Goal: Task Accomplishment & Management: Manage account settings

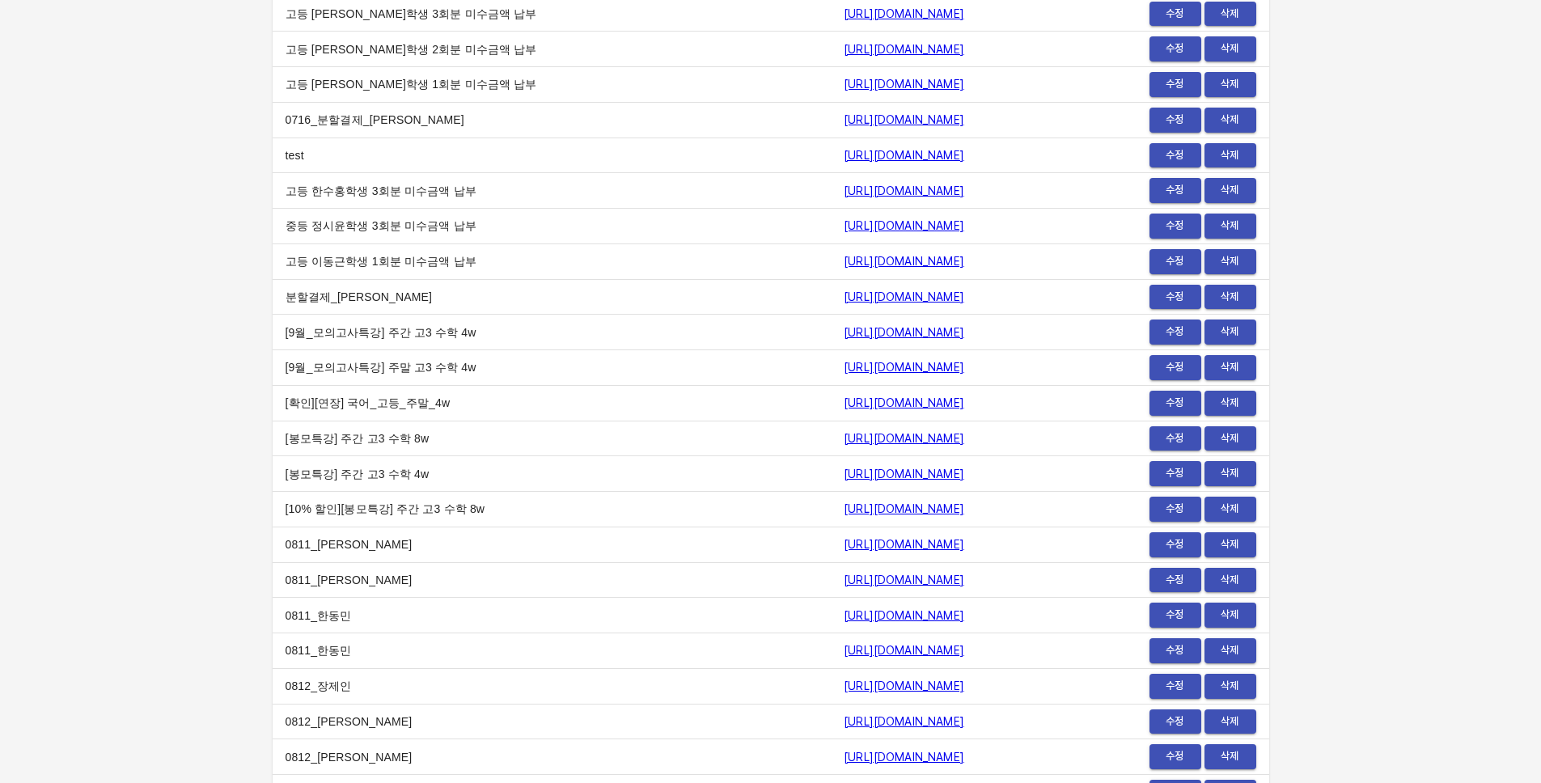
scroll to position [19911, 0]
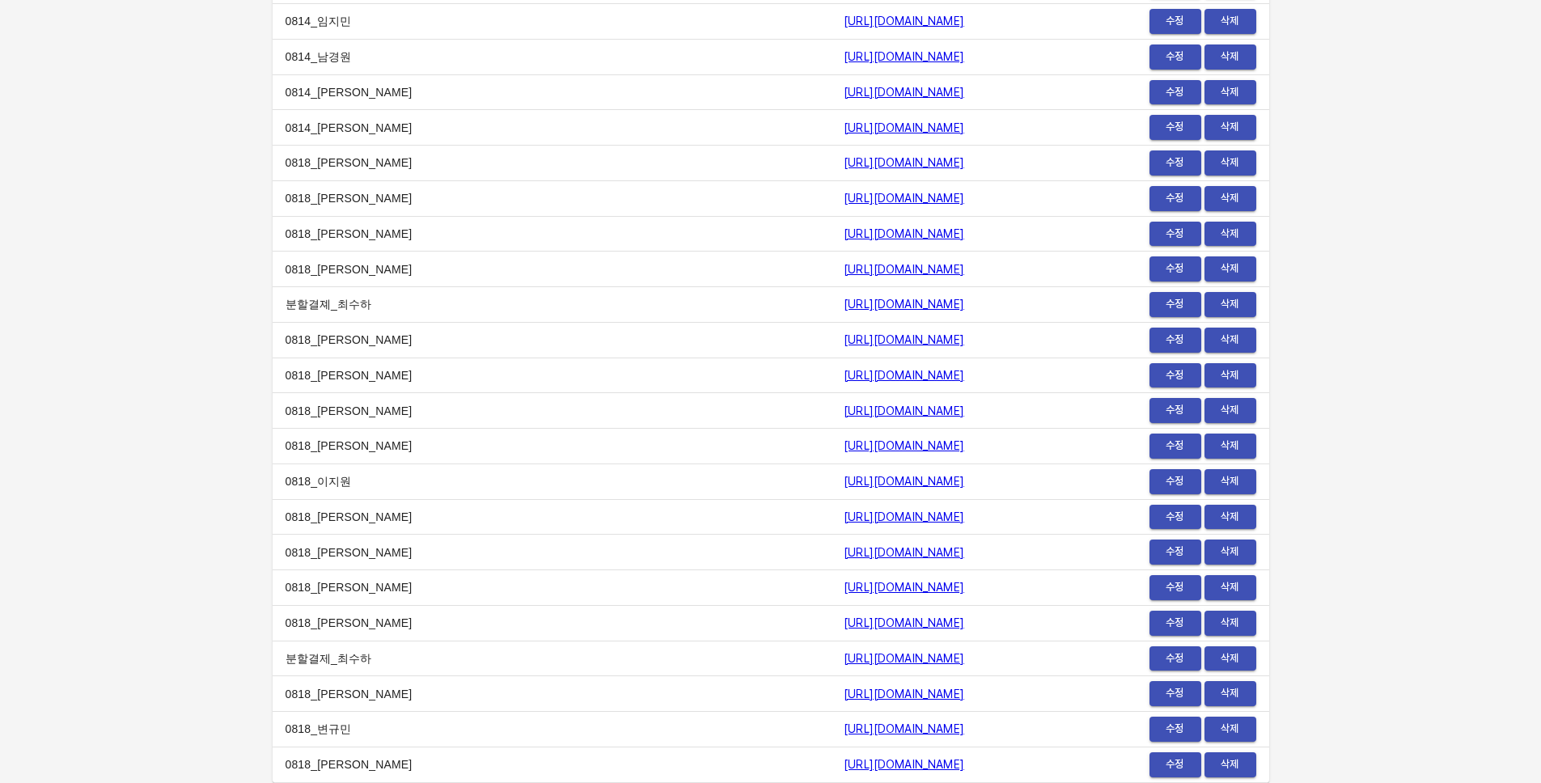
click at [1171, 764] on span "수정" at bounding box center [1175, 764] width 36 height 19
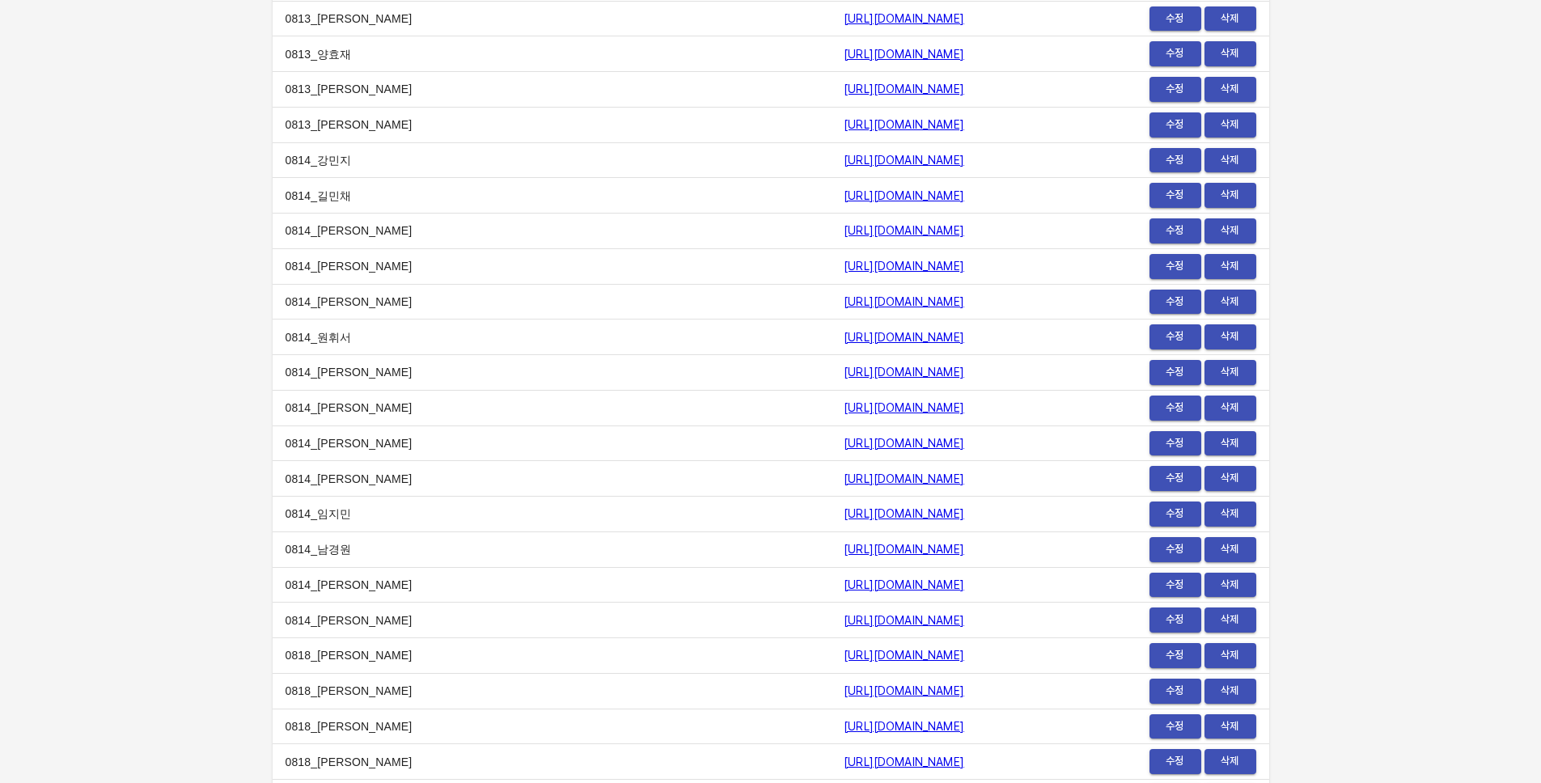
scroll to position [19417, 0]
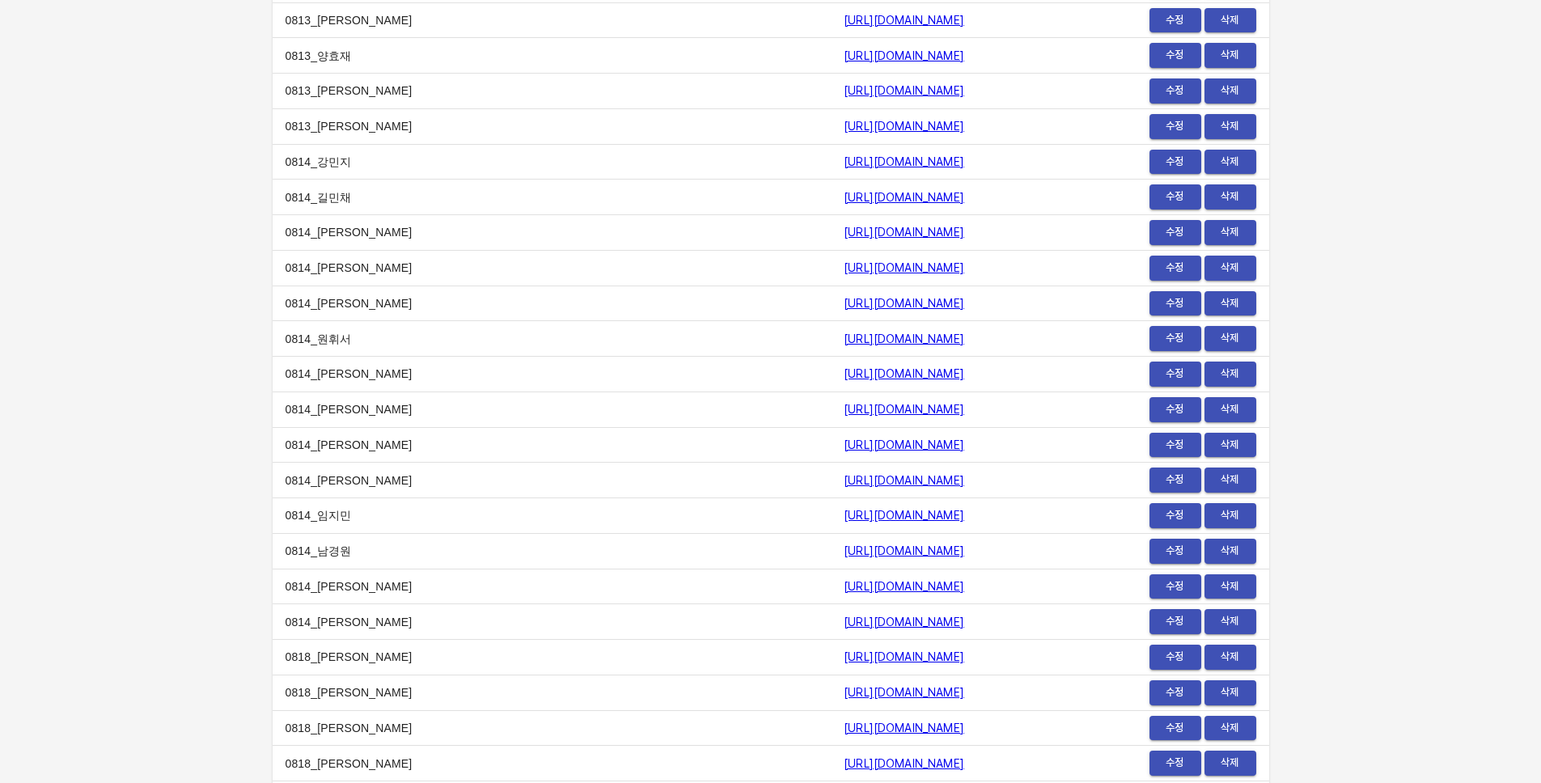
click at [843, 760] on link "https://payment.mildang.kr/_5pngOf1PJsOL-VxMrW_X" at bounding box center [903, 763] width 120 height 13
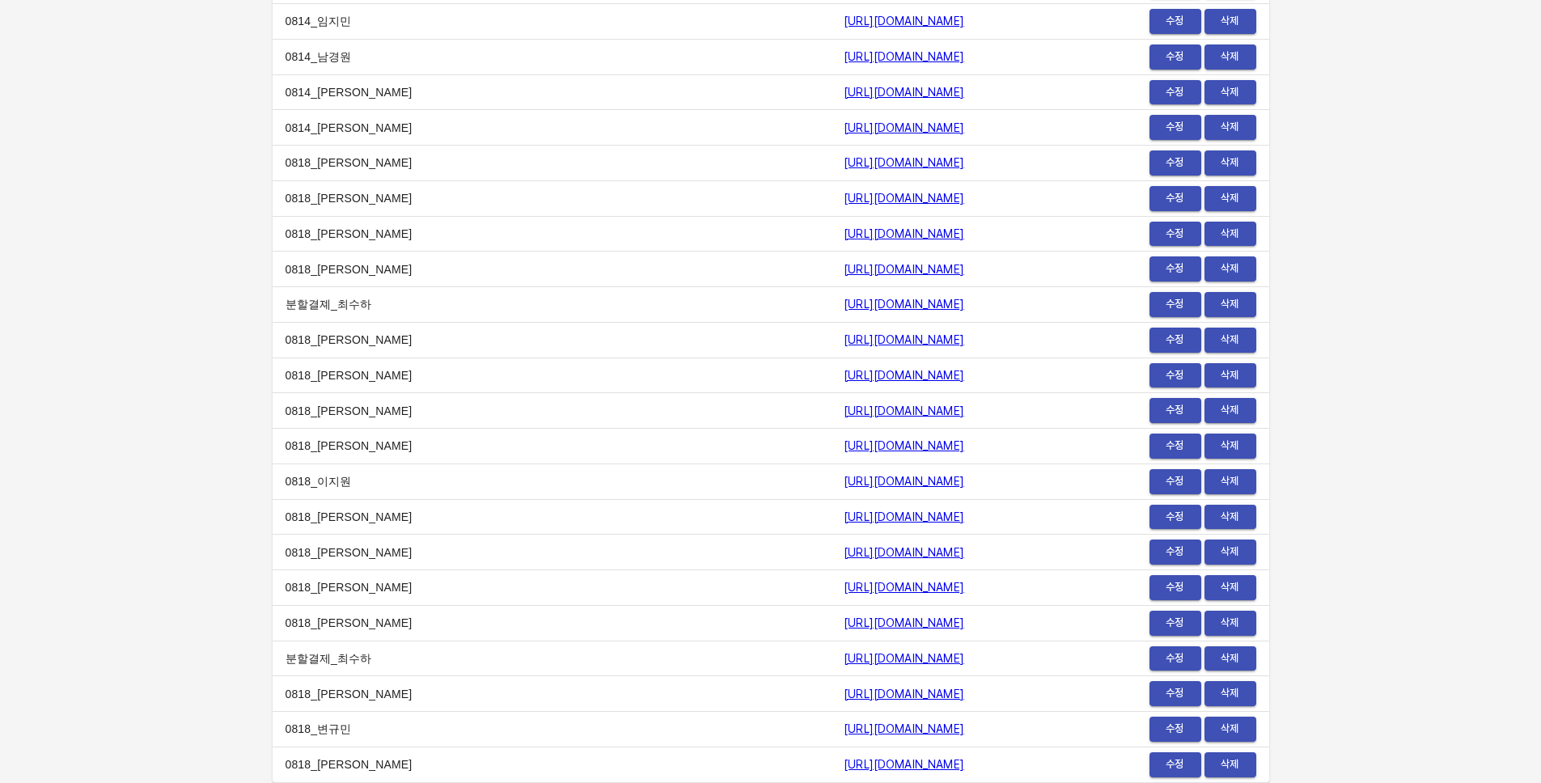
click at [873, 761] on link "https://payment.mildang.kr/fsBQO9_oT3SSMALzDLzSX" at bounding box center [903, 764] width 120 height 13
click at [843, 514] on link "https://payment.mildang.kr/MZRbsGqMOJAeN0ViQLze_" at bounding box center [903, 516] width 120 height 13
click at [843, 592] on link "https://payment.mildang.kr/fcWhFrfdge3WM4bfLjNTc" at bounding box center [903, 587] width 120 height 13
click at [843, 549] on link "https://payment.mildang.kr/jygFuph29-v7AUZTu6LP0" at bounding box center [903, 552] width 120 height 13
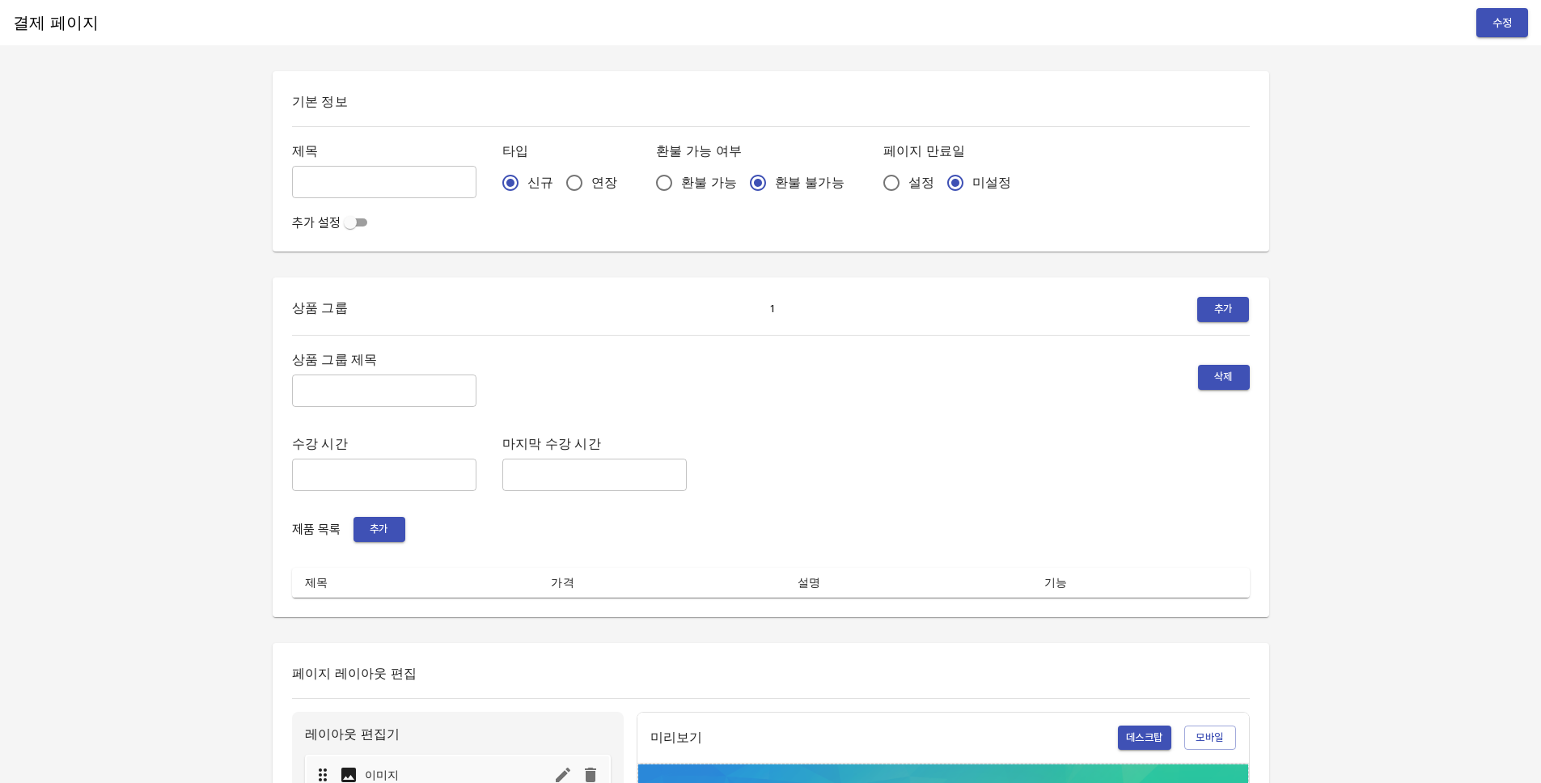
type input "0818_[PERSON_NAME]"
radio input "false"
radio input "true"
type input "주간 집중관리"
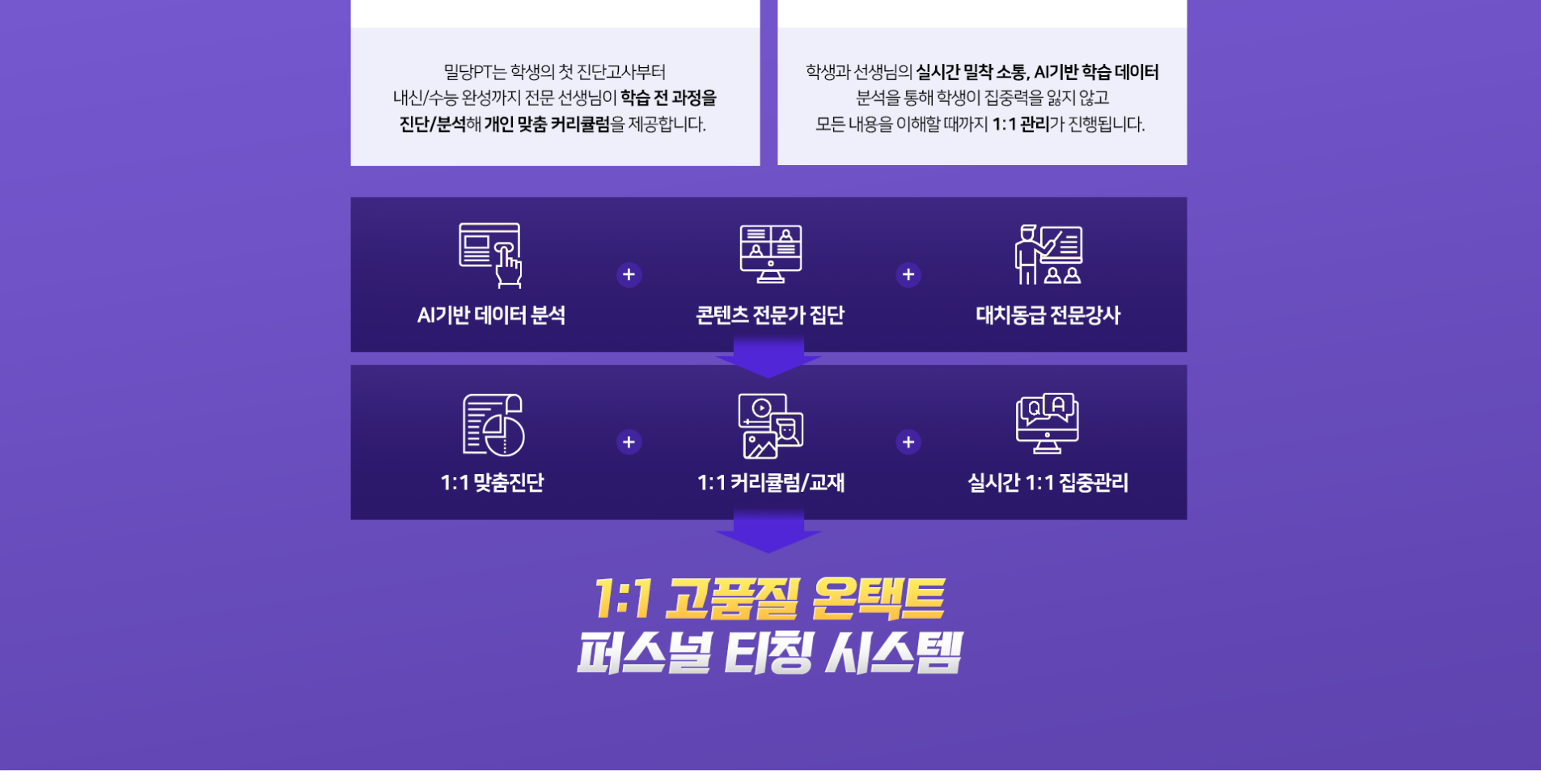
scroll to position [1964, 0]
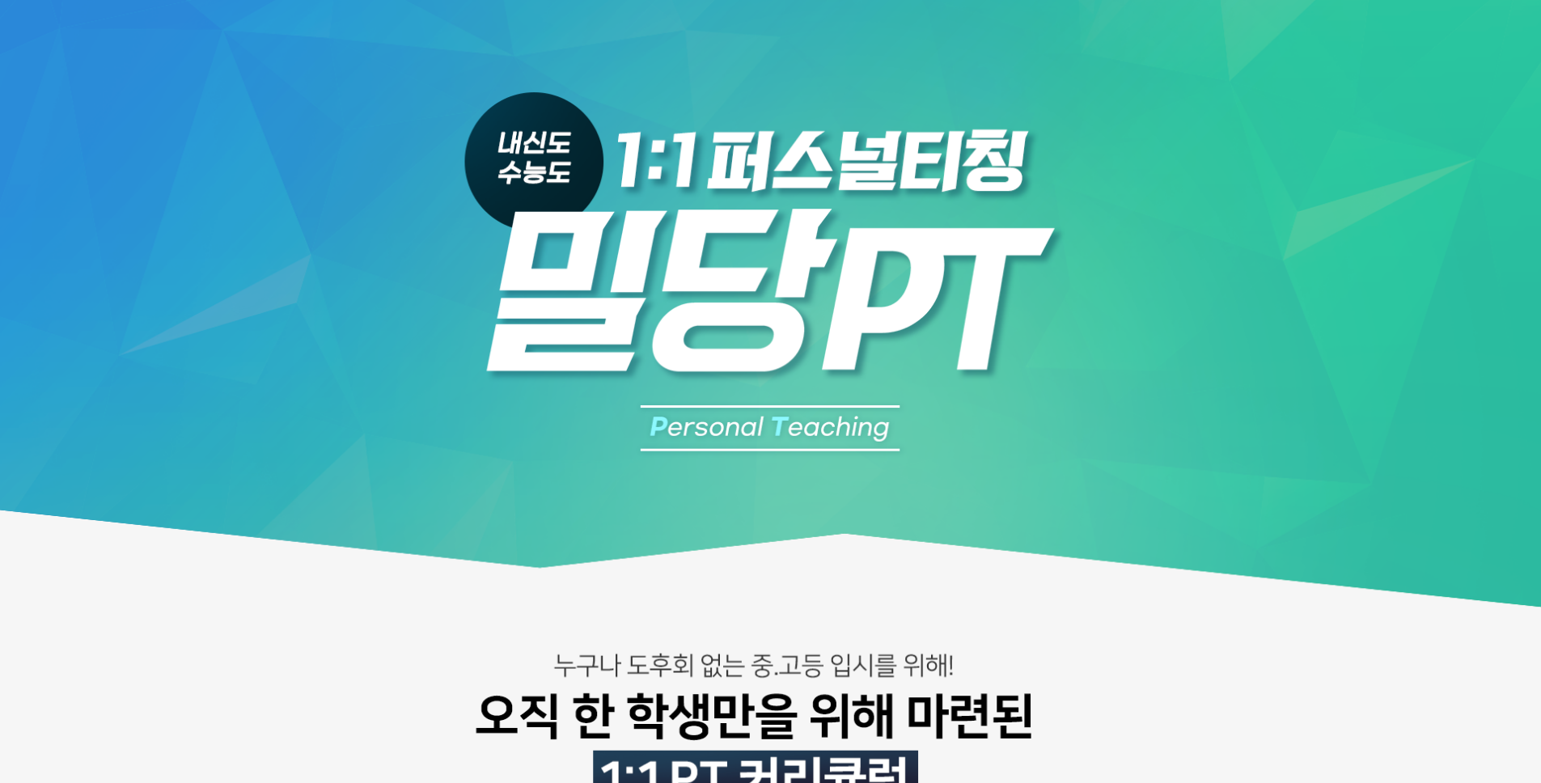
drag, startPoint x: 841, startPoint y: 630, endPoint x: 821, endPoint y: 598, distance: 38.1
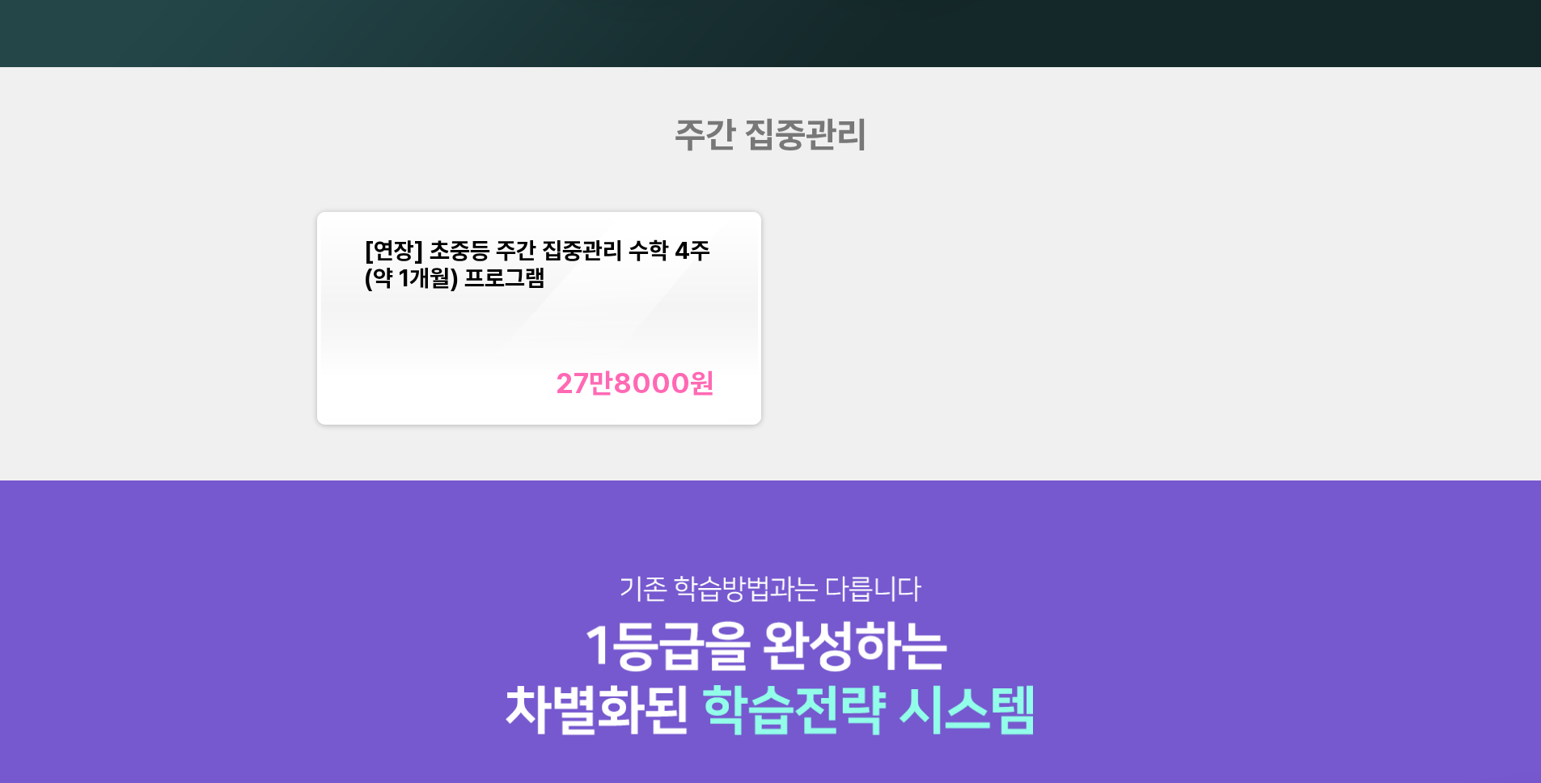
scroll to position [1984, 0]
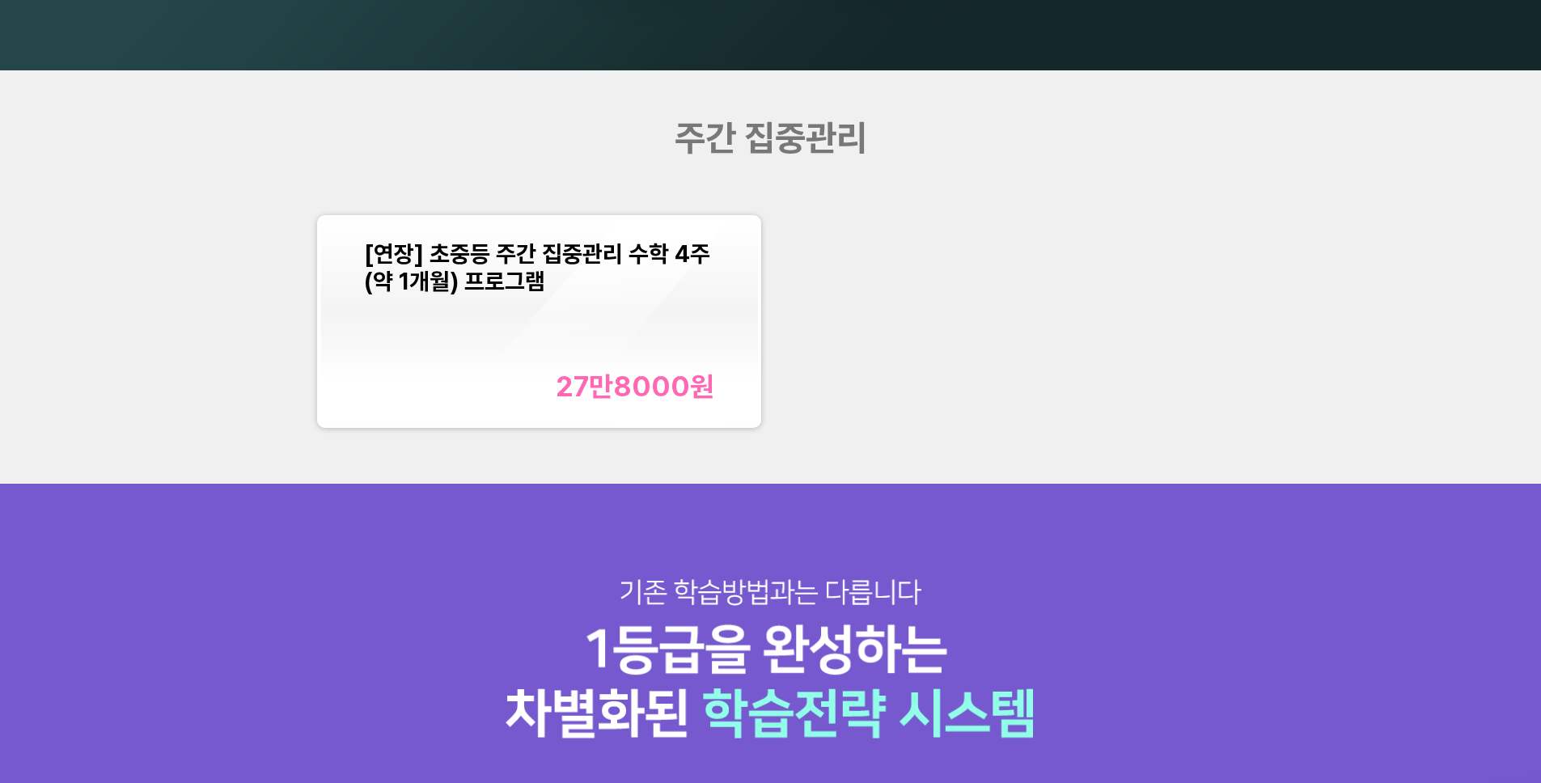
click at [692, 359] on div "[연장] 초중등 주간 집중관리 수학 4주(약 1개월) 프로그램 27만8000 원" at bounding box center [539, 321] width 350 height 163
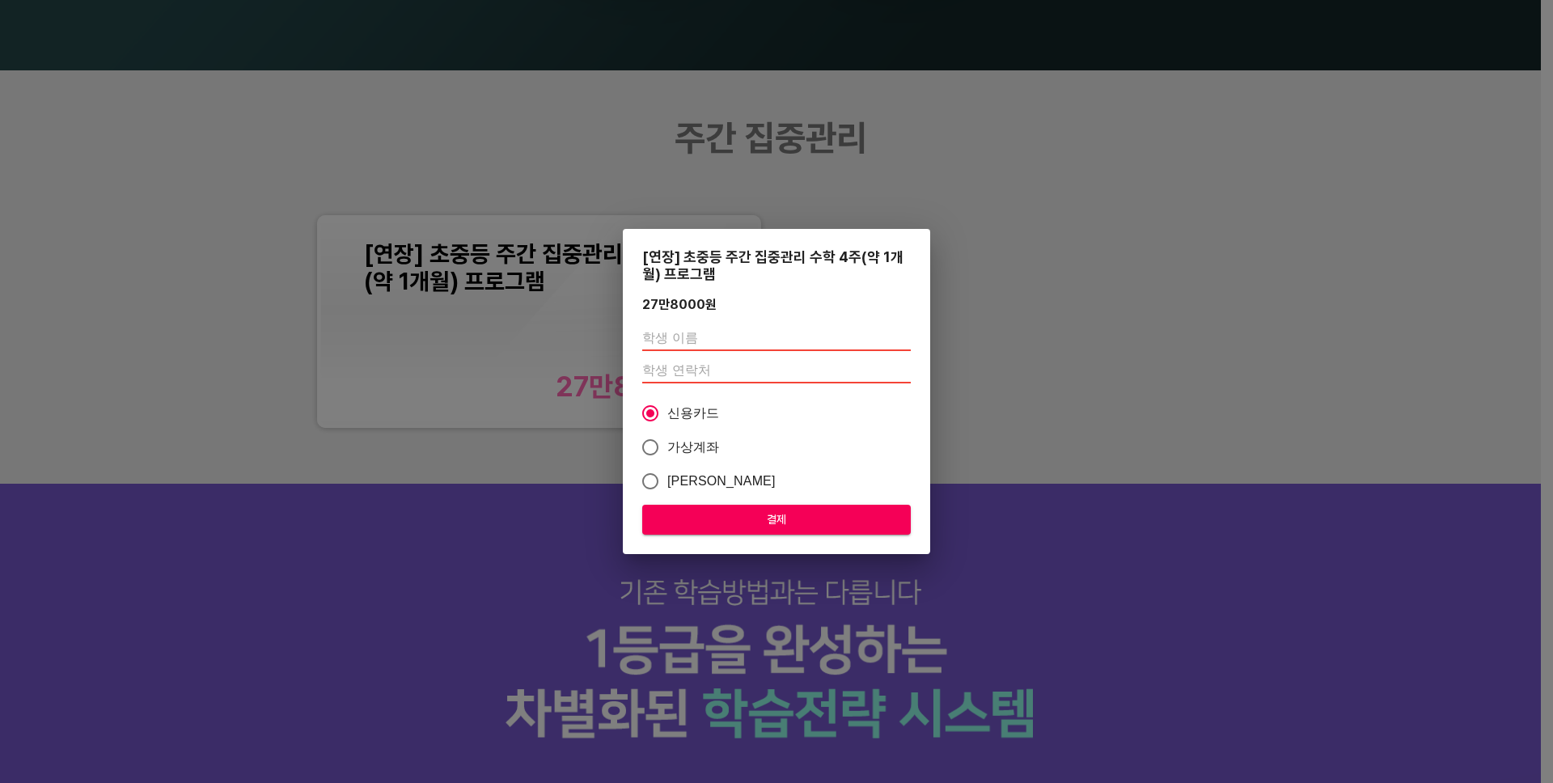
click at [1146, 484] on div "[연장] 초중등 주간 집중관리 수학 4주(약 1개월) 프로그램 27만8000 원 신용카드 가상계좌 카카오페이 결제" at bounding box center [776, 391] width 1553 height 783
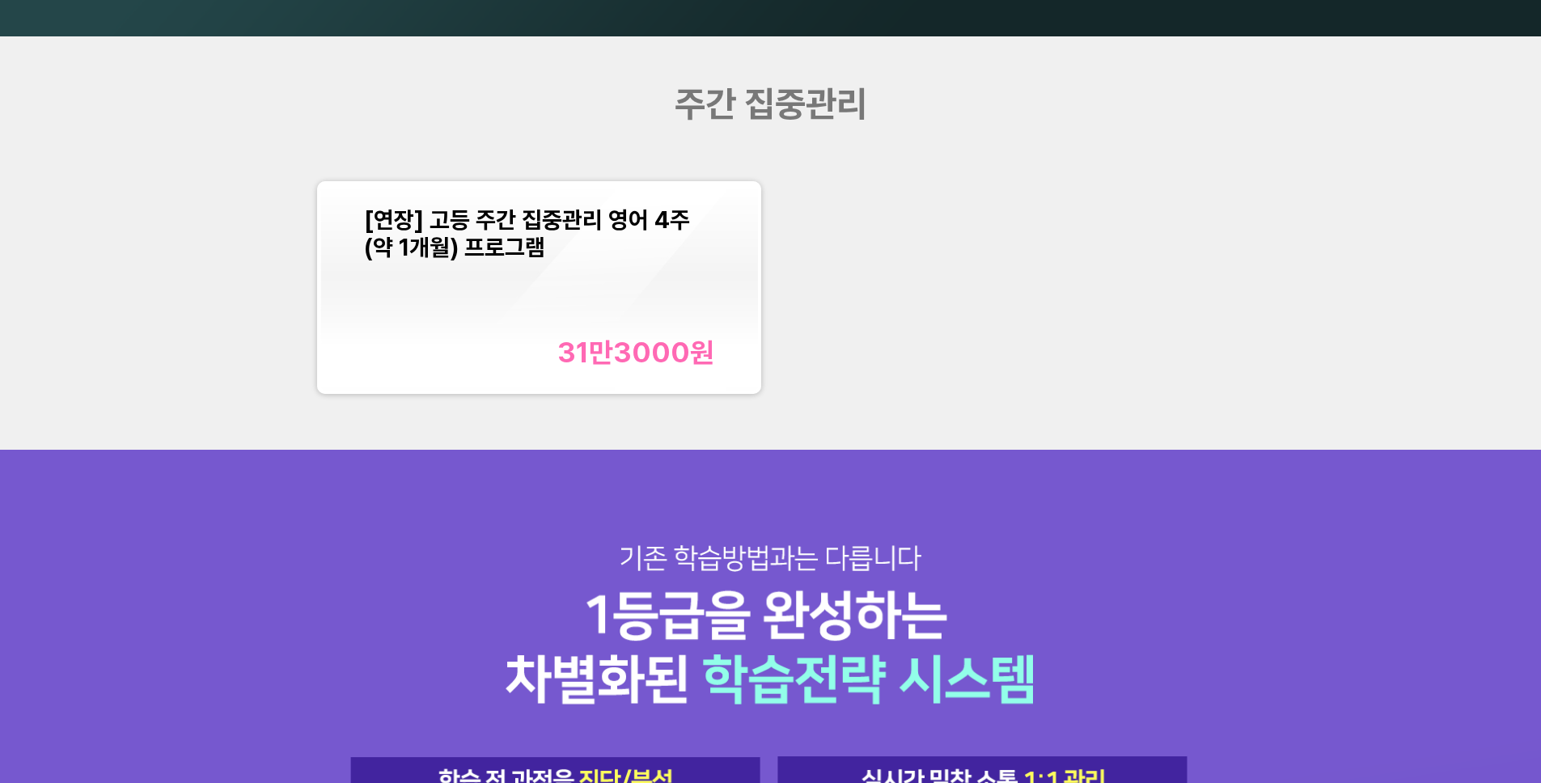
scroll to position [1625, 0]
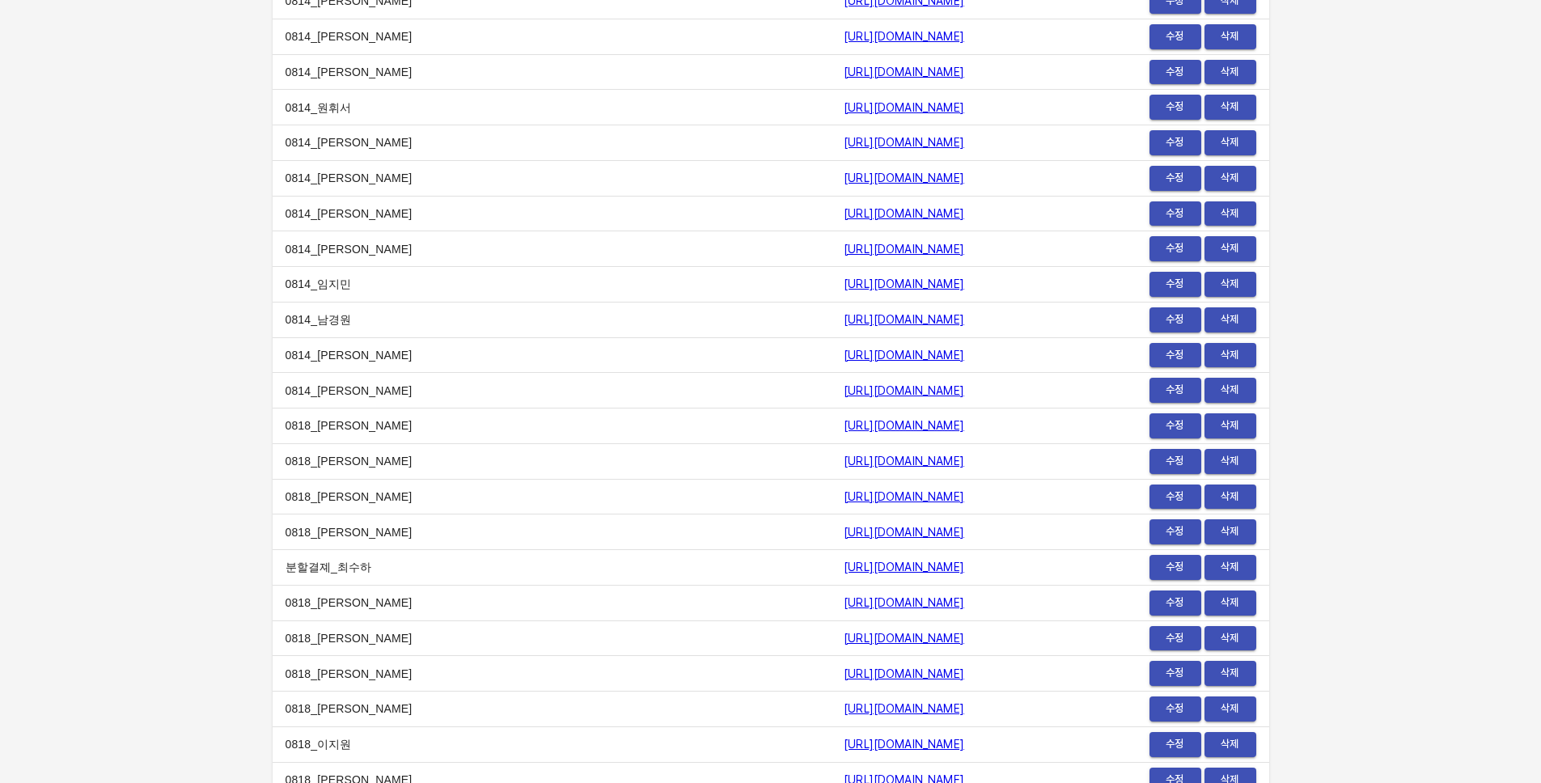
scroll to position [19804, 0]
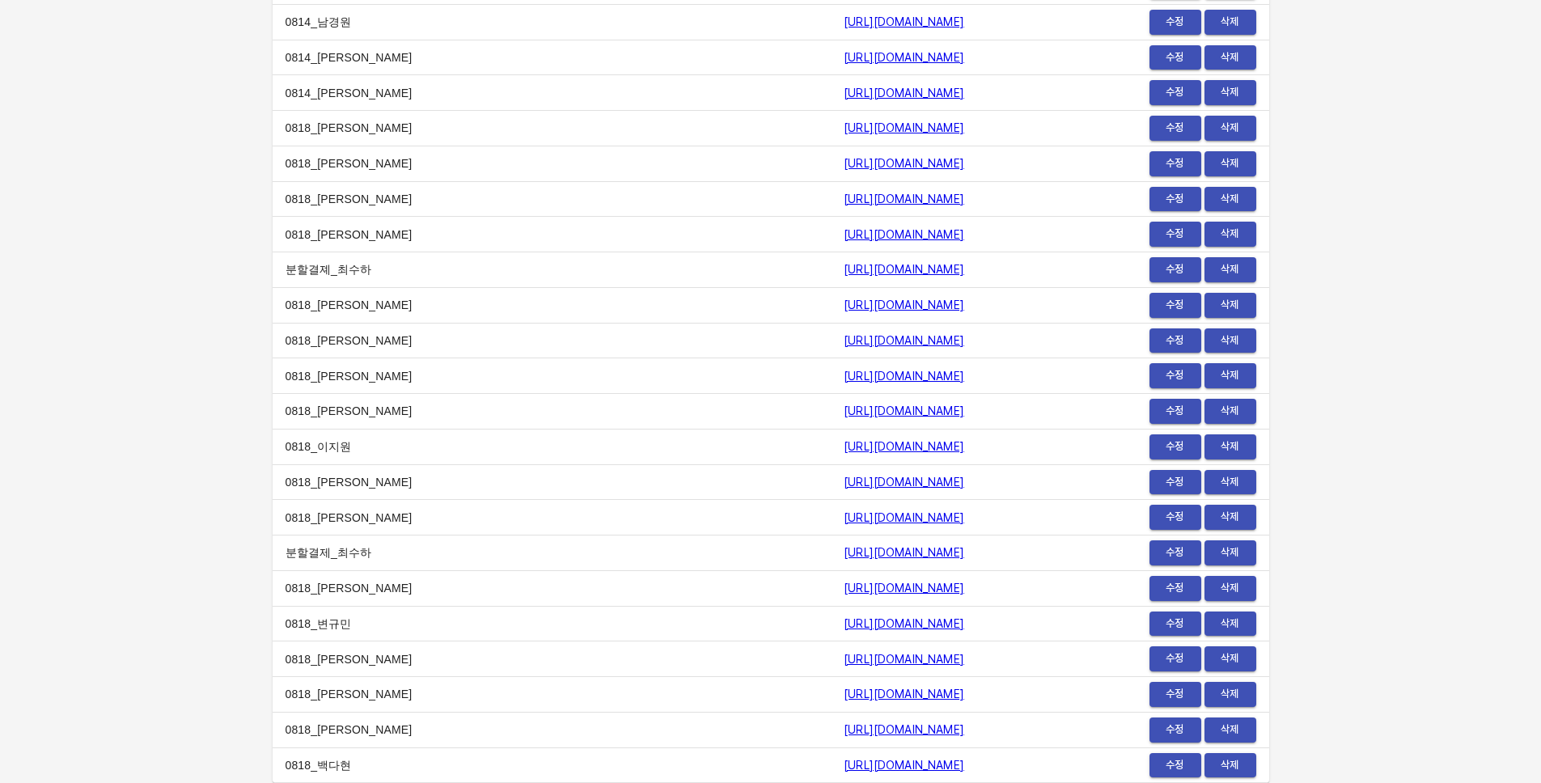
click at [843, 692] on link "https://payment.mildang.kr/wjsHZ1XIFSVBZxDb-Q60x" at bounding box center [903, 693] width 120 height 13
click at [843, 732] on link "https://payment.mildang.kr/YBqBR8kHSrxwcTWqZT9Fv" at bounding box center [903, 729] width 120 height 13
click at [843, 767] on link "https://payment.mildang.kr/30FMJBj8AYd63F5VgS3vo" at bounding box center [903, 765] width 120 height 13
click at [843, 621] on link "https://payment.mildang.kr/LoWZ4wtSa59mAHxezpCy3" at bounding box center [903, 623] width 120 height 13
click at [843, 588] on link "https://payment.mildang.kr/eg64PzxxIjek6S6iodIbk" at bounding box center [903, 587] width 120 height 13
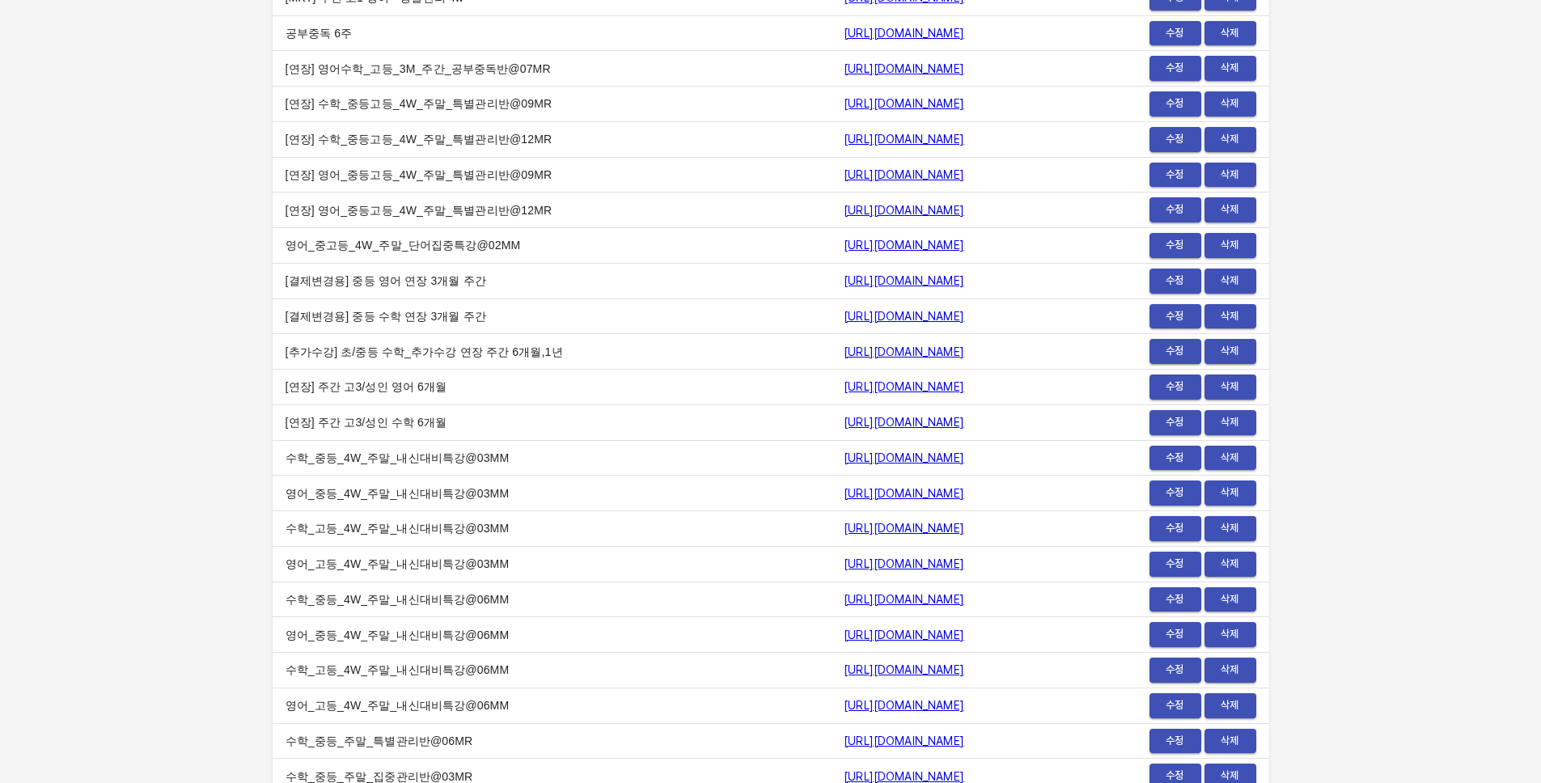
scroll to position [1030, 0]
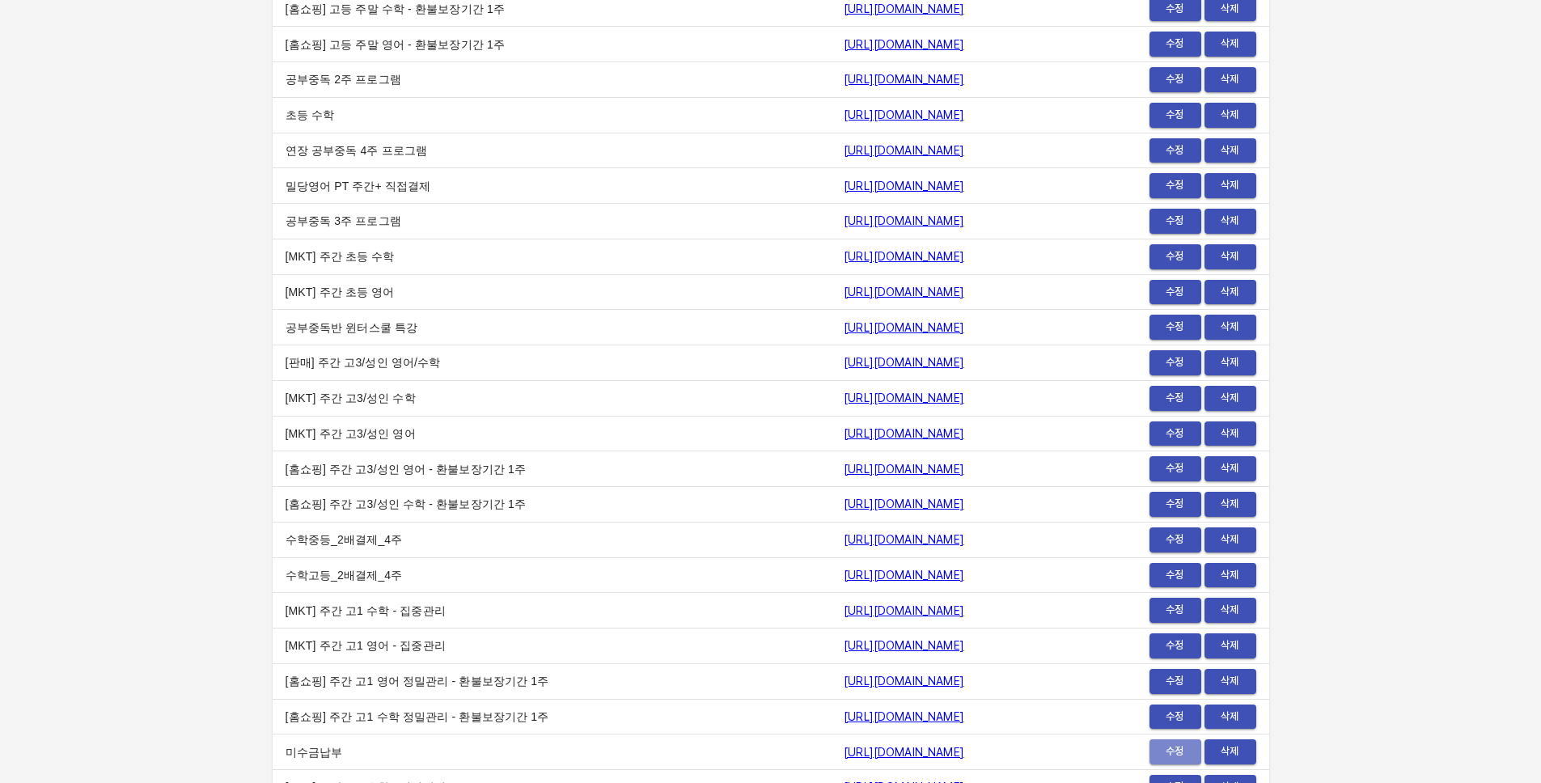
click at [1182, 752] on span "수정" at bounding box center [1175, 751] width 36 height 19
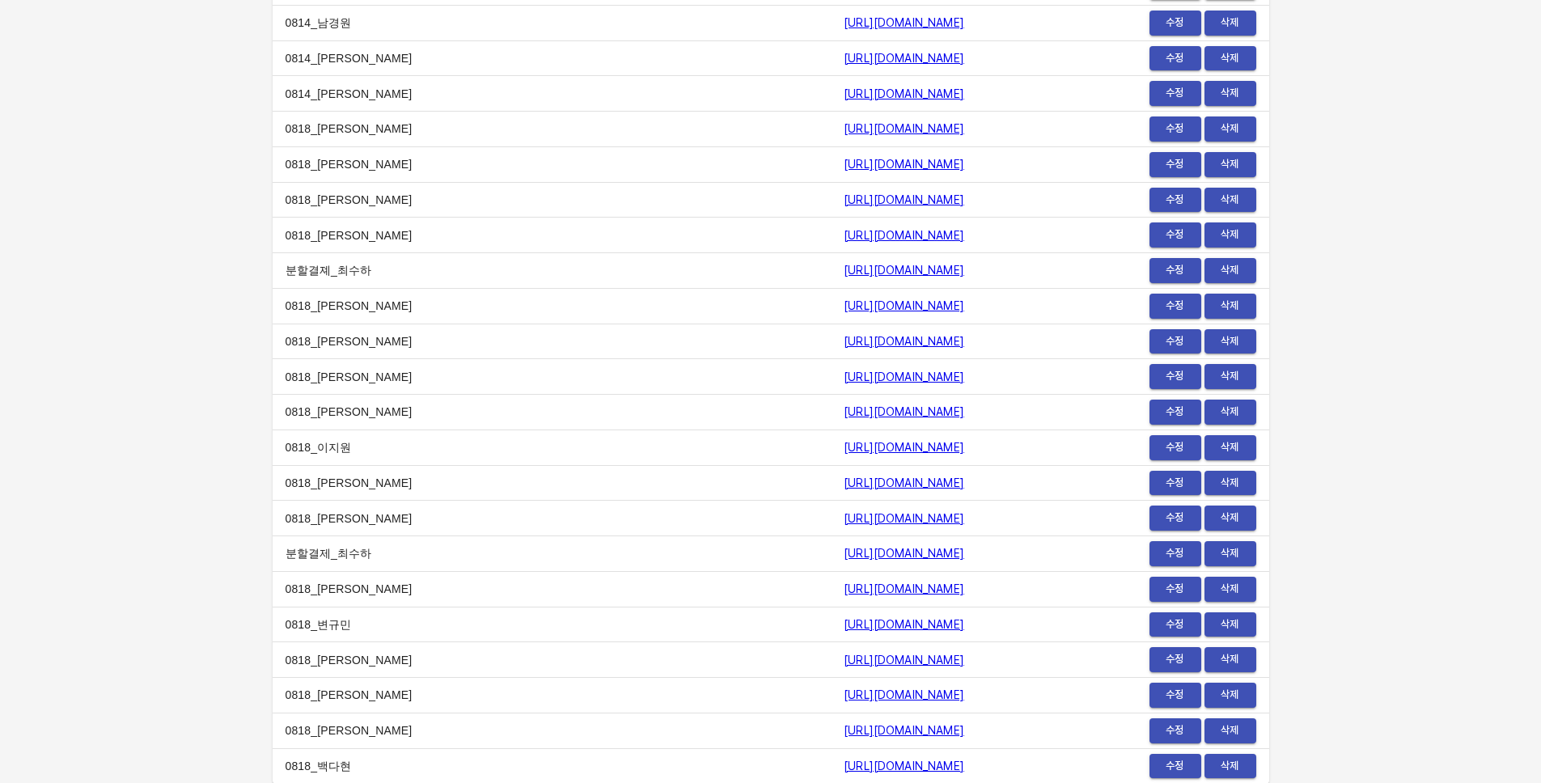
scroll to position [19804, 0]
click at [1153, 302] on button "수정" at bounding box center [1175, 305] width 52 height 25
click at [1173, 302] on span "수정" at bounding box center [1175, 305] width 36 height 19
click at [1172, 339] on span "수정" at bounding box center [1175, 341] width 36 height 19
click at [1186, 376] on span "수정" at bounding box center [1175, 375] width 36 height 19
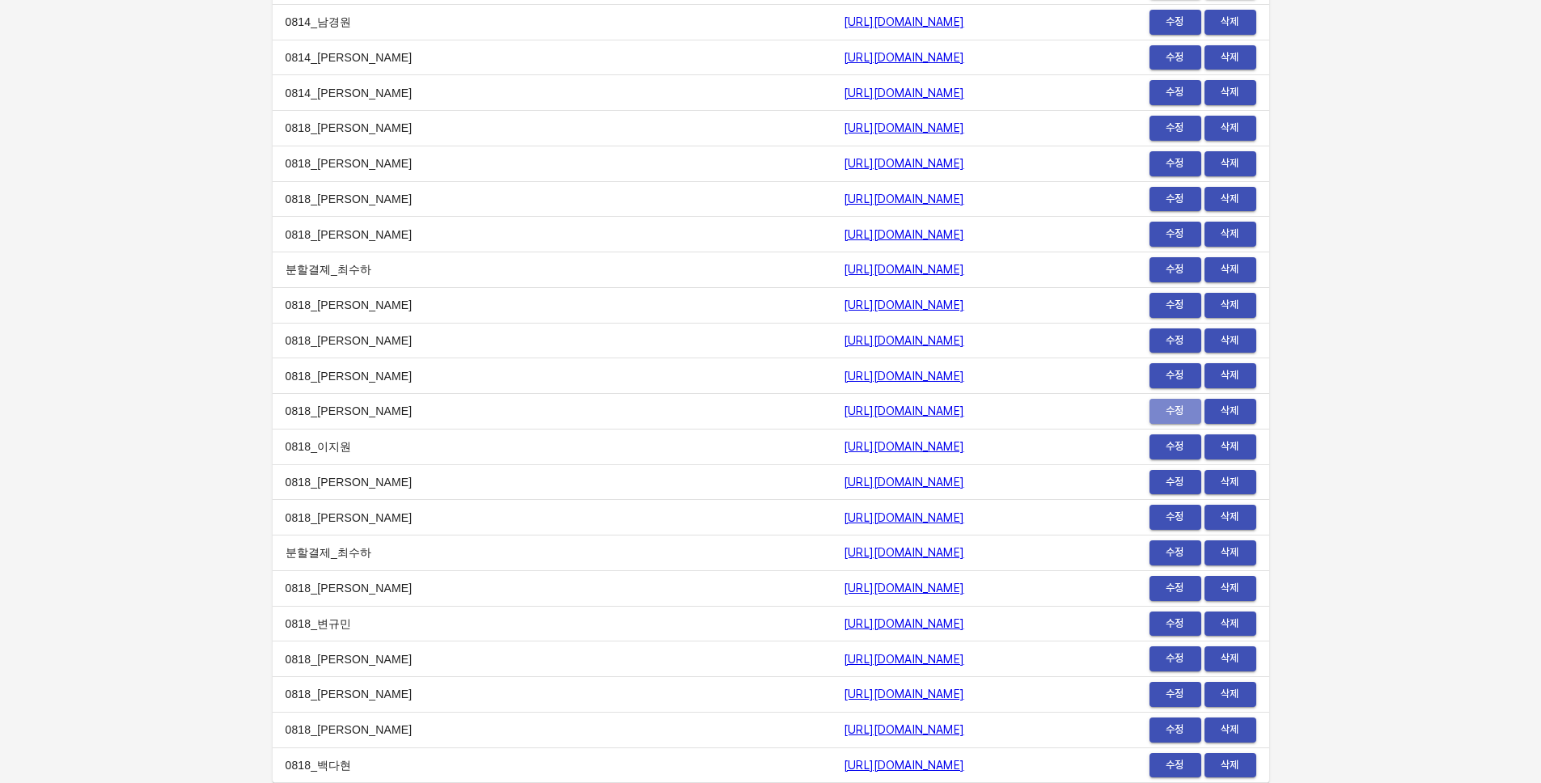
click at [1175, 416] on span "수정" at bounding box center [1175, 411] width 36 height 19
click at [1175, 450] on span "수정" at bounding box center [1175, 447] width 36 height 19
click at [1181, 475] on span "수정" at bounding box center [1175, 482] width 36 height 19
click at [1174, 513] on span "수정" at bounding box center [1175, 517] width 36 height 19
click at [843, 551] on link "https://payment.mildang.kr/mmg2yD3i7XW0gjr3-AG_v" at bounding box center [903, 552] width 120 height 13
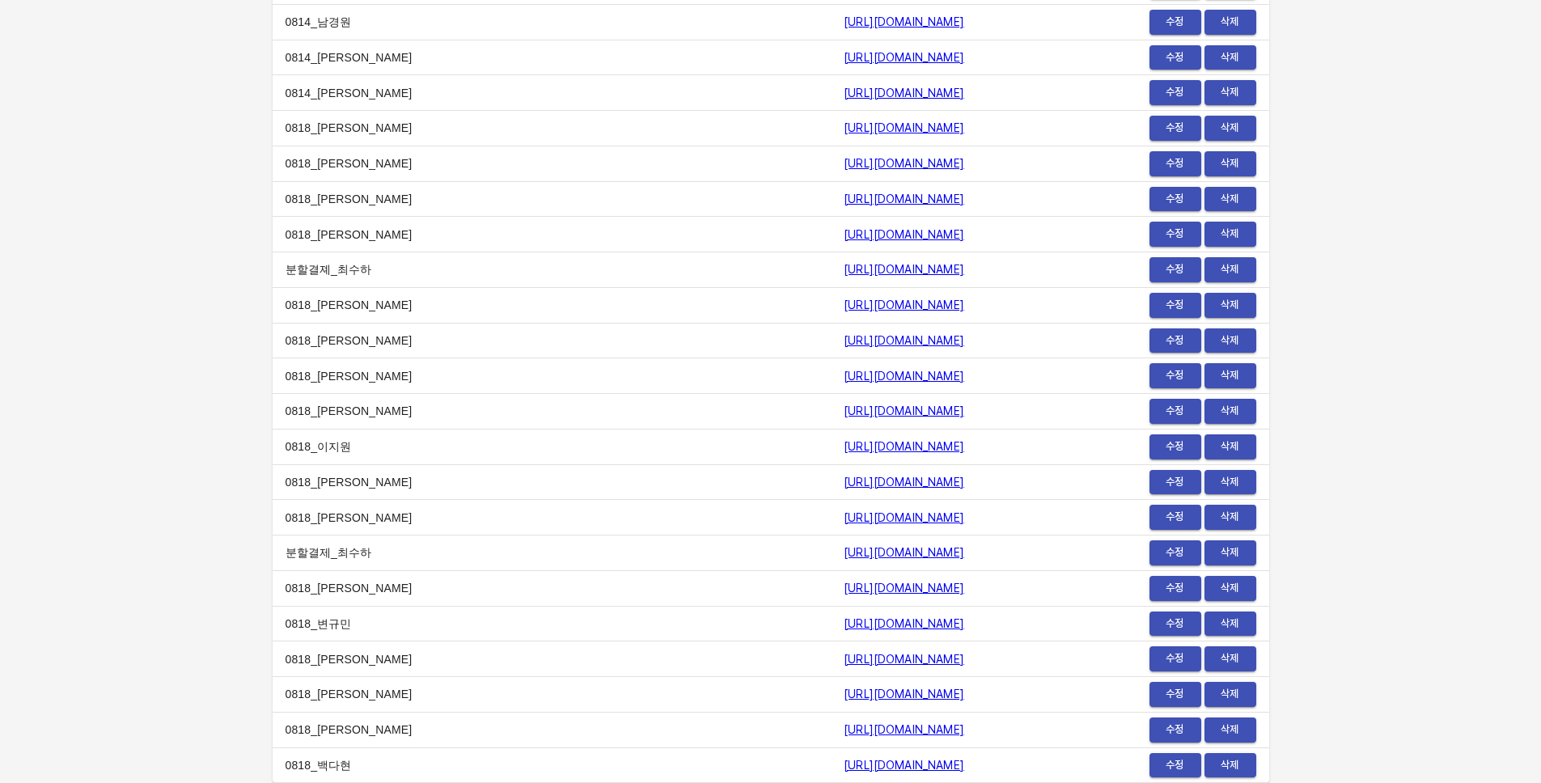
click at [1176, 270] on span "수정" at bounding box center [1175, 269] width 36 height 19
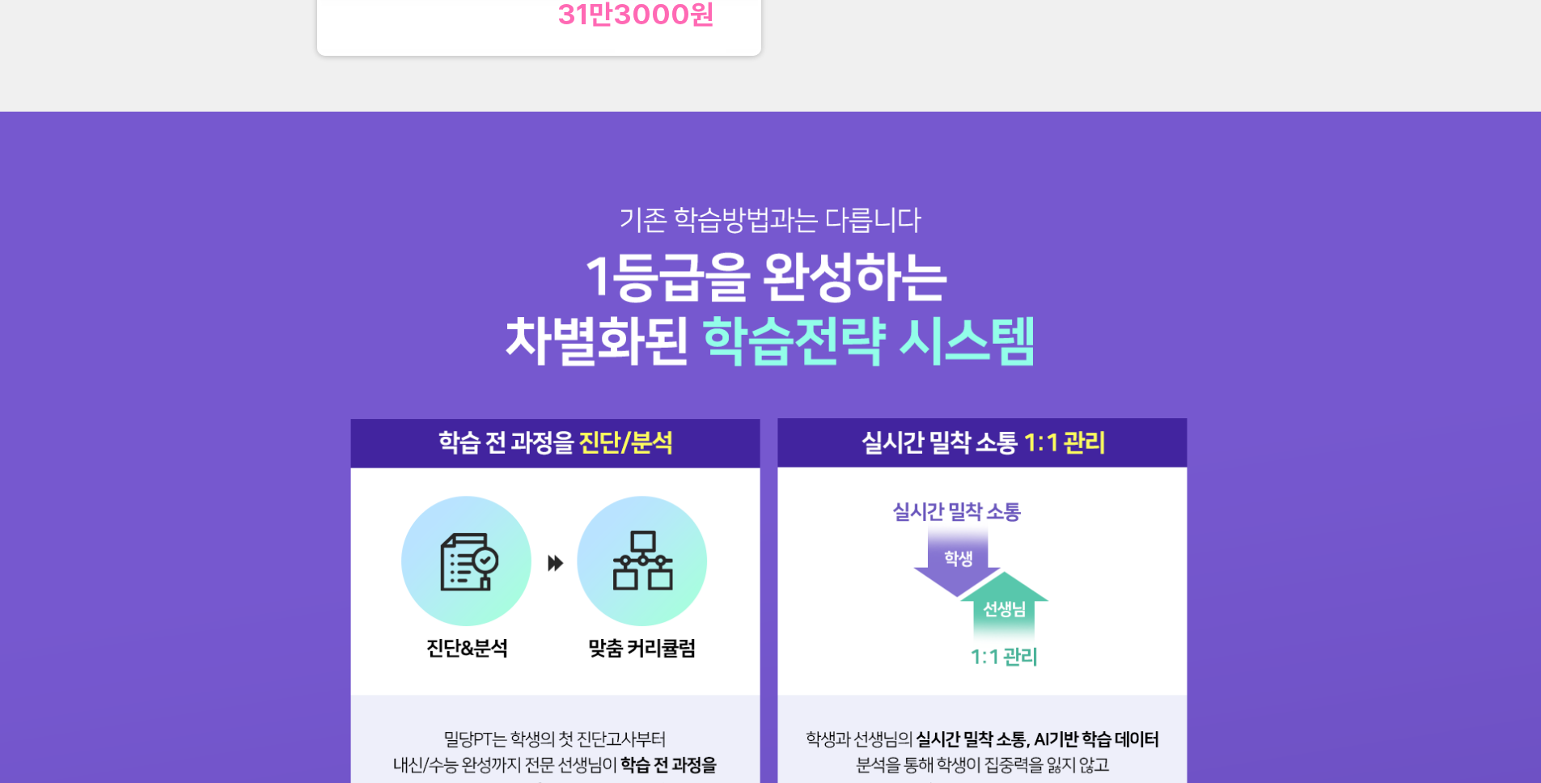
scroll to position [1712, 0]
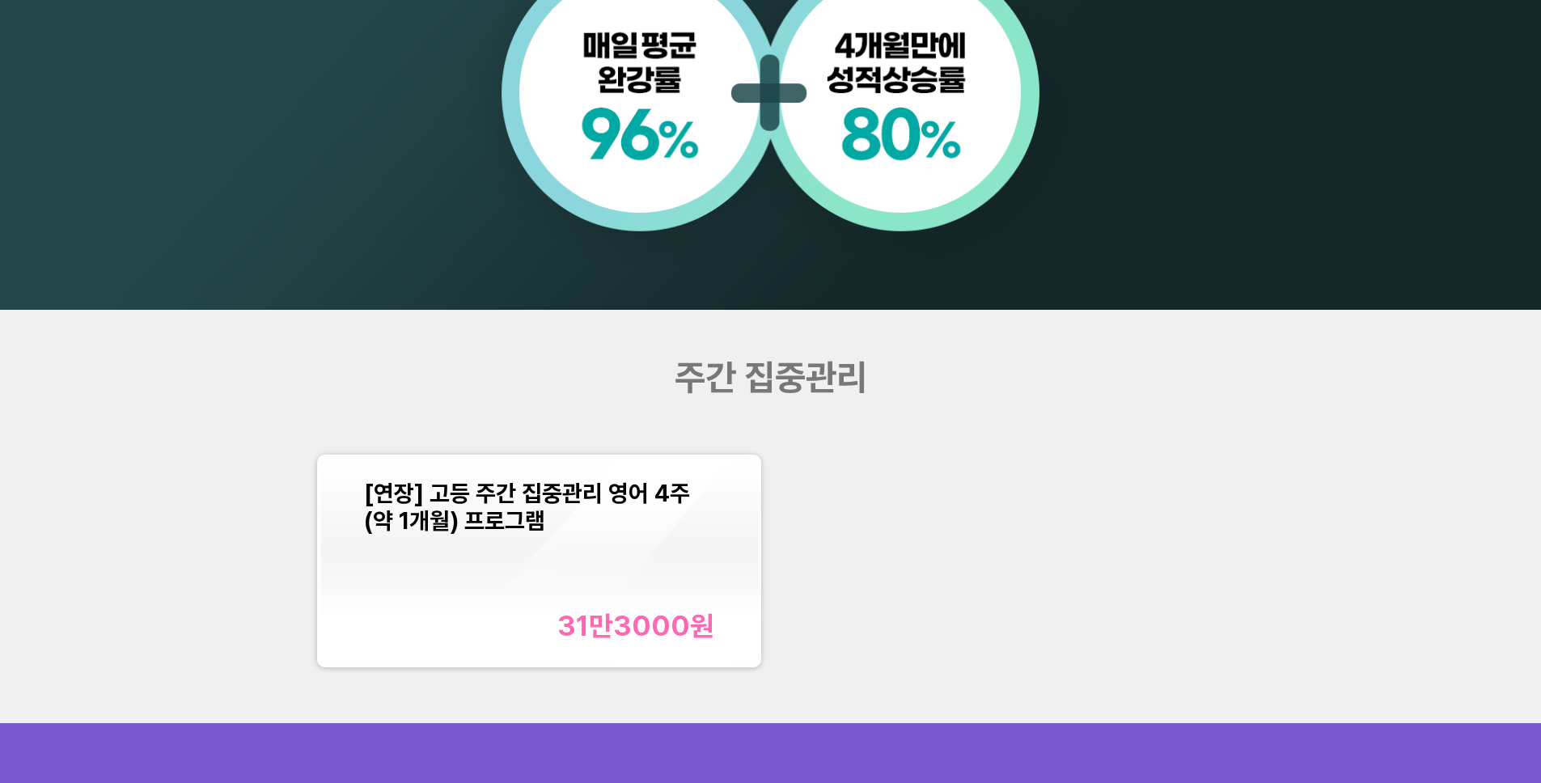
scroll to position [1844, 0]
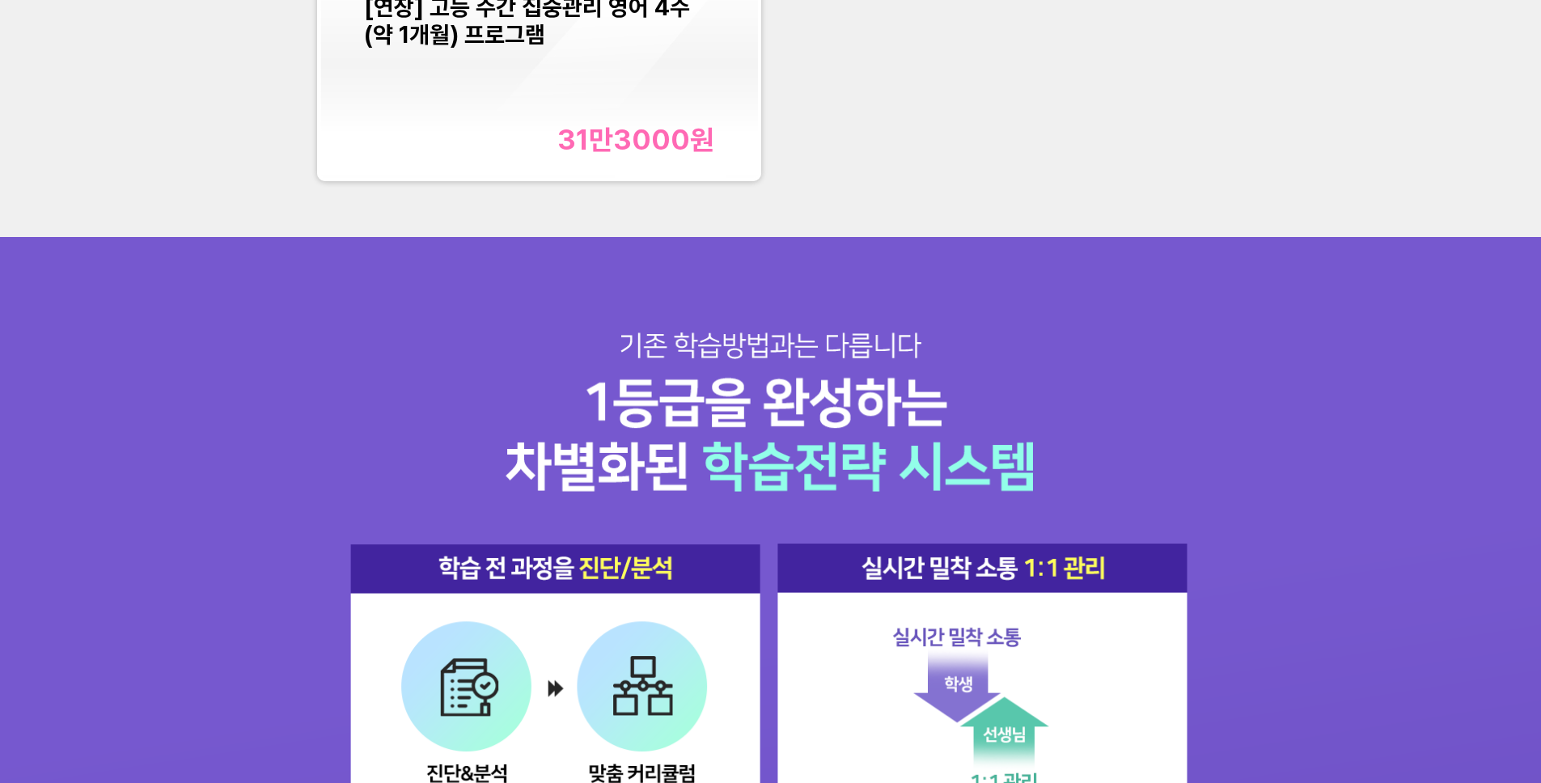
scroll to position [2211, 0]
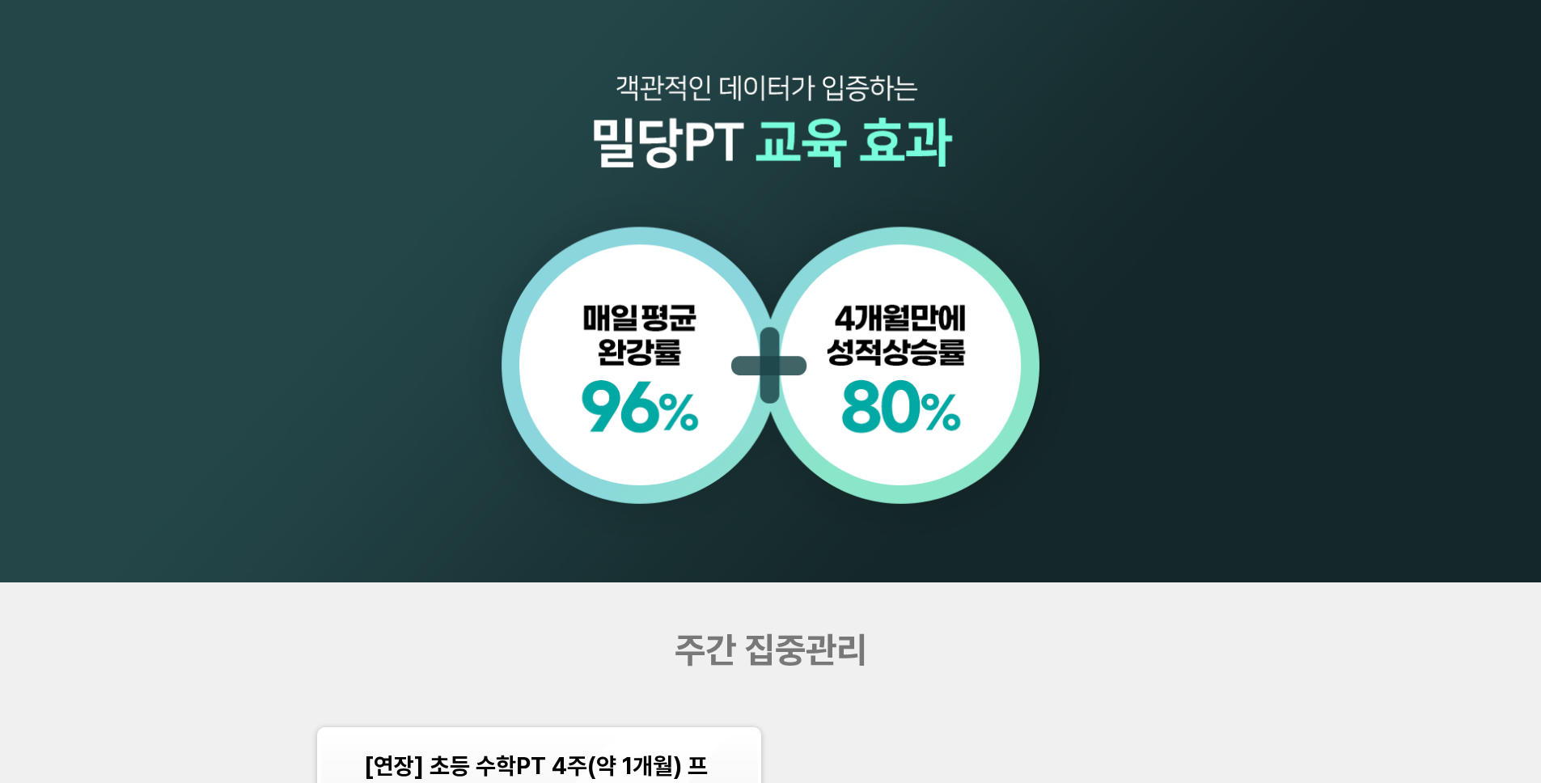
scroll to position [1900, 0]
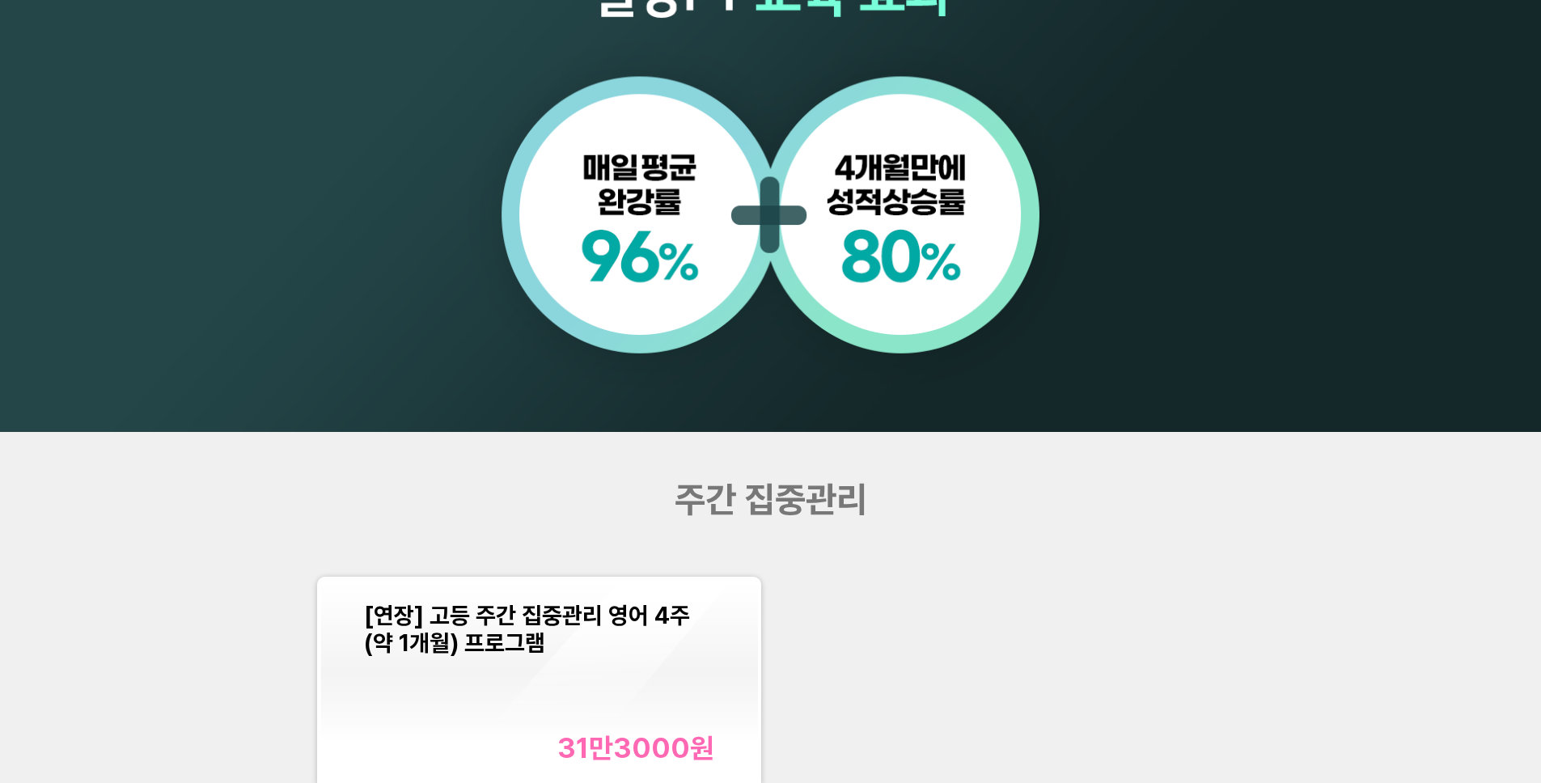
scroll to position [1693, 0]
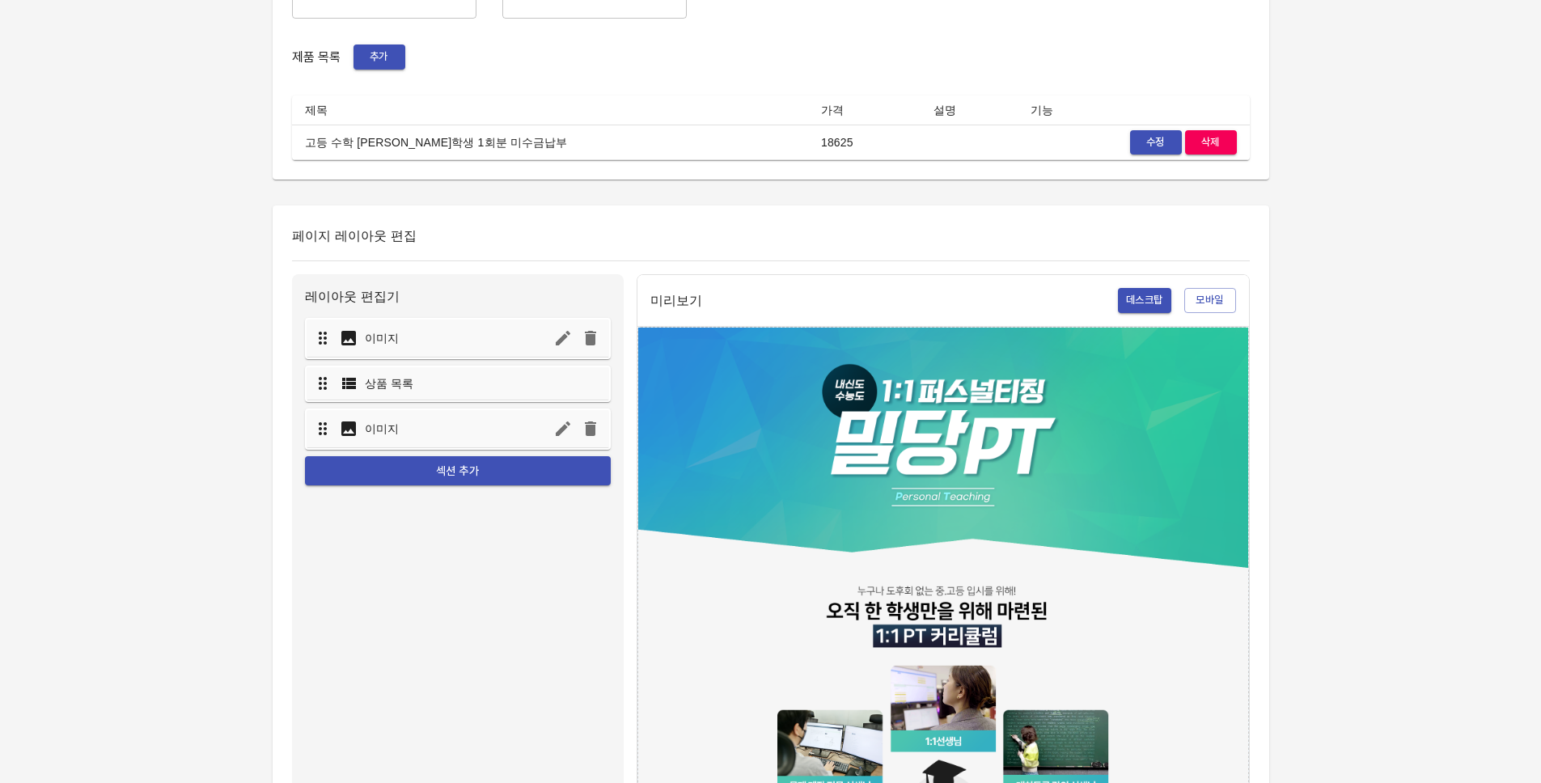
scroll to position [469, 0]
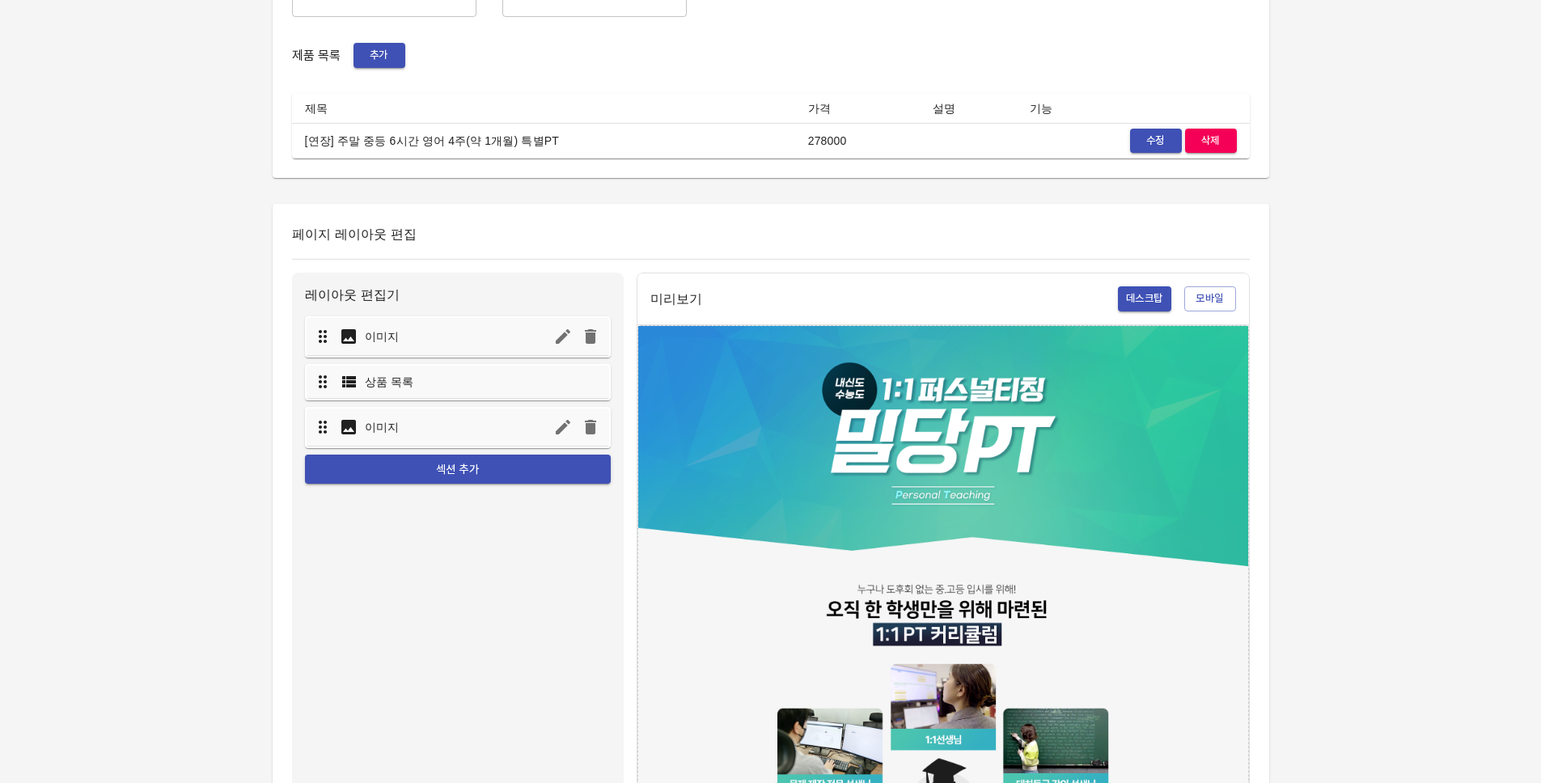
scroll to position [308, 0]
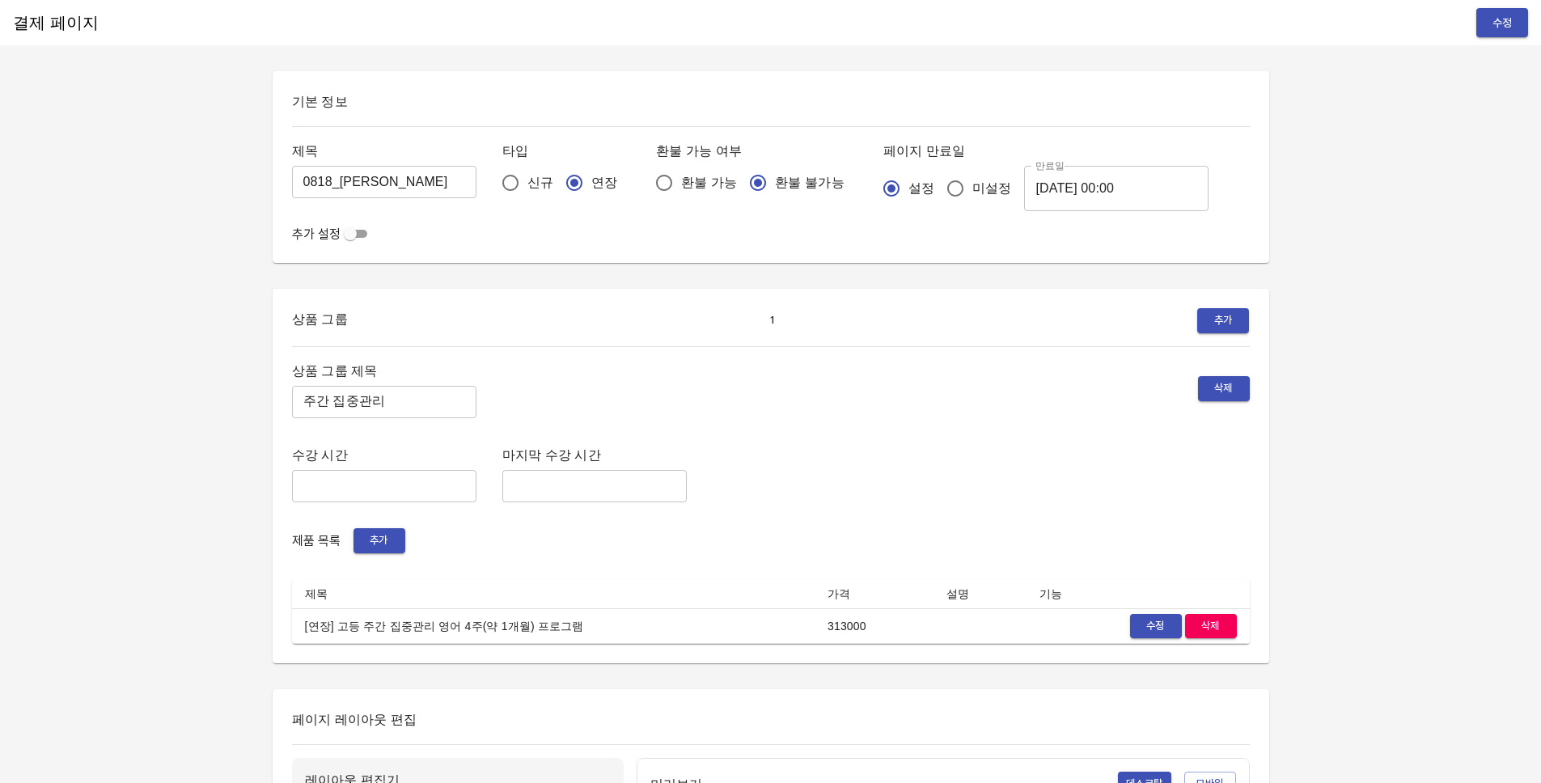
drag, startPoint x: 0, startPoint y: 0, endPoint x: 1174, endPoint y: 416, distance: 1245.7
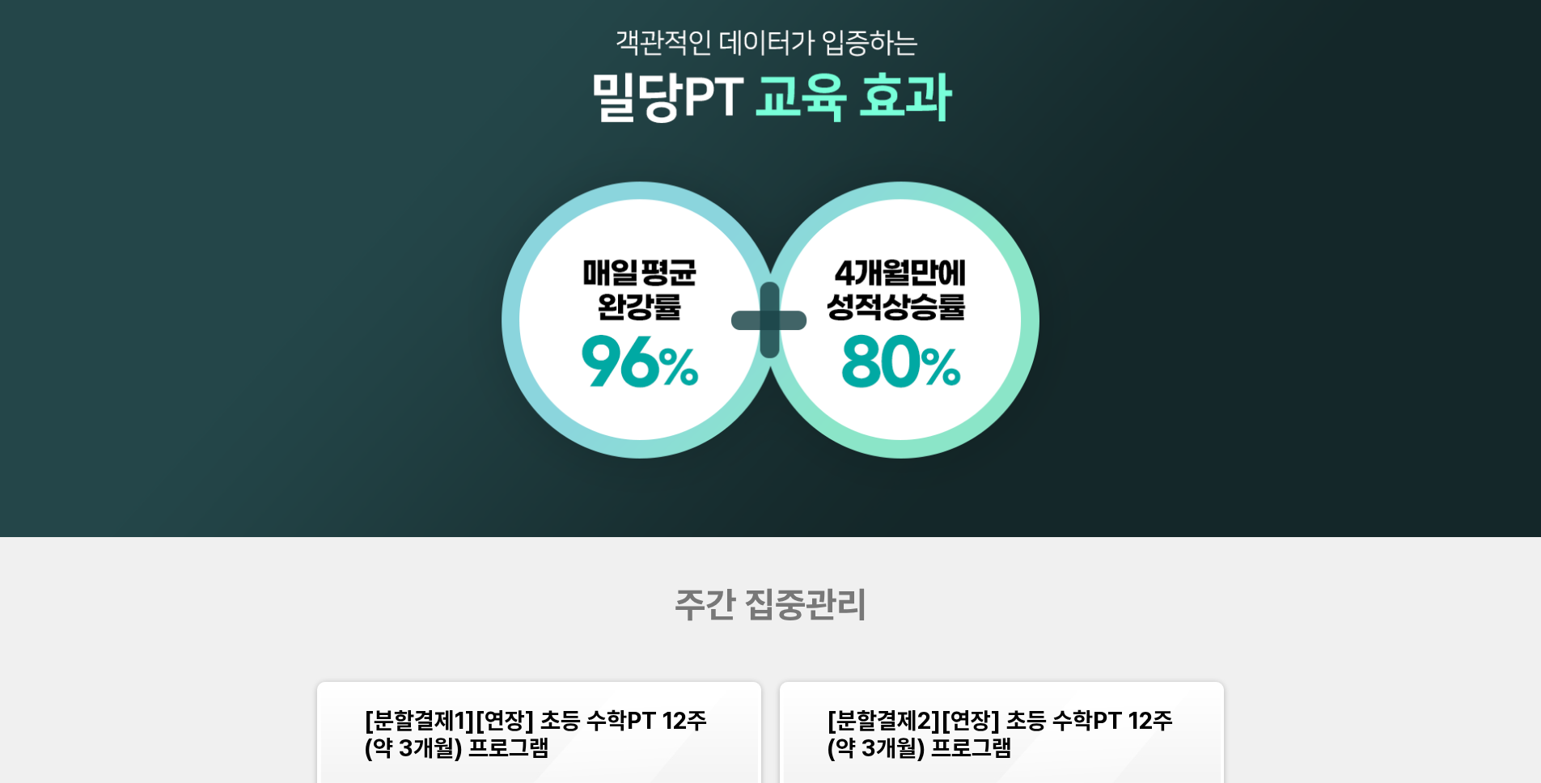
scroll to position [1947, 0]
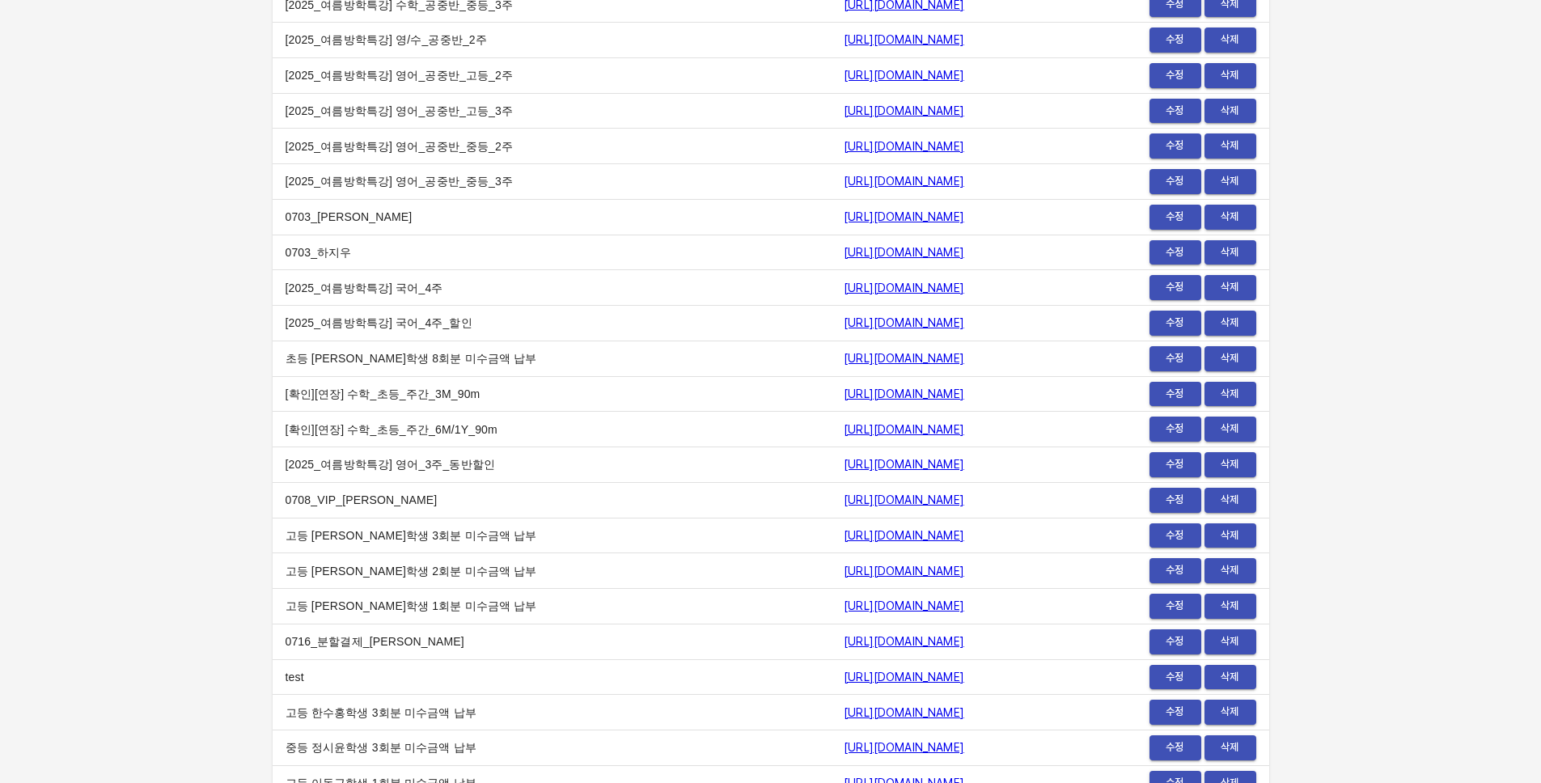
scroll to position [18152, 0]
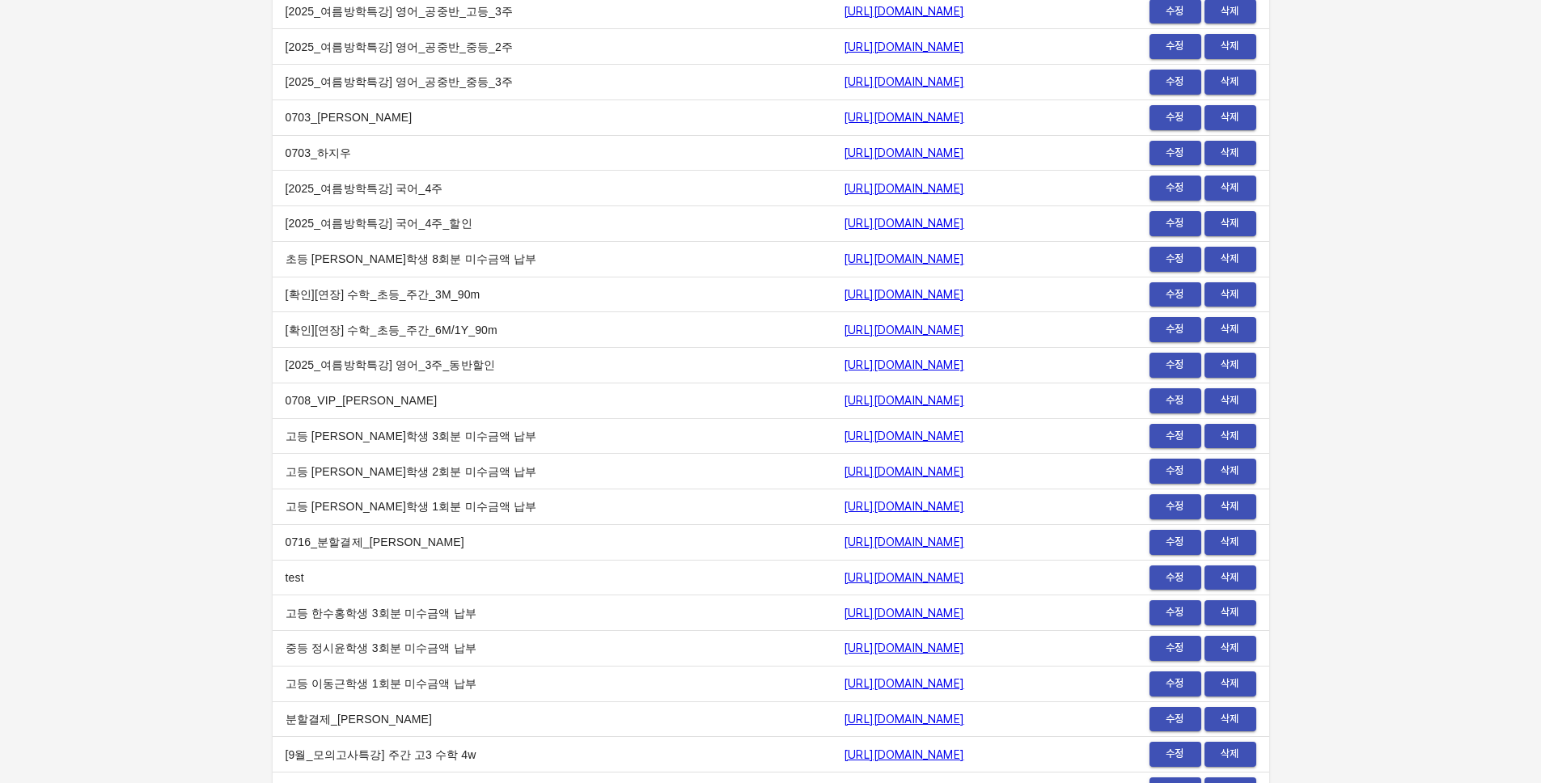
click at [754, 582] on link "https://payment.mildang.kr/nnaVOhByw6K_V5nhInPqO" at bounding box center [814, 577] width 120 height 13
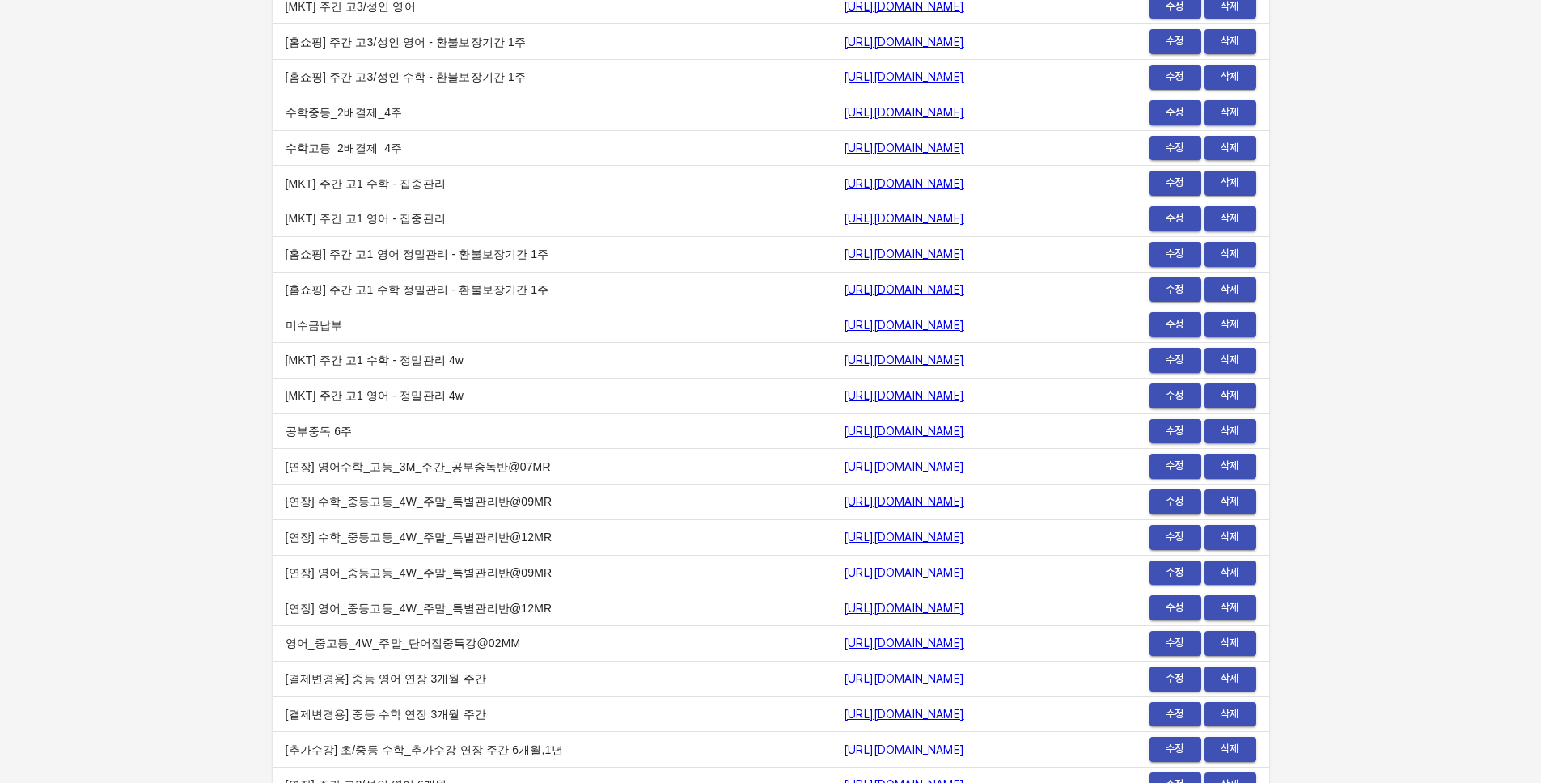
scroll to position [0, 0]
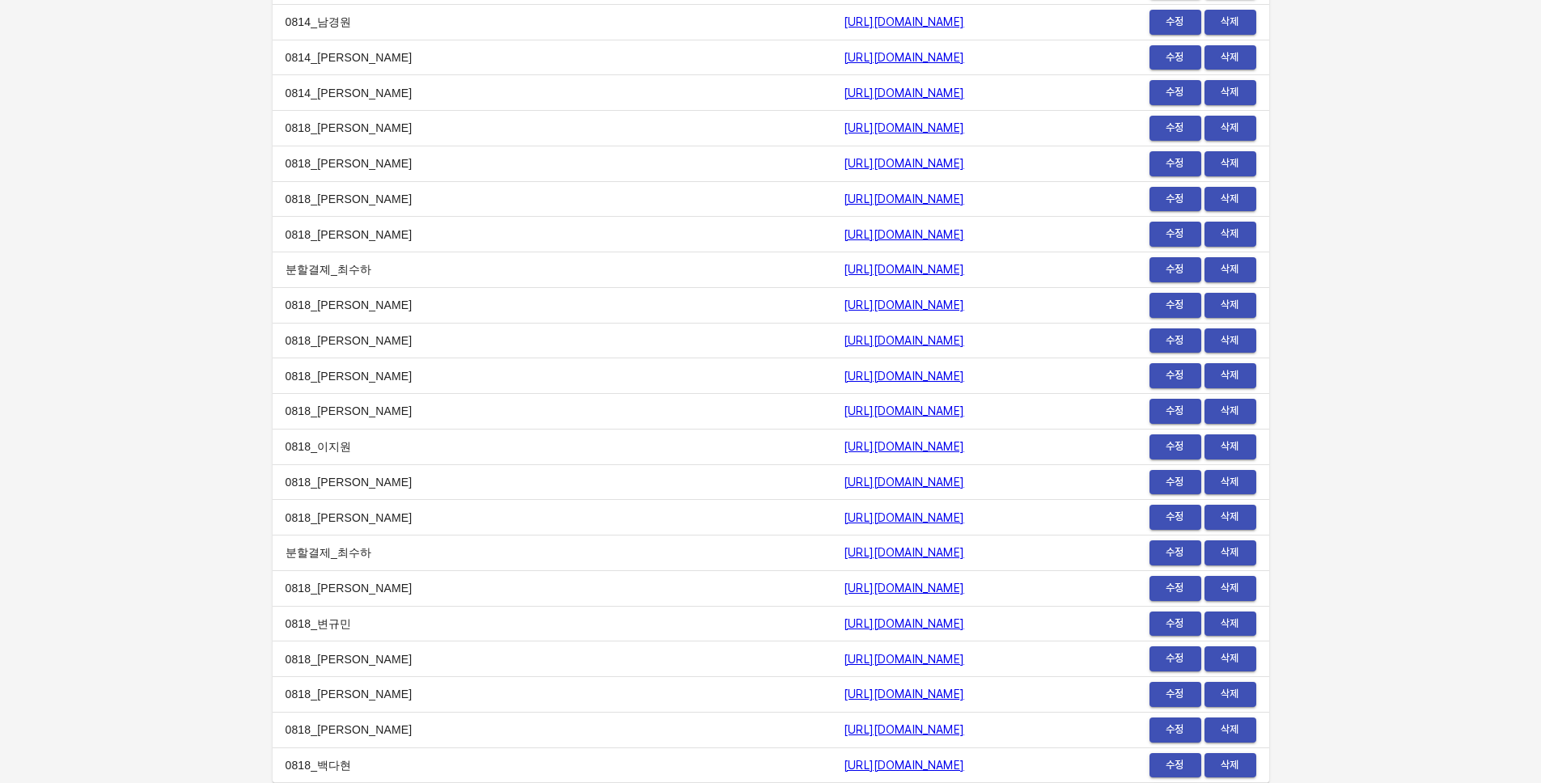
click at [1013, 426] on td "https://payment.mildang.kr/mPb59Il3aDteHW2wj4BN6" at bounding box center [919, 412] width 357 height 36
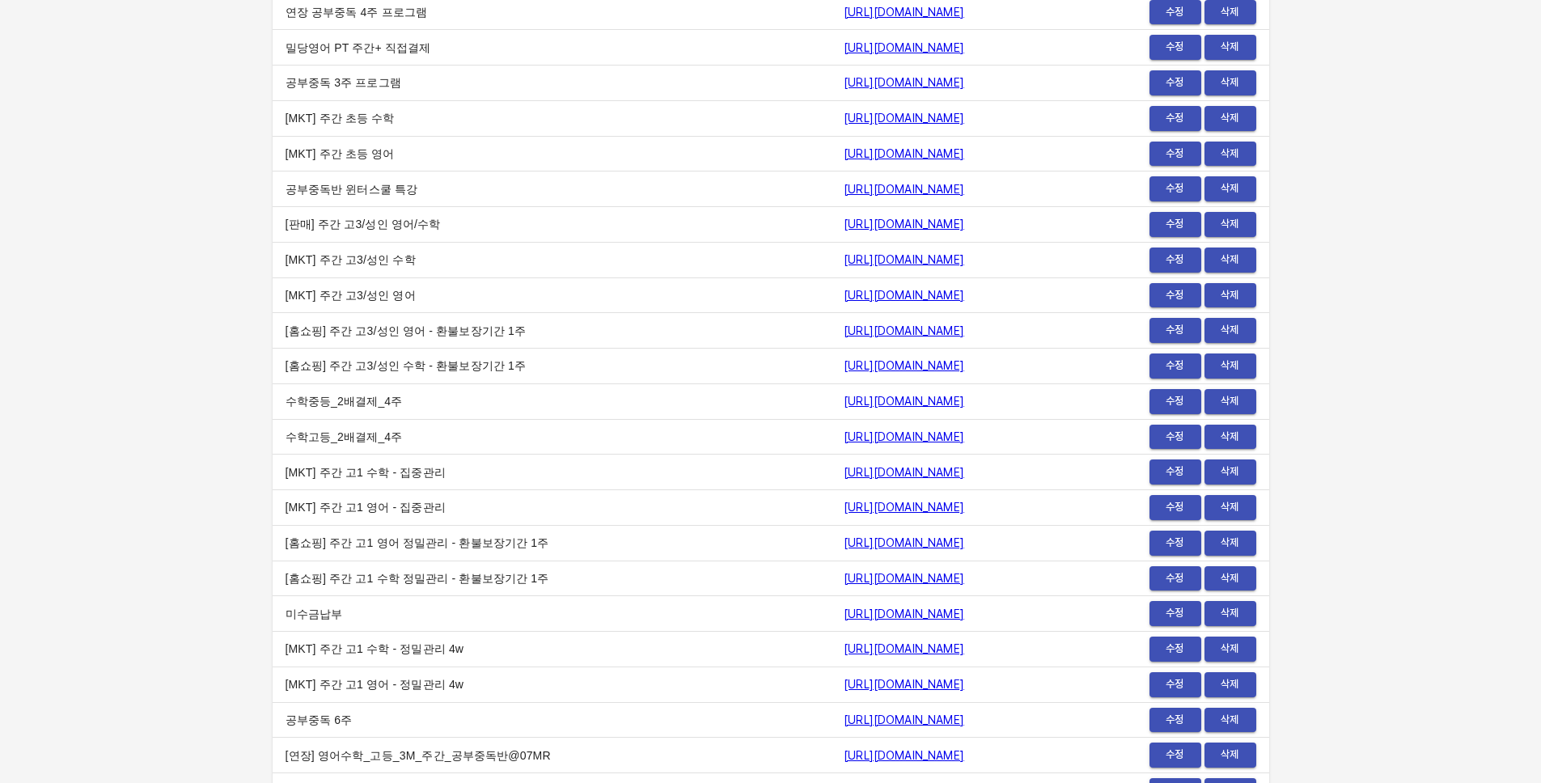
scroll to position [0, 0]
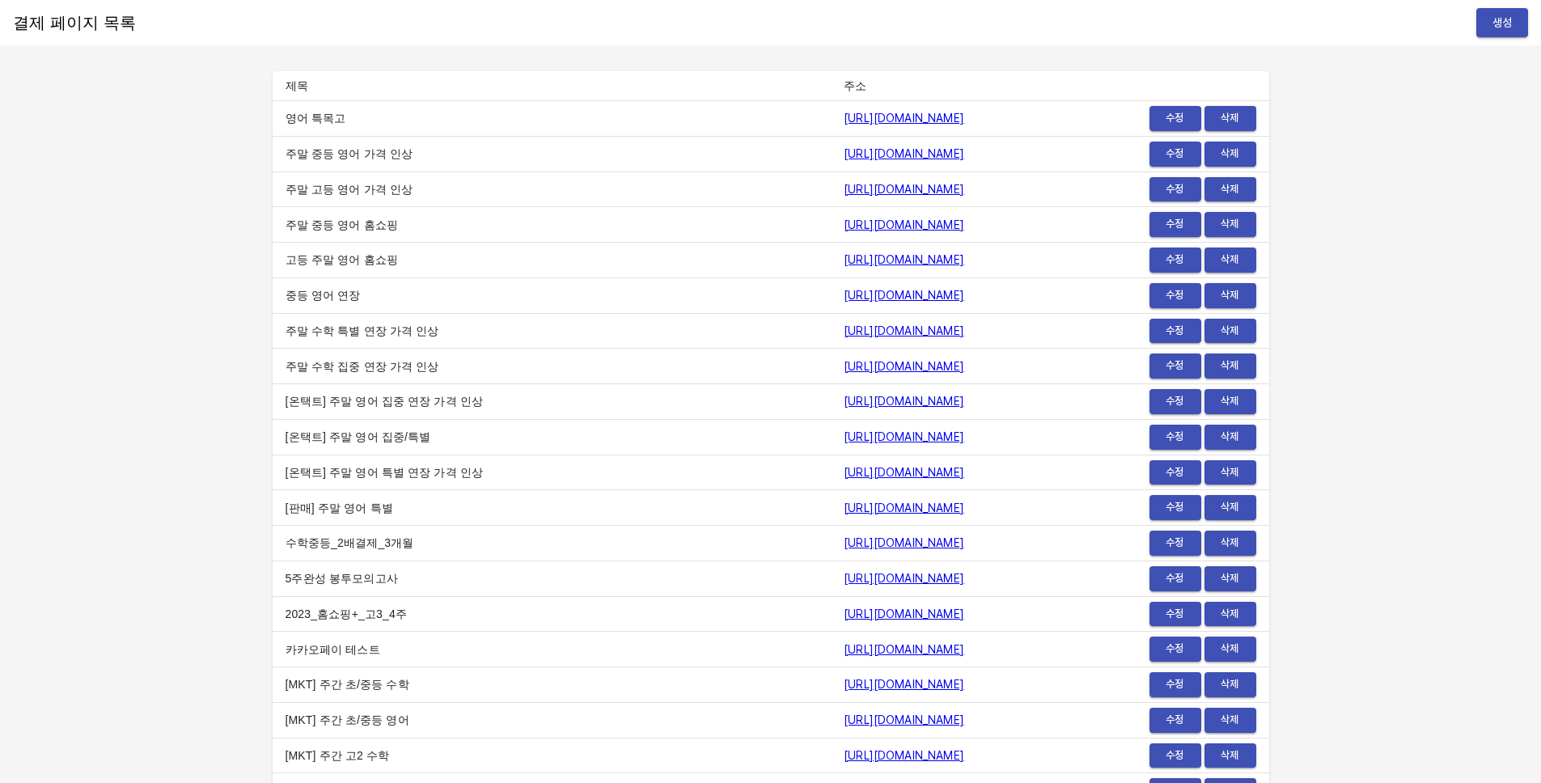
click at [1066, 406] on td "[URL][DOMAIN_NAME]" at bounding box center [919, 402] width 357 height 36
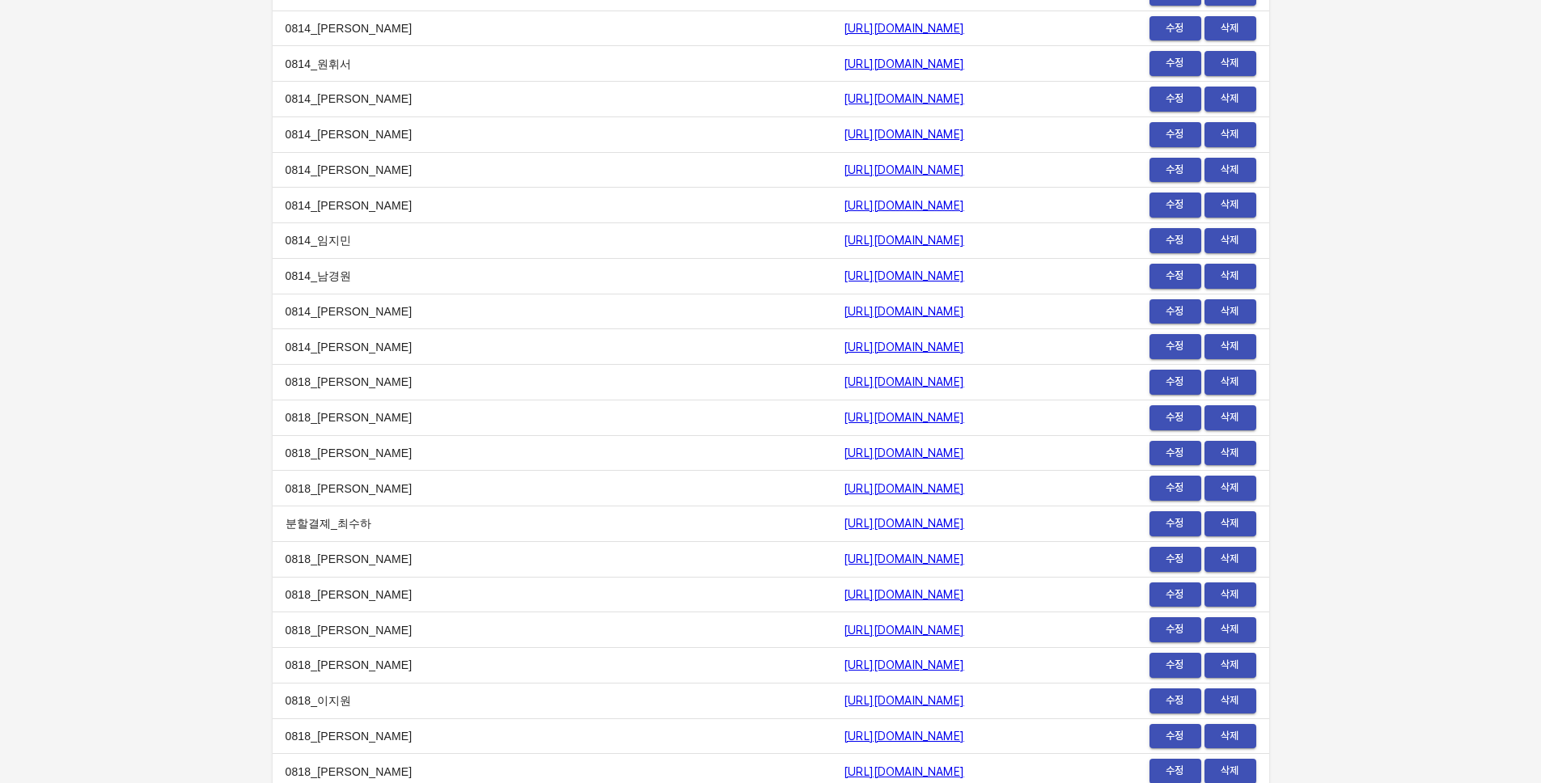
scroll to position [19804, 0]
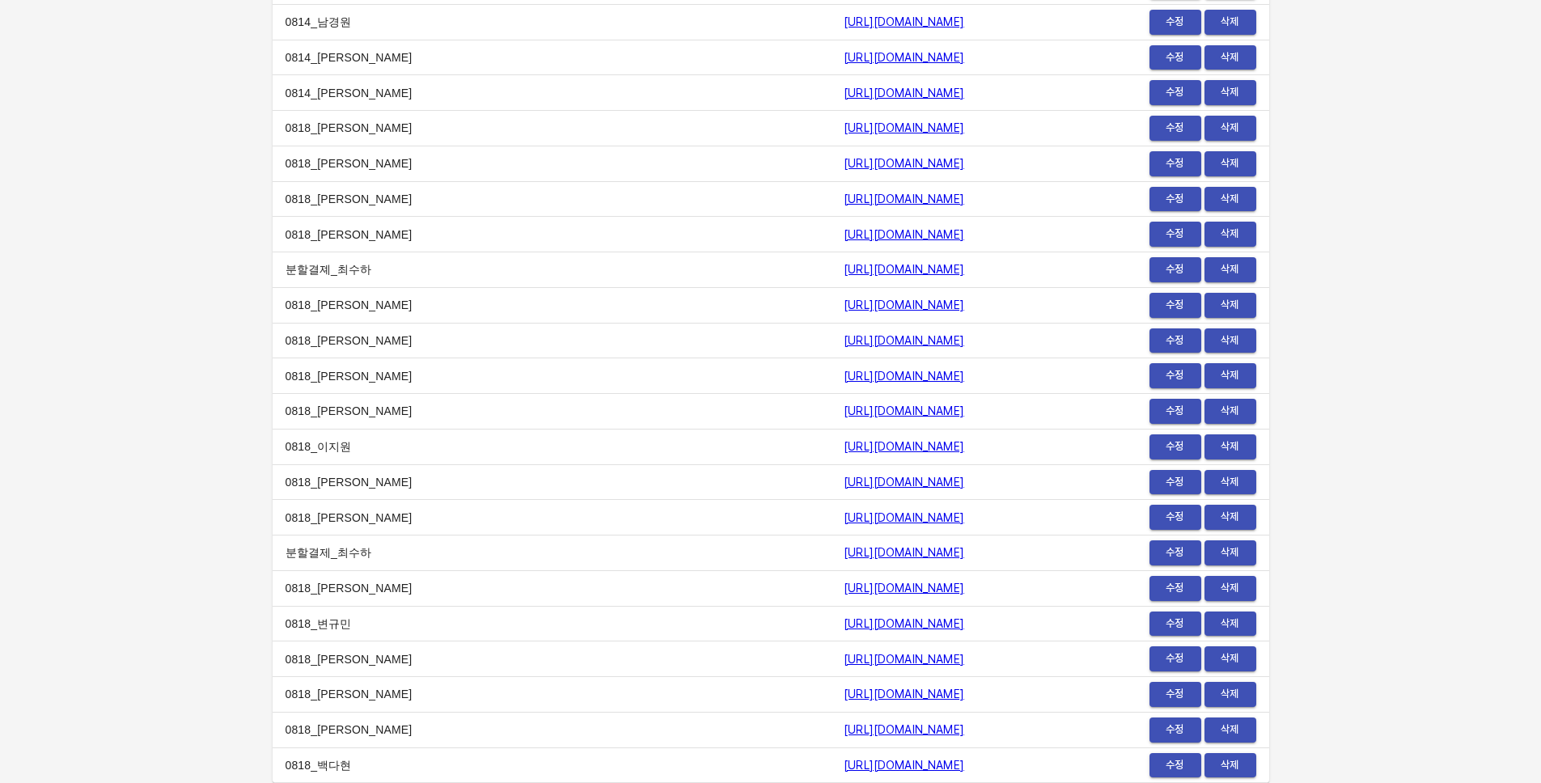
click at [855, 555] on link "[URL][DOMAIN_NAME]" at bounding box center [814, 552] width 120 height 13
click at [1182, 552] on span "수정" at bounding box center [1175, 552] width 36 height 19
click at [1168, 549] on span "수정" at bounding box center [1175, 552] width 36 height 19
click at [1177, 589] on span "수정" at bounding box center [1175, 588] width 36 height 19
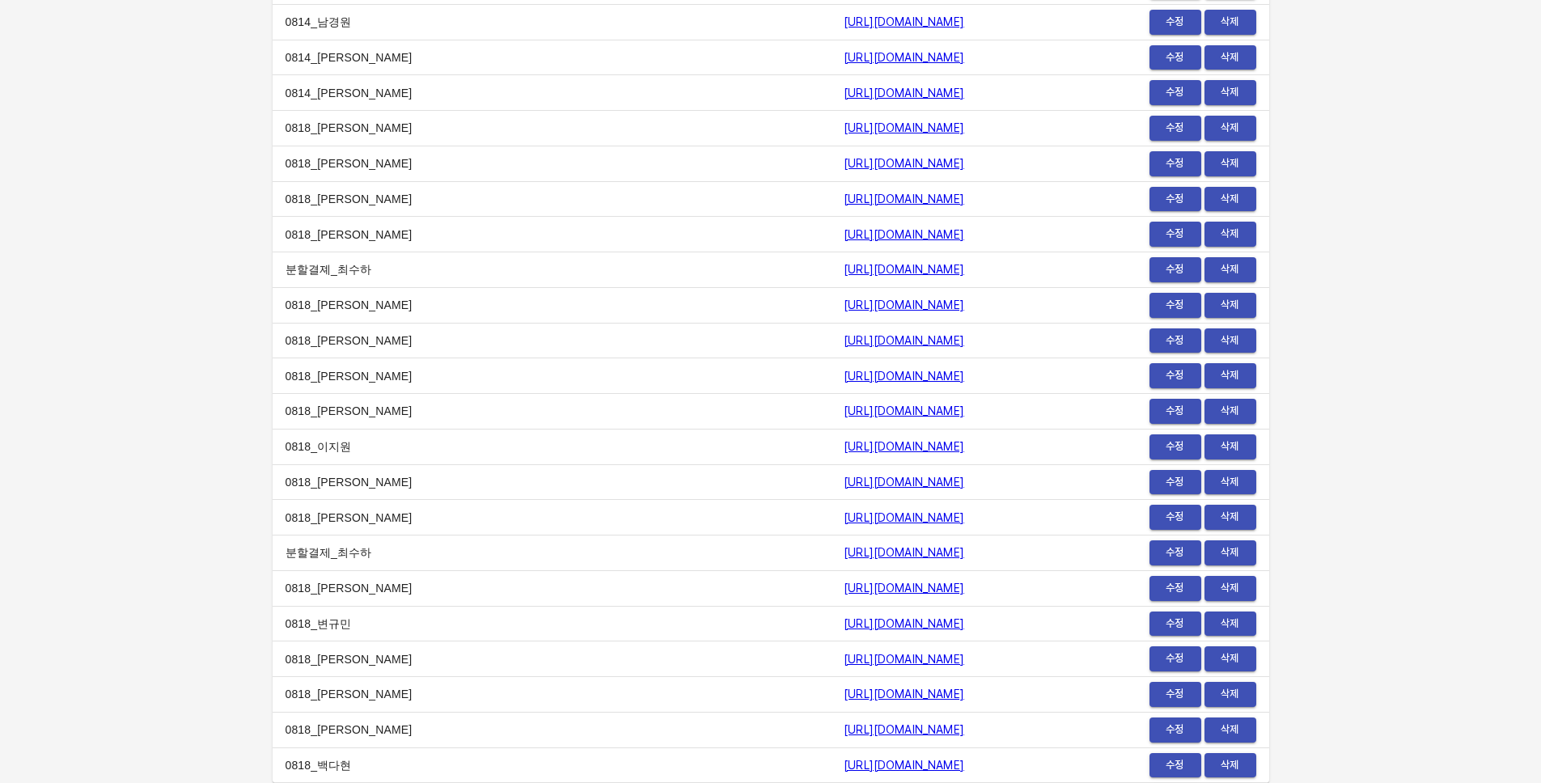
click at [1181, 731] on span "수정" at bounding box center [1175, 730] width 36 height 19
click at [1159, 774] on button "수정" at bounding box center [1175, 765] width 52 height 25
click at [1165, 731] on span "수정" at bounding box center [1175, 730] width 36 height 19
click at [1190, 690] on span "수정" at bounding box center [1175, 694] width 36 height 19
click at [1189, 650] on span "수정" at bounding box center [1175, 658] width 36 height 19
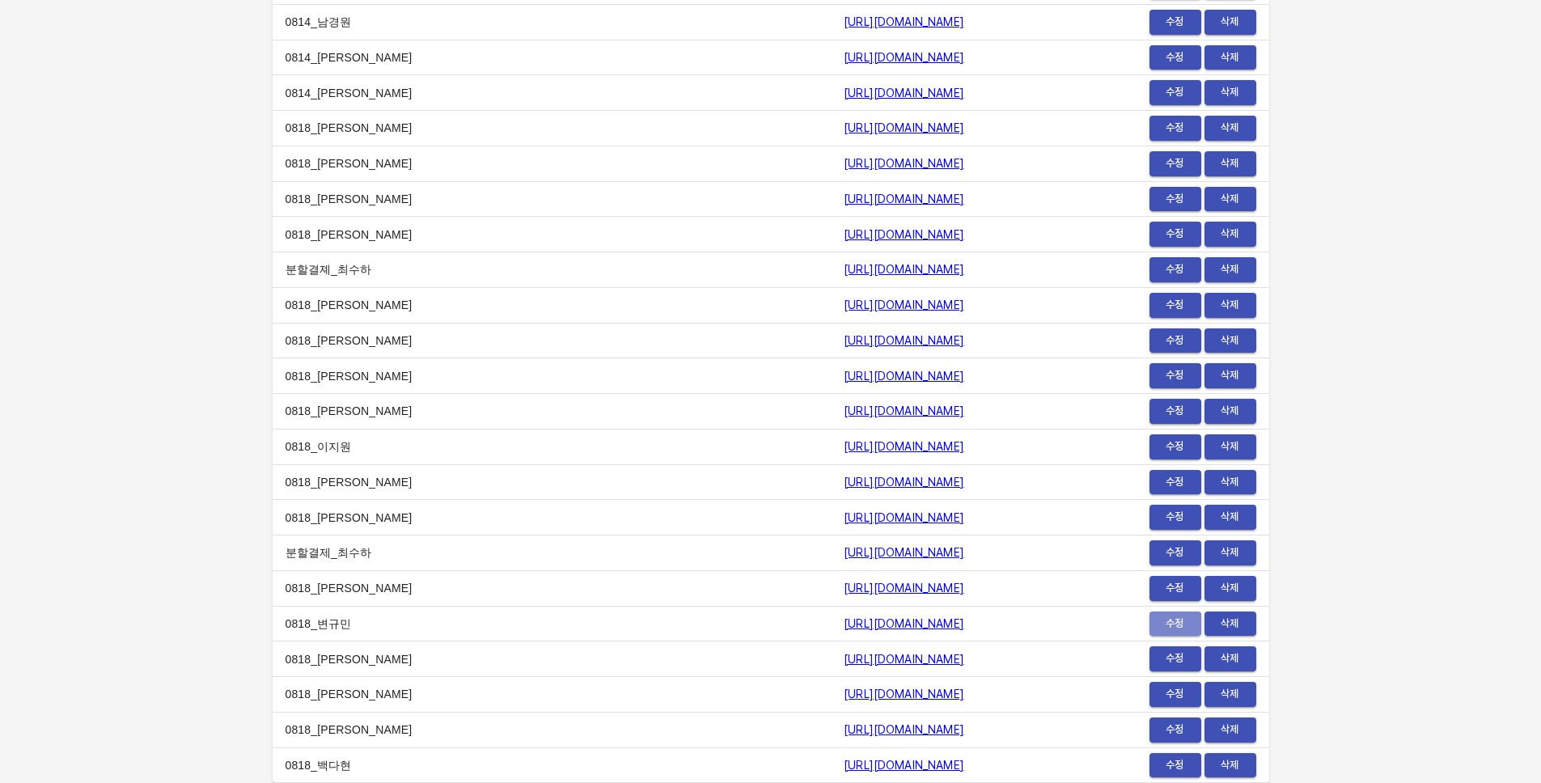
click at [1182, 627] on span "수정" at bounding box center [1175, 624] width 36 height 19
click at [1183, 595] on span "수정" at bounding box center [1175, 588] width 36 height 19
click at [1181, 508] on span "수정" at bounding box center [1175, 517] width 36 height 19
click at [1176, 467] on td "수정 삭제" at bounding box center [1182, 482] width 171 height 36
click at [1180, 487] on span "수정" at bounding box center [1175, 482] width 36 height 19
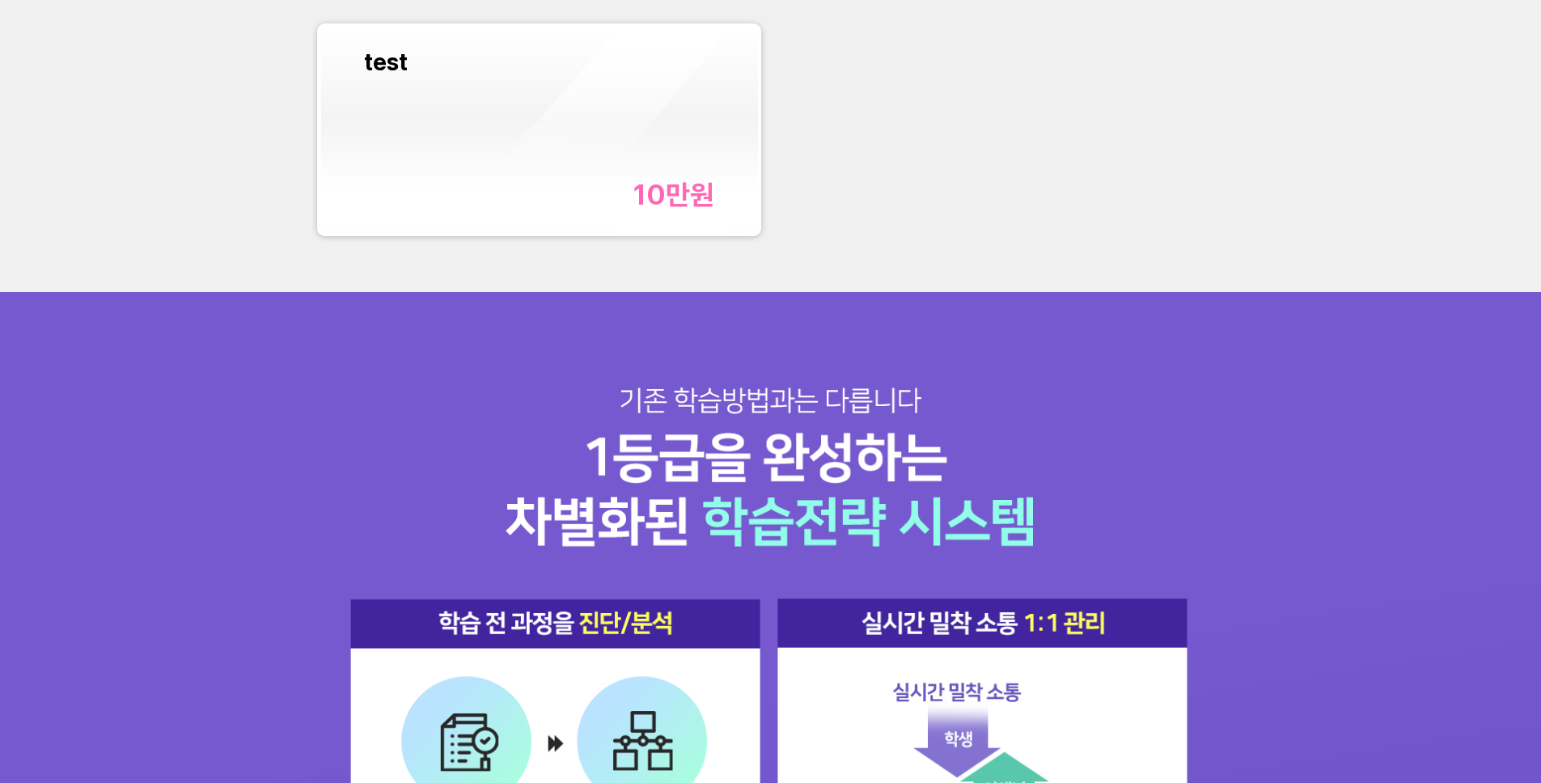
scroll to position [1766, 0]
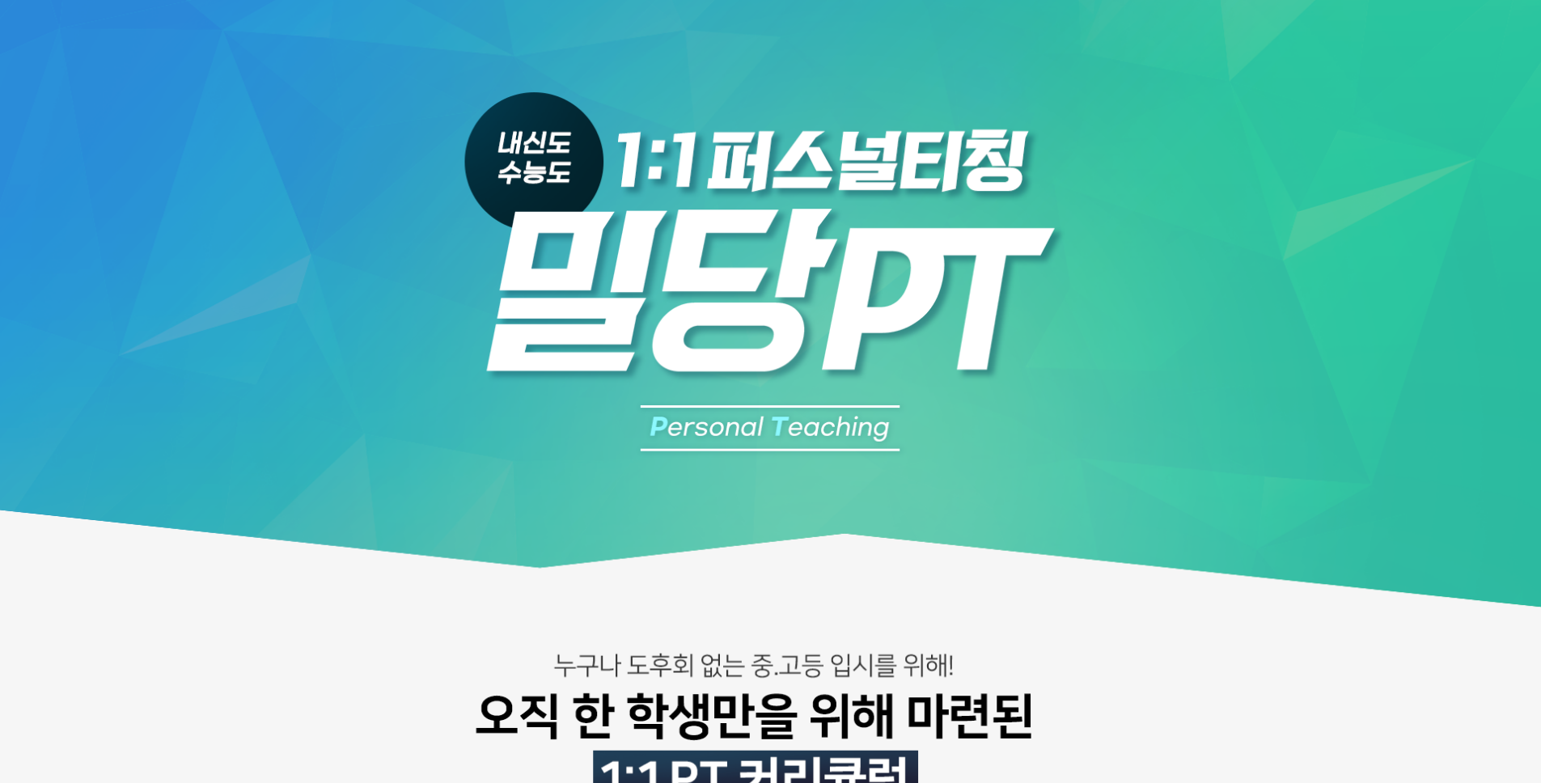
drag, startPoint x: 757, startPoint y: 445, endPoint x: 760, endPoint y: 422, distance: 22.9
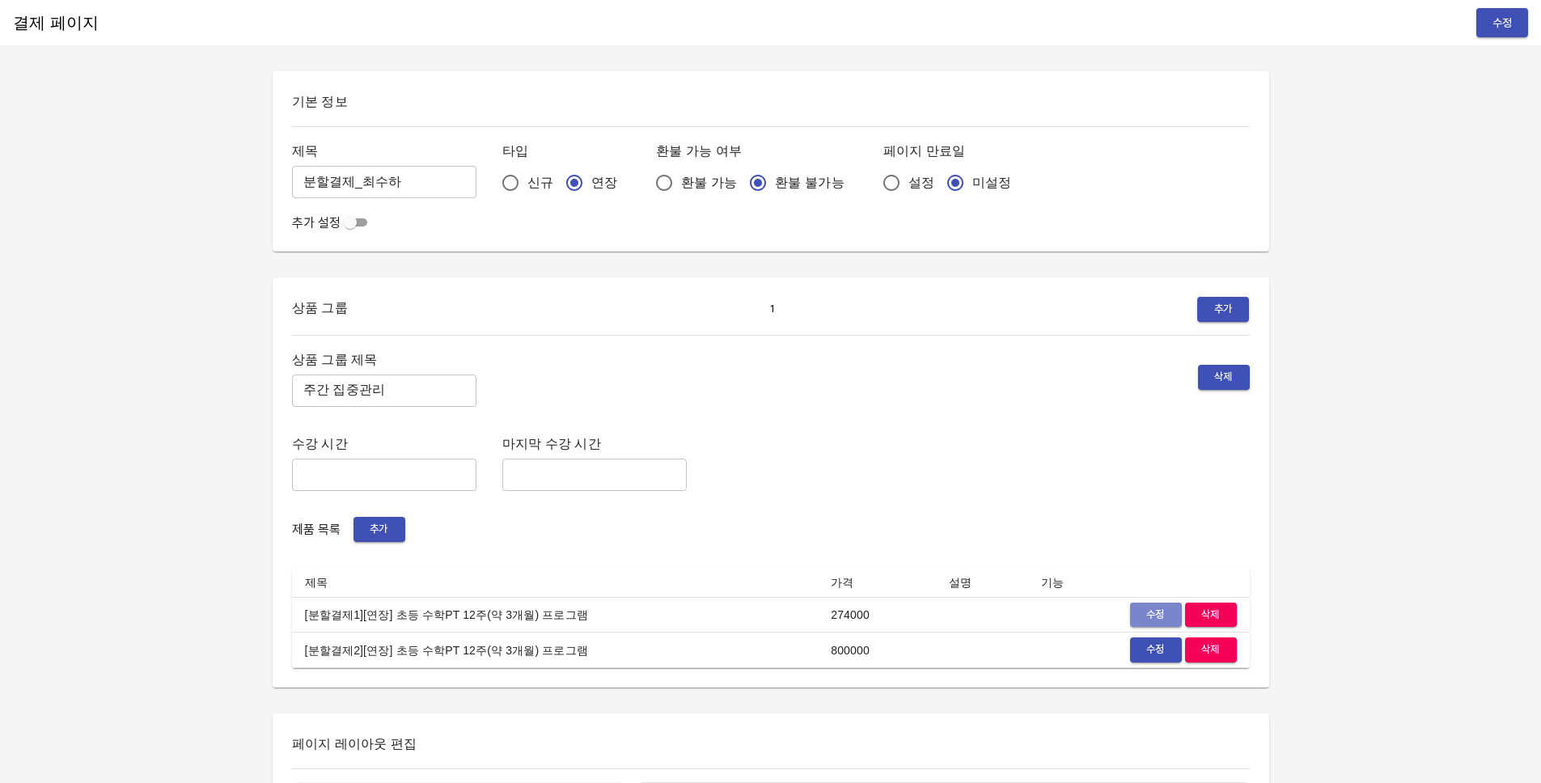
click at [1135, 611] on button "수정" at bounding box center [1156, 614] width 52 height 25
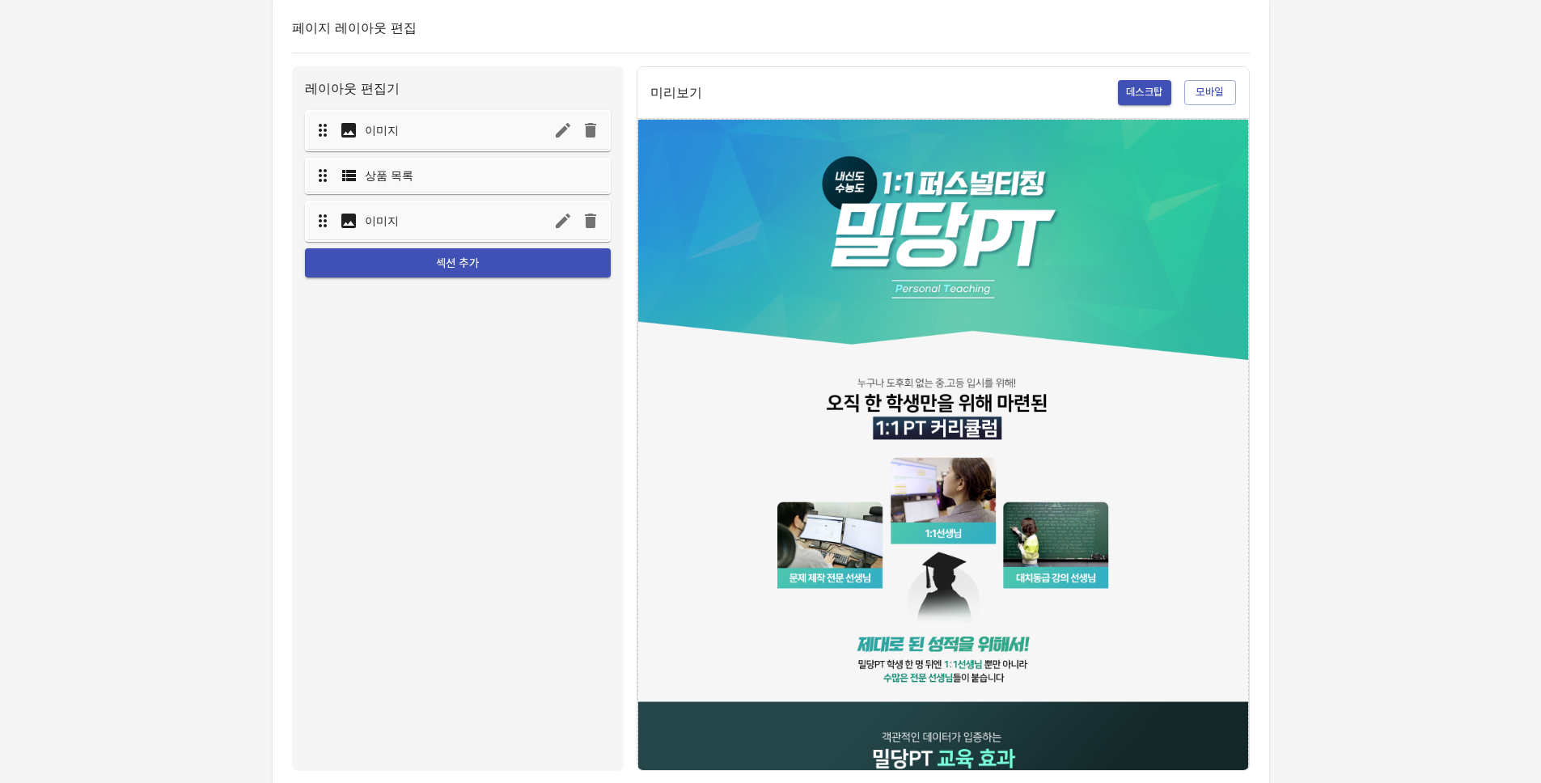
scroll to position [108, 0]
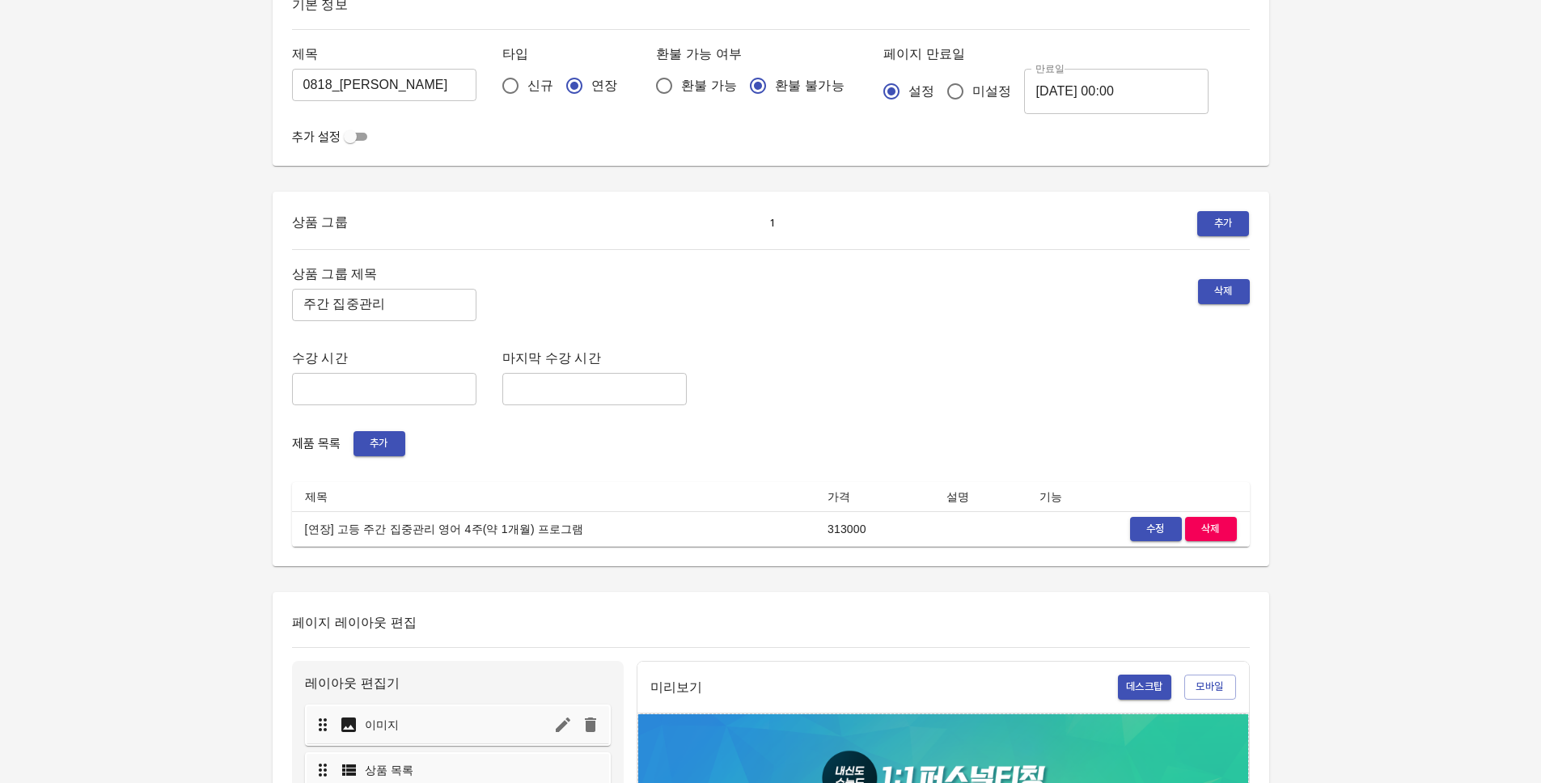
scroll to position [315, 0]
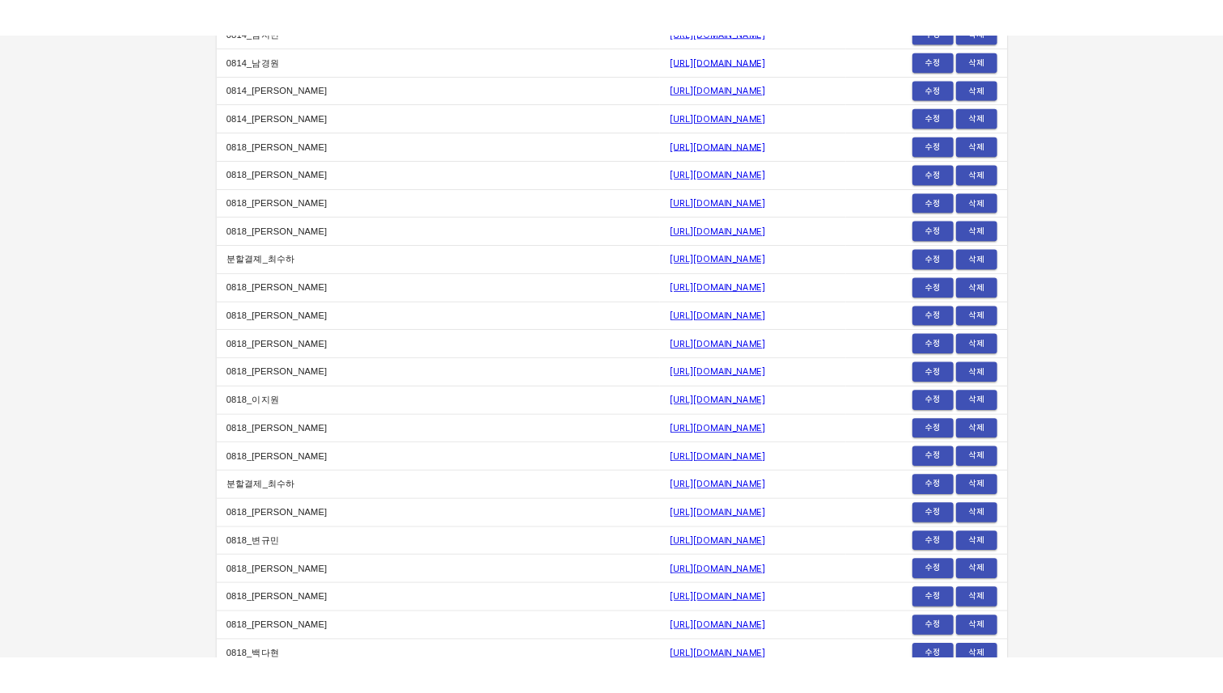
scroll to position [19804, 0]
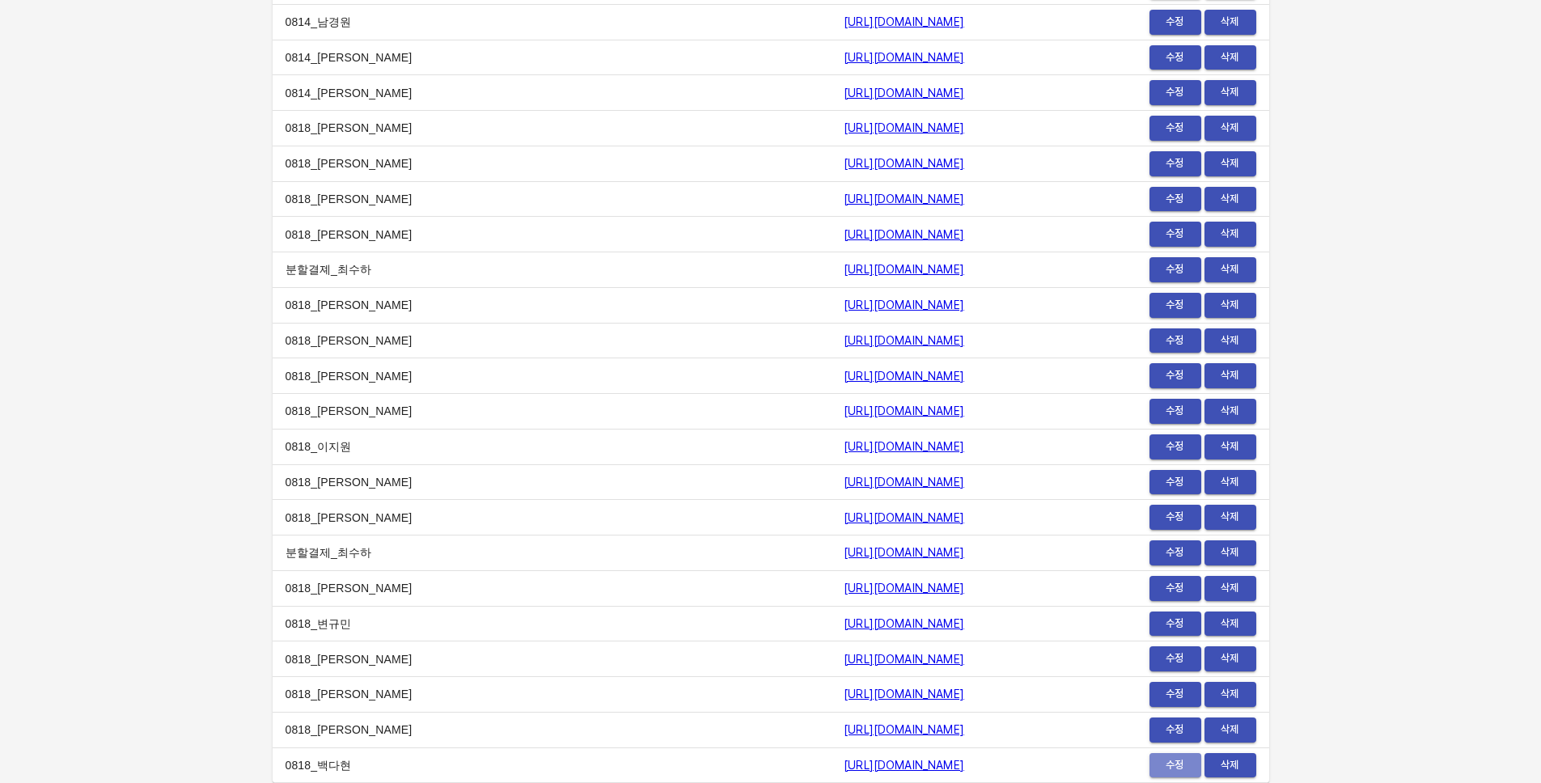
click at [1172, 769] on span "수정" at bounding box center [1175, 765] width 36 height 19
click at [1166, 736] on span "수정" at bounding box center [1175, 730] width 36 height 19
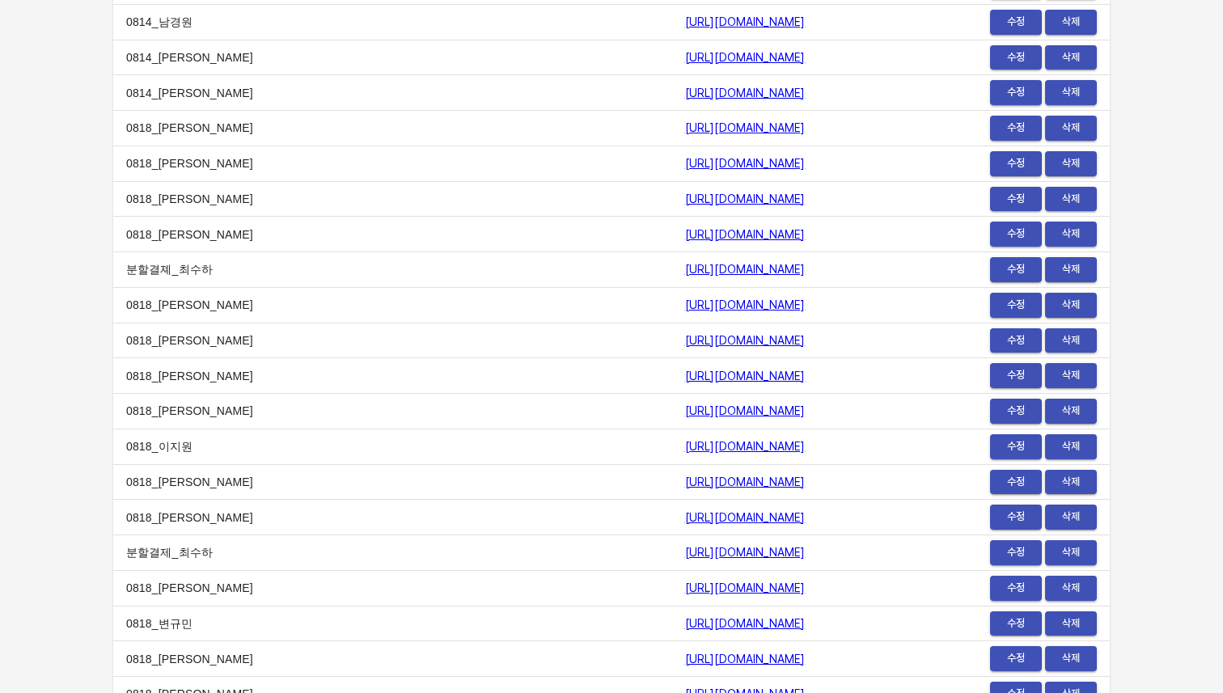
scroll to position [19894, 0]
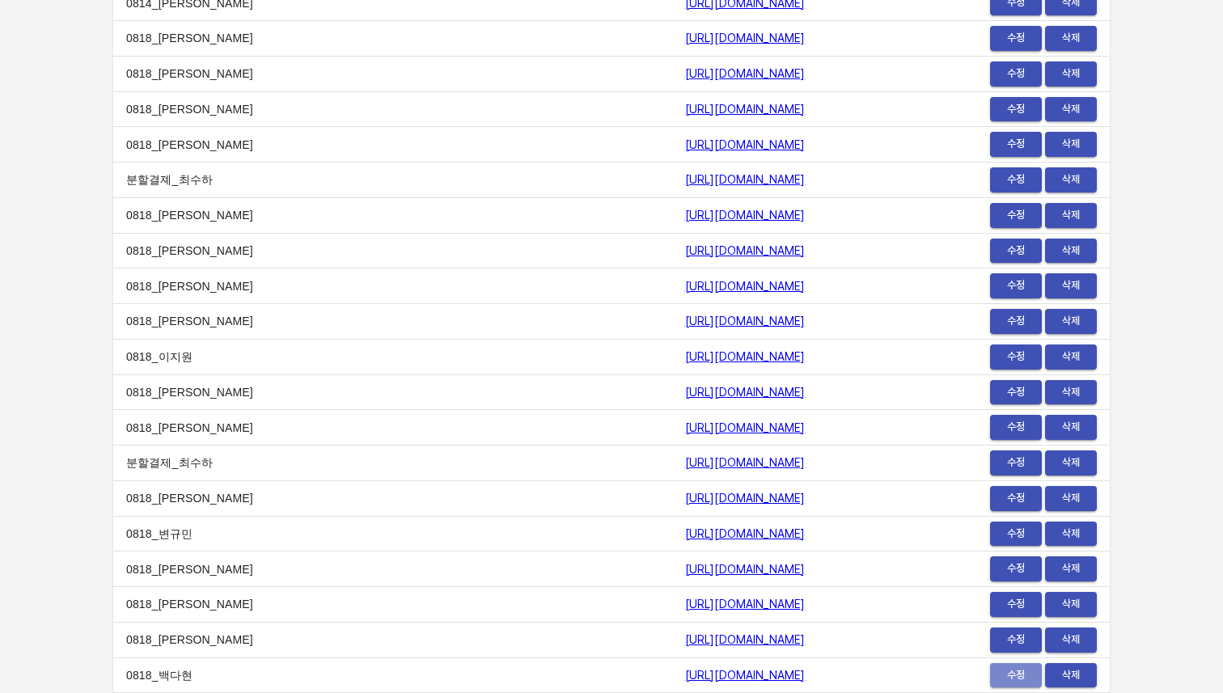
click at [1018, 674] on span "수정" at bounding box center [1016, 675] width 36 height 19
click at [907, 637] on td "https://payment.mildang.kr/YBqBR8kHSrxwcTWqZT9Fv" at bounding box center [789, 640] width 235 height 36
click at [907, 670] on td "https://payment.mildang.kr/30FMJBj8AYd63F5VgS3vo" at bounding box center [789, 675] width 235 height 36
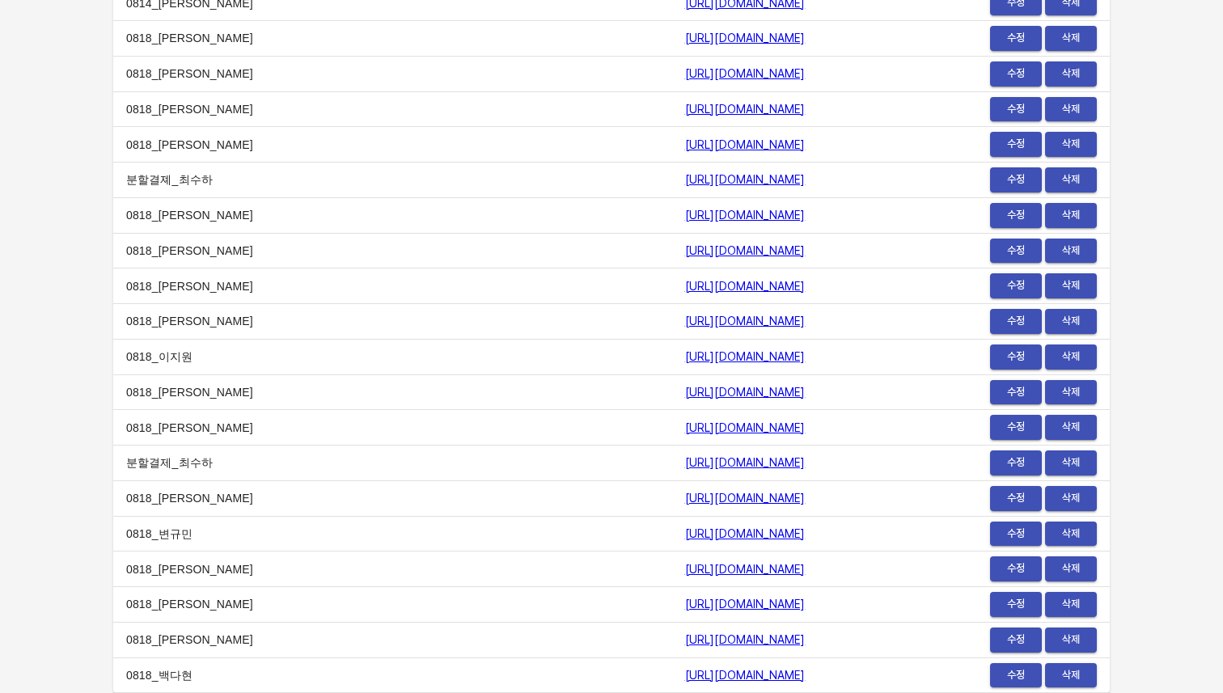
click at [907, 674] on td "https://payment.mildang.kr/30FMJBj8AYd63F5VgS3vo" at bounding box center [789, 675] width 235 height 36
click at [874, 428] on td "https://payment.mildang.kr/jygFuph29-v7AUZTu6LP0" at bounding box center [789, 428] width 235 height 36
click at [305, 567] on td "0818_박한별" at bounding box center [392, 570] width 559 height 36
click at [192, 520] on td "0818_변규민" at bounding box center [392, 534] width 559 height 36
click at [157, 528] on td "0818_변규민" at bounding box center [392, 534] width 559 height 36
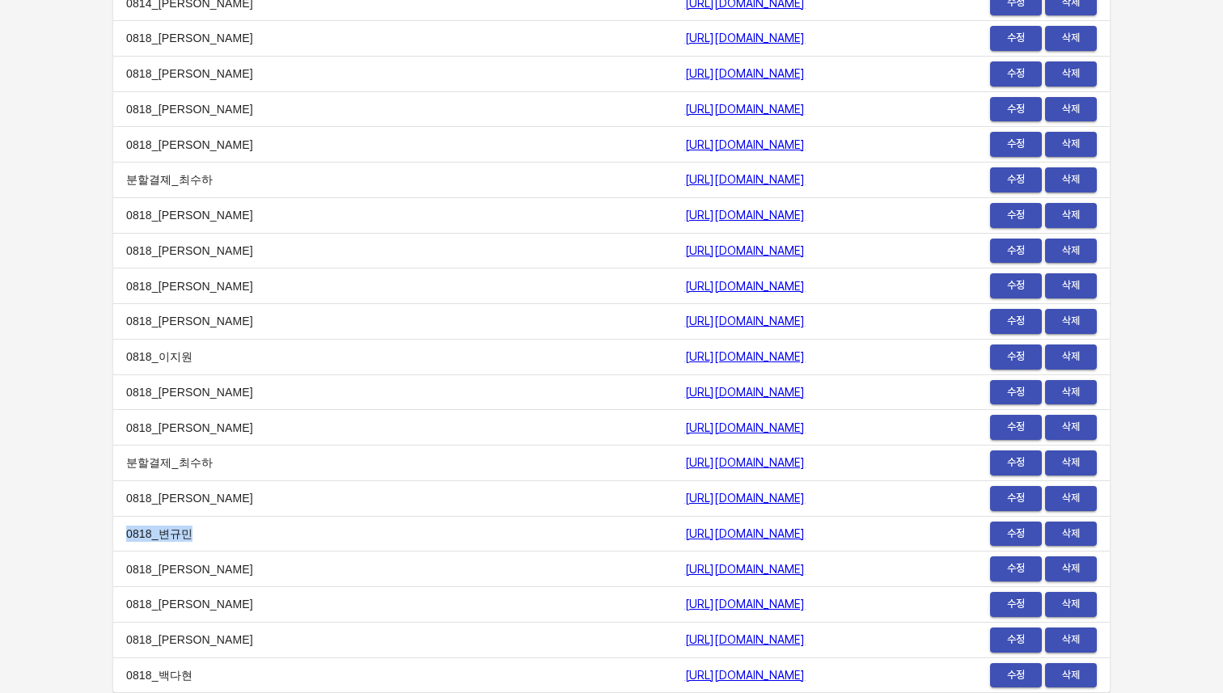
drag, startPoint x: 125, startPoint y: 531, endPoint x: 201, endPoint y: 535, distance: 75.3
click at [201, 535] on td "0818_변규민" at bounding box center [392, 534] width 559 height 36
drag, startPoint x: 126, startPoint y: 675, endPoint x: 819, endPoint y: 665, distance: 693.2
click at [818, 667] on tr "0818_백다현 https://payment.mildang.kr/30FMJBj8AYd63F5VgS3vo 수정 삭제" at bounding box center [611, 675] width 996 height 36
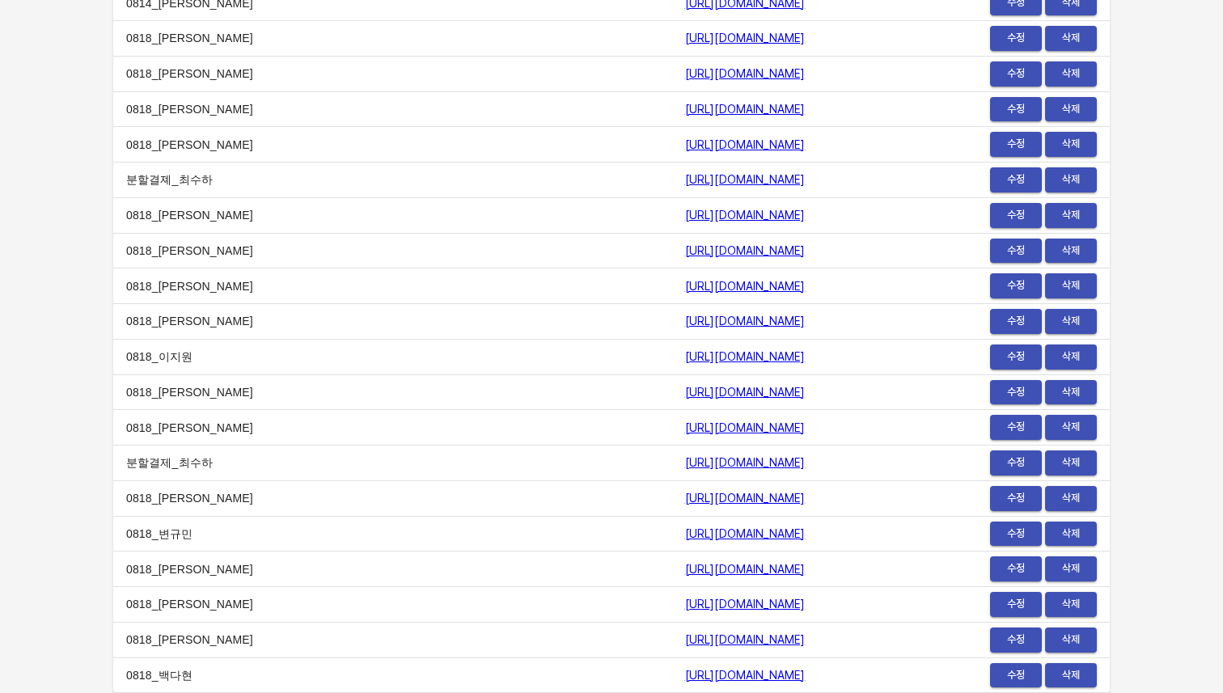
click at [819, 665] on td "[URL][DOMAIN_NAME]" at bounding box center [789, 675] width 235 height 36
click at [685, 357] on link "https://payment.mildang.kr/PTwAoZdKgynyA9zbD2Mct" at bounding box center [745, 356] width 120 height 13
click at [685, 324] on link "https://payment.mildang.kr/mPb59Il3aDteHW2wj4BN6" at bounding box center [745, 321] width 120 height 13
click at [685, 282] on link "[URL][DOMAIN_NAME]" at bounding box center [745, 286] width 120 height 13
click at [672, 239] on td "[URL][DOMAIN_NAME]" at bounding box center [789, 251] width 235 height 36
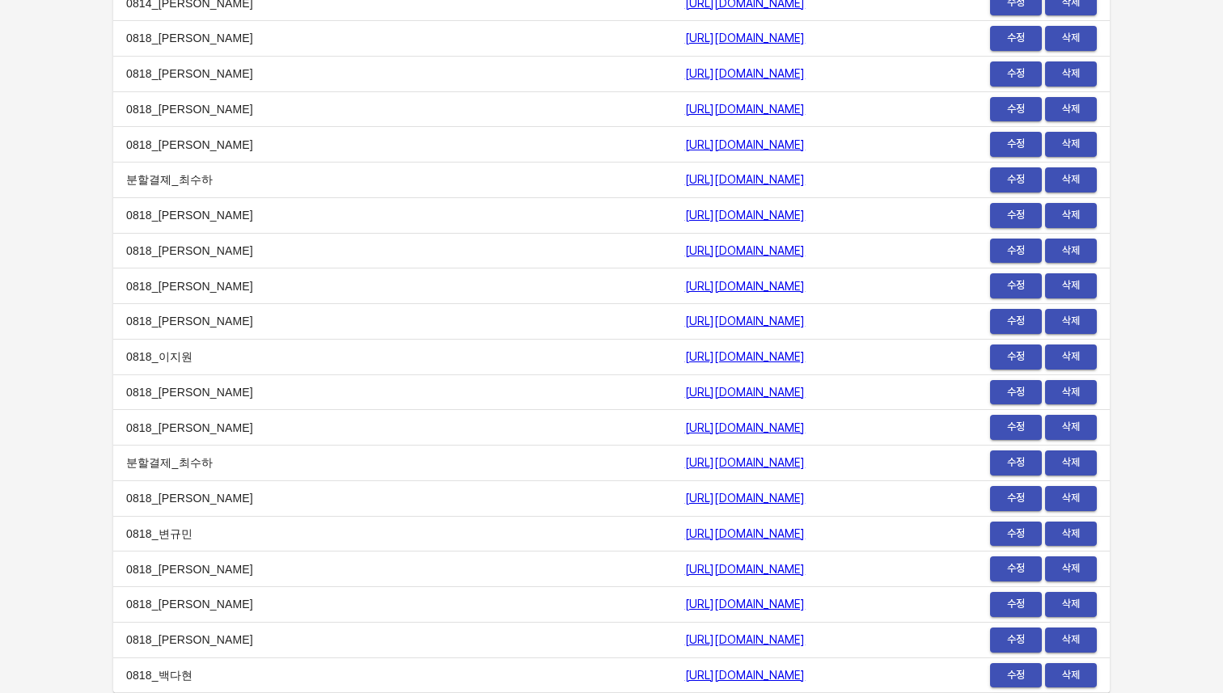
click at [685, 249] on link "[URL][DOMAIN_NAME]" at bounding box center [745, 250] width 120 height 13
click at [907, 379] on td "[URL][DOMAIN_NAME]" at bounding box center [789, 392] width 235 height 36
click at [804, 488] on td "[URL][DOMAIN_NAME]" at bounding box center [789, 498] width 235 height 36
click at [805, 514] on td "[URL][DOMAIN_NAME]" at bounding box center [789, 498] width 235 height 36
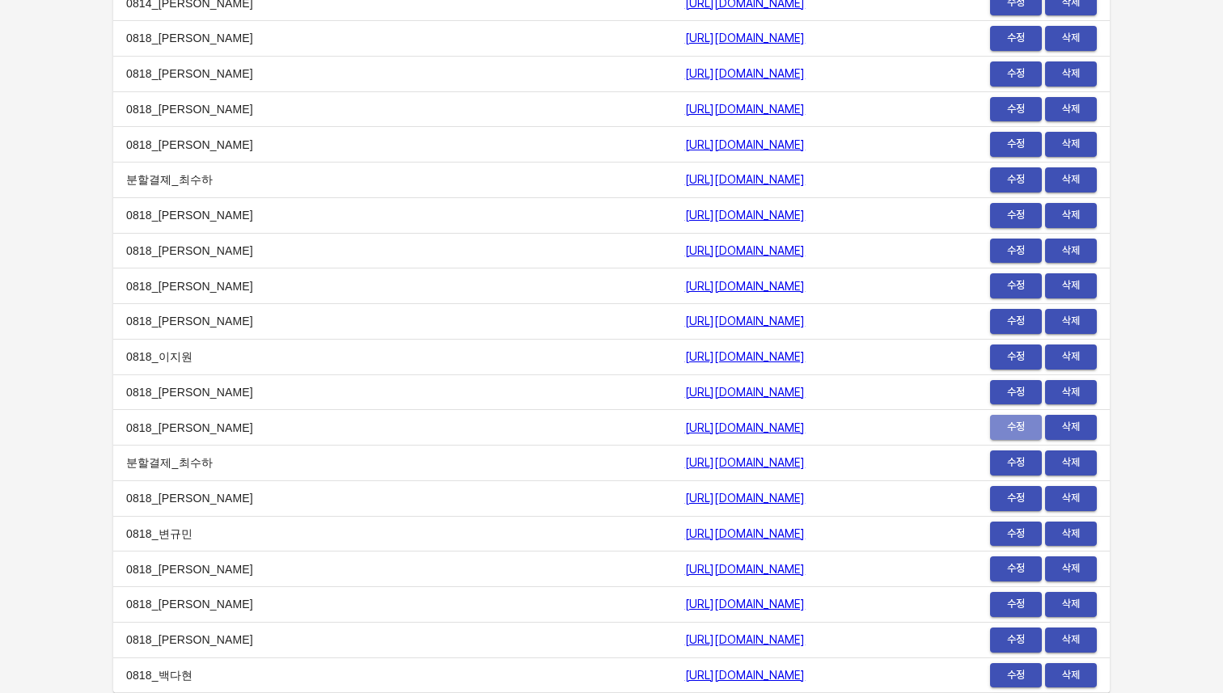
click at [1003, 428] on span "수정" at bounding box center [1016, 427] width 36 height 19
click at [999, 666] on span "수정" at bounding box center [1016, 675] width 36 height 19
click at [907, 627] on td "[URL][DOMAIN_NAME]" at bounding box center [789, 640] width 235 height 36
click at [907, 624] on td "[URL][DOMAIN_NAME]" at bounding box center [789, 640] width 235 height 36
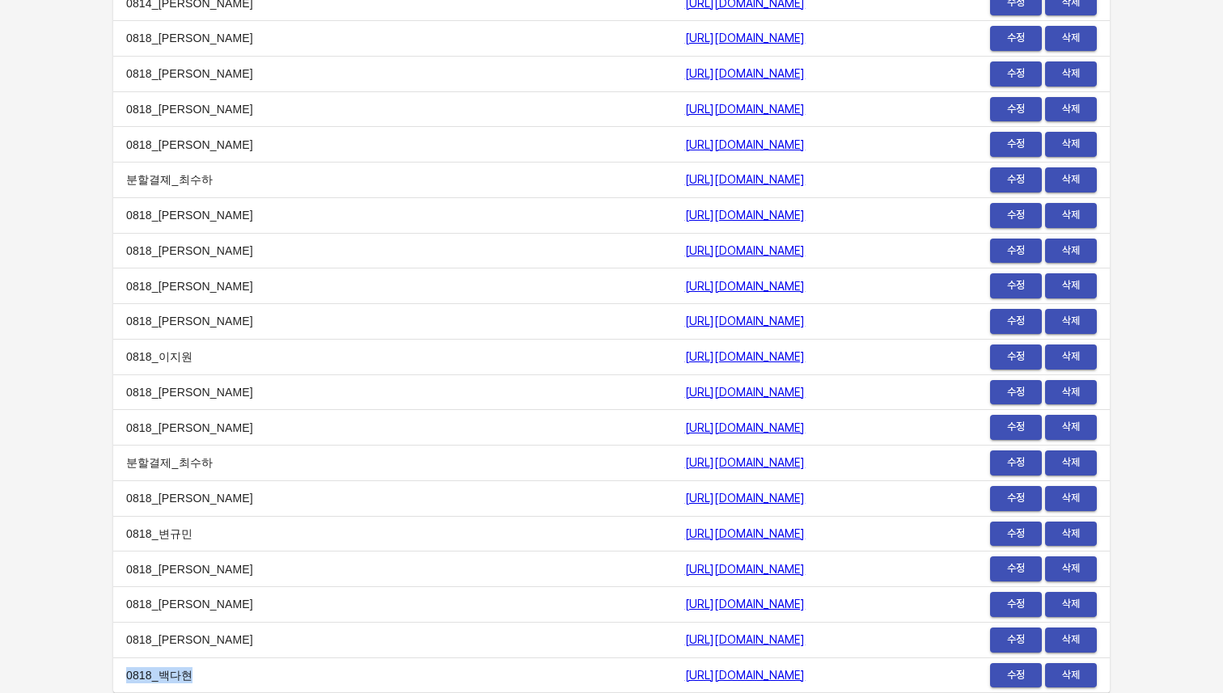
drag, startPoint x: 196, startPoint y: 670, endPoint x: 125, endPoint y: 672, distance: 70.4
click at [125, 672] on td "0818_백다현" at bounding box center [392, 675] width 559 height 36
click at [229, 666] on td "0818_백다현" at bounding box center [392, 675] width 559 height 36
click at [685, 674] on link "https://payment.mildang.kr/30FMJBj8AYd63F5VgS3vo" at bounding box center [745, 675] width 120 height 13
click at [672, 630] on td "https://payment.mildang.kr/YBqBR8kHSrxwcTWqZT9Fv" at bounding box center [789, 640] width 235 height 36
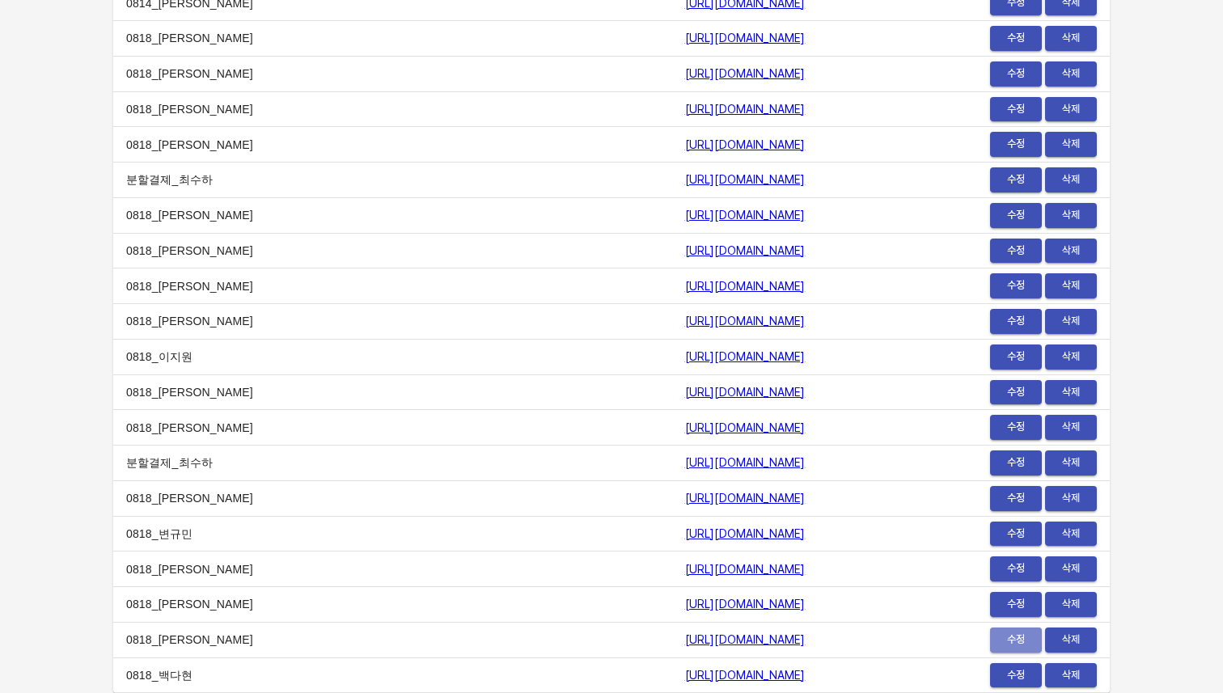
click at [1000, 633] on span "수정" at bounding box center [1016, 640] width 36 height 19
click at [683, 612] on td "https://payment.mildang.kr/wjsHZ1XIFSVBZxDb-Q60x" at bounding box center [789, 605] width 235 height 36
click at [683, 611] on td "https://payment.mildang.kr/wjsHZ1XIFSVBZxDb-Q60x" at bounding box center [789, 605] width 235 height 36
click at [686, 603] on link "https://payment.mildang.kr/wjsHZ1XIFSVBZxDb-Q60x" at bounding box center [745, 604] width 120 height 13
click at [704, 557] on td "https://payment.mildang.kr/fsBQO9_oT3SSMALzDLzSX" at bounding box center [789, 570] width 235 height 36
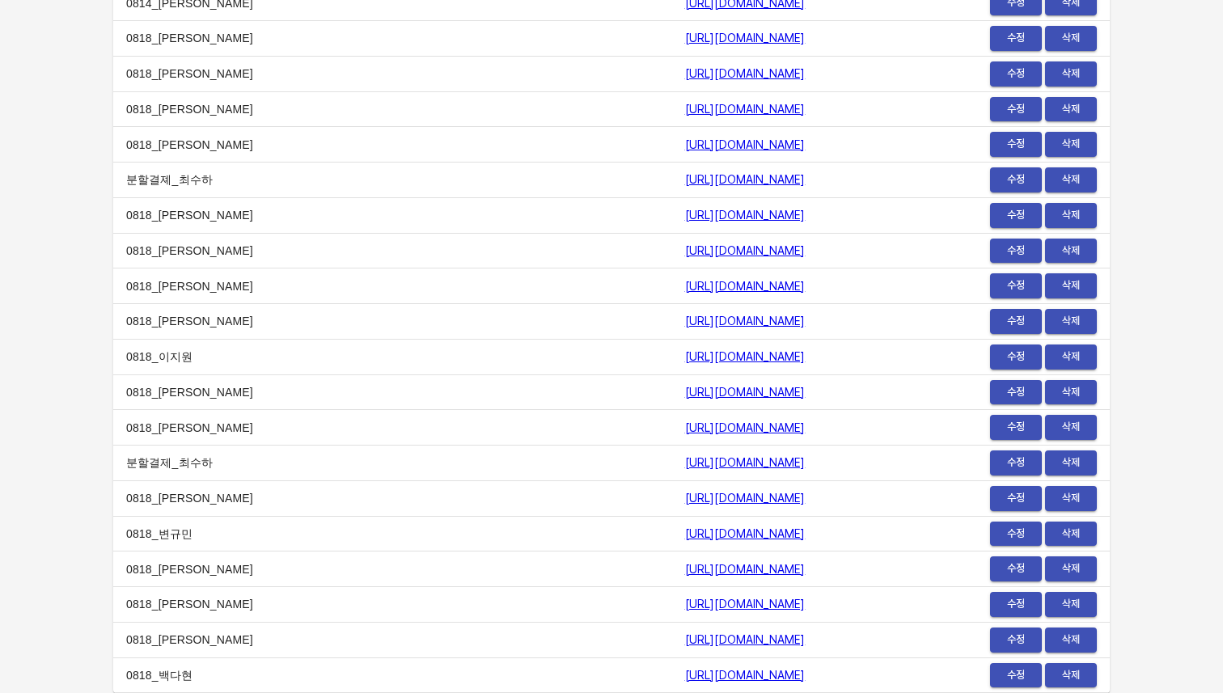
click at [704, 570] on link "https://payment.mildang.kr/fsBQO9_oT3SSMALzDLzSX" at bounding box center [745, 569] width 120 height 13
click at [685, 323] on link "https://payment.mildang.kr/mPb59Il3aDteHW2wj4BN6" at bounding box center [745, 321] width 120 height 13
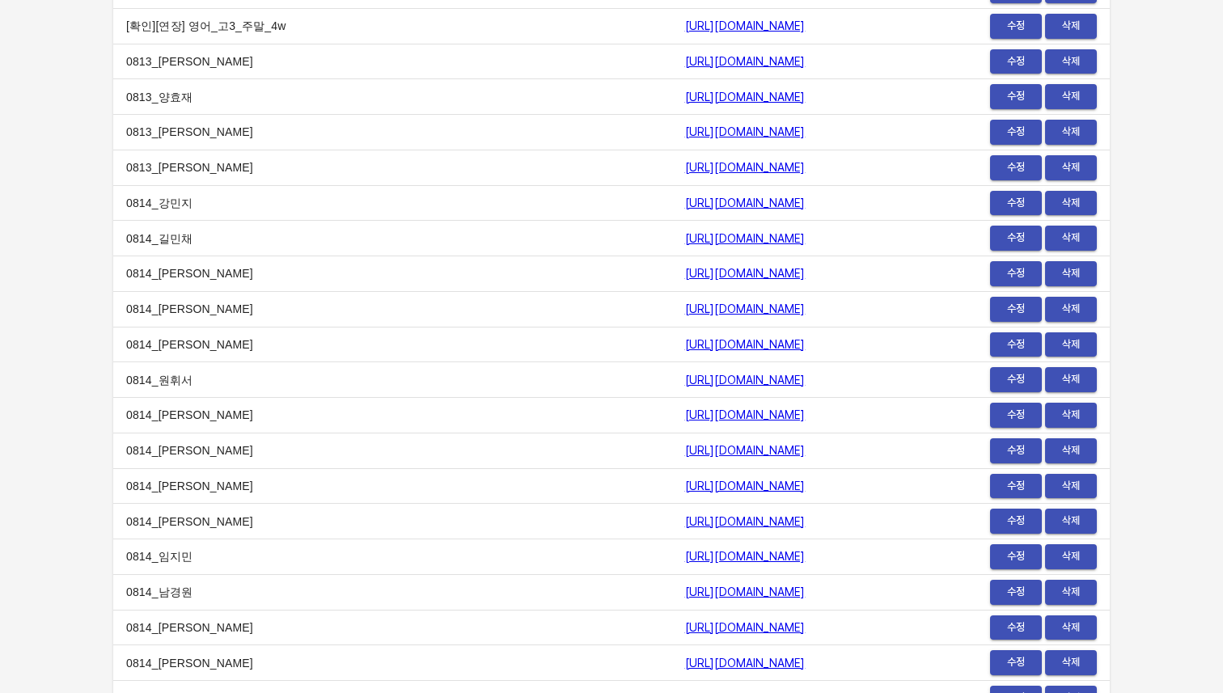
scroll to position [19186, 0]
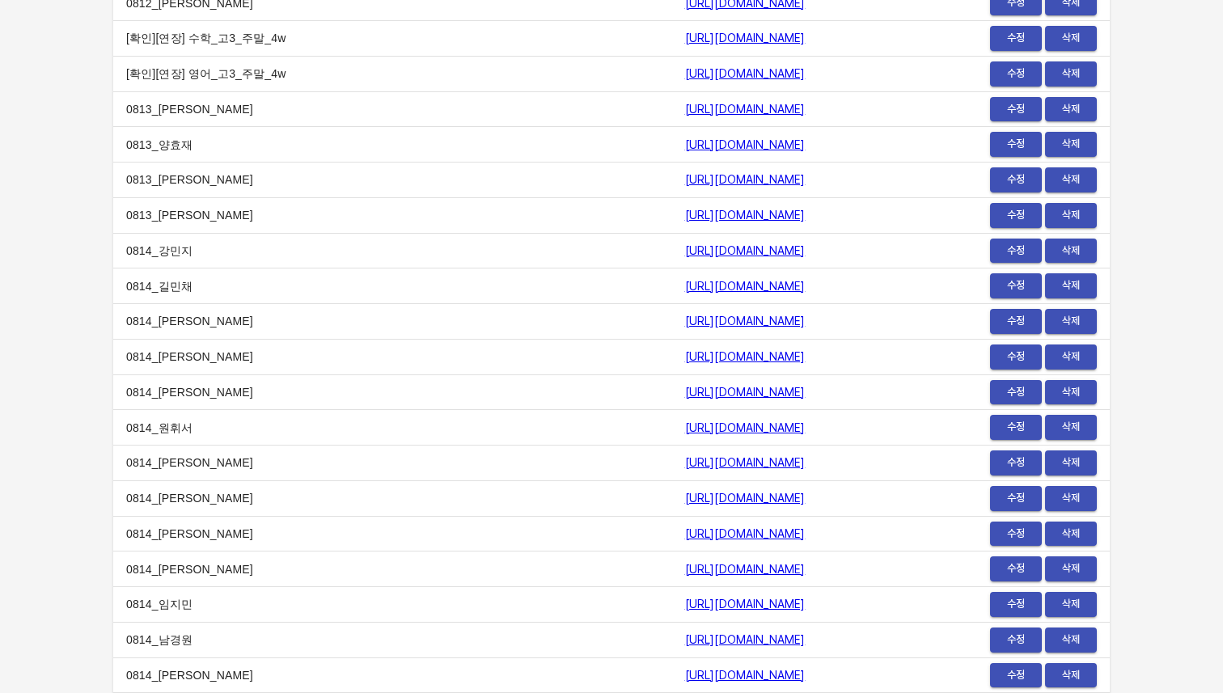
click at [685, 252] on link "https://payment.mildang.kr/o1EL0nEdm0t7IzZJ4E51Q" at bounding box center [745, 250] width 120 height 13
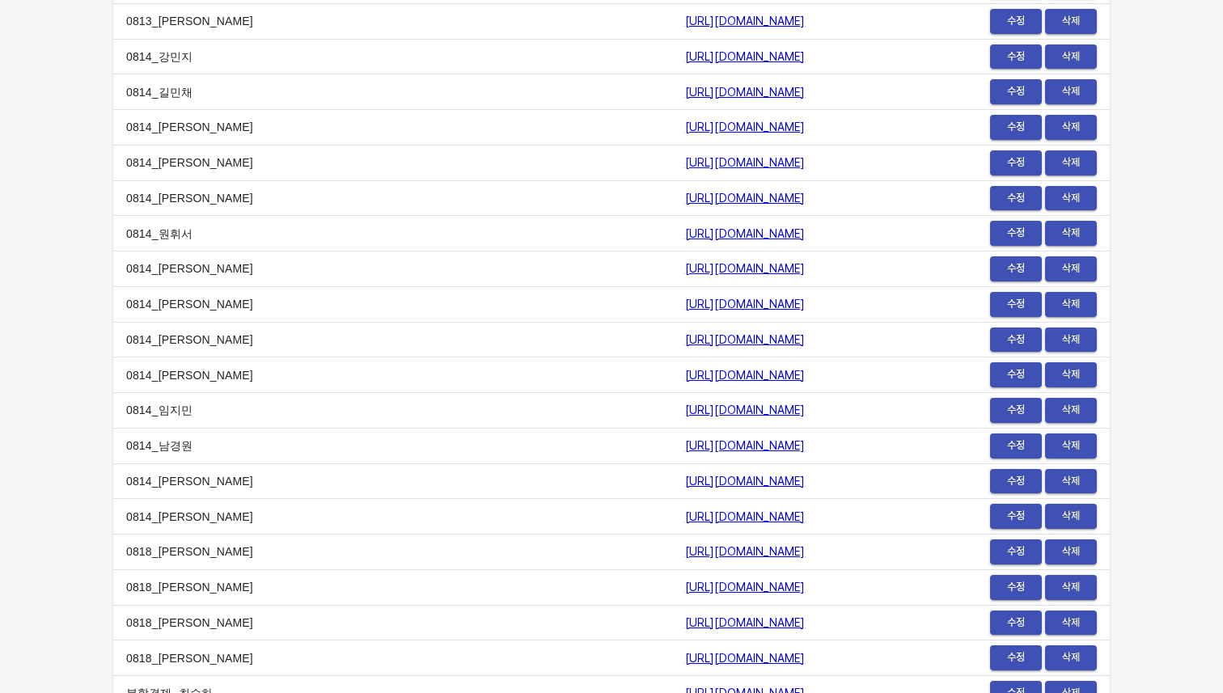
scroll to position [19894, 0]
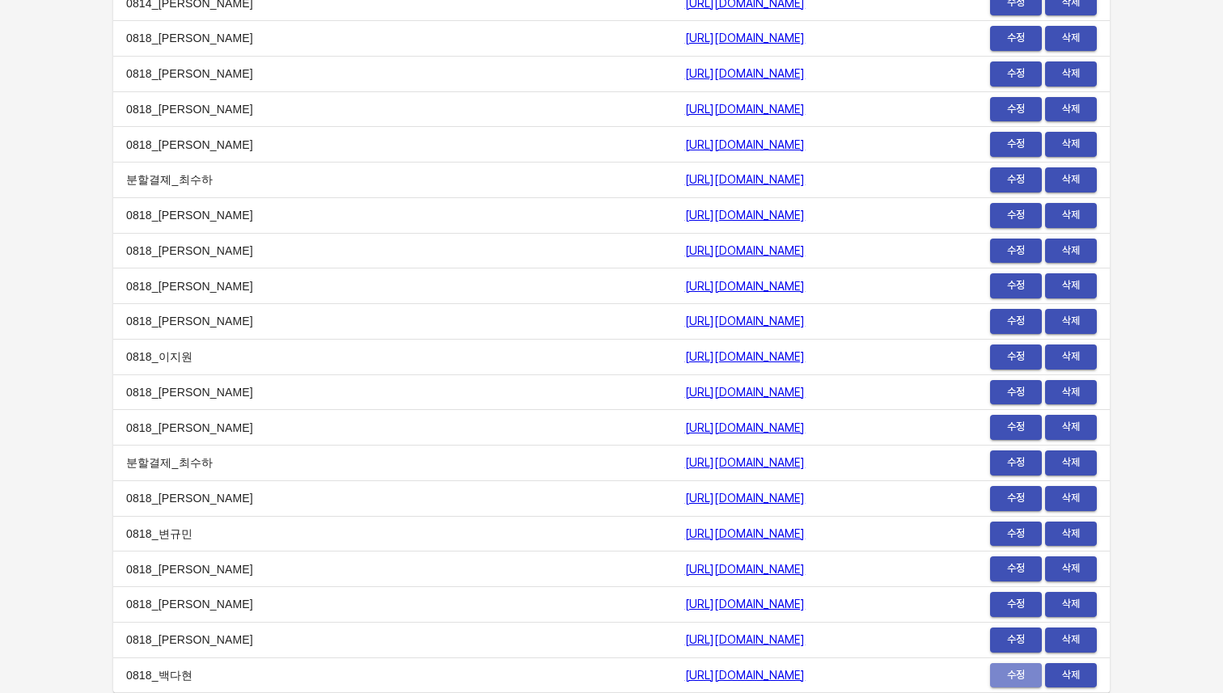
click at [1004, 674] on span "수정" at bounding box center [1016, 675] width 36 height 19
click at [1000, 635] on span "수정" at bounding box center [1016, 640] width 36 height 19
click at [1017, 596] on span "수정" at bounding box center [1016, 604] width 36 height 19
click at [1009, 562] on span "수정" at bounding box center [1016, 569] width 36 height 19
click at [1008, 552] on td "수정 삭제" at bounding box center [1008, 570] width 204 height 36
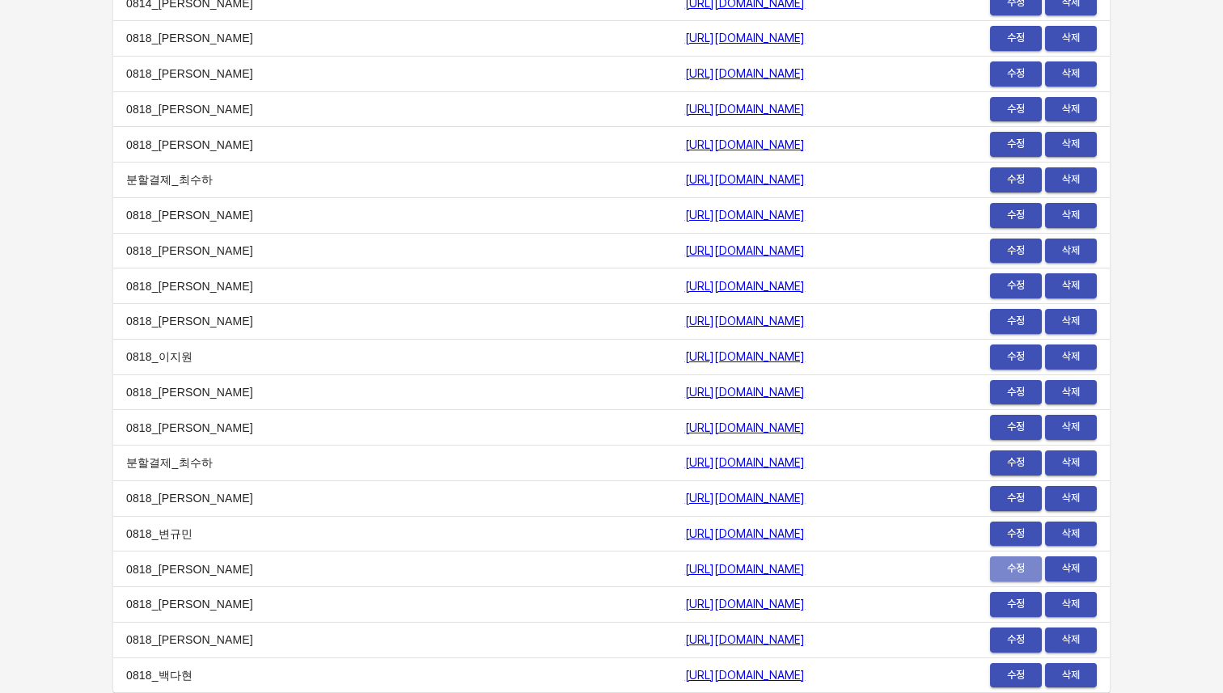
click at [1008, 569] on span "수정" at bounding box center [1016, 569] width 36 height 19
click at [685, 493] on link "https://payment.mildang.kr/eg64PzxxIjek6S6iodIbk" at bounding box center [745, 498] width 120 height 13
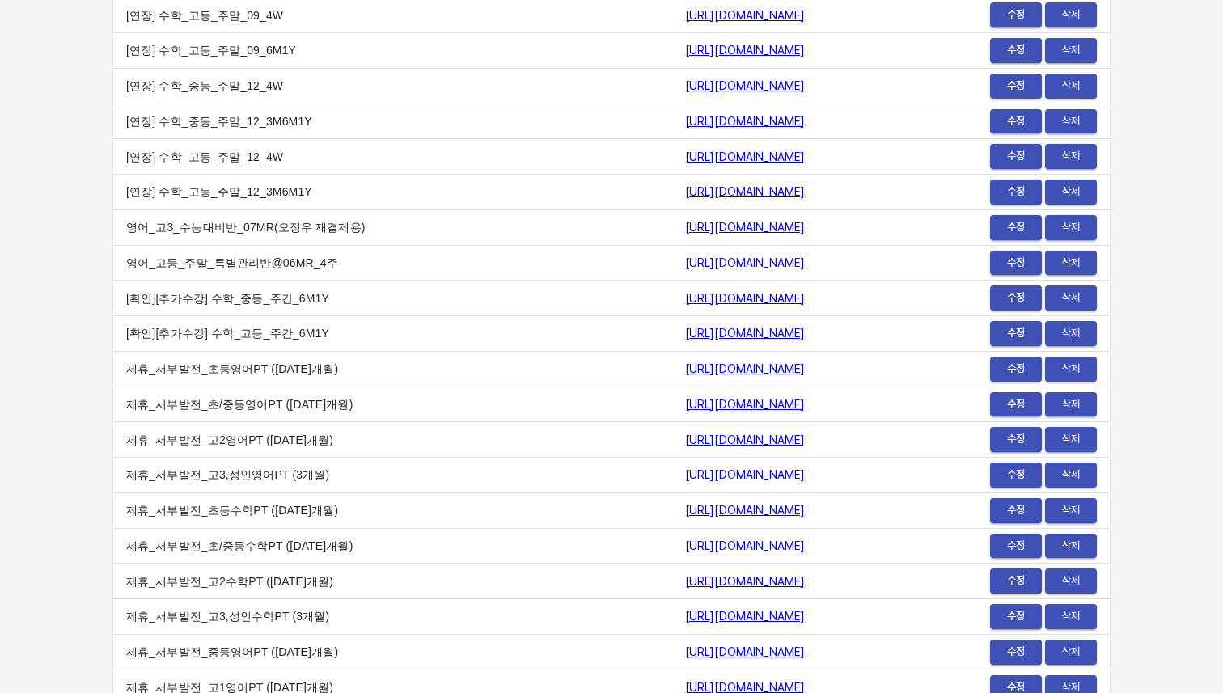
scroll to position [0, 0]
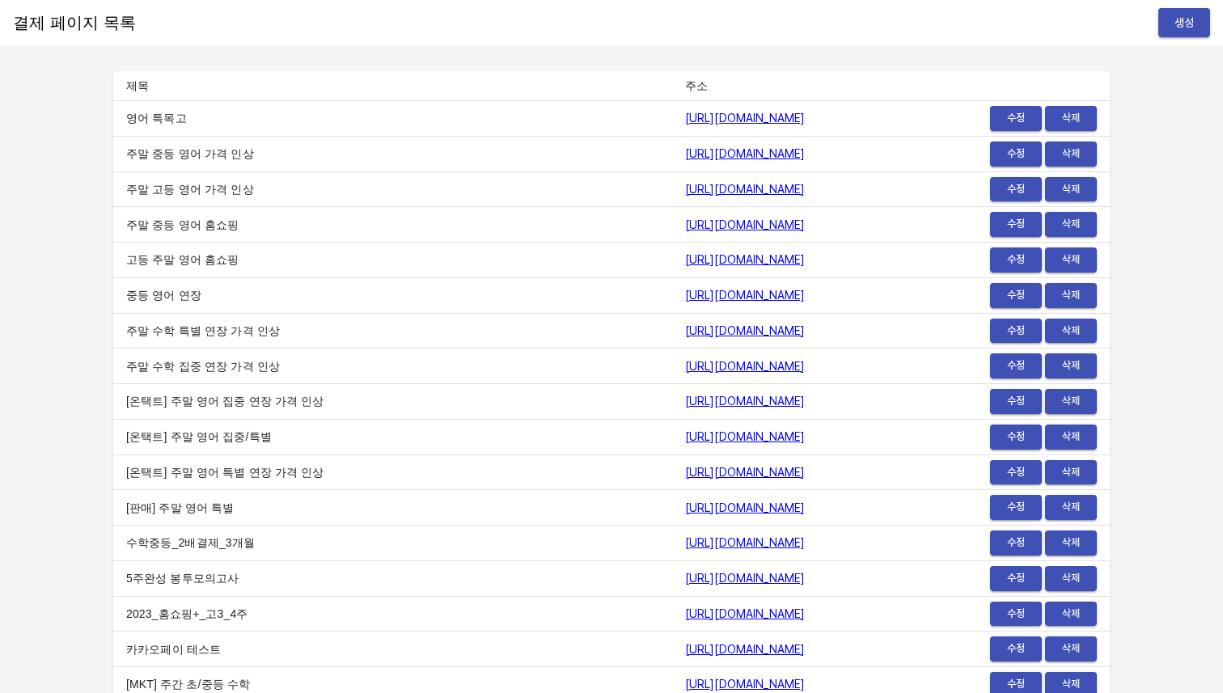
click at [907, 392] on td "https://payment.mildang.kr/PT9Punps9Z4VVdbbtW3t8" at bounding box center [789, 402] width 235 height 36
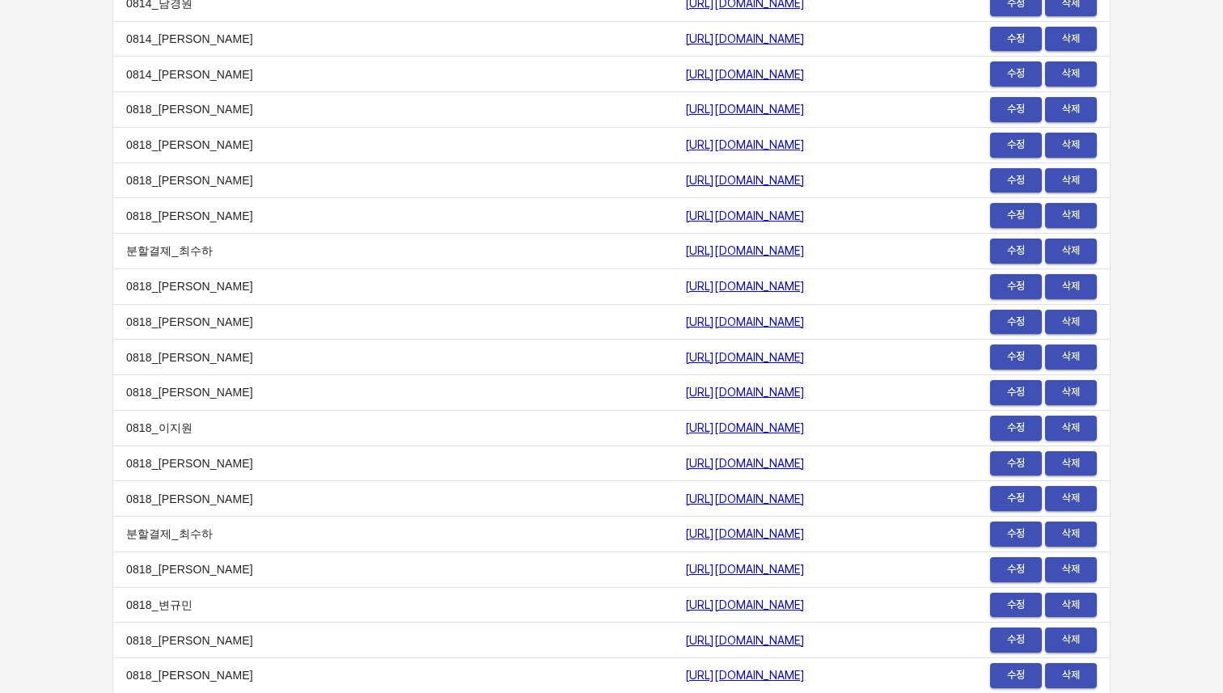
scroll to position [19894, 0]
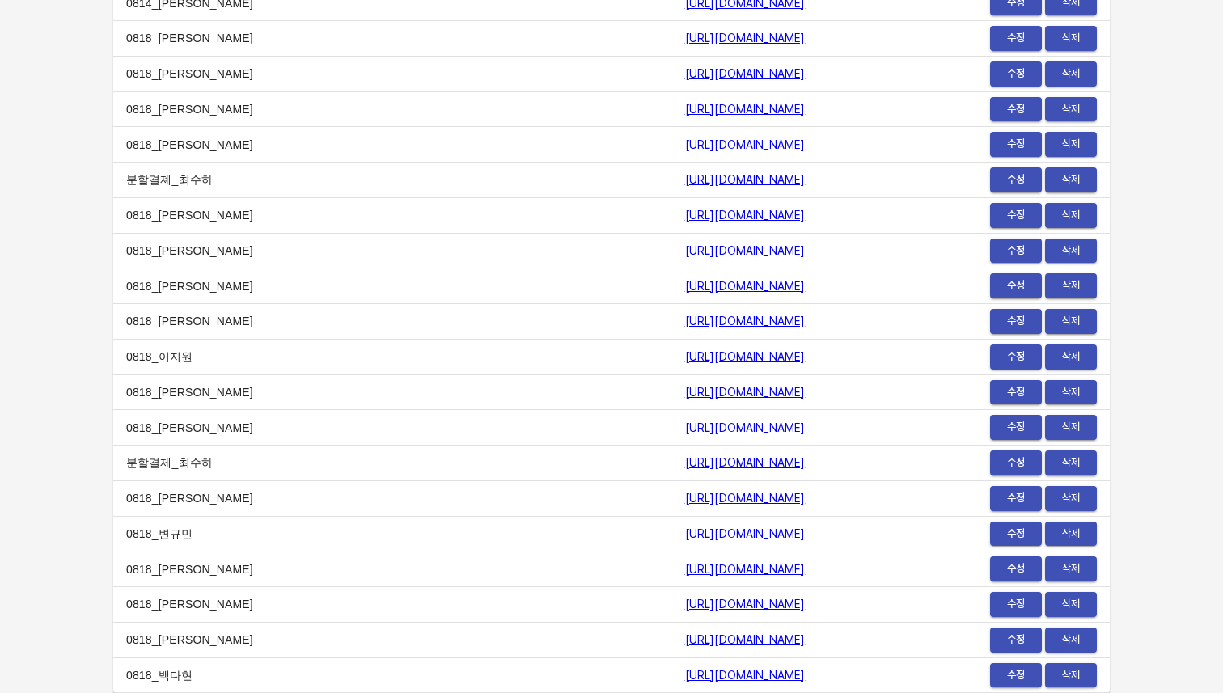
click at [124, 39] on td "0818_최윤성" at bounding box center [392, 39] width 559 height 36
click at [120, 38] on td "0818_최윤성" at bounding box center [392, 39] width 559 height 36
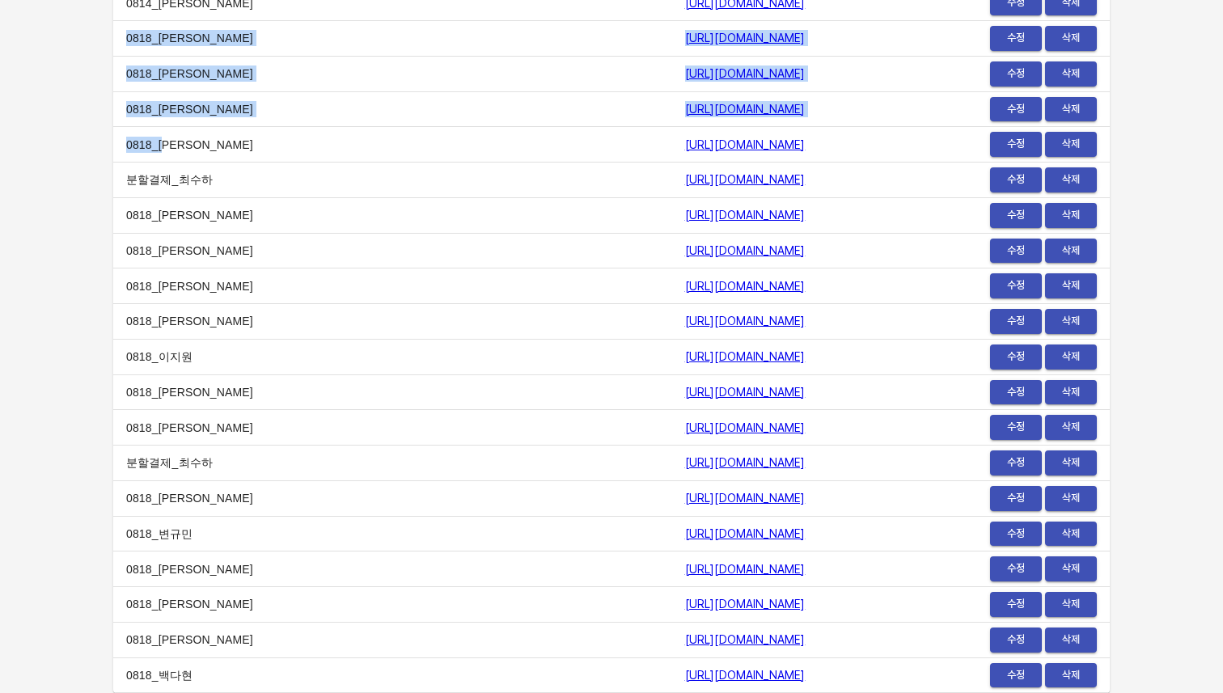
drag, startPoint x: 120, startPoint y: 38, endPoint x: 171, endPoint y: 146, distance: 119.4
click at [171, 146] on td "0818_서예준" at bounding box center [392, 145] width 559 height 36
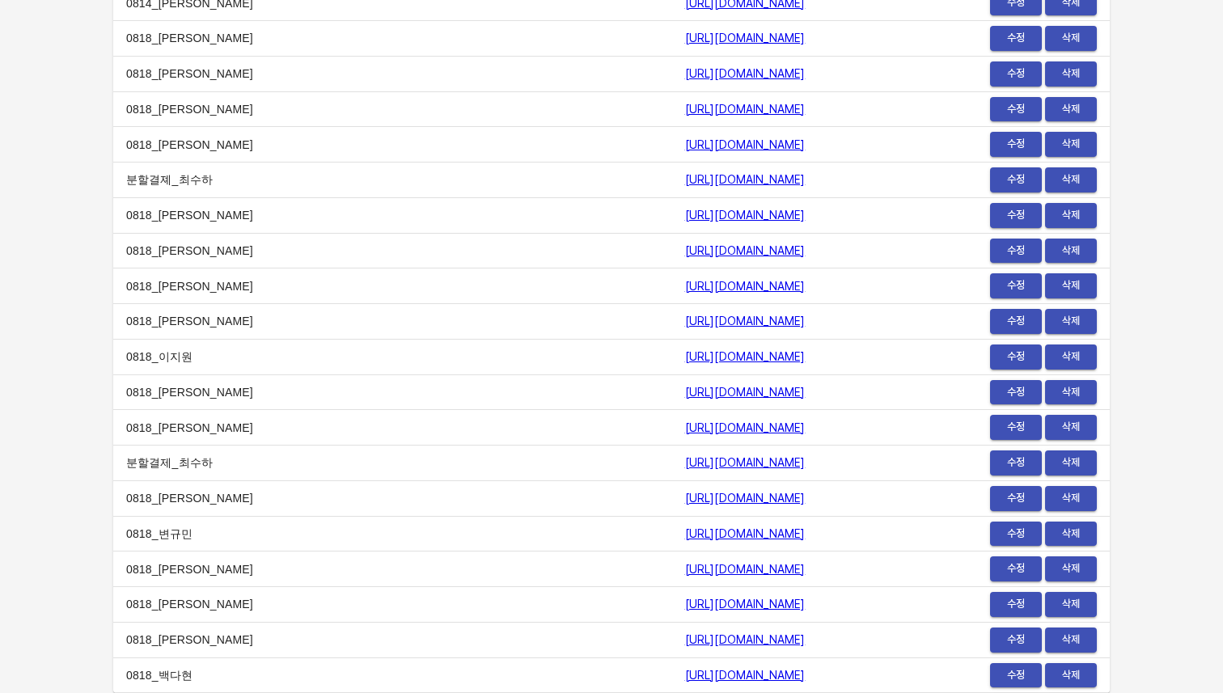
click at [685, 146] on link "https://payment.mildang.kr/_5pngOf1PJsOL-VxMrW_X" at bounding box center [745, 144] width 120 height 13
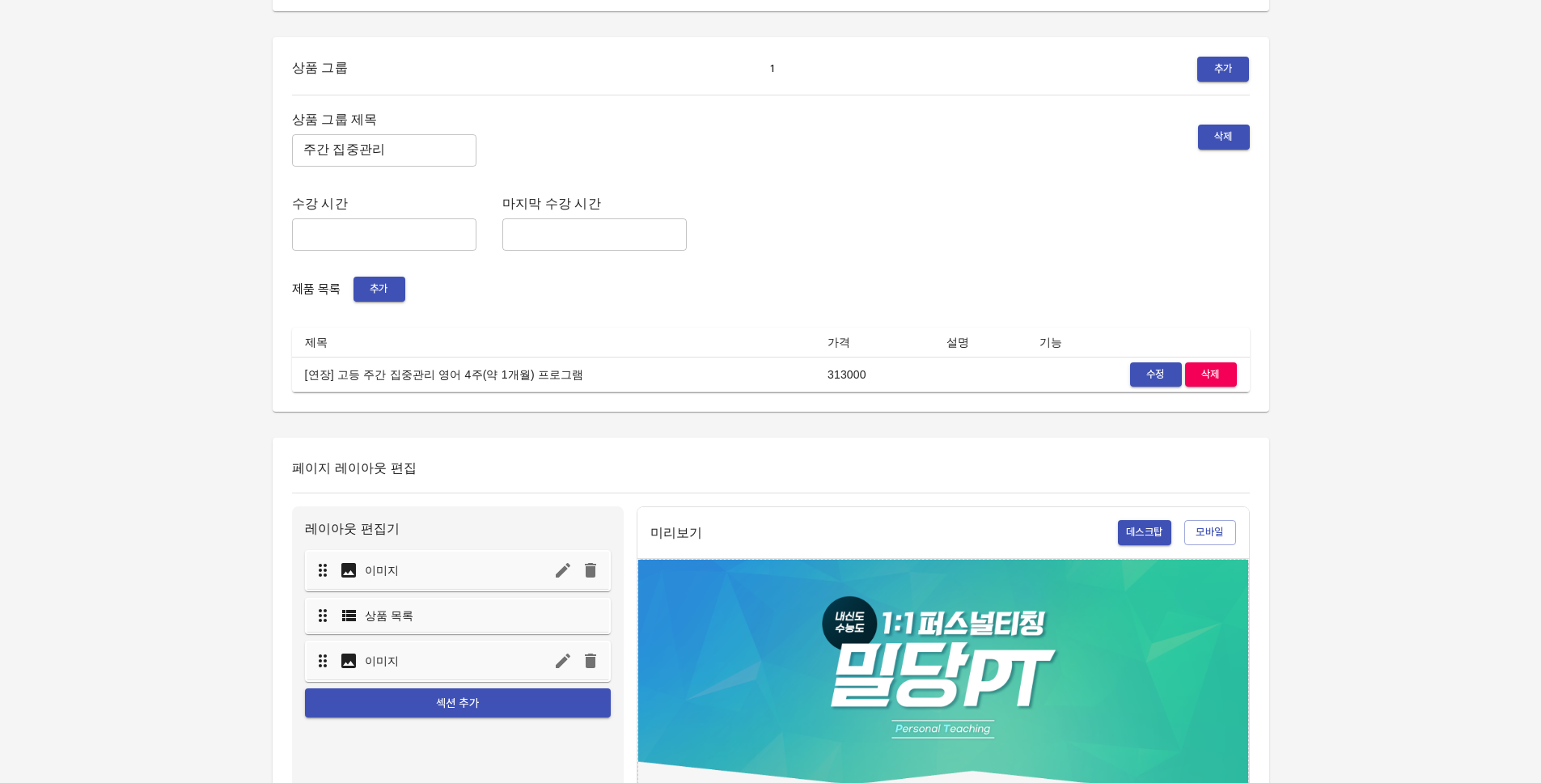
scroll to position [162, 0]
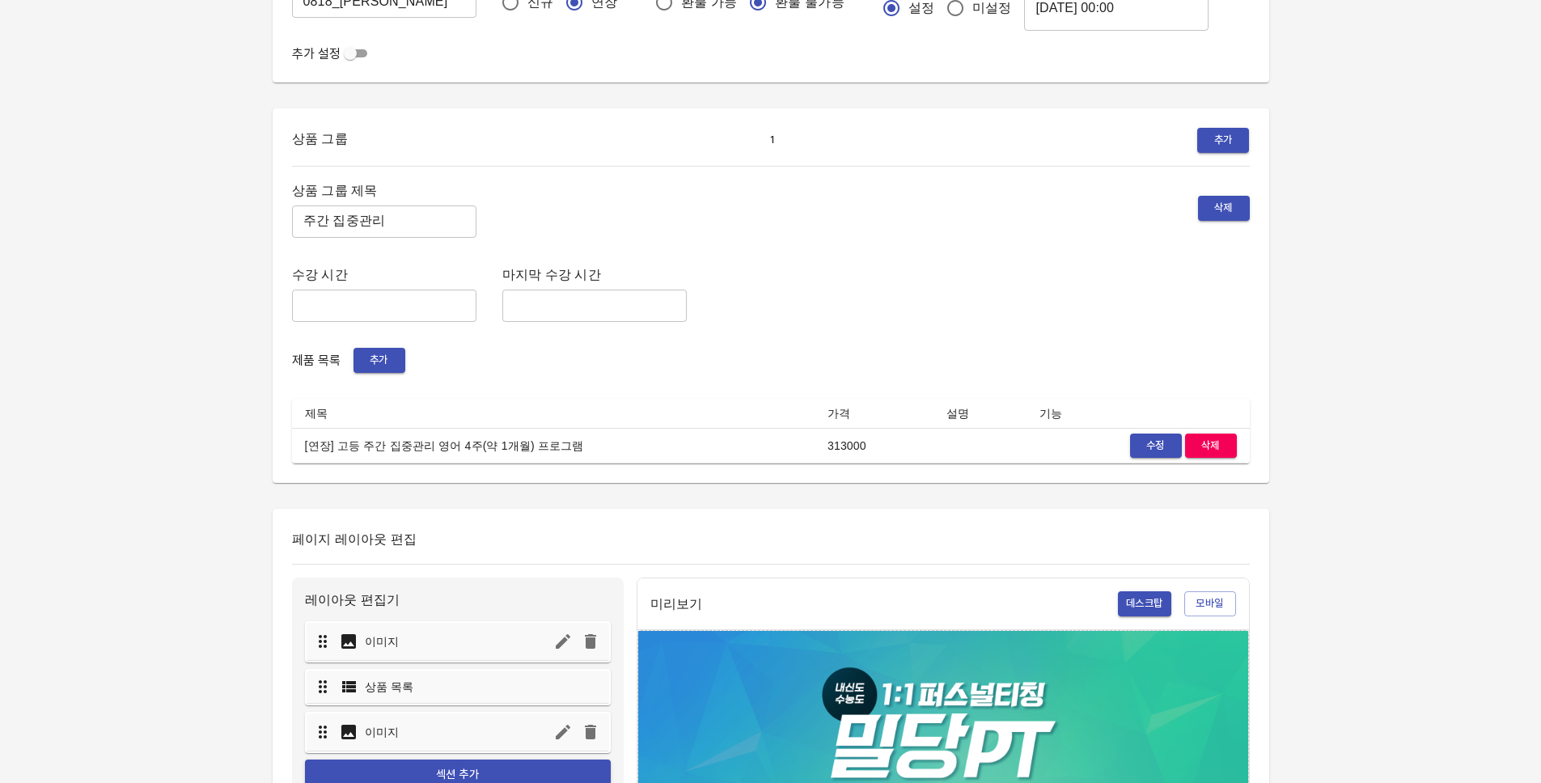
scroll to position [725, 0]
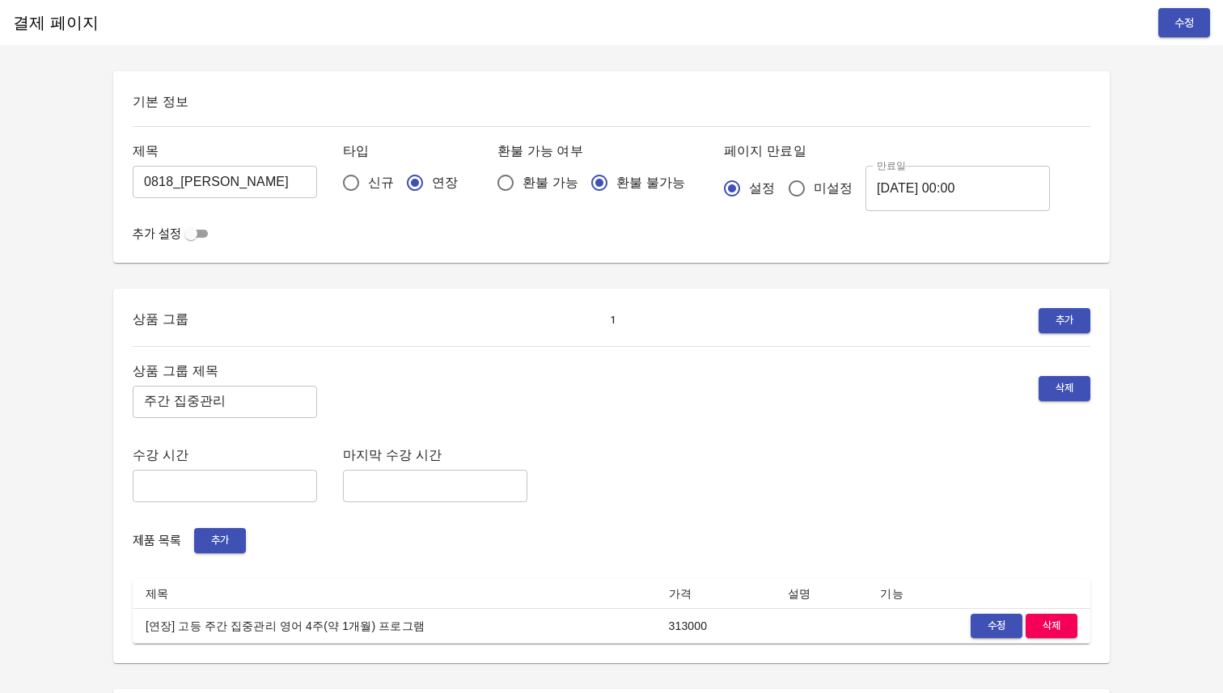
click at [809, 412] on div "상품 그룹 제목 주간 집중관리 ​ 삭제" at bounding box center [612, 389] width 958 height 58
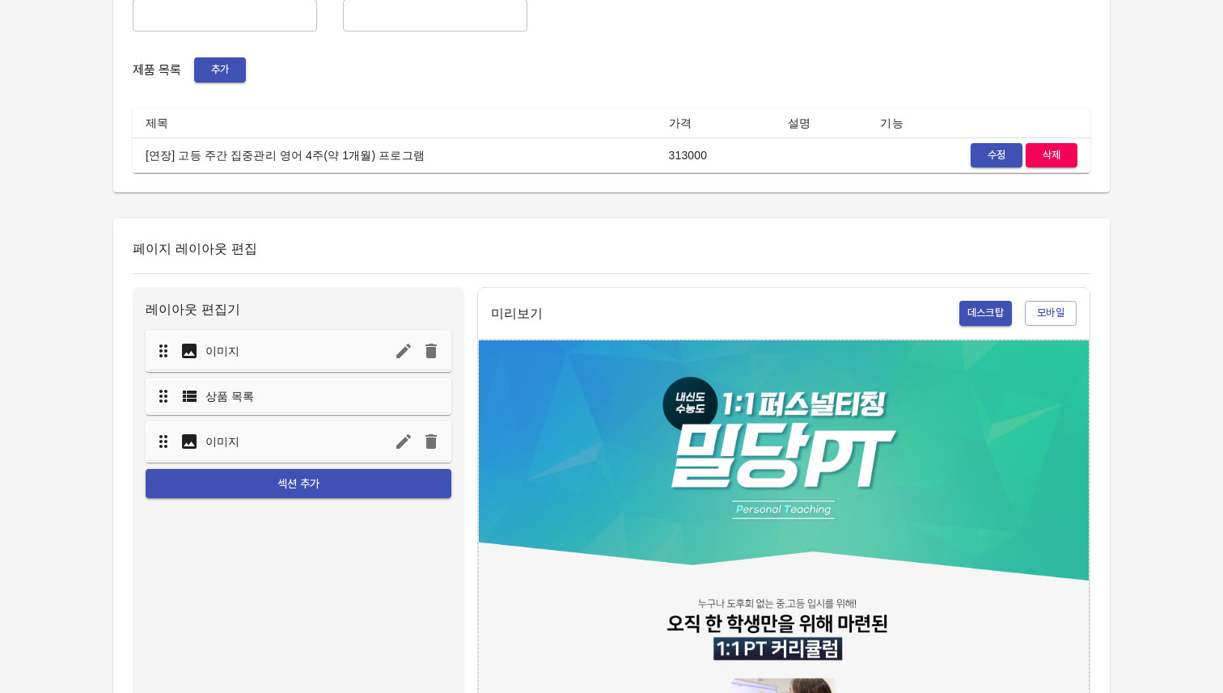
scroll to position [503, 0]
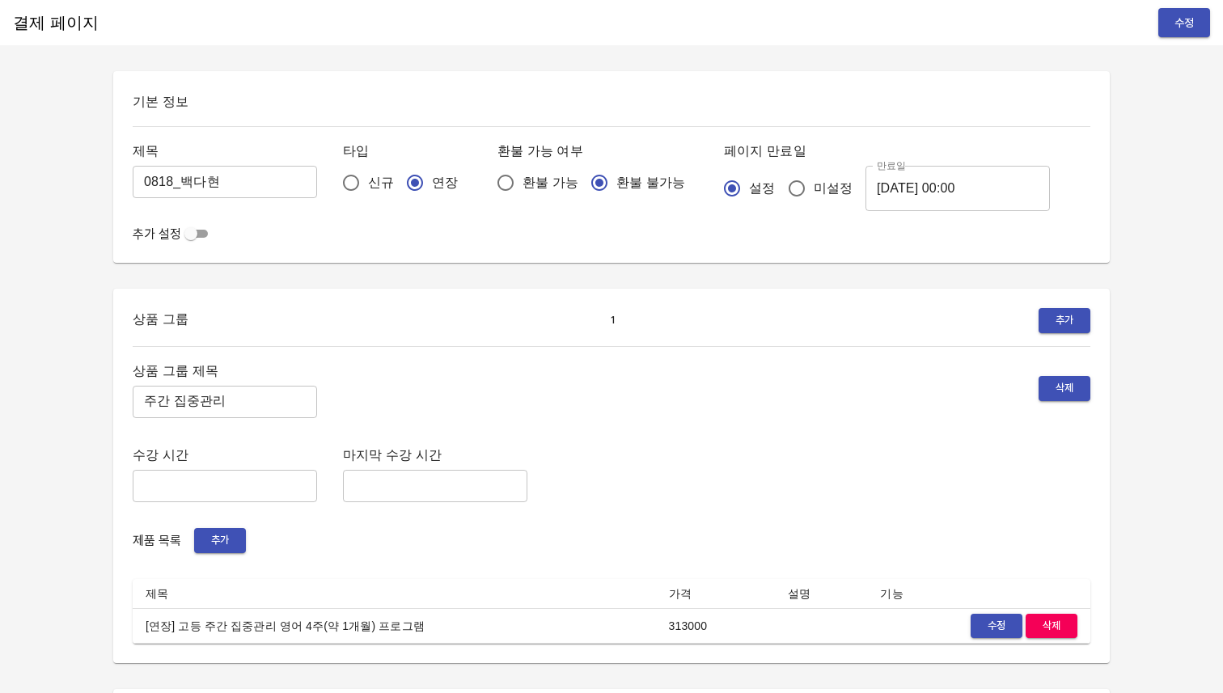
click at [794, 496] on div "수강 시간 ​ 마지막 수강 시간 ​" at bounding box center [612, 473] width 958 height 58
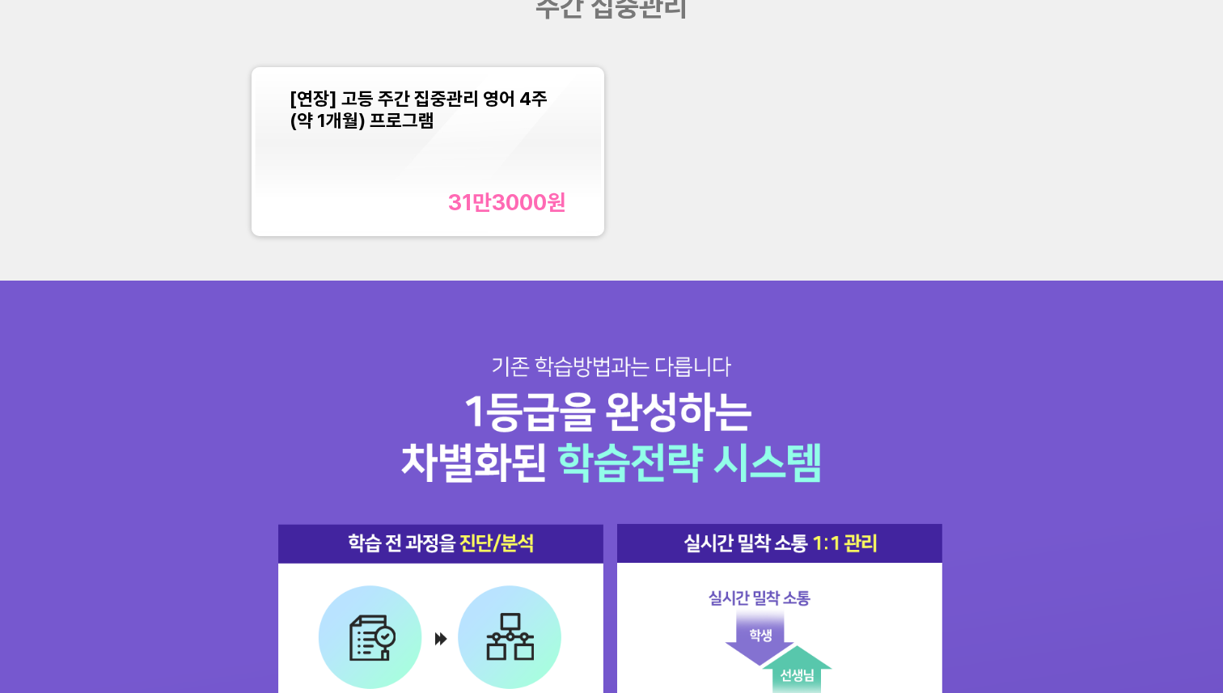
scroll to position [1540, 0]
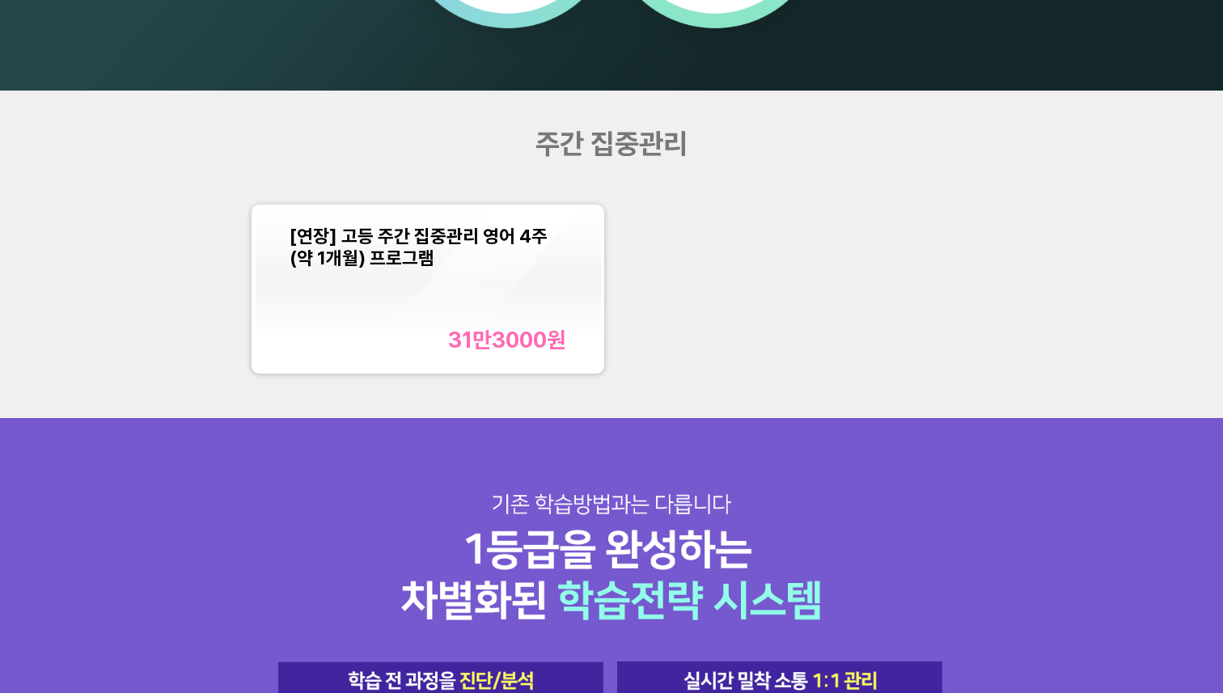
click at [539, 327] on div "31만3000 원" at bounding box center [507, 340] width 118 height 27
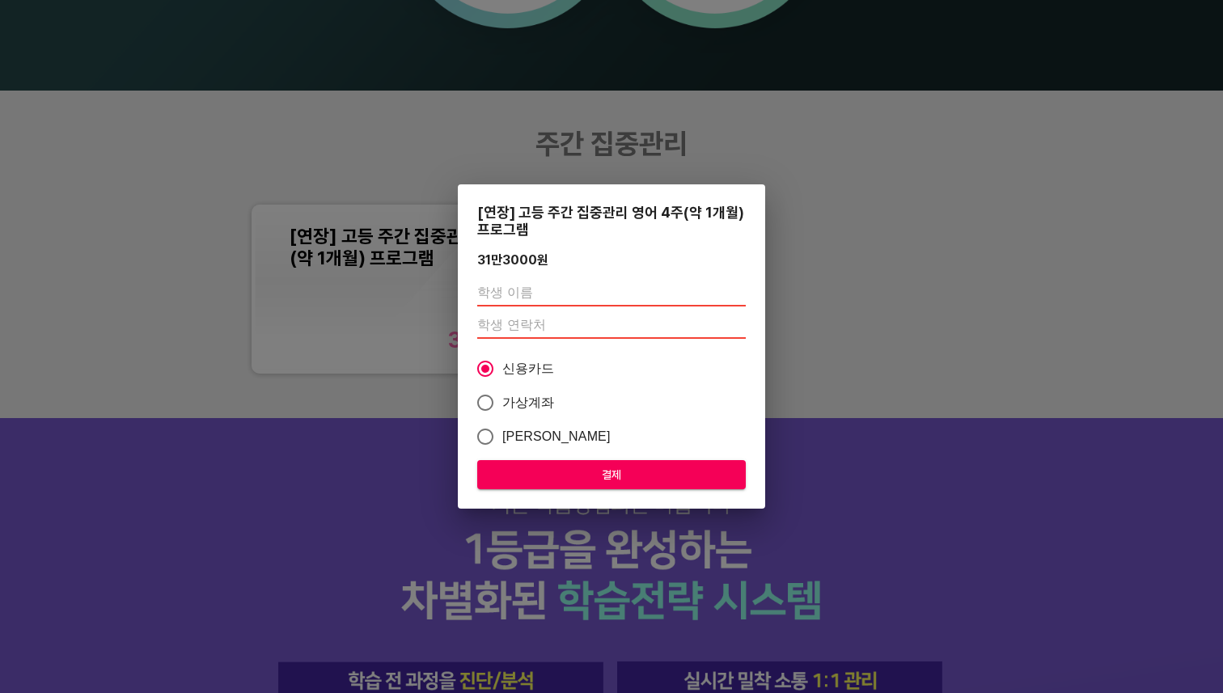
click at [362, 429] on div "[연장] 고등 주간 집중관리 영어 4주(약 1개월) 프로그램 31만3000 원 신용카드 가상계좌 카카오페이 결제" at bounding box center [611, 346] width 1223 height 693
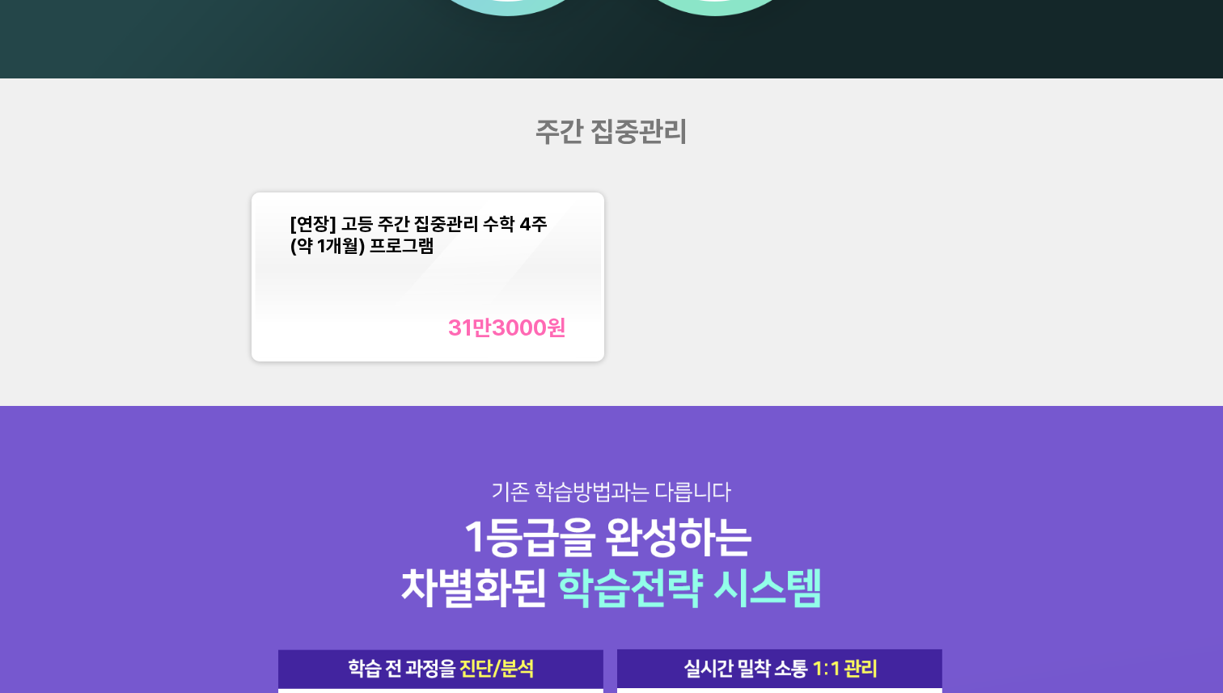
scroll to position [1564, 0]
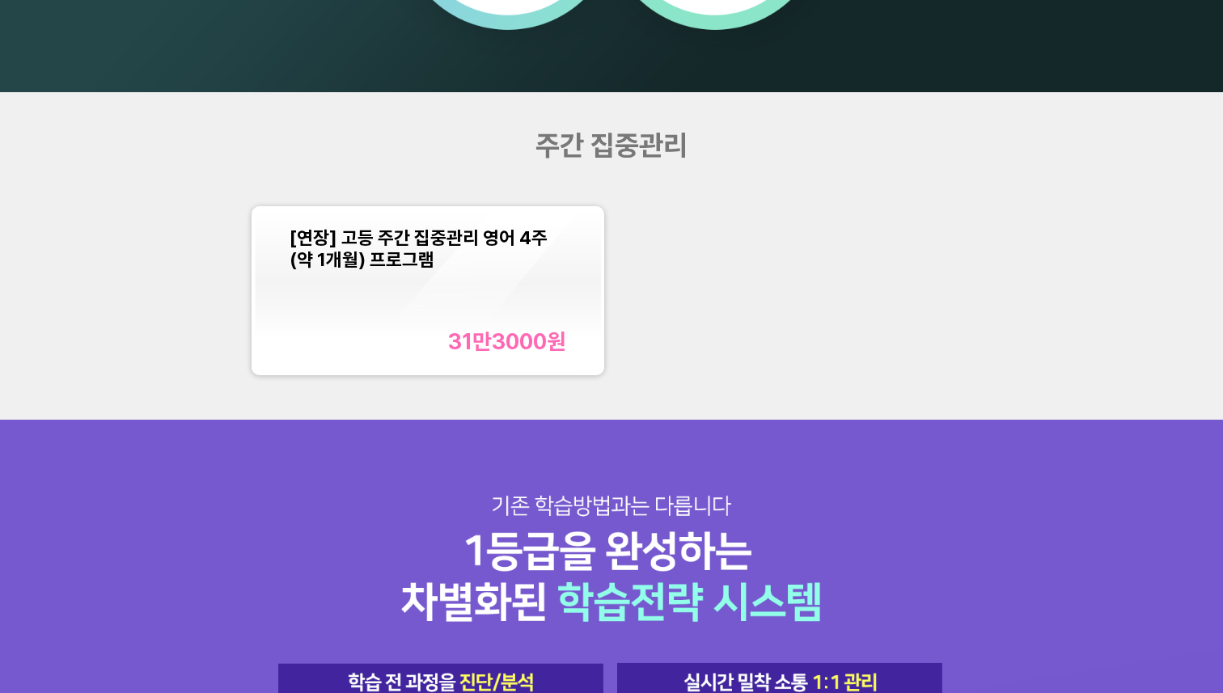
scroll to position [1592, 0]
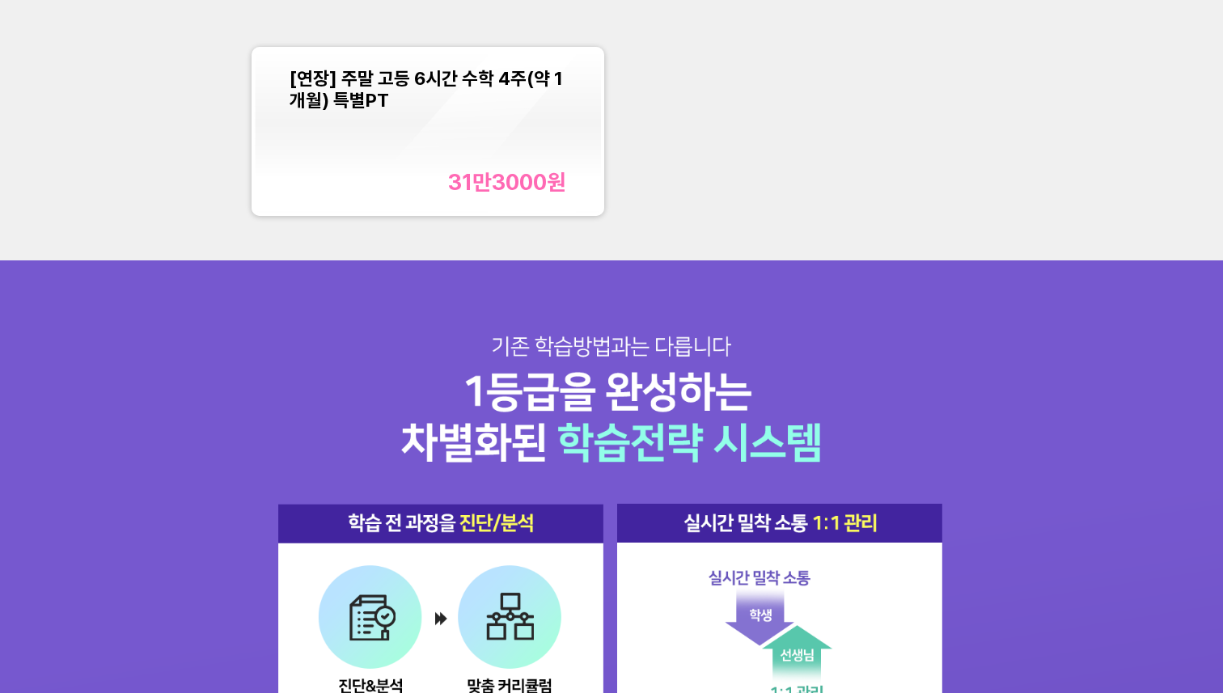
scroll to position [1695, 0]
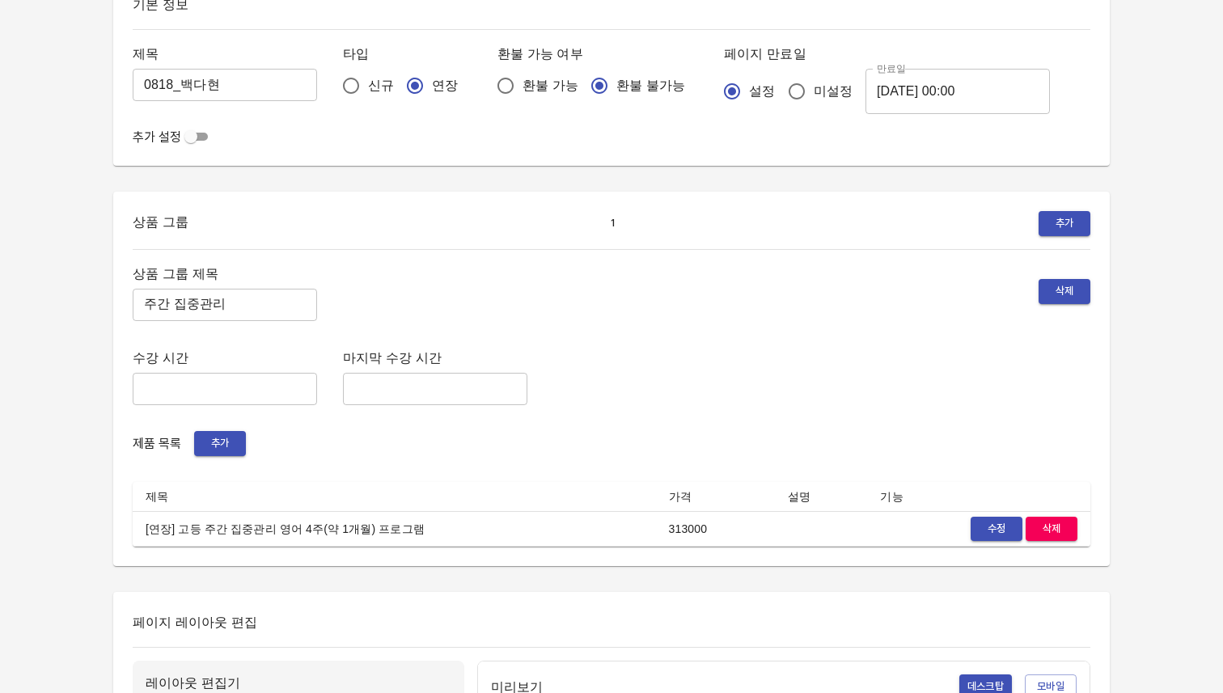
scroll to position [116, 0]
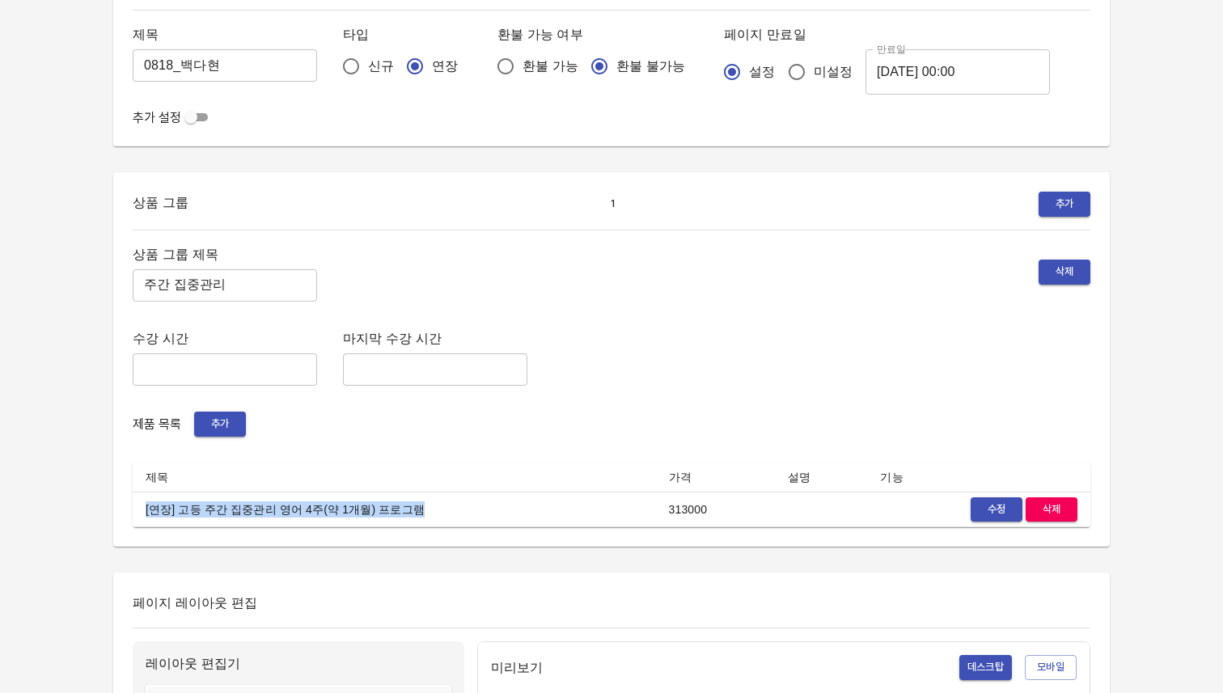
drag, startPoint x: 139, startPoint y: 505, endPoint x: 404, endPoint y: 508, distance: 264.5
click at [404, 508] on td "[연장] 고등 주간 집중관리 영어 4주(약 1개월) 프로그램" at bounding box center [394, 510] width 523 height 36
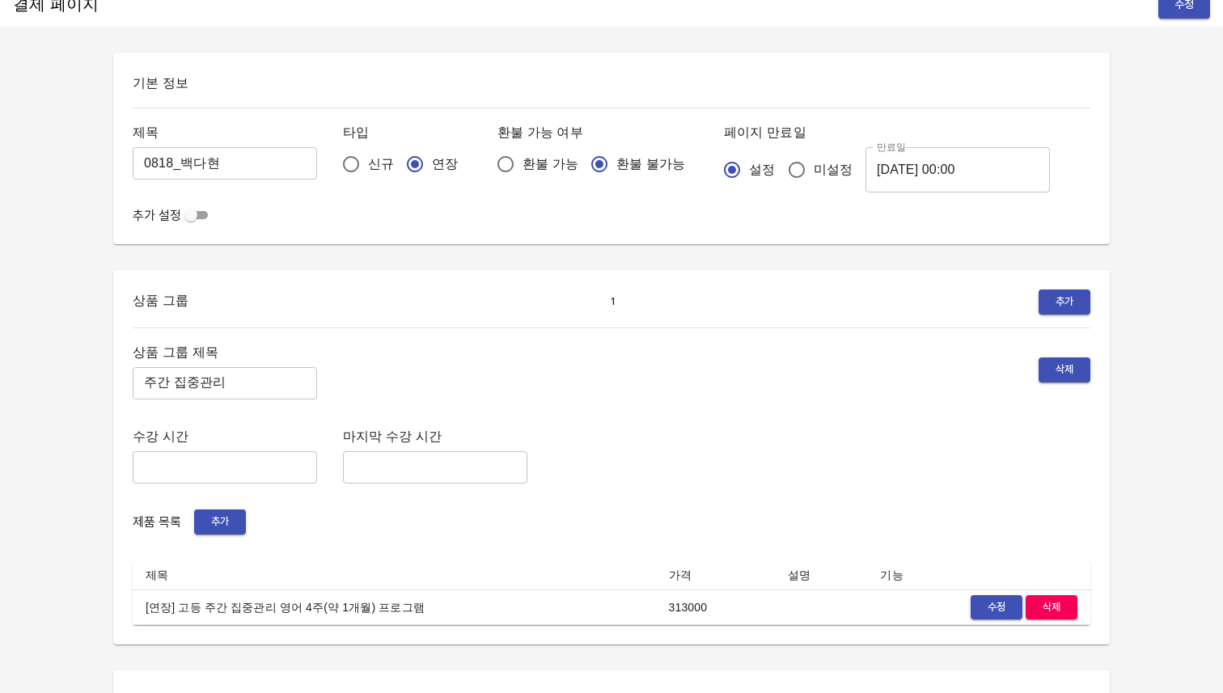
scroll to position [0, 0]
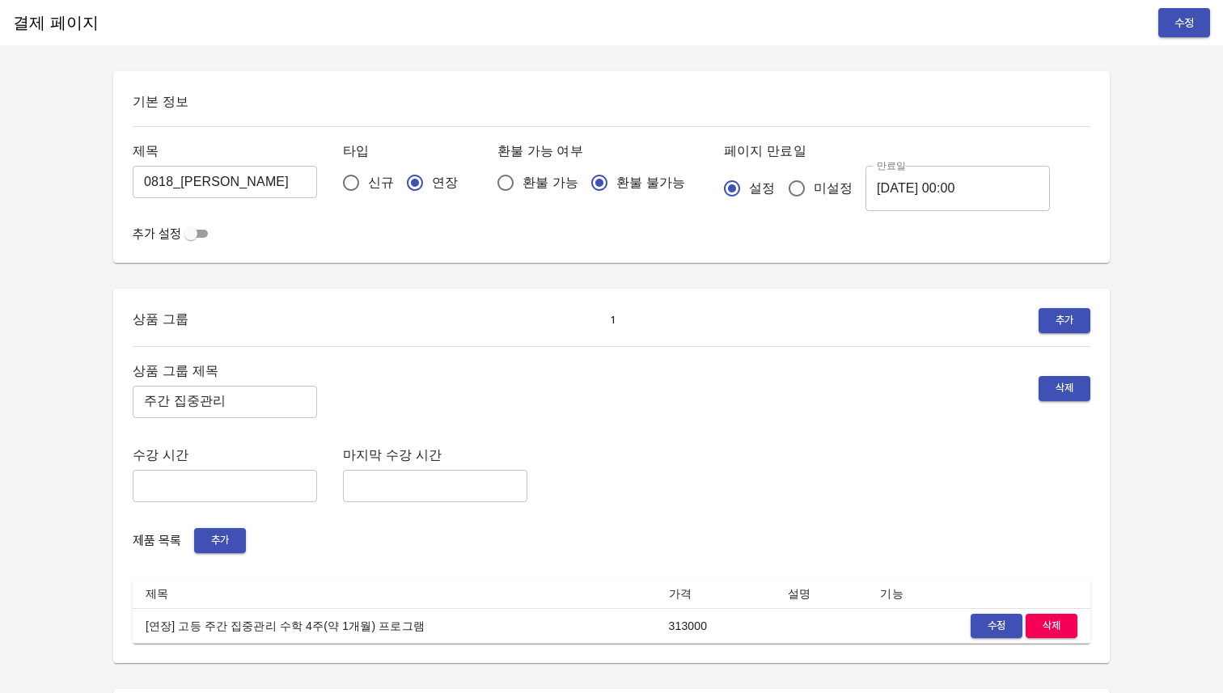
click at [841, 545] on div "제품 목록 추가" at bounding box center [612, 540] width 958 height 25
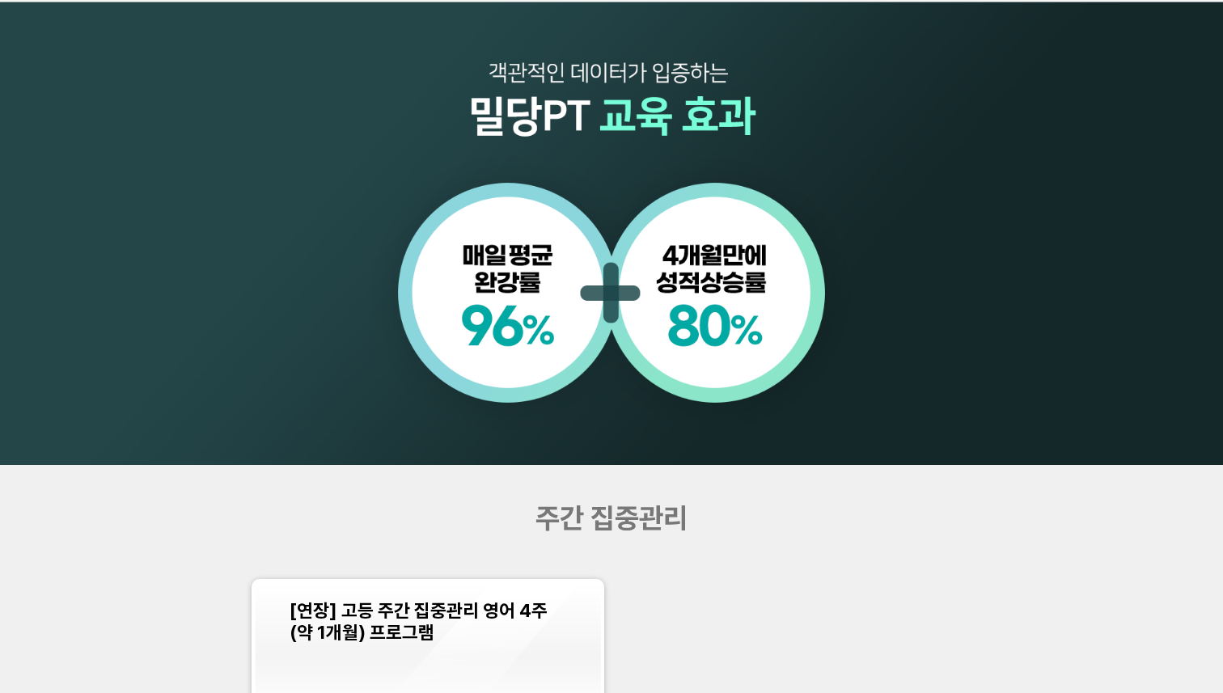
scroll to position [1463, 0]
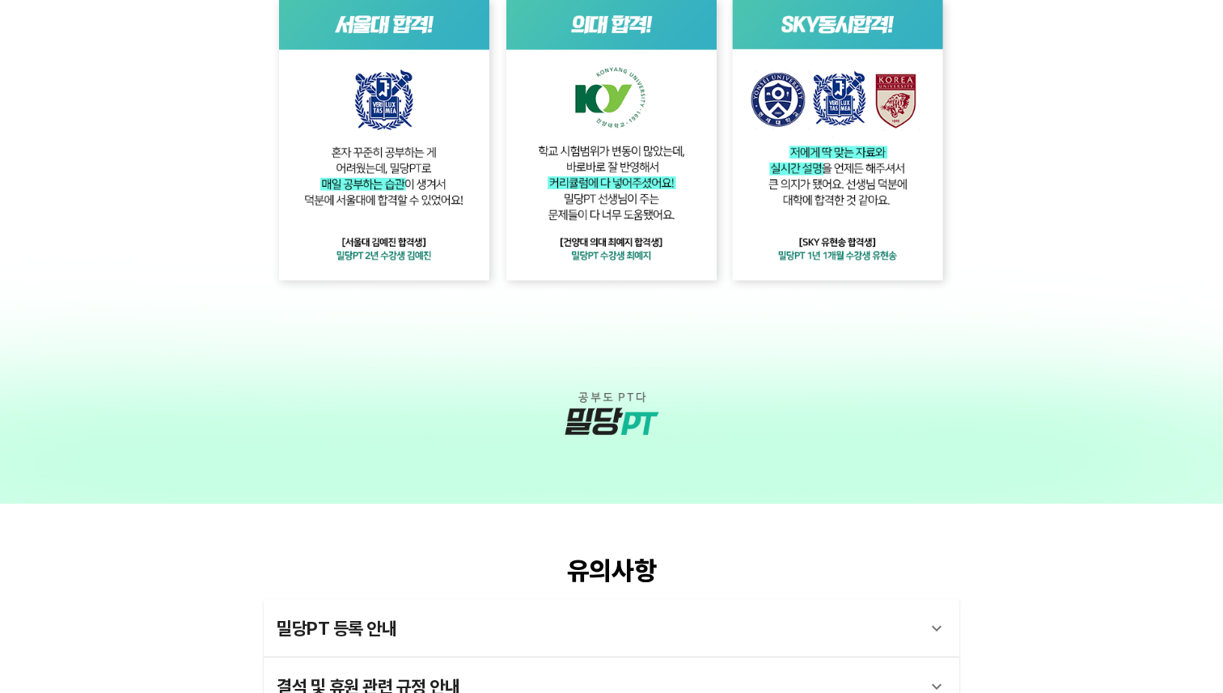
scroll to position [3490, 0]
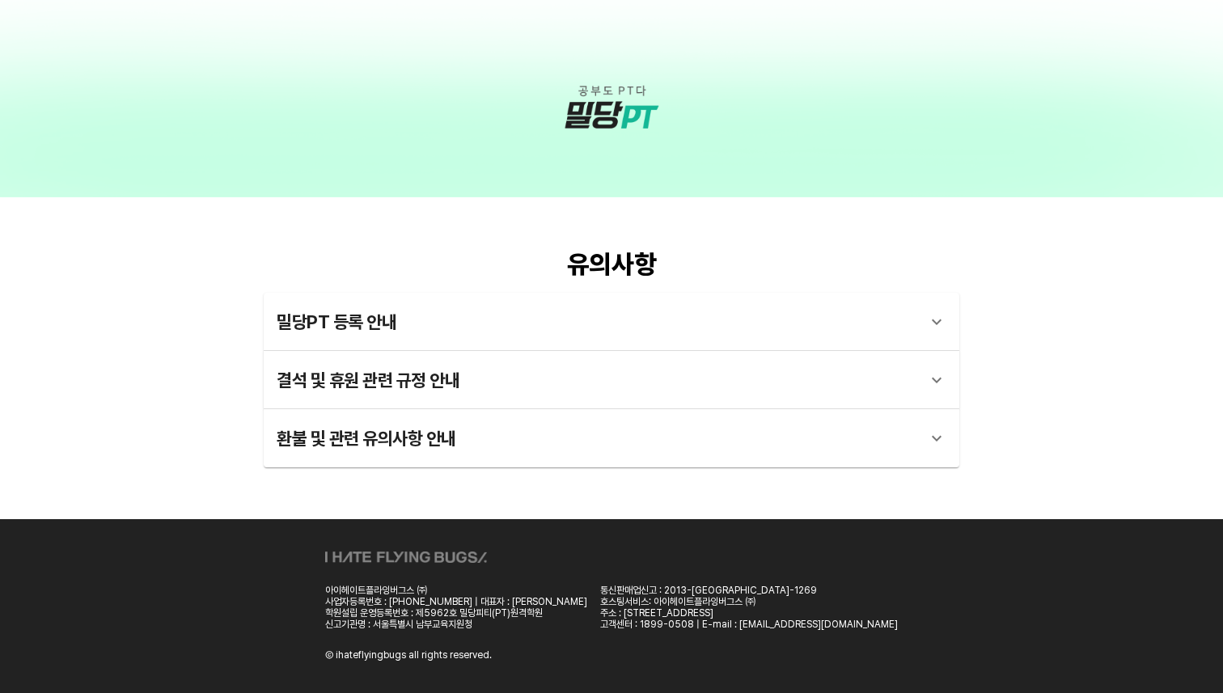
click at [524, 327] on div "밀당PT 등록 안내" at bounding box center [597, 321] width 641 height 39
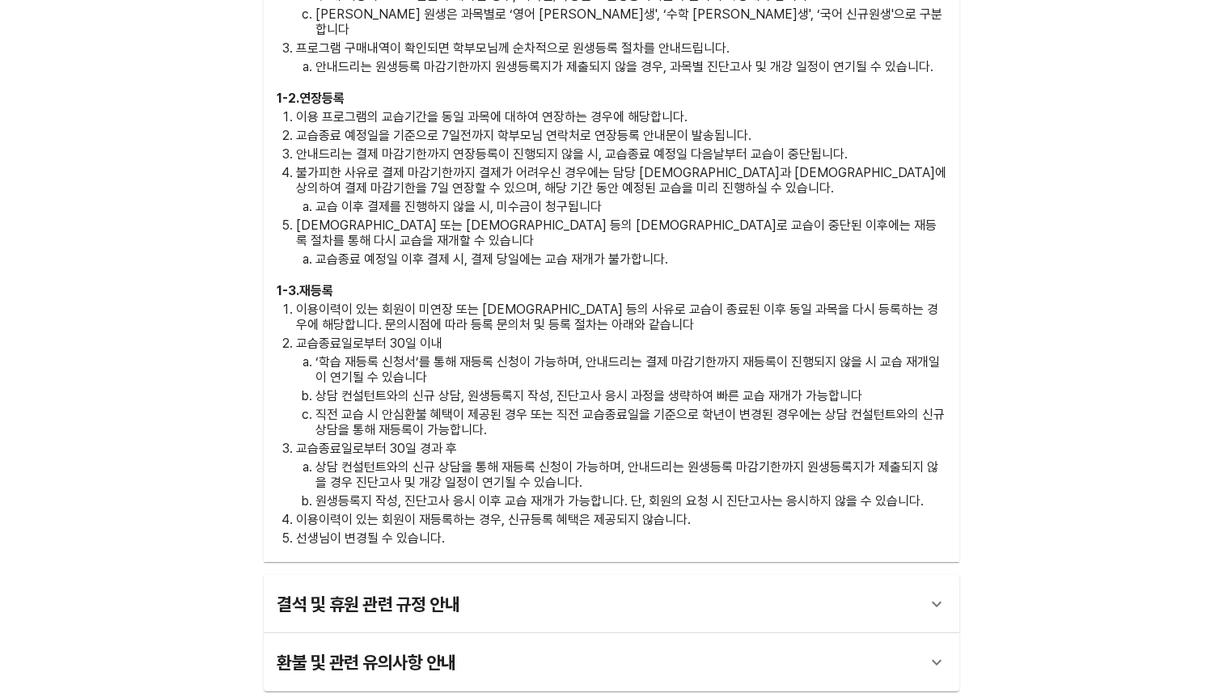
scroll to position [3976, 0]
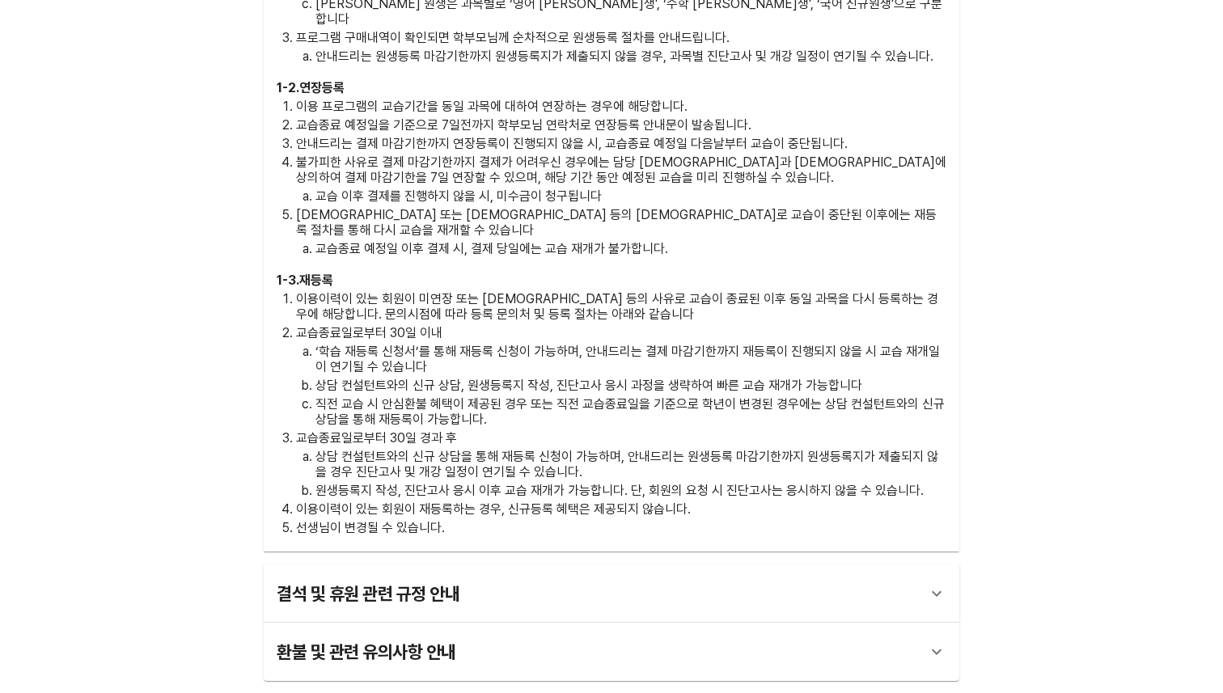
click at [533, 574] on div "결석 및 휴원 관련 규정 안내" at bounding box center [597, 593] width 641 height 39
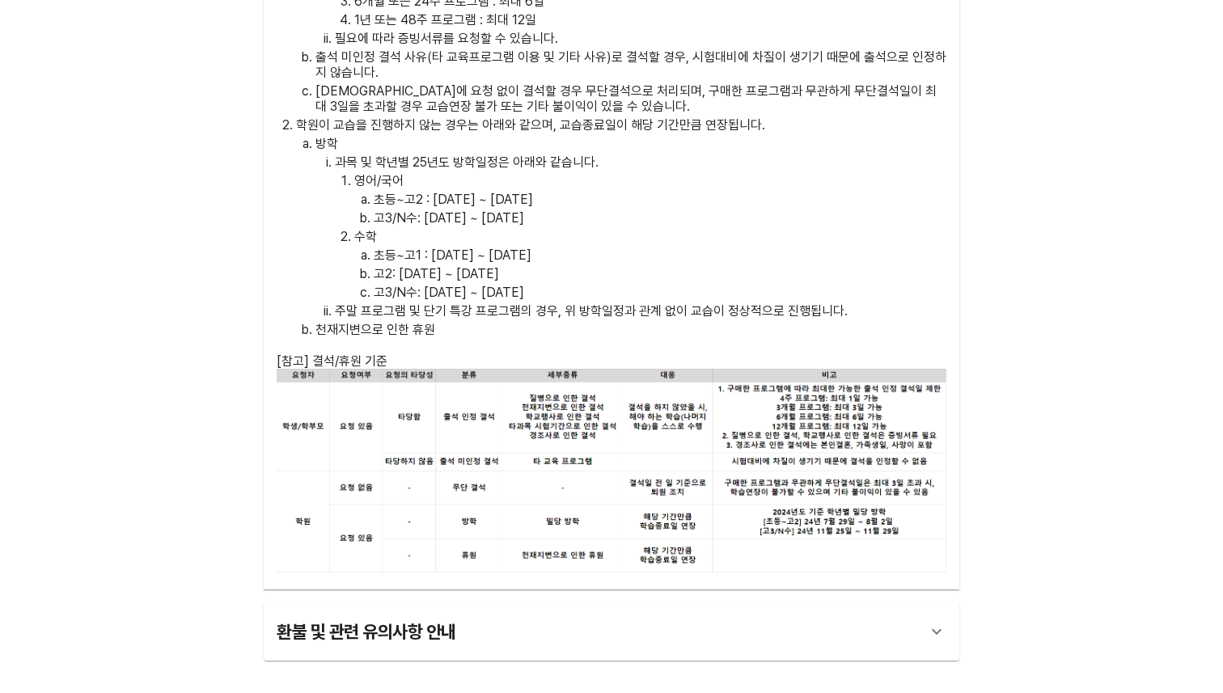
scroll to position [5011, 0]
click at [564, 611] on div "환불 및 관련 유의사항 안내" at bounding box center [597, 630] width 641 height 39
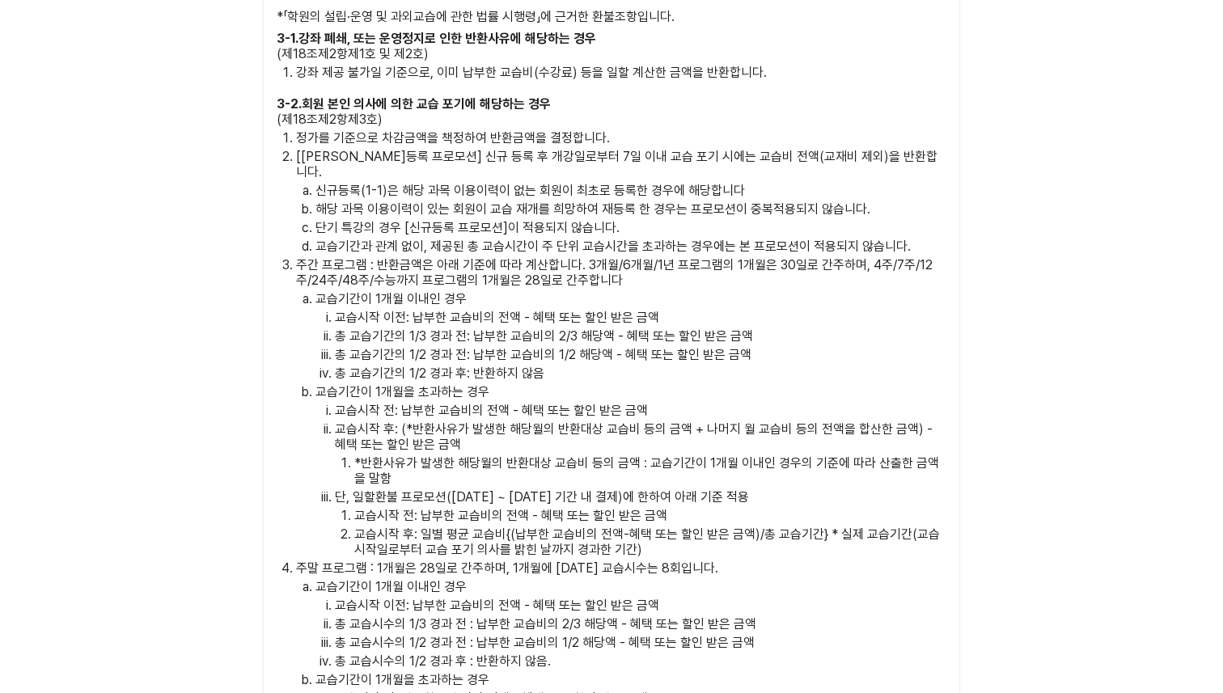
scroll to position [5689, 0]
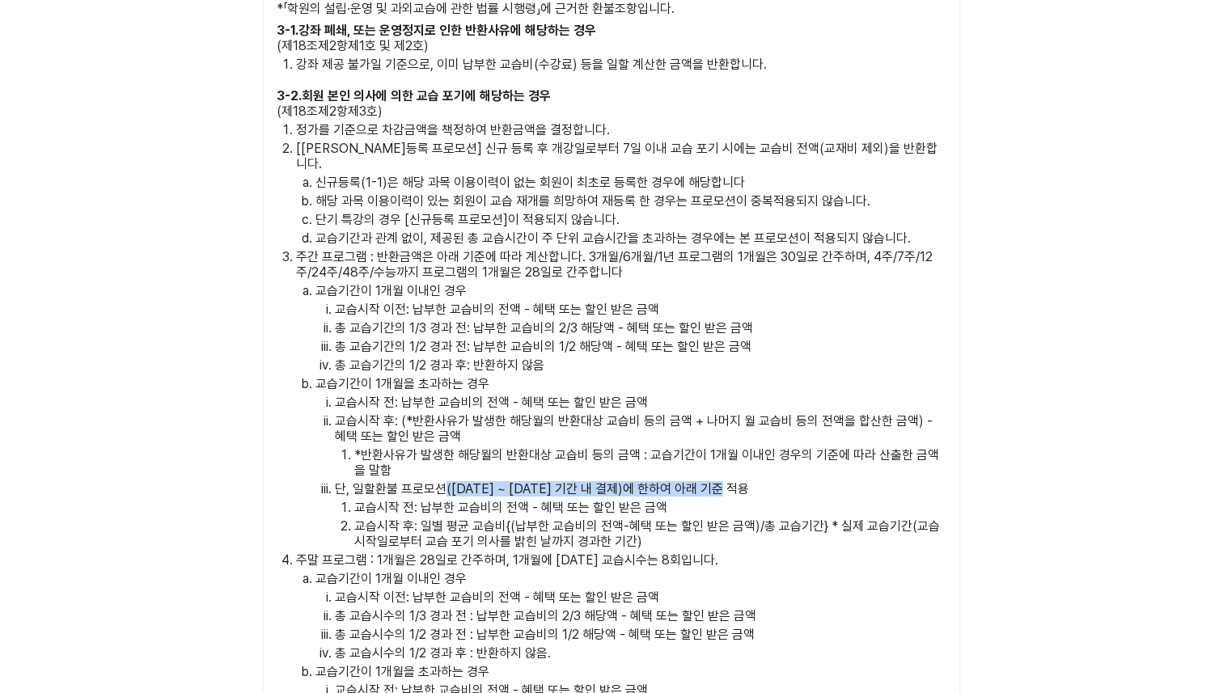
drag, startPoint x: 444, startPoint y: 406, endPoint x: 694, endPoint y: 414, distance: 250.0
click at [694, 481] on p "단, 일할환불 프로모션(2022/10/29 ~ 2023/04/09 기간 내 결제)에 한하여 아래 기준 적용" at bounding box center [640, 488] width 611 height 15
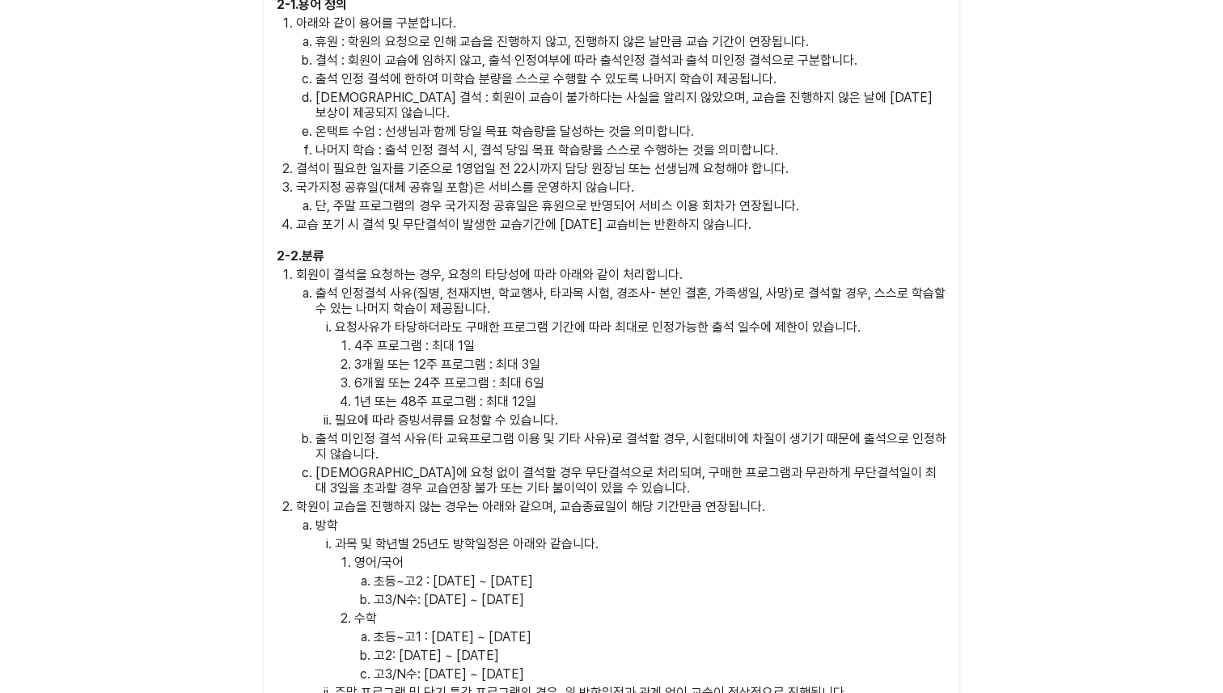
scroll to position [4647, 0]
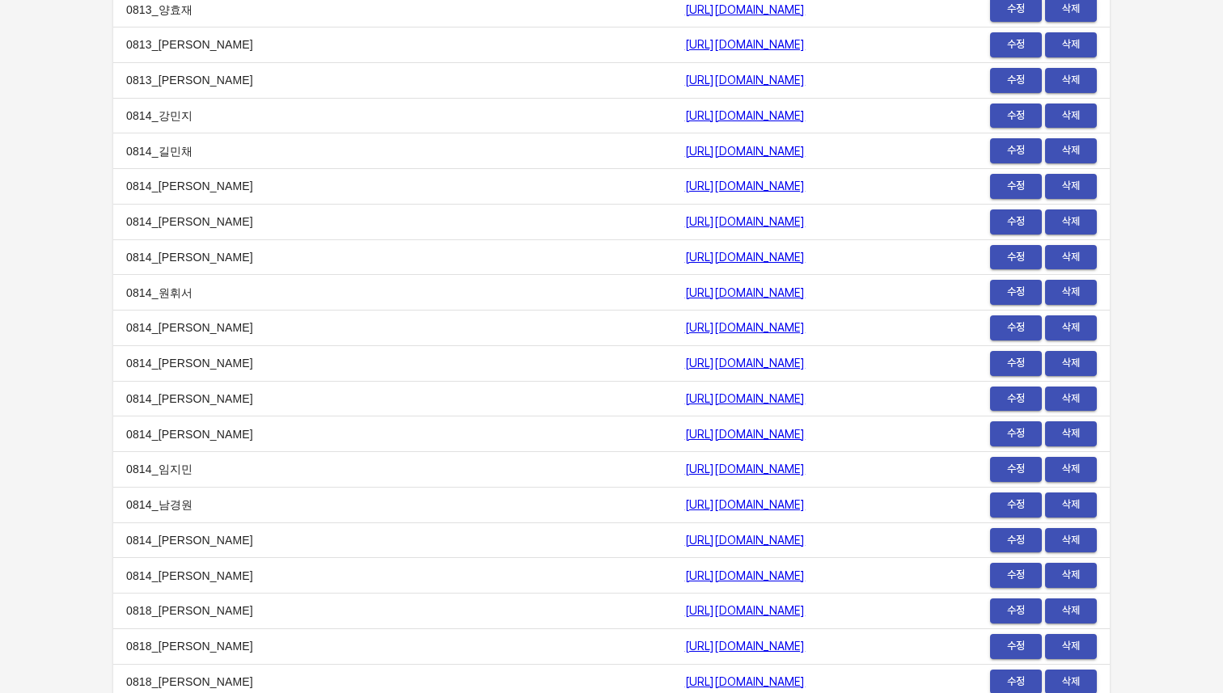
scroll to position [19894, 0]
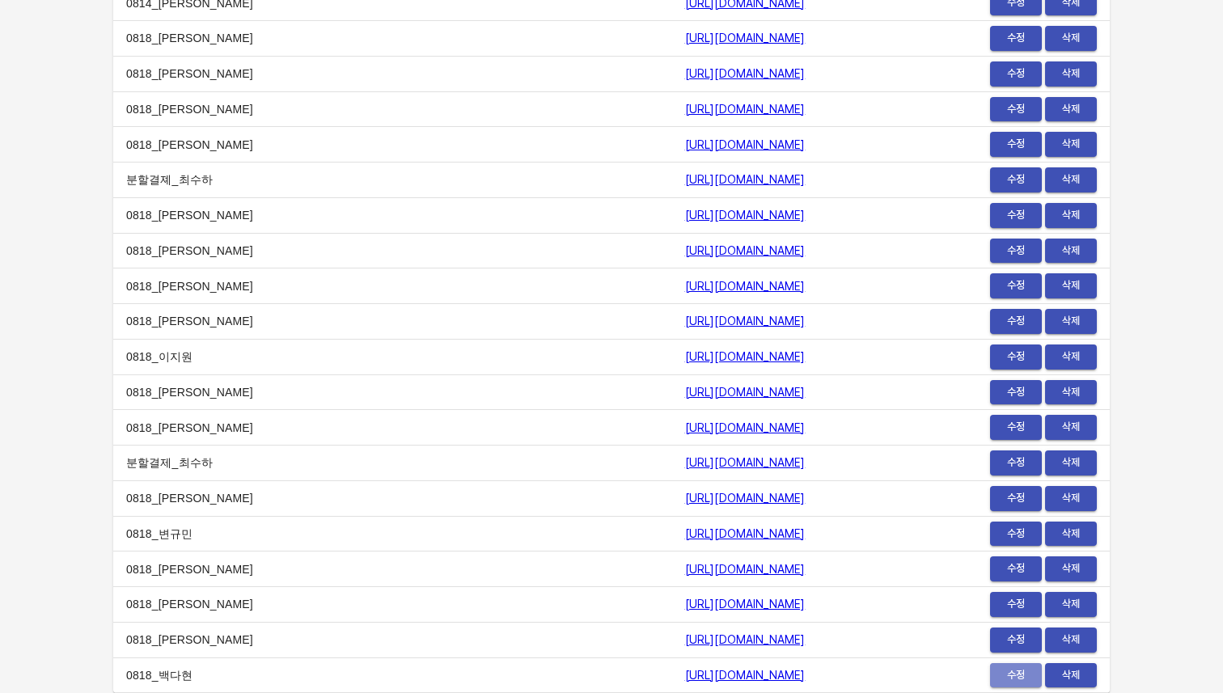
click at [1017, 668] on span "수정" at bounding box center [1016, 675] width 36 height 19
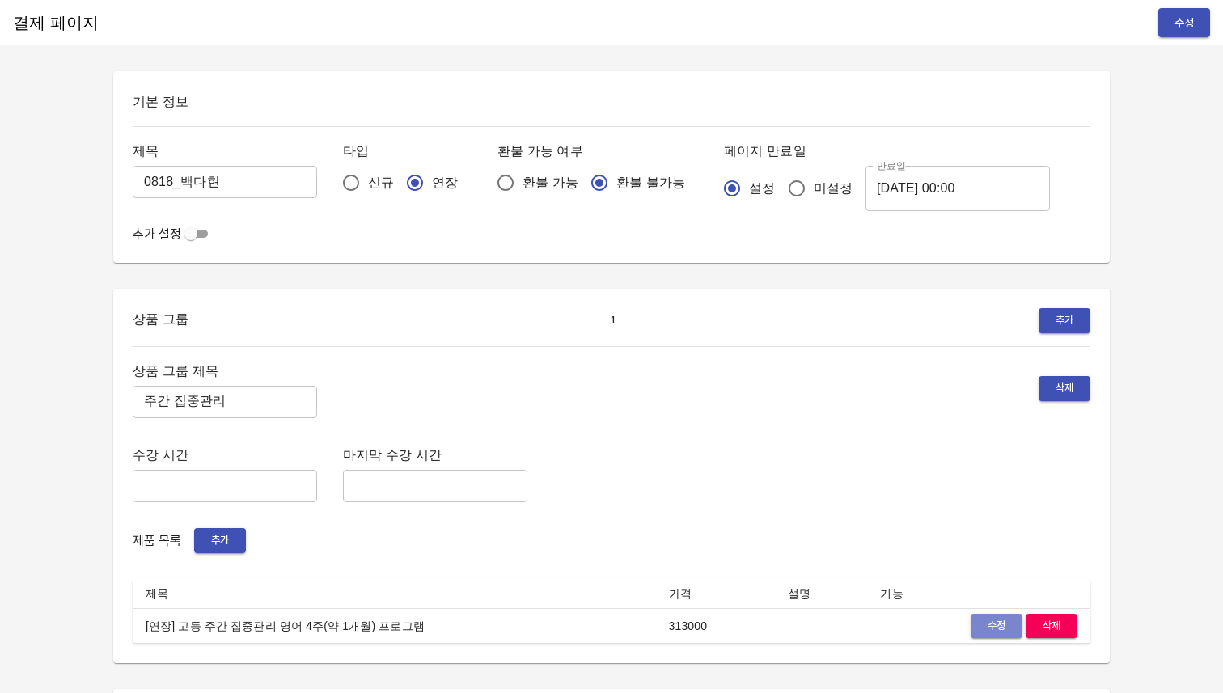
click at [1000, 635] on button "수정" at bounding box center [996, 626] width 52 height 25
click at [882, 204] on input "[DATE] 00:00" at bounding box center [957, 188] width 184 height 45
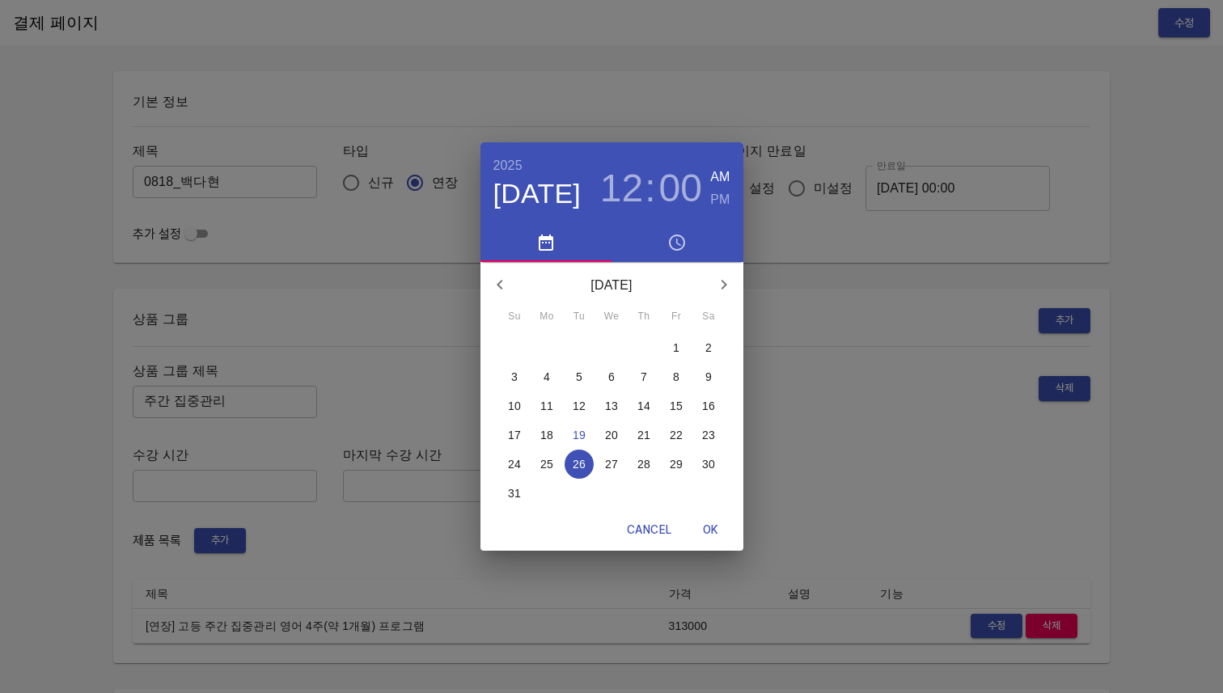
click at [818, 426] on div "[DATE] 12 : 00 AM PM [DATE] Su Mo Tu We Th Fr Sa 27 28 29 30 31 1 2 3 4 5 6 7 8…" at bounding box center [611, 346] width 1223 height 693
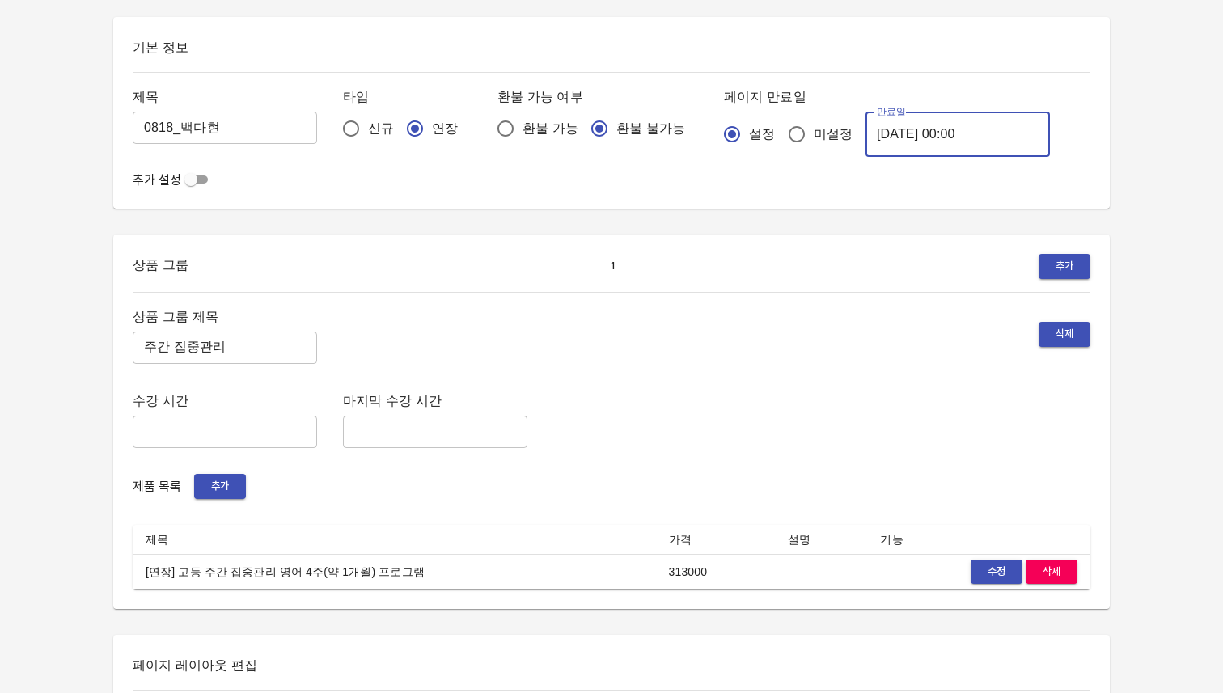
scroll to position [100, 0]
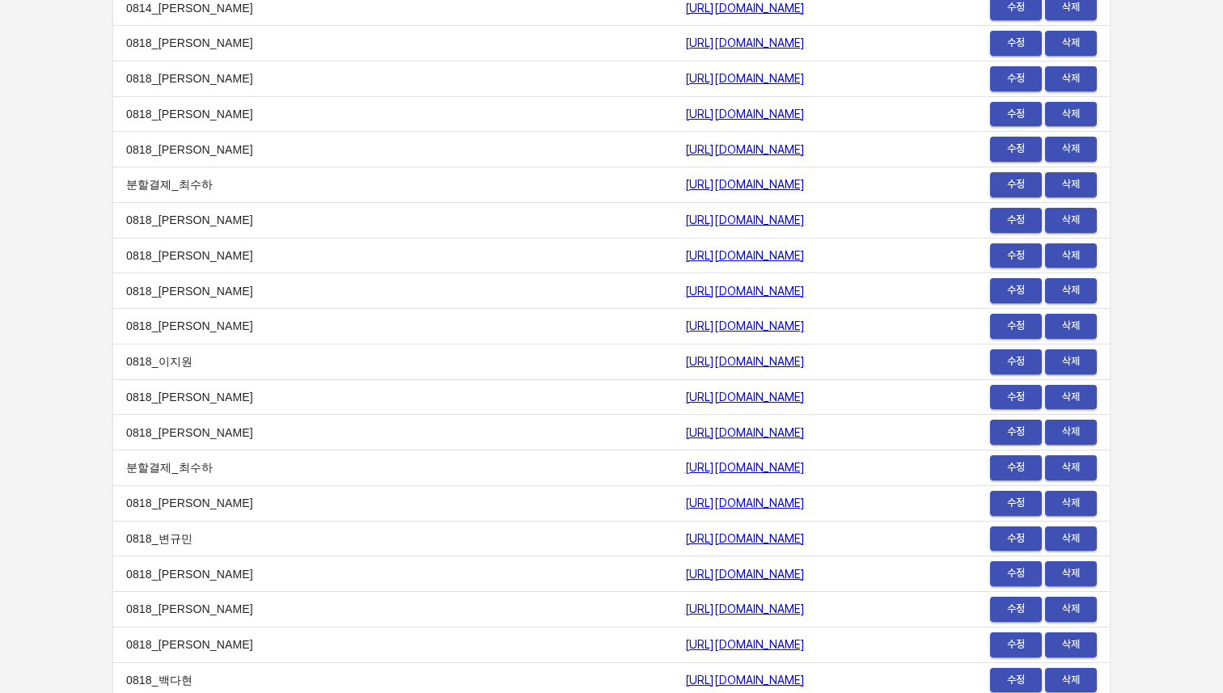
scroll to position [19894, 0]
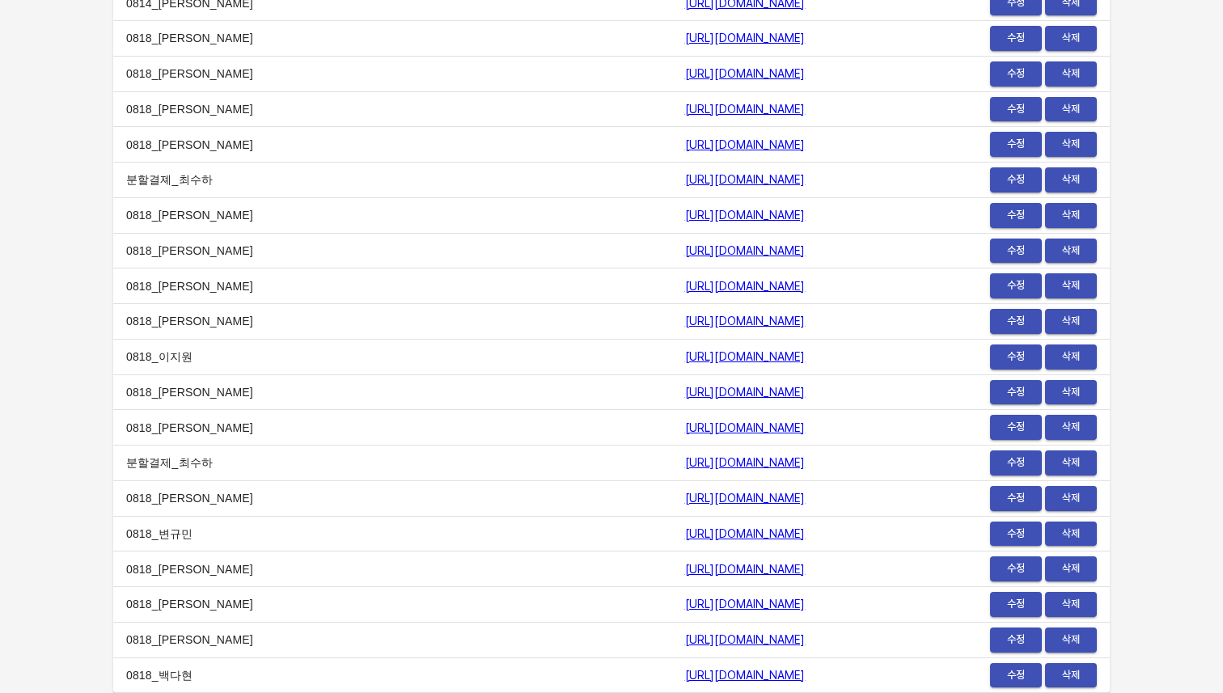
click at [685, 670] on link "https://payment.mildang.kr/30FMJBj8AYd63F5VgS3vo" at bounding box center [745, 675] width 120 height 13
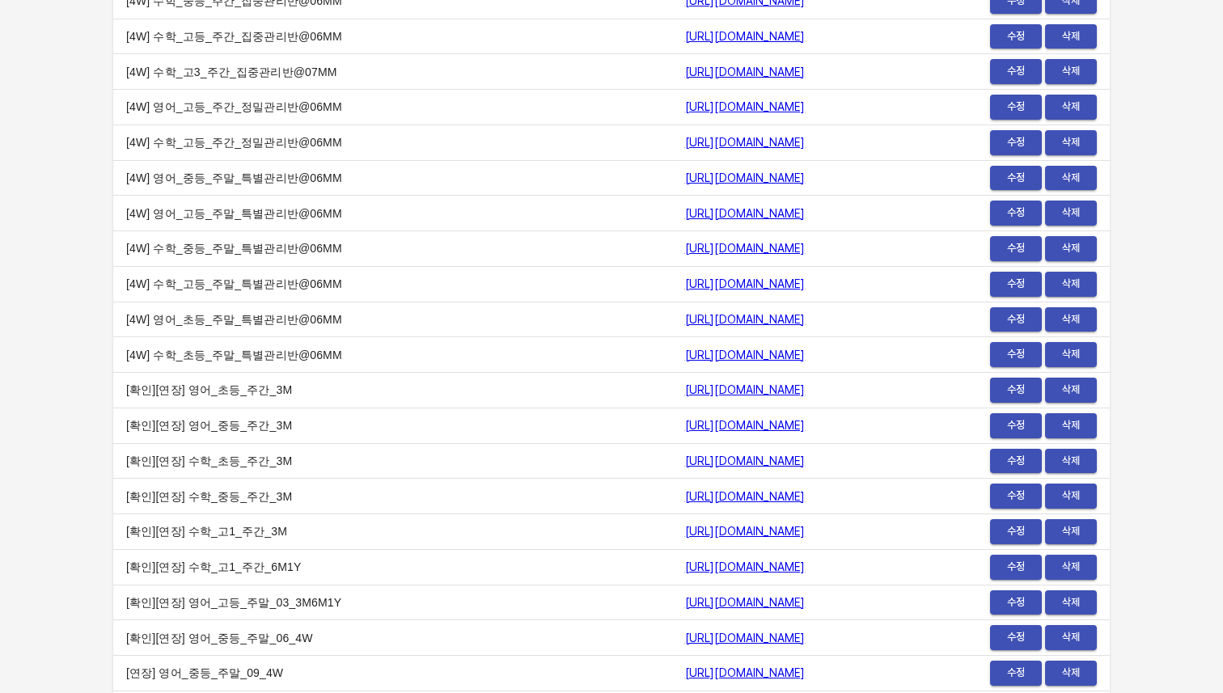
scroll to position [0, 0]
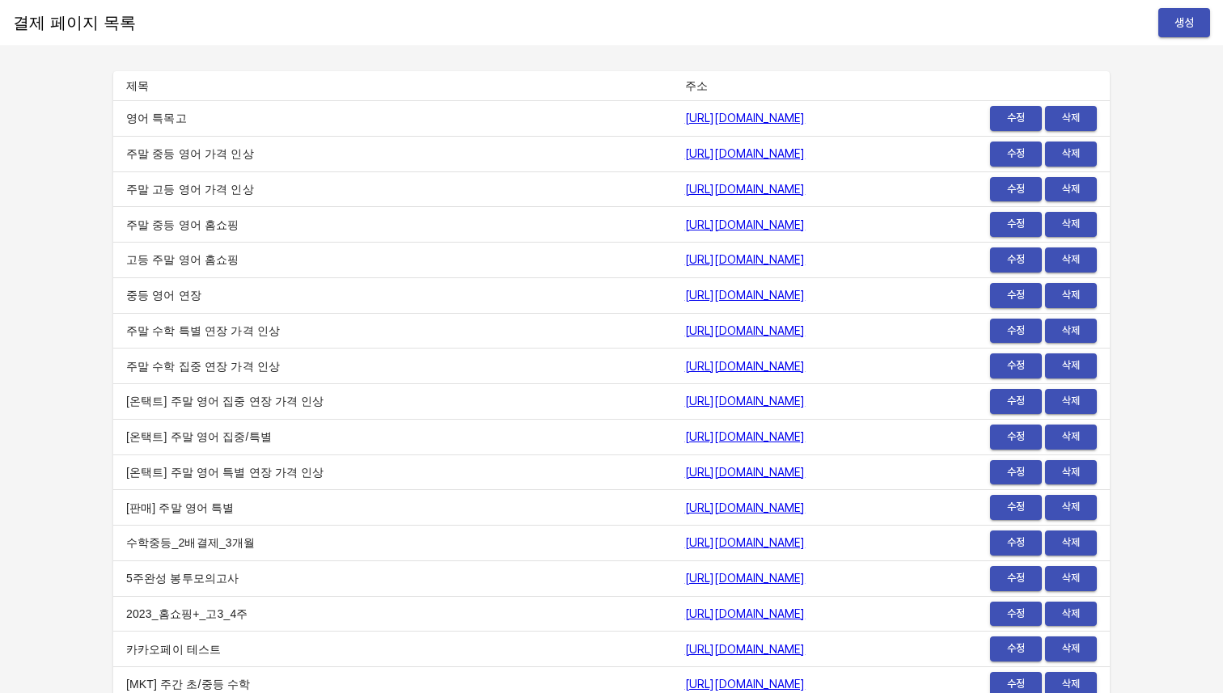
click at [907, 352] on td "https://payment.mildang.kr/math/weekend/intensive/extension/2" at bounding box center [789, 367] width 235 height 36
drag, startPoint x: 819, startPoint y: 403, endPoint x: 626, endPoint y: 408, distance: 193.4
click at [672, 408] on td "https://payment.mildang.kr/PT9Punps9Z4VVdbbtW3t8" at bounding box center [789, 402] width 235 height 36
click at [429, 385] on td "[온택트] 주말 영어 집중 연장 가격 인상" at bounding box center [392, 402] width 559 height 36
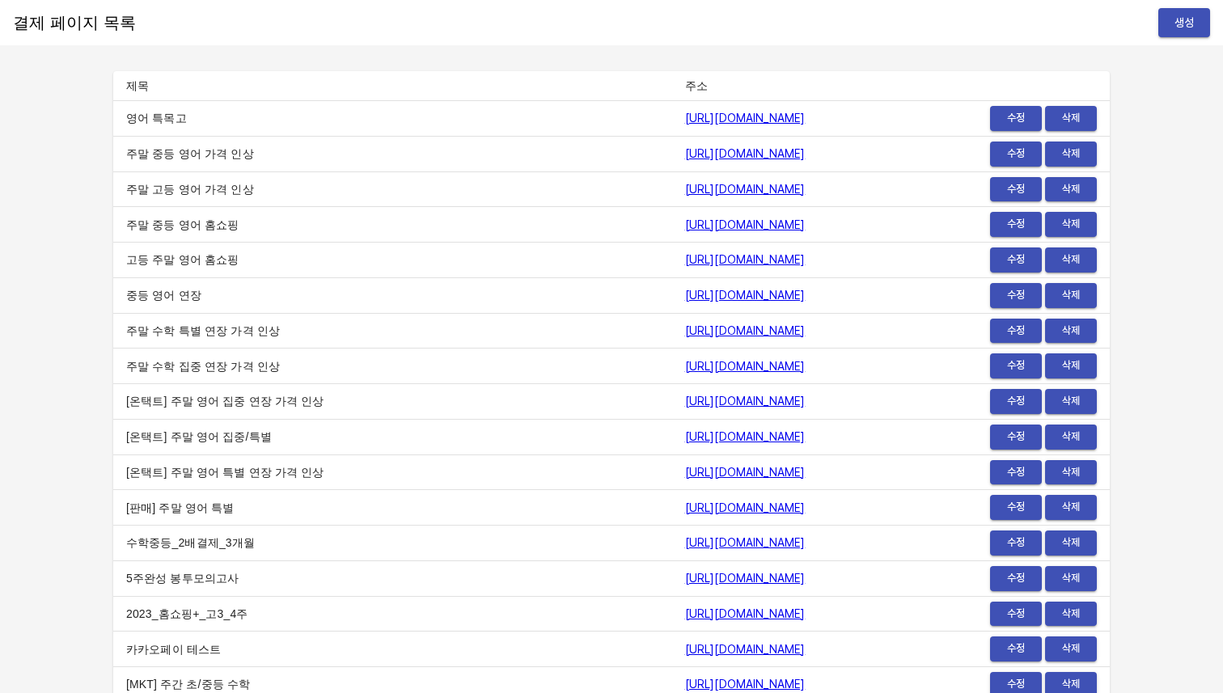
click at [880, 137] on td "https://payment.mildang.kr/english/middleSchool/weekend/2" at bounding box center [789, 154] width 235 height 36
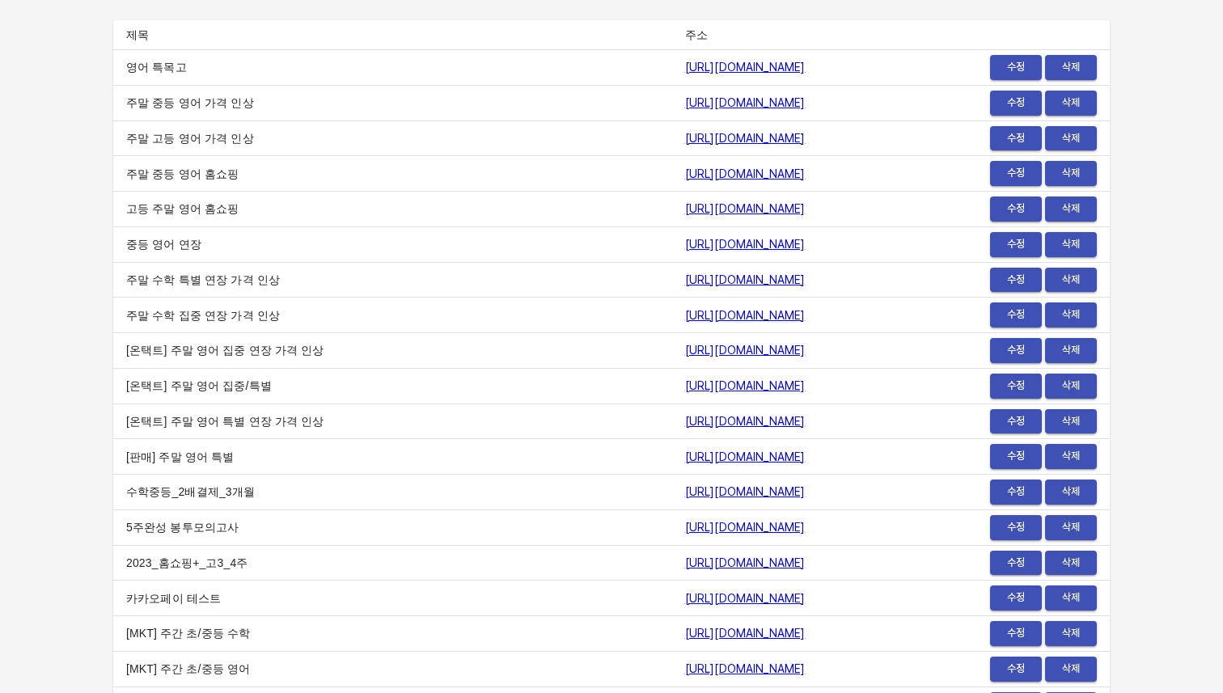
scroll to position [57, 0]
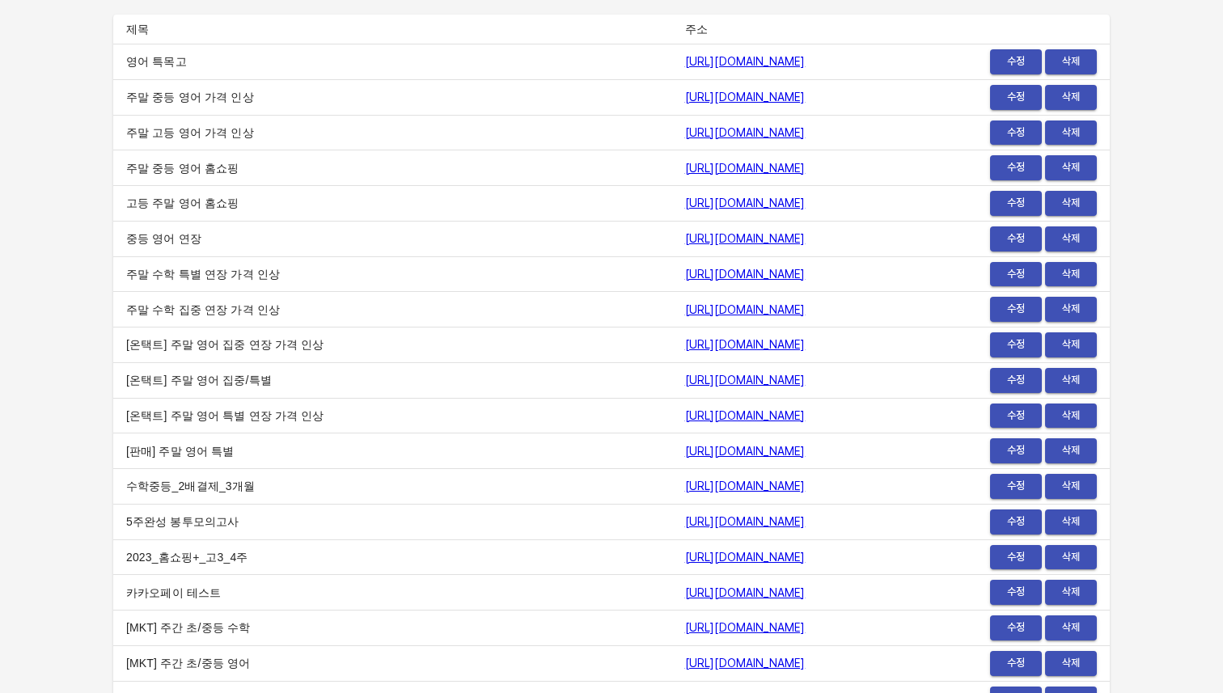
click at [853, 124] on td "https://payment.mildang.kr/english/highSchool/weekend/2" at bounding box center [789, 133] width 235 height 36
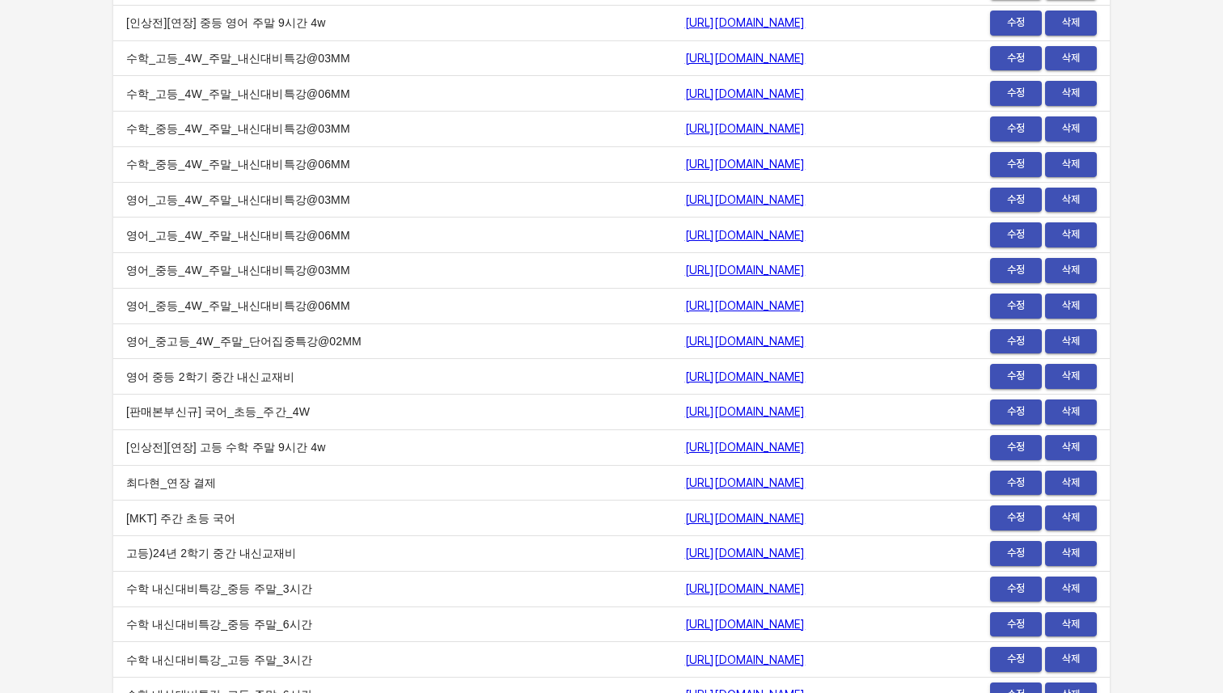
scroll to position [0, 0]
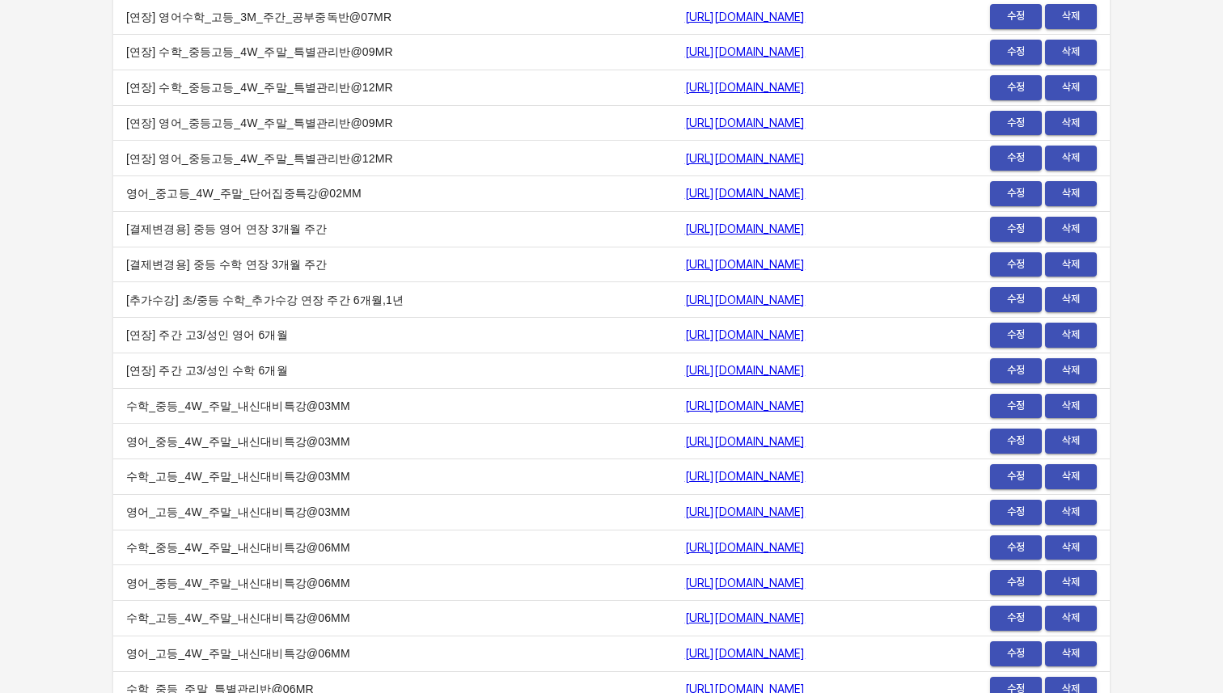
click at [890, 186] on td "https://payment.mildang.kr/_CuGt3t_ijlcV46uSEwXX" at bounding box center [789, 194] width 235 height 36
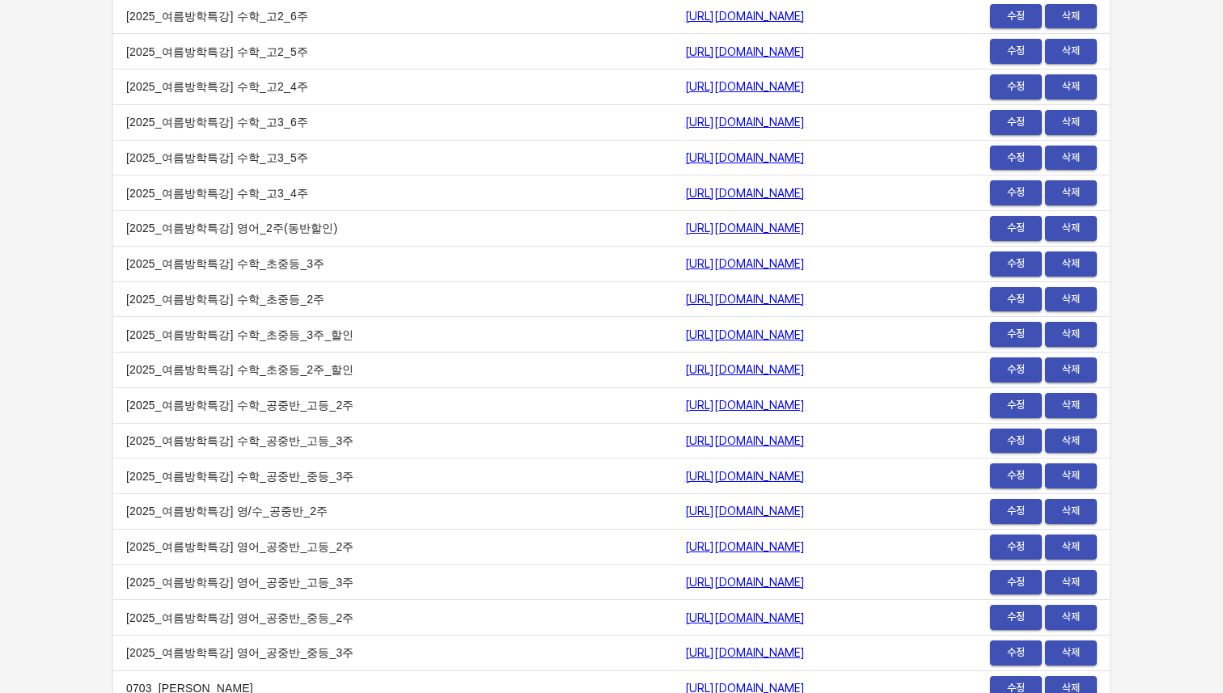
scroll to position [17592, 0]
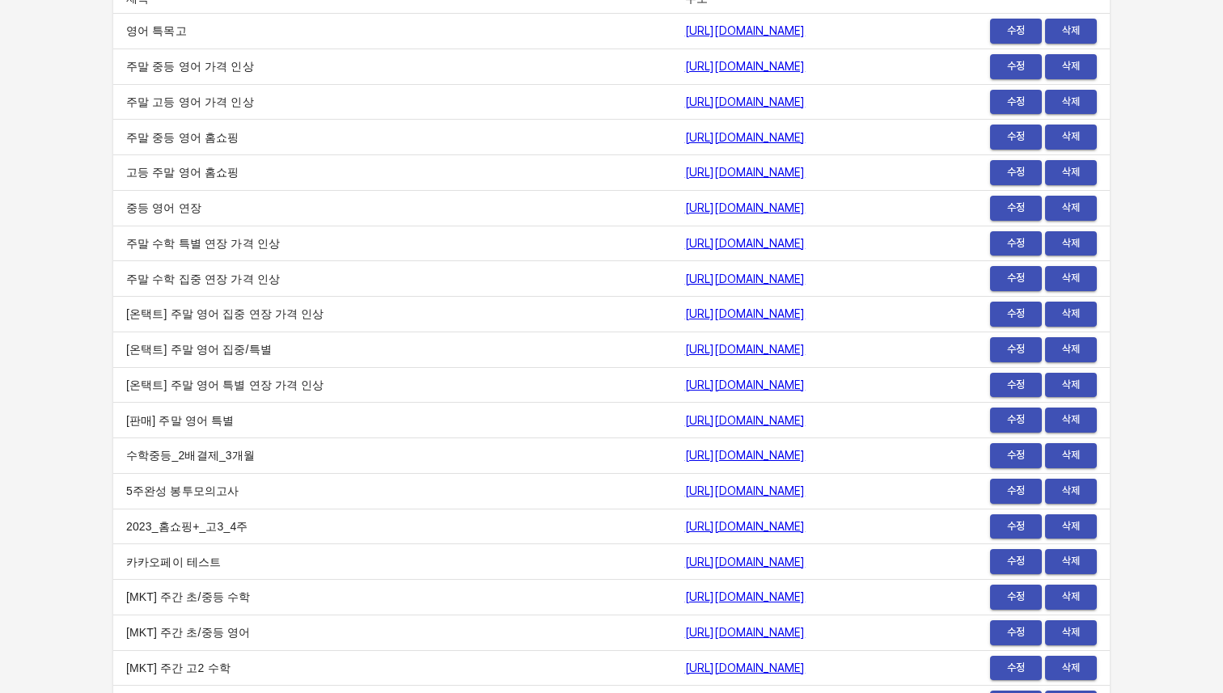
scroll to position [0, 0]
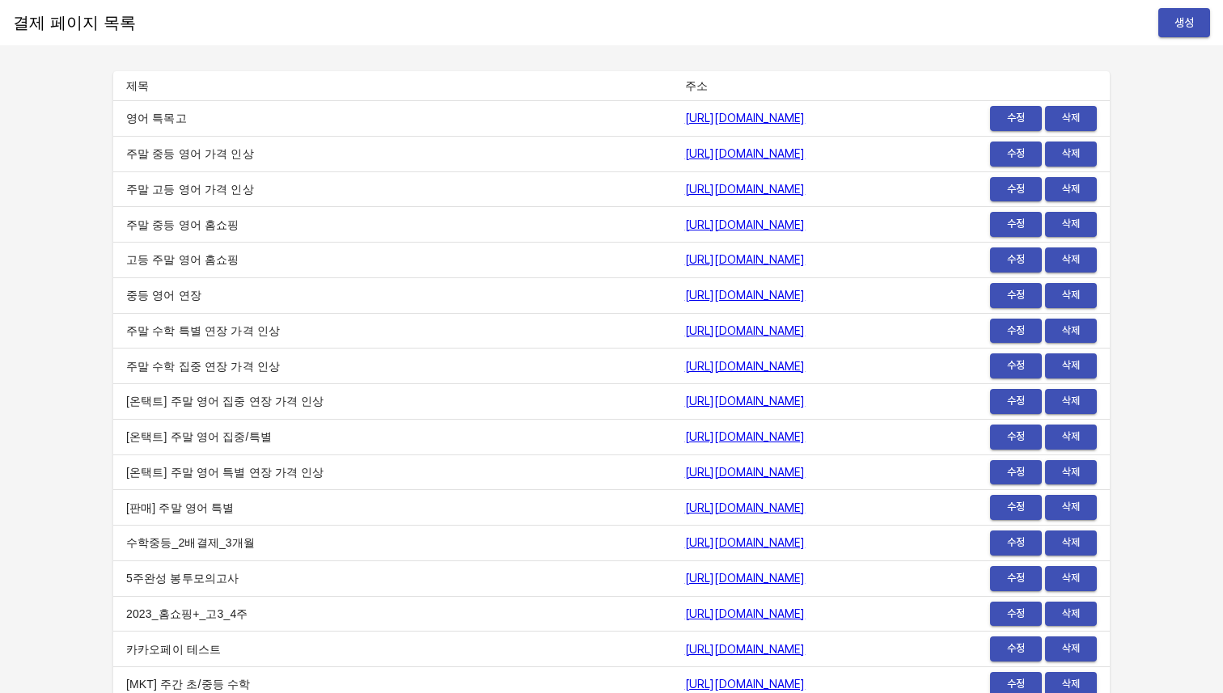
click at [892, 169] on td "https://payment.mildang.kr/english/middleSchool/weekend/2" at bounding box center [789, 154] width 235 height 36
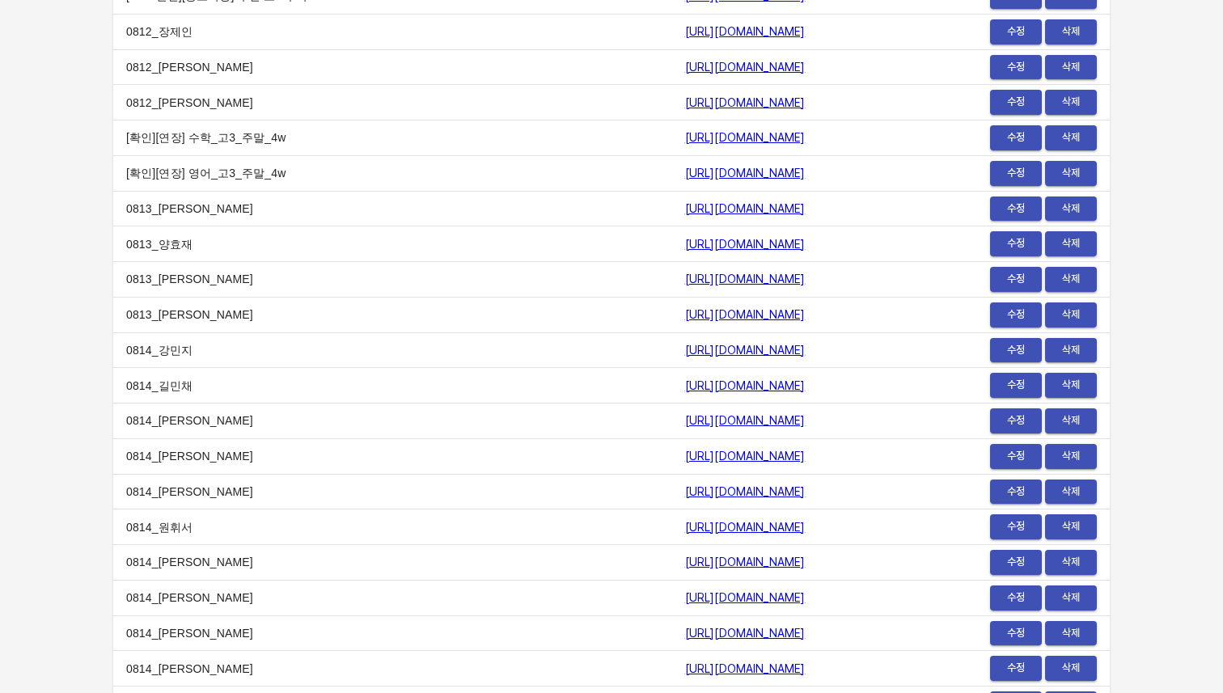
scroll to position [19894, 0]
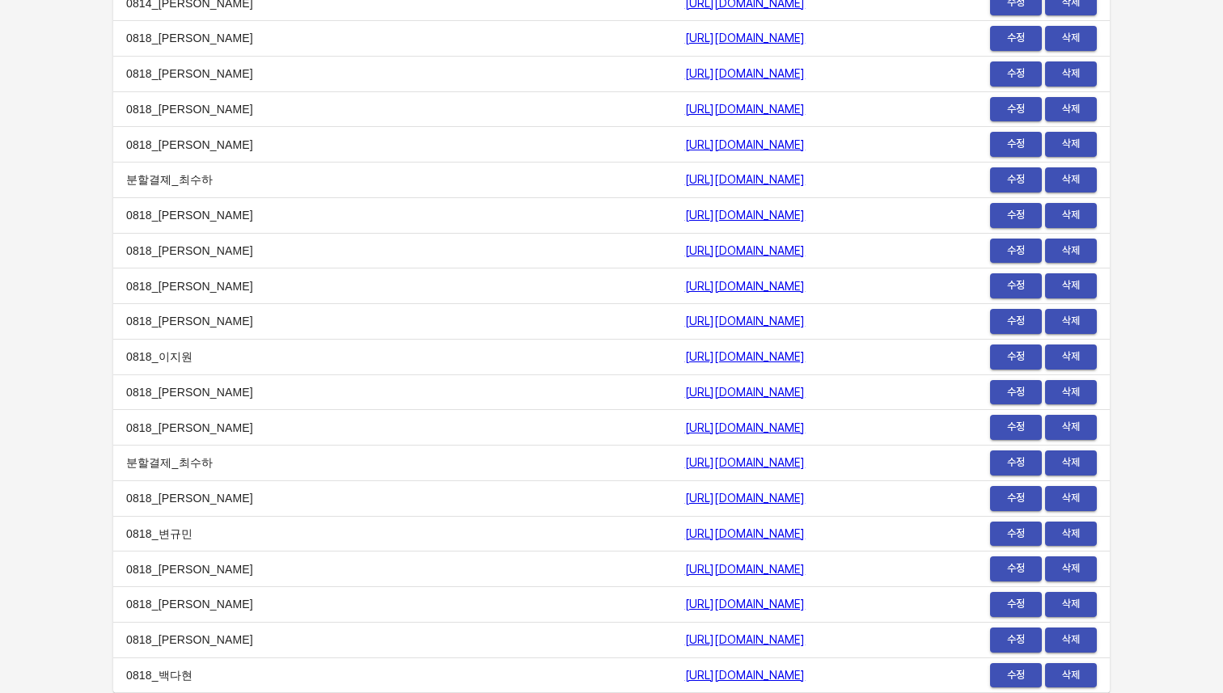
click at [907, 598] on td "https://payment.mildang.kr/wjsHZ1XIFSVBZxDb-Q60x" at bounding box center [789, 605] width 235 height 36
click at [743, 216] on link "[URL][DOMAIN_NAME]" at bounding box center [745, 215] width 120 height 13
click at [813, 331] on td "[URL][DOMAIN_NAME]" at bounding box center [789, 322] width 235 height 36
click at [816, 252] on td "[URL][DOMAIN_NAME]" at bounding box center [789, 251] width 235 height 36
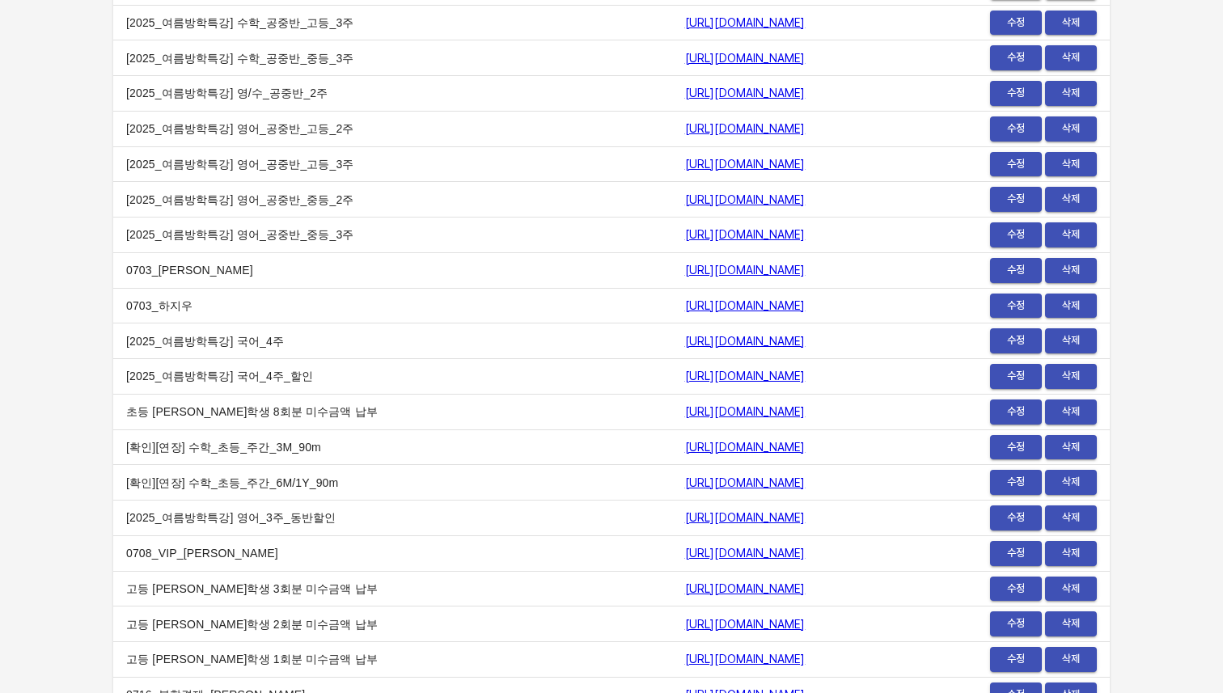
scroll to position [17997, 0]
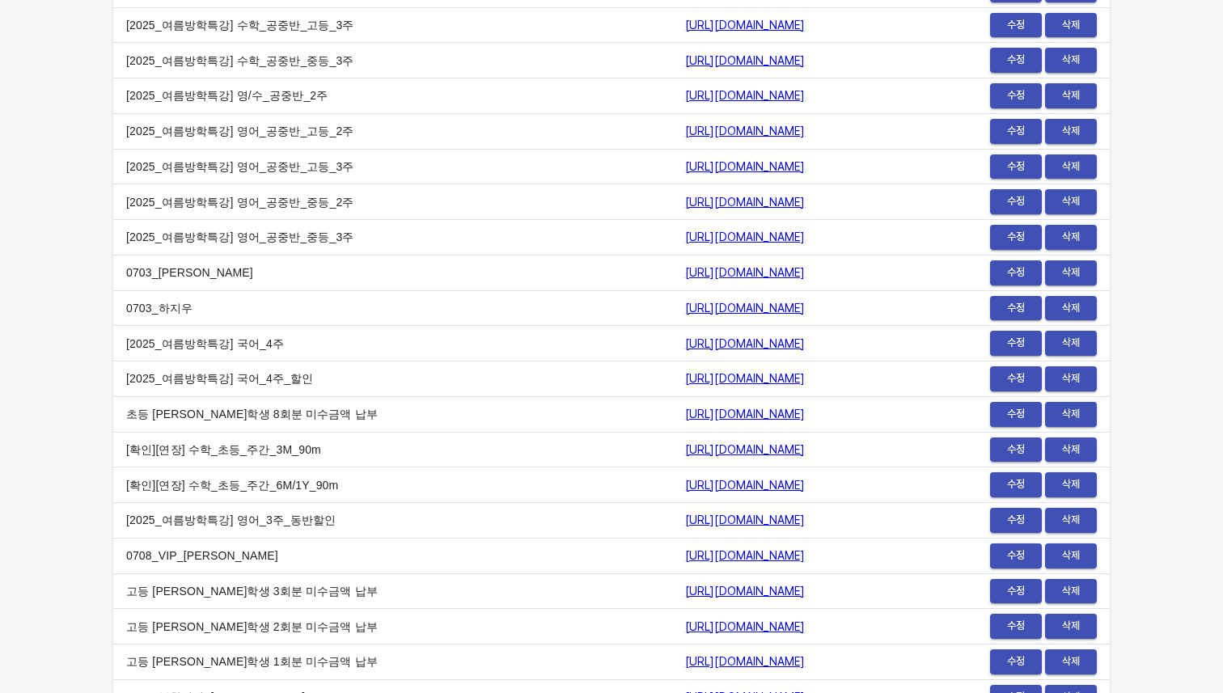
click at [256, 590] on td "고등 [PERSON_NAME]학생 3회분 미수금액 납부" at bounding box center [392, 591] width 559 height 36
click at [267, 627] on td "고등 [PERSON_NAME]학생 2회분 미수금액 납부" at bounding box center [392, 627] width 559 height 36
click at [256, 627] on td "고등 [PERSON_NAME]학생 2회분 미수금액 납부" at bounding box center [392, 627] width 559 height 36
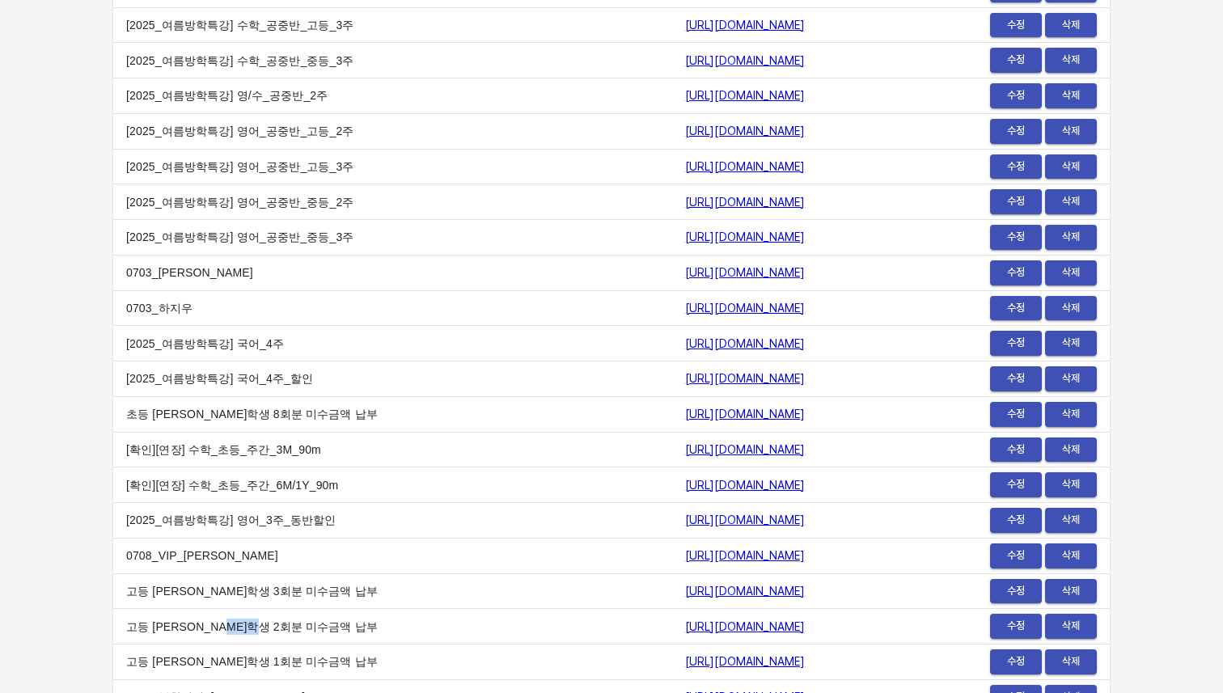
click at [256, 627] on td "고등 [PERSON_NAME]학생 2회분 미수금액 납부" at bounding box center [392, 627] width 559 height 36
click at [257, 658] on td "고등 [PERSON_NAME]학생 1회분 미수금액 납부" at bounding box center [392, 663] width 559 height 36
click at [269, 658] on td "고등 [PERSON_NAME]학생 1회분 미수금액 납부" at bounding box center [392, 663] width 559 height 36
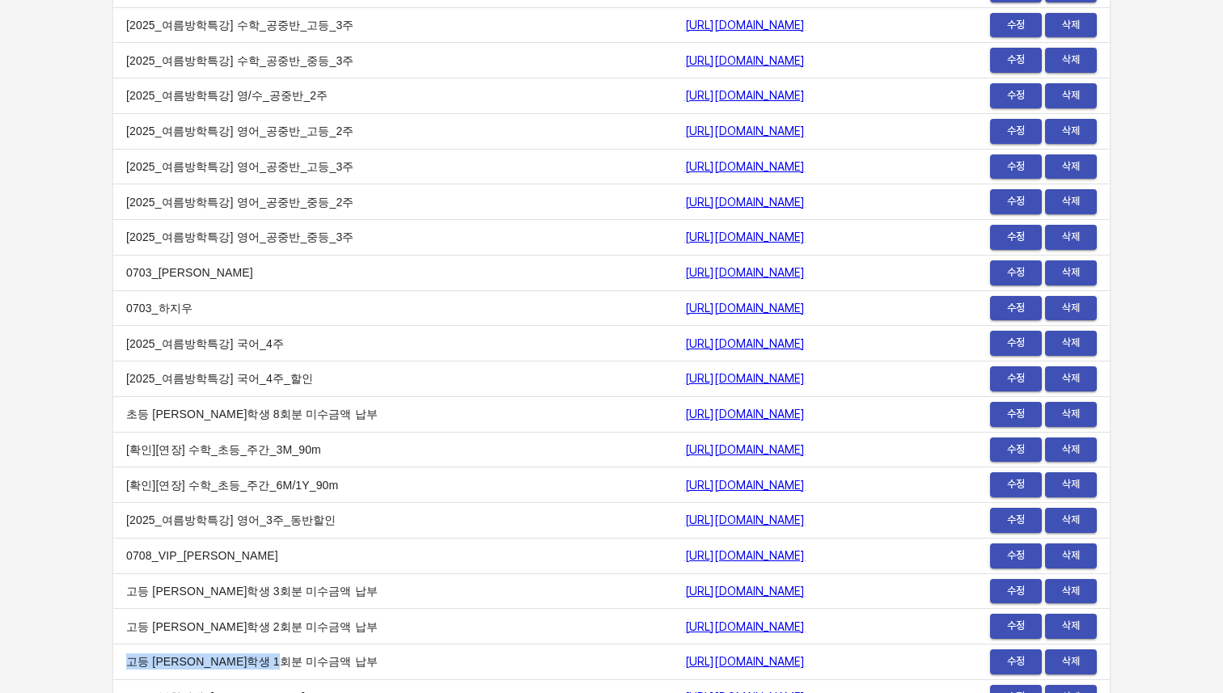
drag, startPoint x: 313, startPoint y: 663, endPoint x: 121, endPoint y: 657, distance: 191.8
click at [121, 657] on td "고등 [PERSON_NAME]학생 1회분 미수금액 납부" at bounding box center [392, 663] width 559 height 36
click at [120, 657] on td "고등 [PERSON_NAME]학생 1회분 미수금액 납부" at bounding box center [392, 663] width 559 height 36
drag, startPoint x: 120, startPoint y: 631, endPoint x: 301, endPoint y: 628, distance: 180.4
click at [301, 628] on td "고등 [PERSON_NAME]학생 2회분 미수금액 납부" at bounding box center [392, 627] width 559 height 36
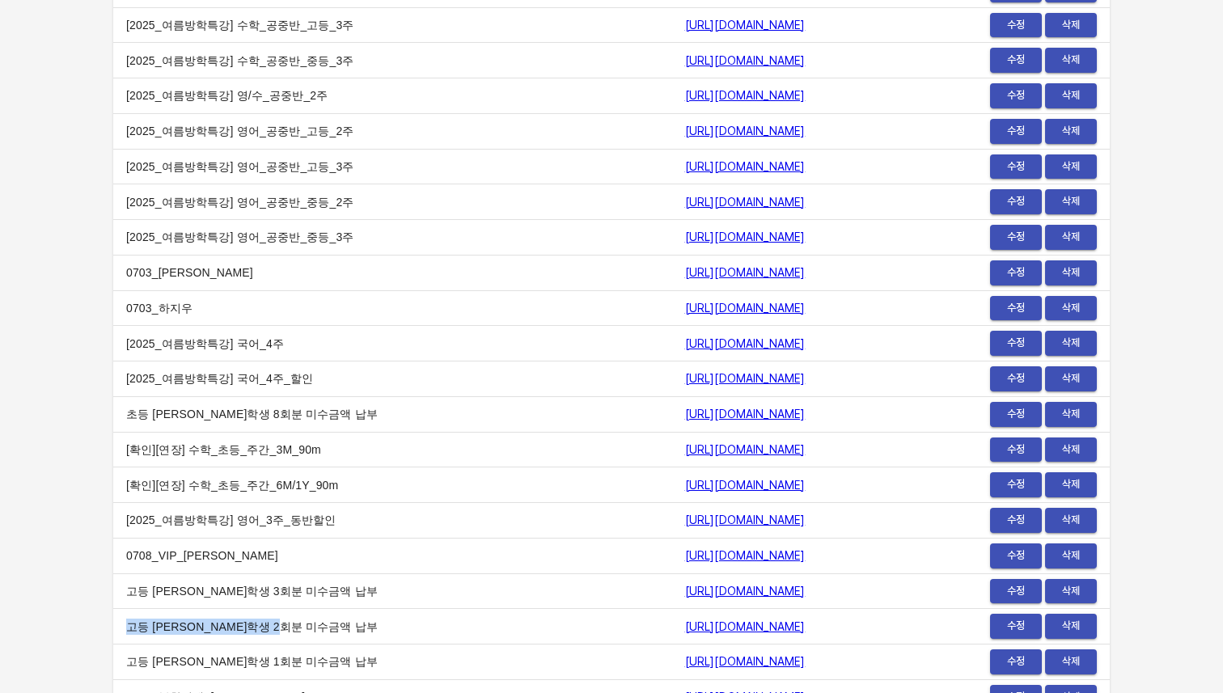
click at [301, 628] on td "고등 [PERSON_NAME]학생 2회분 미수금액 납부" at bounding box center [392, 627] width 559 height 36
drag, startPoint x: 302, startPoint y: 590, endPoint x: 125, endPoint y: 589, distance: 176.3
click at [125, 589] on td "고등 [PERSON_NAME]학생 3회분 미수금액 납부" at bounding box center [392, 591] width 559 height 36
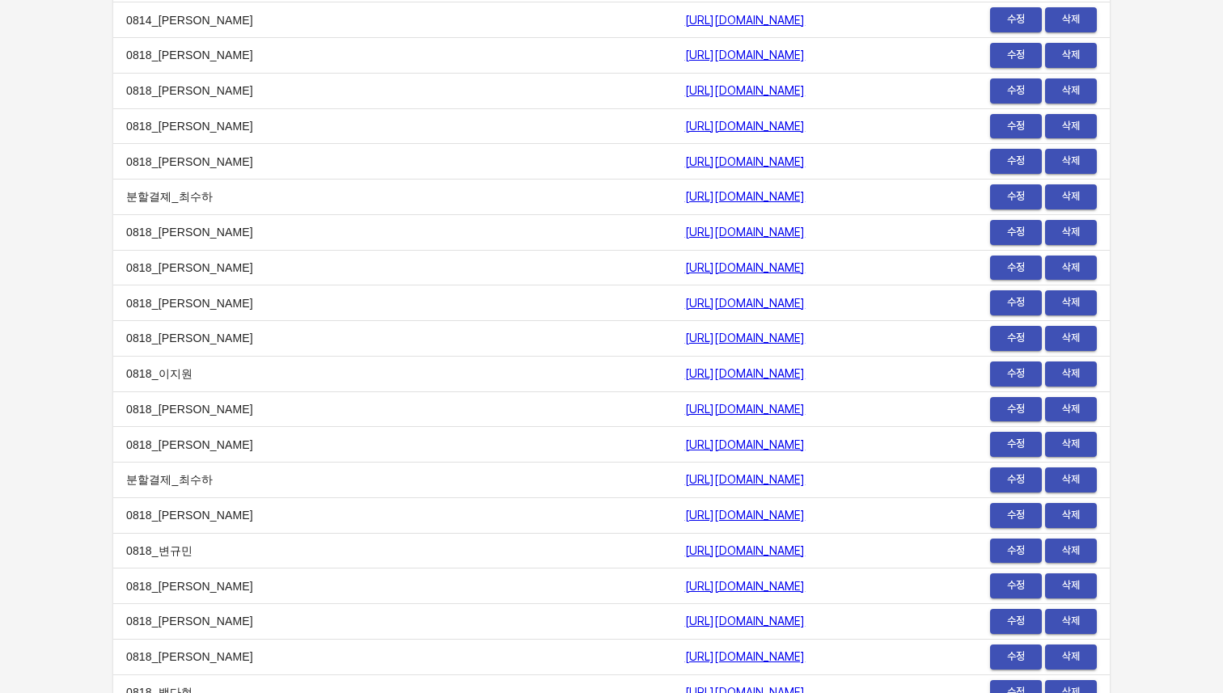
scroll to position [19894, 0]
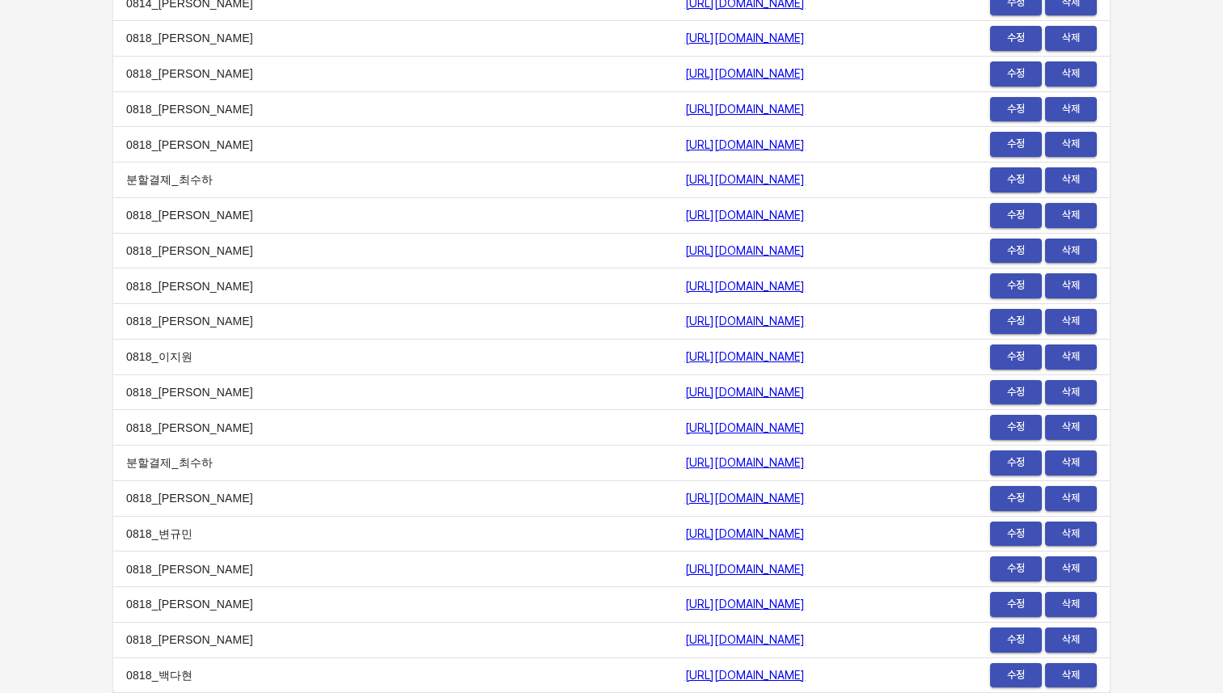
click at [874, 519] on td "[URL][DOMAIN_NAME]" at bounding box center [789, 534] width 235 height 36
click at [877, 497] on td "[URL][DOMAIN_NAME]" at bounding box center [789, 498] width 235 height 36
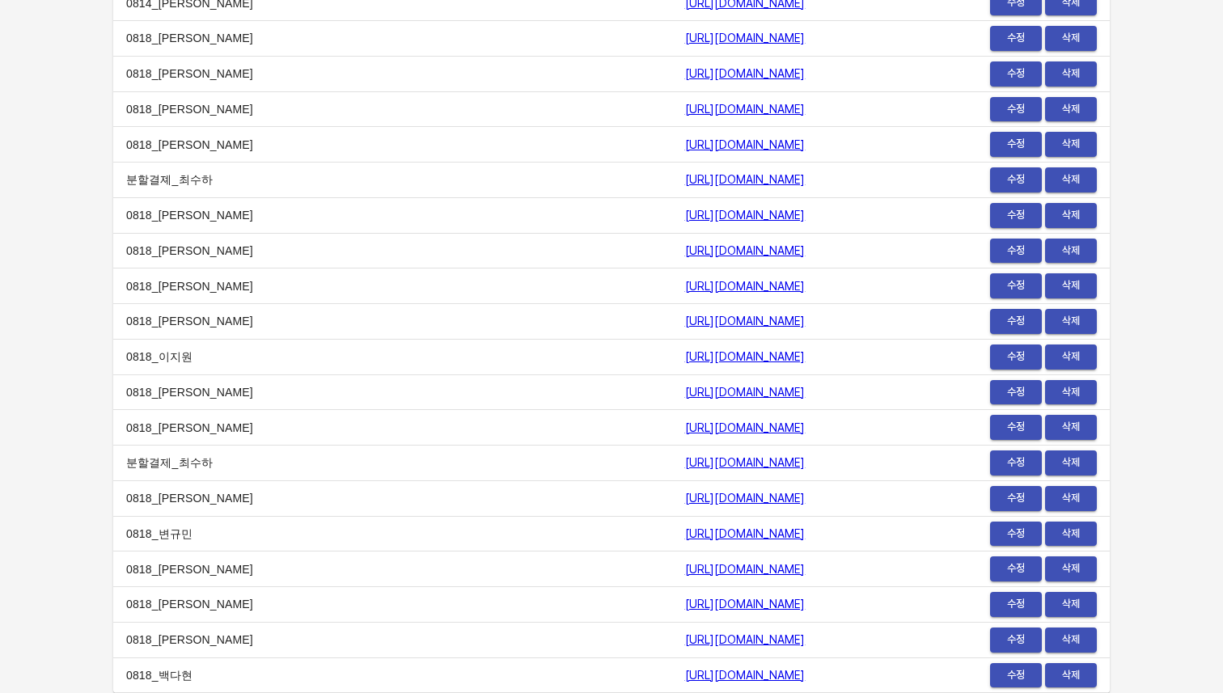
click at [738, 537] on link "[URL][DOMAIN_NAME]" at bounding box center [745, 533] width 120 height 13
click at [1019, 239] on button "수정" at bounding box center [1016, 251] width 52 height 25
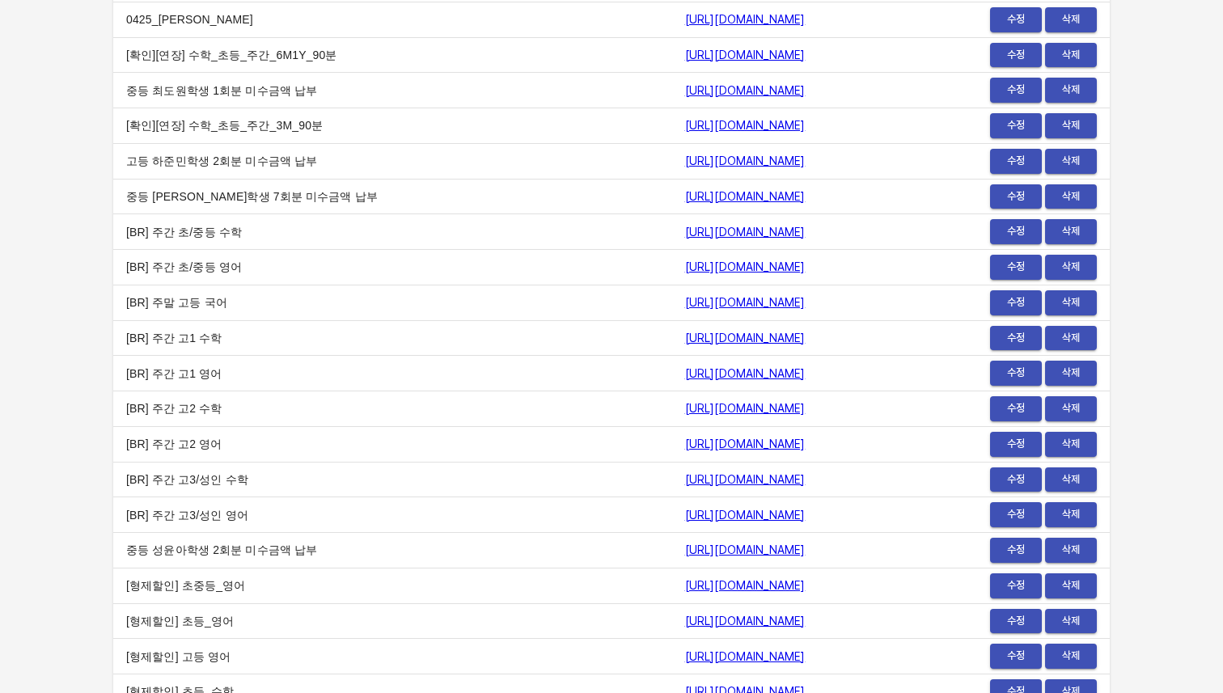
scroll to position [14944, 0]
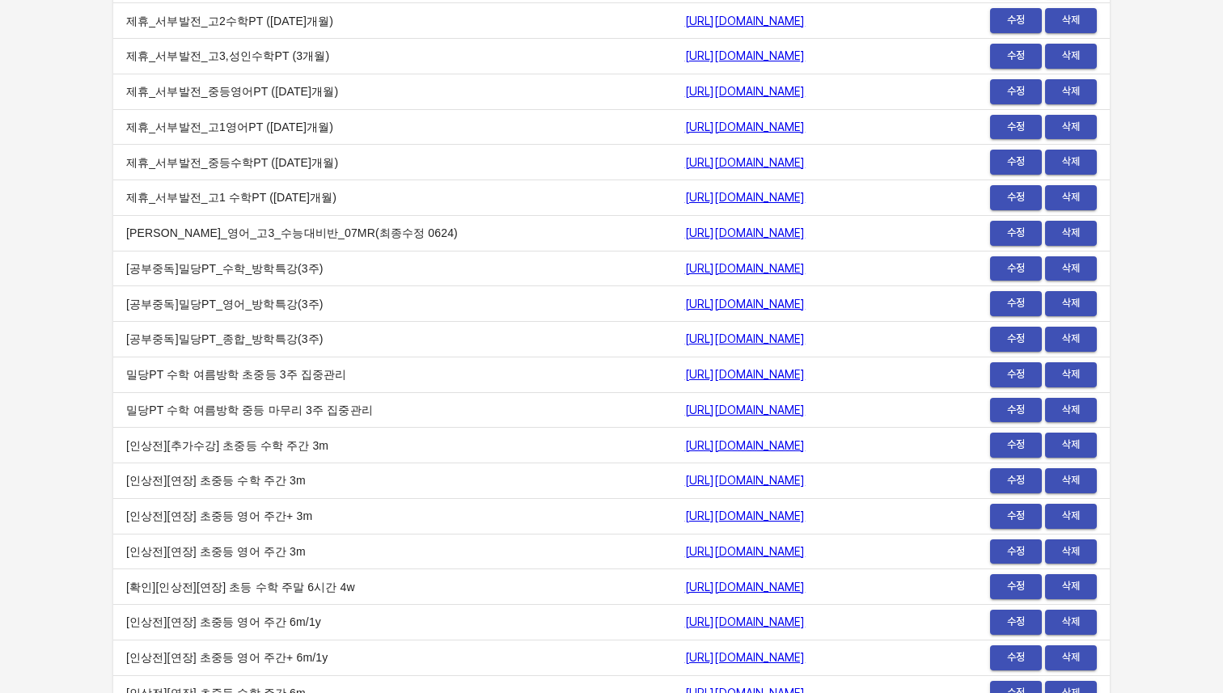
scroll to position [0, 0]
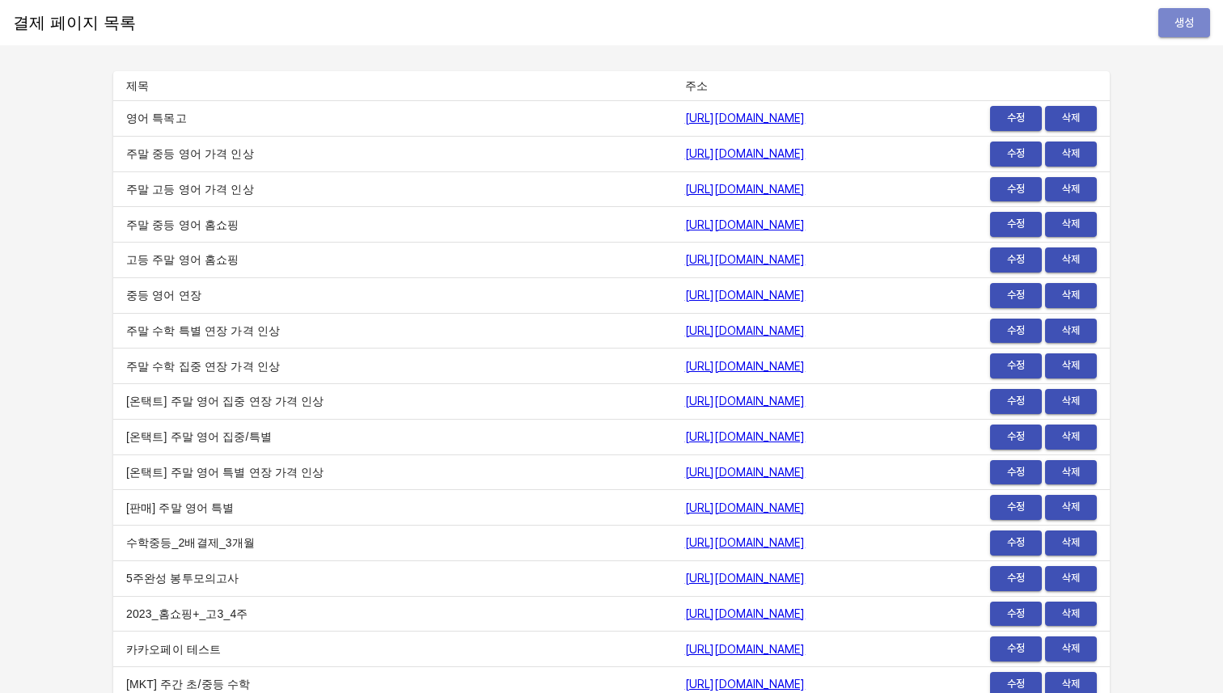
click at [1187, 11] on button "생성" at bounding box center [1184, 23] width 52 height 30
click at [836, 442] on td "[URL][DOMAIN_NAME]" at bounding box center [789, 437] width 235 height 36
click at [898, 134] on td "[URL][DOMAIN_NAME]" at bounding box center [789, 119] width 235 height 36
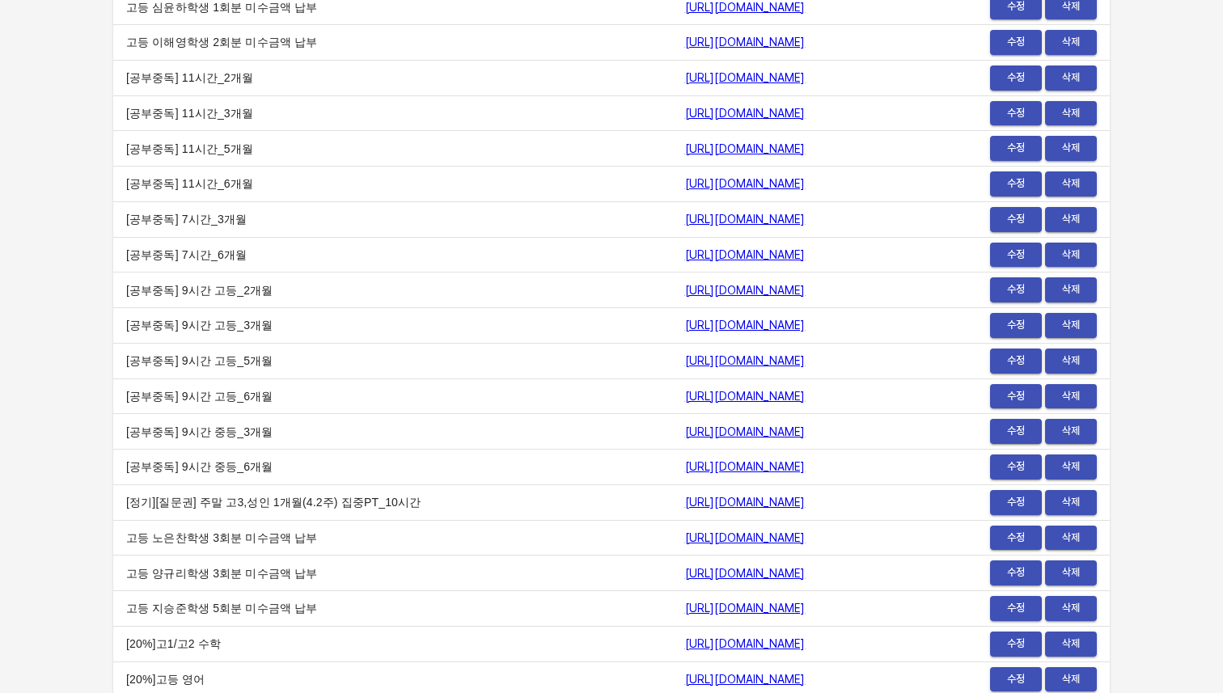
scroll to position [19894, 0]
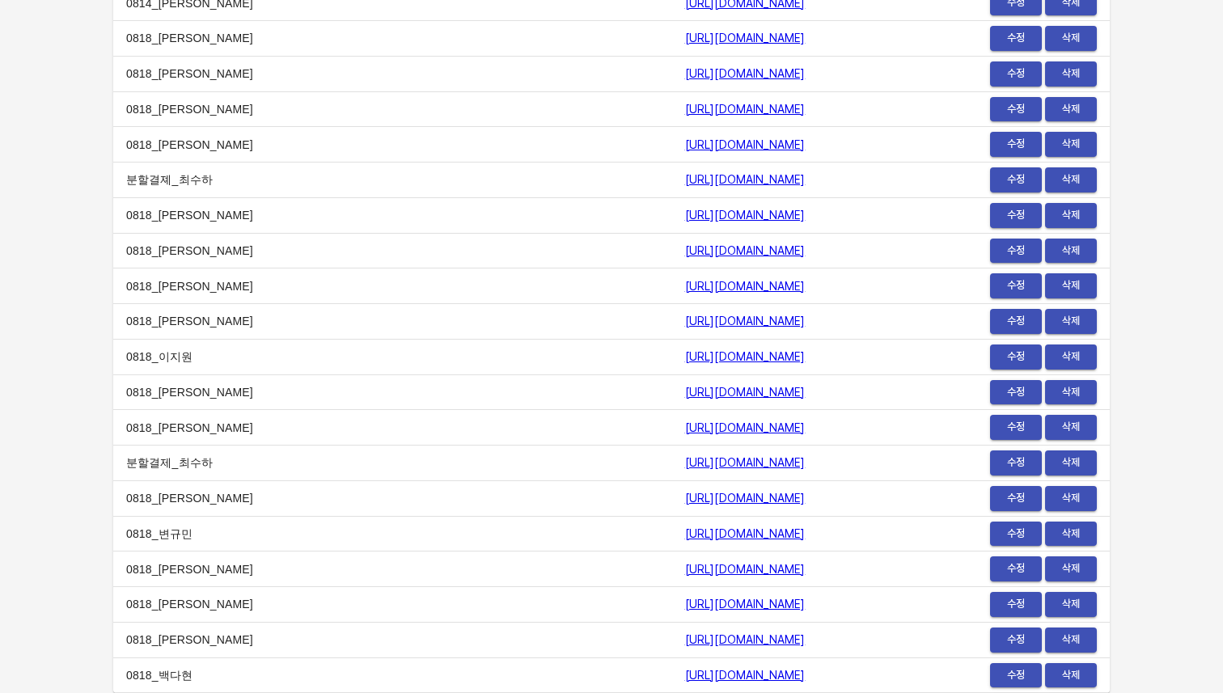
click at [1002, 671] on span "수정" at bounding box center [1016, 675] width 36 height 19
click at [685, 421] on link "https://payment.mildang.kr/jygFuph29-v7AUZTu6LP0" at bounding box center [745, 427] width 120 height 13
click at [685, 533] on link "https://payment.mildang.kr/LoWZ4wtSa59mAHxezpCy3" at bounding box center [745, 533] width 120 height 13
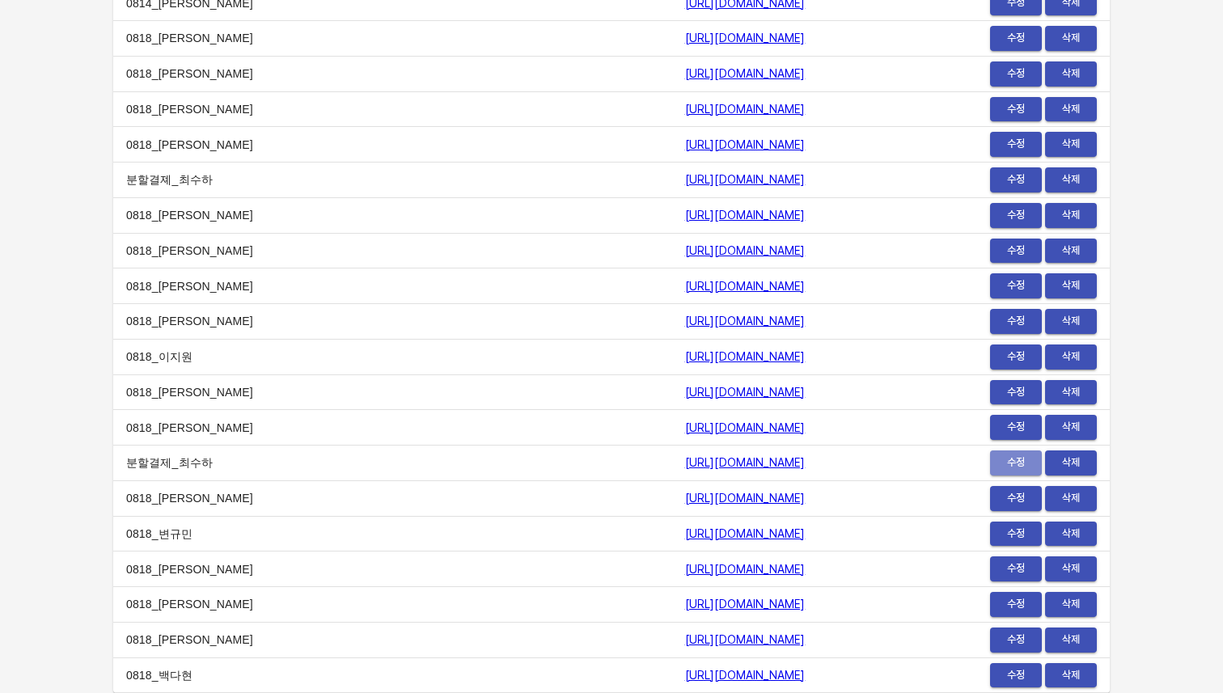
click at [1011, 465] on span "수정" at bounding box center [1016, 463] width 36 height 19
click at [1012, 670] on span "수정" at bounding box center [1016, 675] width 36 height 19
click at [689, 218] on link "https://payment.mildang.kr/o9zYc-Z4htwCrvOFoPcfM" at bounding box center [745, 215] width 120 height 13
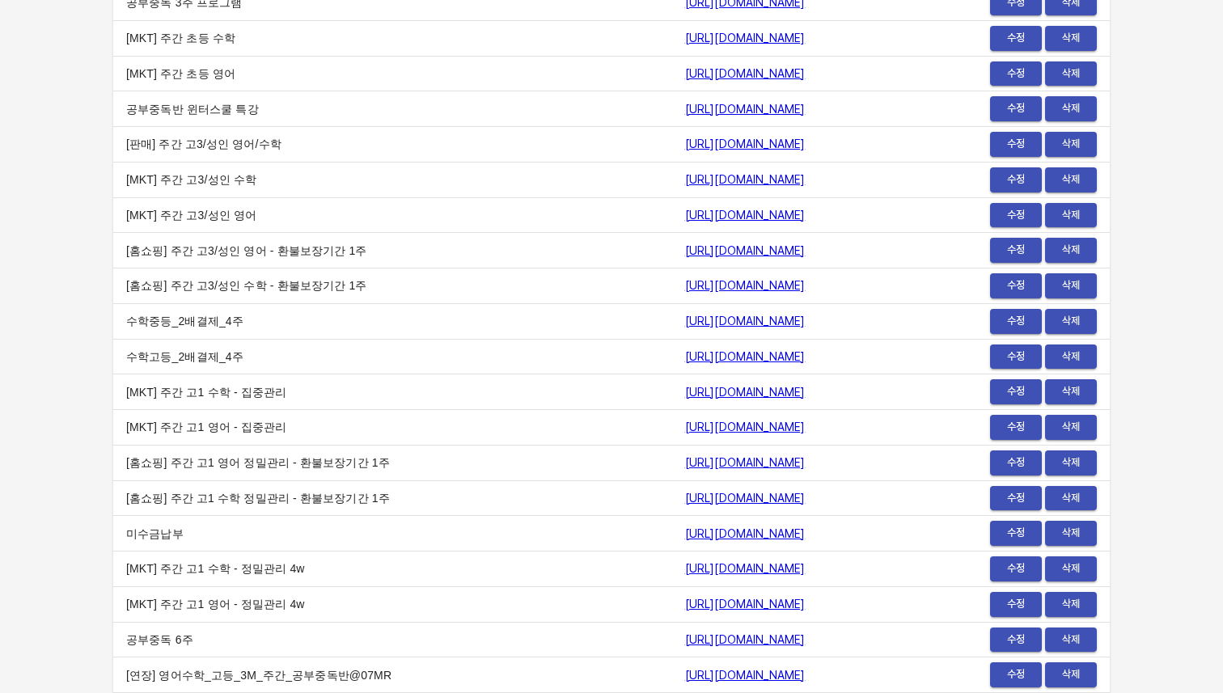
scroll to position [0, 0]
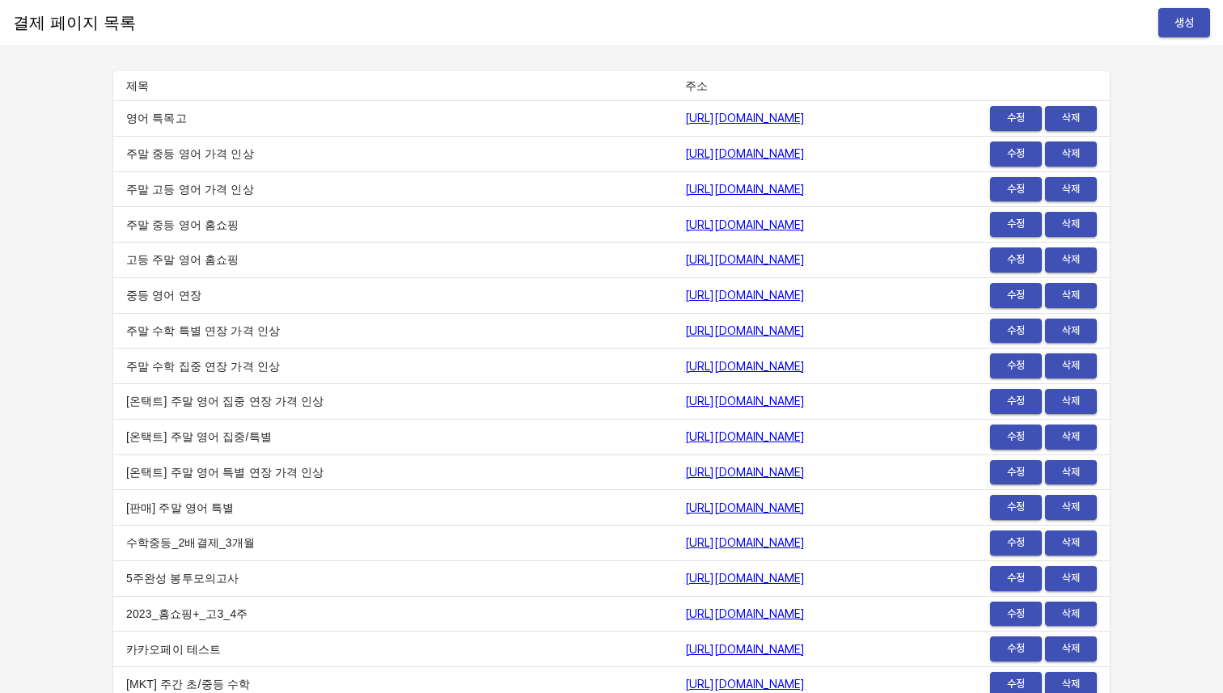
click at [685, 121] on link "https://payment.mildang.kr/english/highSchool/specialized" at bounding box center [745, 118] width 120 height 13
click at [1188, 34] on button "생성" at bounding box center [1184, 23] width 52 height 30
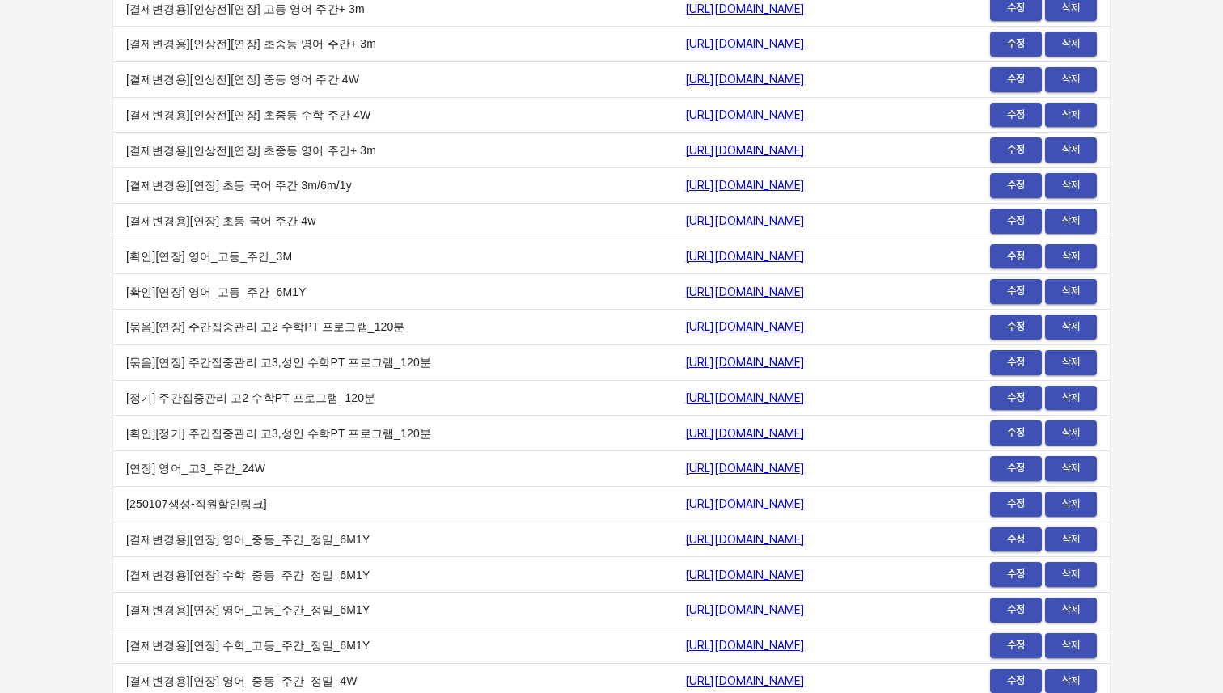
scroll to position [19894, 0]
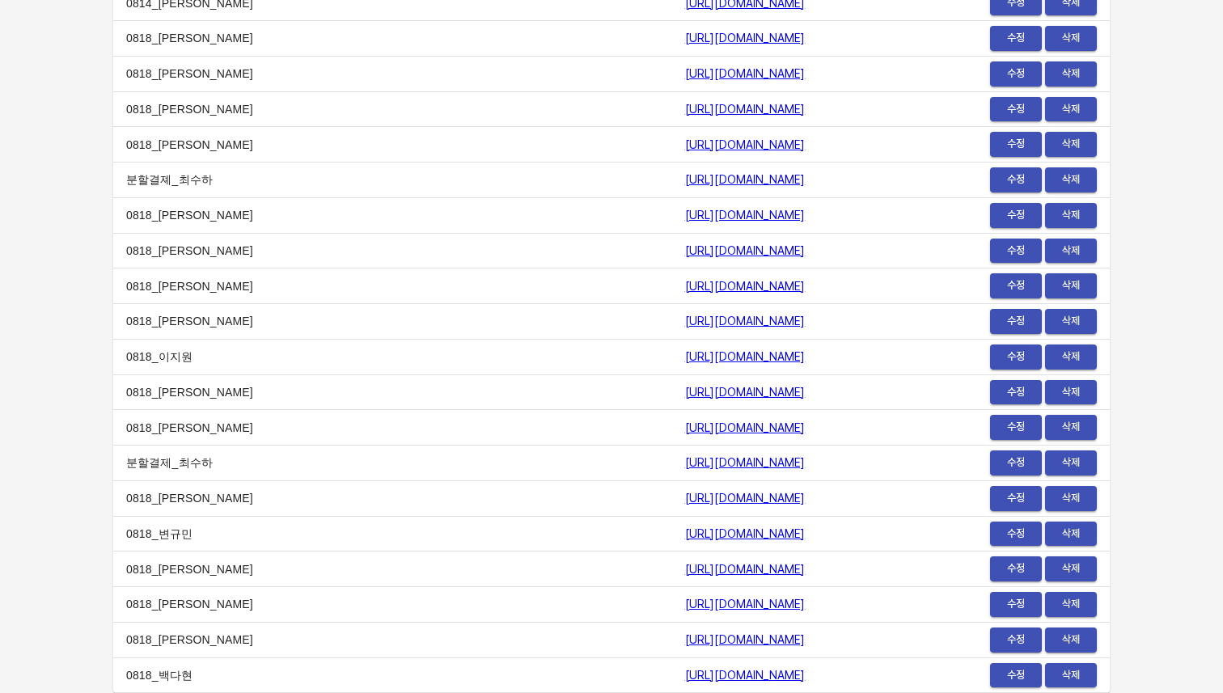
click at [1012, 678] on span "수정" at bounding box center [1016, 675] width 36 height 19
click at [1007, 465] on span "수정" at bounding box center [1016, 463] width 36 height 19
click at [710, 381] on td "https://payment.mildang.kr/MZRbsGqMOJAeN0ViQLze_" at bounding box center [789, 392] width 235 height 36
click at [710, 395] on link "https://payment.mildang.kr/MZRbsGqMOJAeN0ViQLze_" at bounding box center [745, 392] width 120 height 13
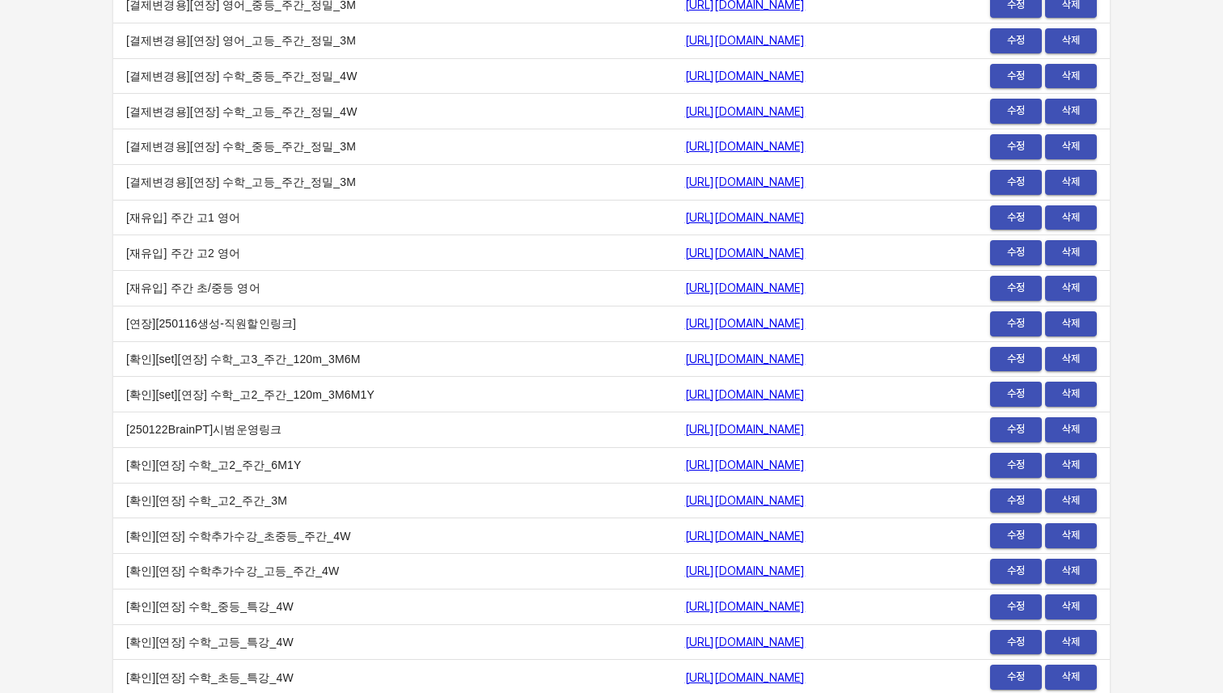
scroll to position [11457, 0]
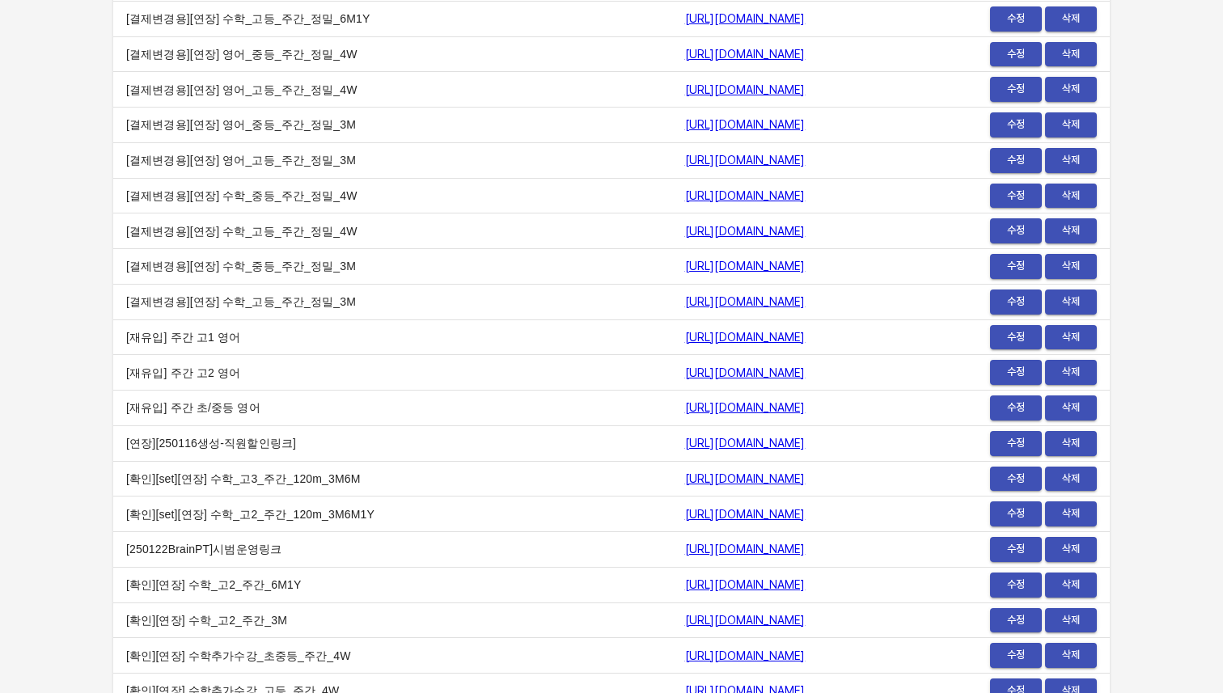
click at [1008, 217] on td "수정 삭제" at bounding box center [1008, 232] width 204 height 36
click at [1009, 226] on span "수정" at bounding box center [1016, 231] width 36 height 19
click at [852, 194] on td "[URL][DOMAIN_NAME]" at bounding box center [789, 196] width 235 height 36
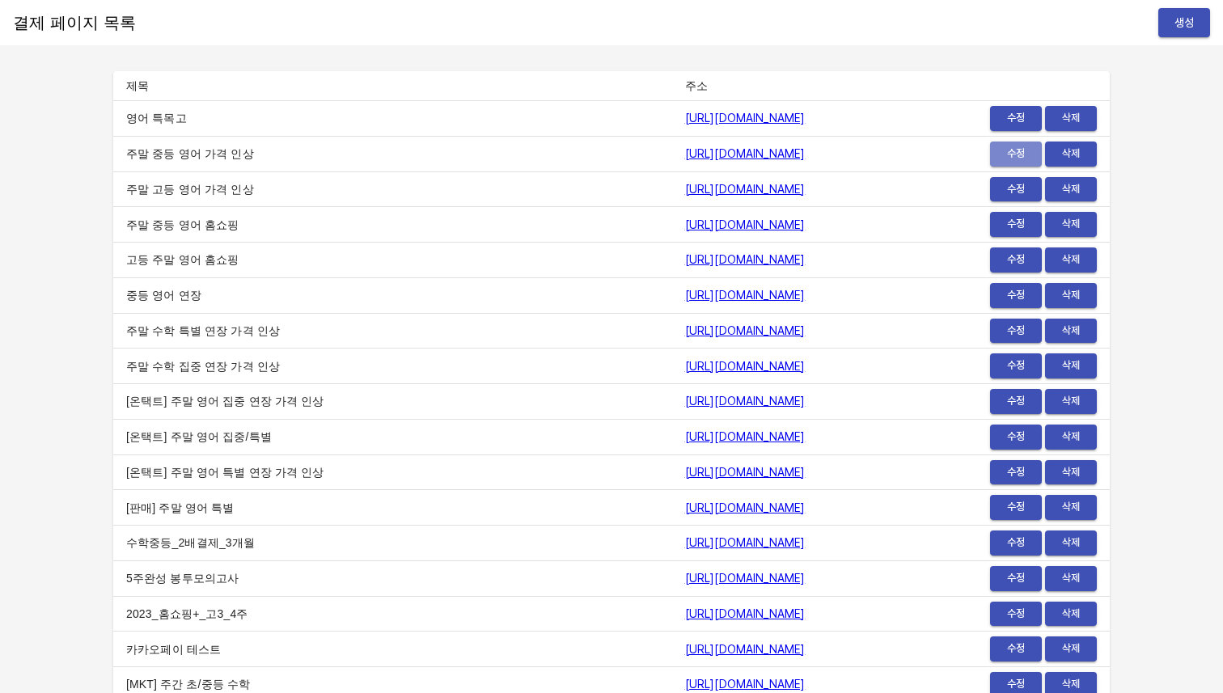
click at [1000, 153] on span "수정" at bounding box center [1016, 154] width 36 height 19
click at [890, 503] on td "https://payment.mildang.kr/Gs_FI20aJjvXq7wRvazb_" at bounding box center [789, 508] width 235 height 36
click at [1008, 114] on span "수정" at bounding box center [1016, 118] width 36 height 19
click at [761, 116] on link "https://payment.mildang.kr/english/highSchool/specialized" at bounding box center [745, 118] width 120 height 13
click at [1019, 112] on span "수정" at bounding box center [1016, 118] width 36 height 19
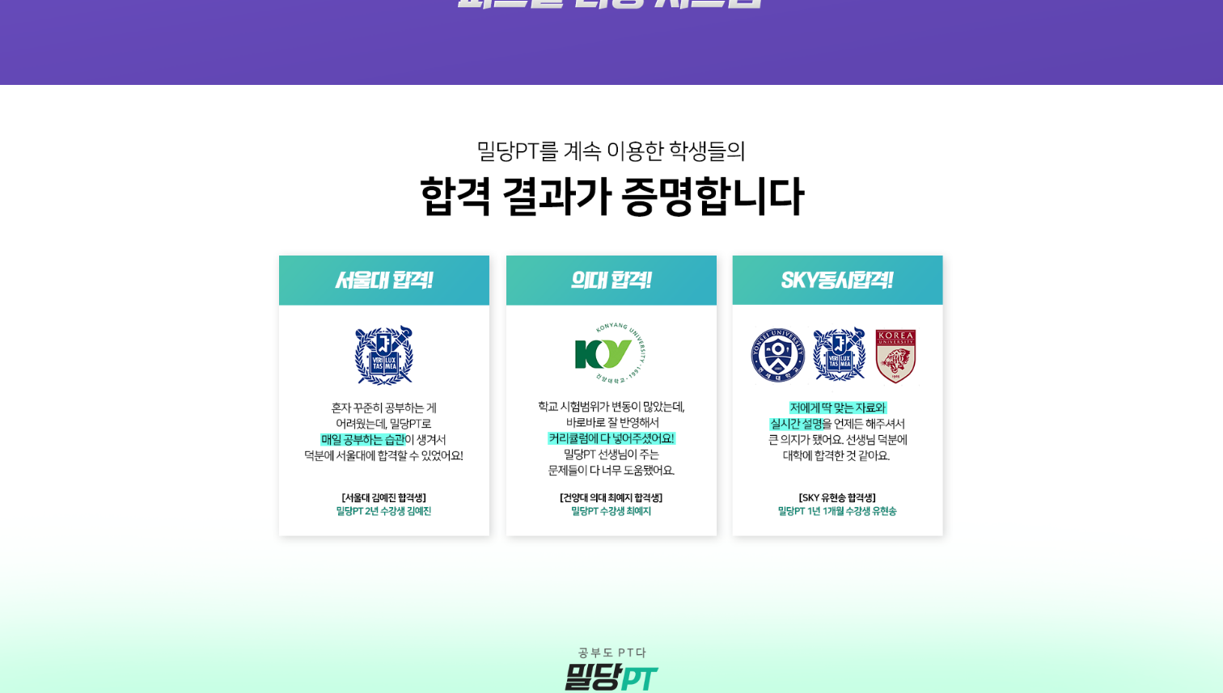
scroll to position [3490, 0]
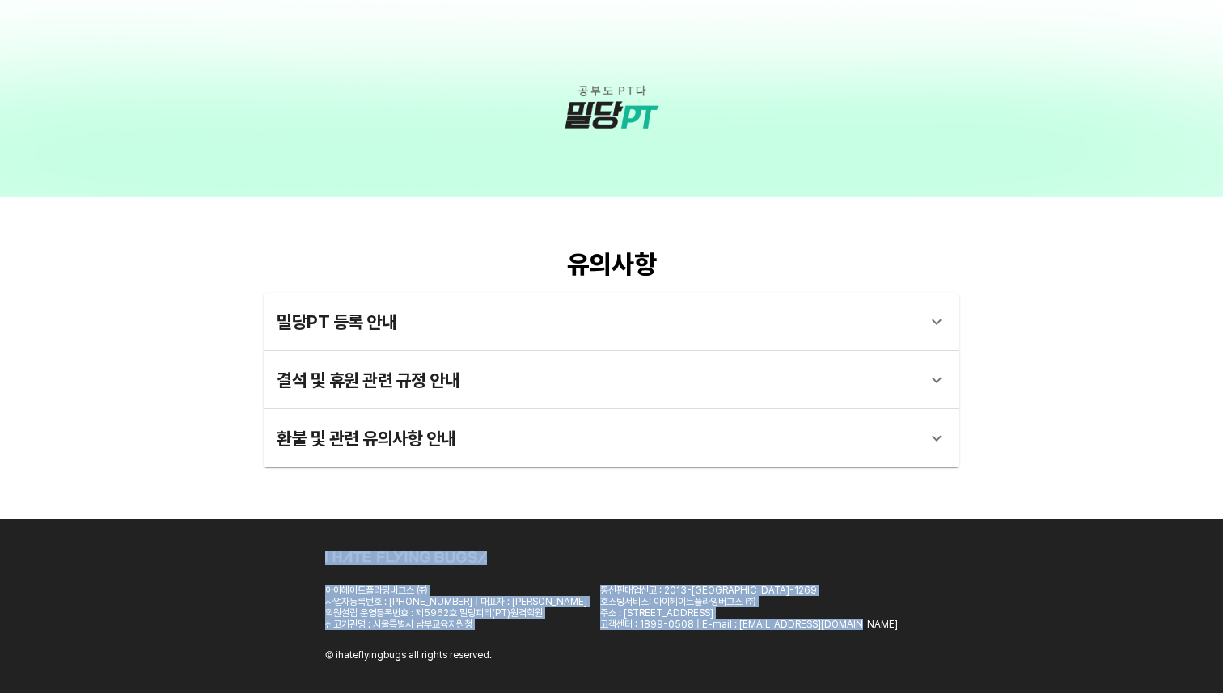
drag, startPoint x: 614, startPoint y: 670, endPoint x: 427, endPoint y: 564, distance: 215.2
click at [427, 564] on div "아이헤이트플라잉버그스 ㈜ 사업자등록번호 : 101-86-69359 | 대표자 : 박찬용 학원설립 운영등록번호 : 제5962호 밀당피티(PT)원…" at bounding box center [611, 606] width 1223 height 175
click at [427, 564] on div "아이헤이트플라잉버그스 ㈜ 사업자등록번호 : 101-86-69359 | 대표자 : 박찬용 학원설립 운영등록번호 : 제5962호 밀당피티(PT)원…" at bounding box center [611, 607] width 573 height 110
drag, startPoint x: 369, startPoint y: 544, endPoint x: 539, endPoint y: 669, distance: 211.3
click at [539, 669] on div "아이헤이트플라잉버그스 ㈜ 사업자등록번호 : 101-86-69359 | 대표자 : 박찬용 학원설립 운영등록번호 : 제5962호 밀당피티(PT)원…" at bounding box center [611, 606] width 1223 height 175
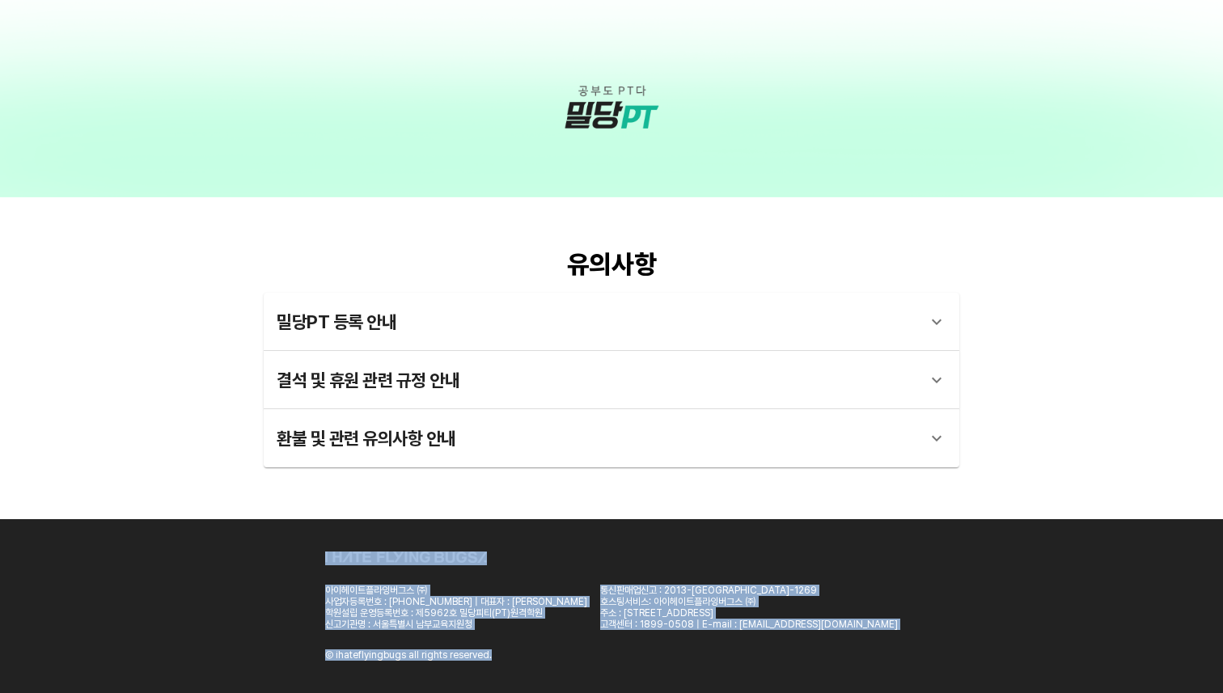
click at [539, 669] on div "아이헤이트플라잉버그스 ㈜ 사업자등록번호 : 101-86-69359 | 대표자 : 박찬용 학원설립 운영등록번호 : 제5962호 밀당피티(PT)원…" at bounding box center [611, 606] width 1223 height 175
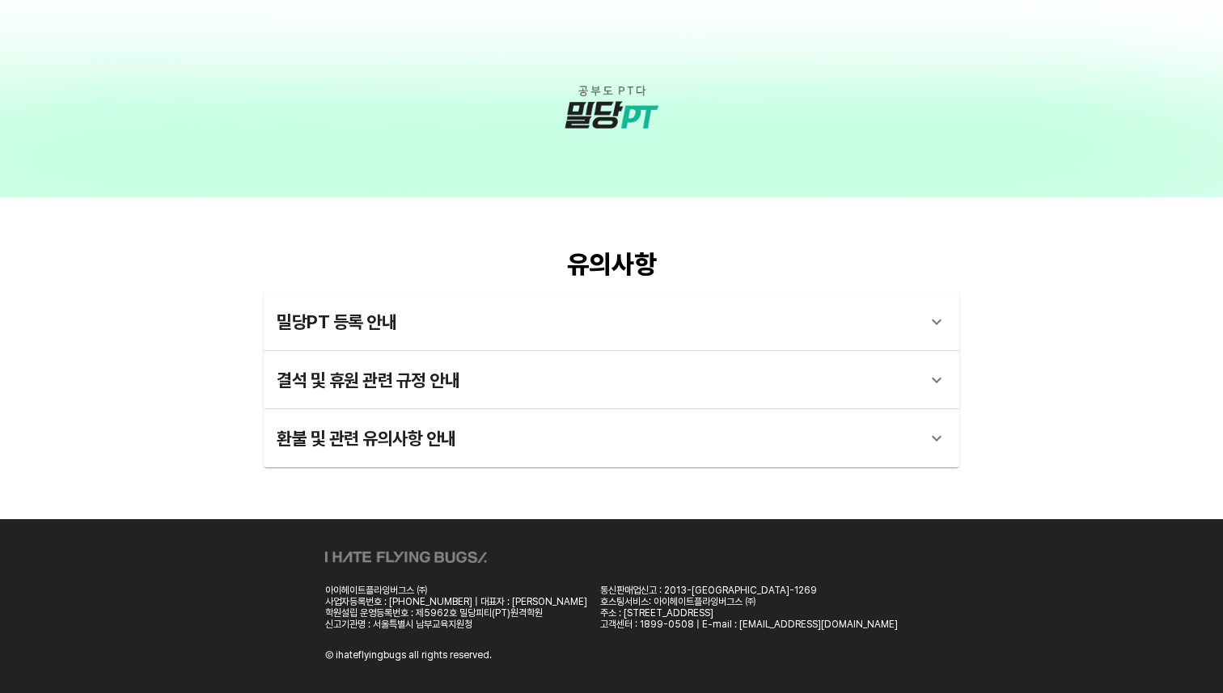
click at [708, 449] on div "환불 및 관련 유의사항 안내" at bounding box center [597, 438] width 641 height 39
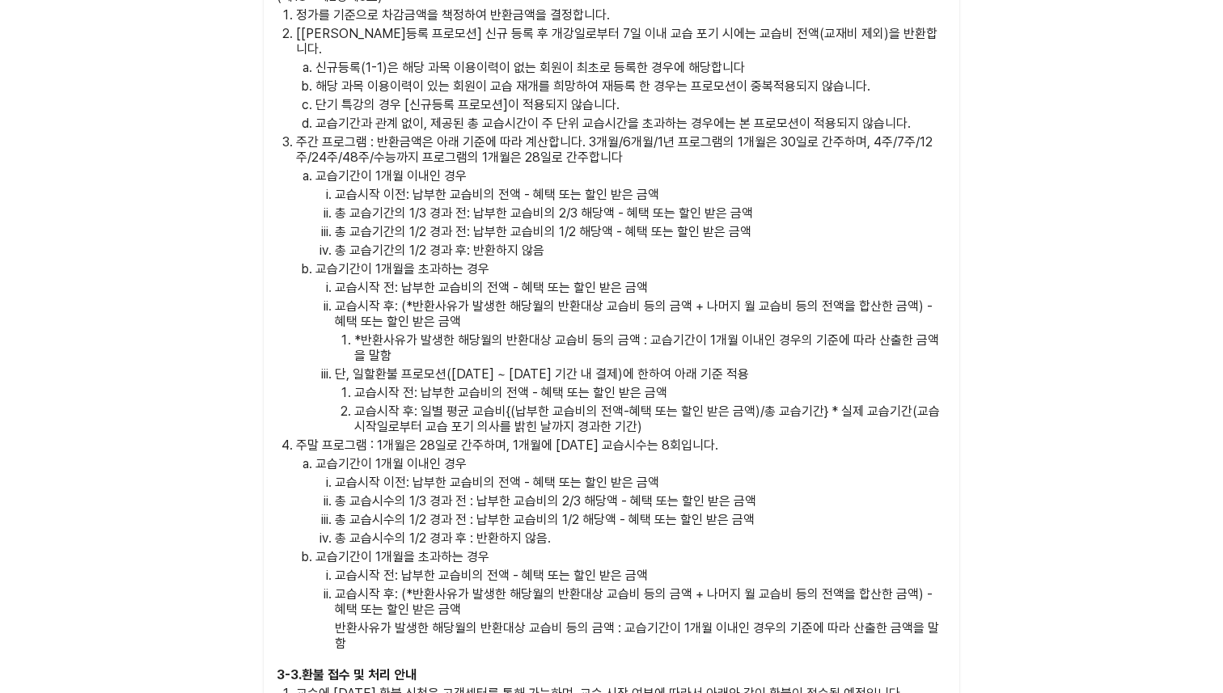
scroll to position [4110, 0]
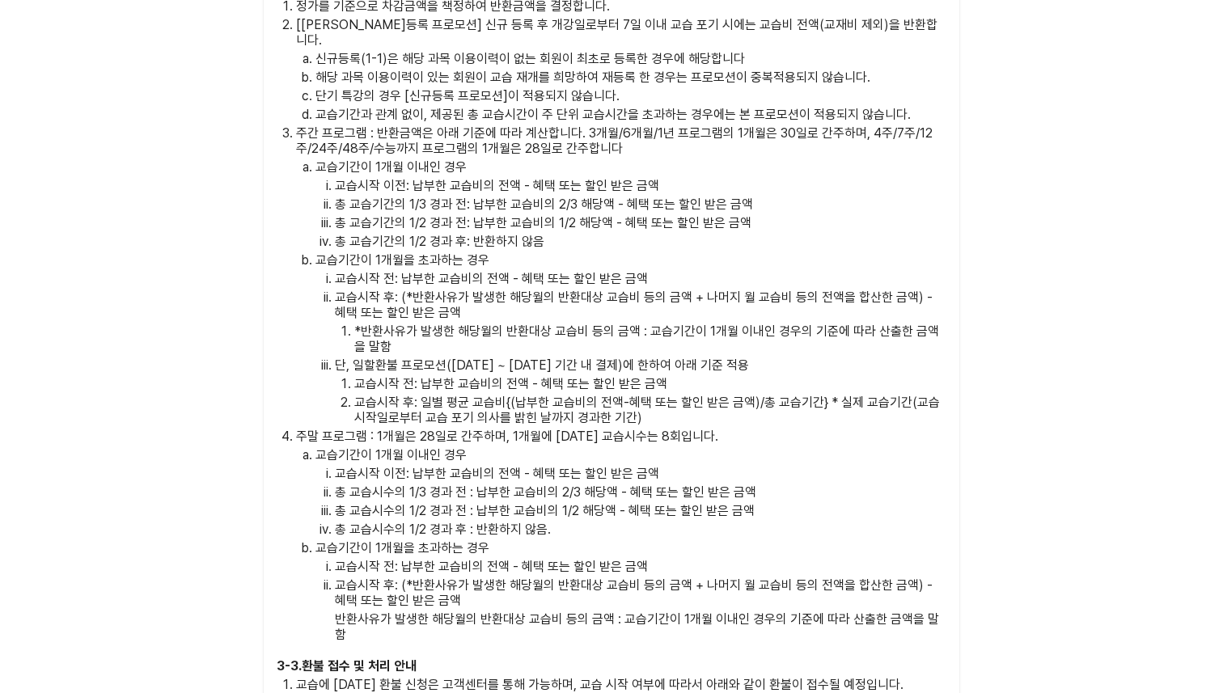
click at [675, 403] on p "교습시작 후: 일별 평균 교습비{(납부한 교습비의 전액-혜택 또는 할인 받은 금액)/총 교습기간} * 실제 교습기간(교습시작일로부터 교습 포기…" at bounding box center [650, 410] width 592 height 31
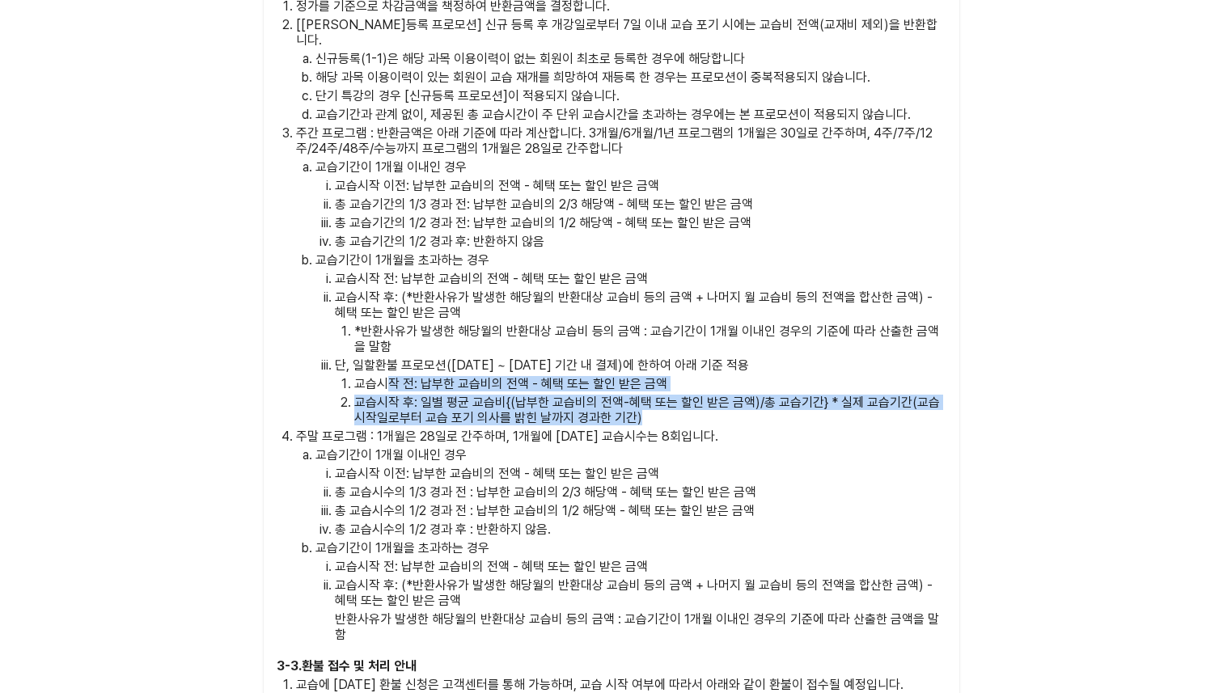
drag, startPoint x: 675, startPoint y: 403, endPoint x: 391, endPoint y: 371, distance: 286.4
click at [391, 376] on ol "교습시작 전: 납부한 교습비의 전액 - 혜택 또는 할인 받은 금액 교습시작 후: 일별 평균 교습비{(납부한 교습비의 전액-혜택 또는 할인 받은…" at bounding box center [640, 400] width 611 height 49
click at [393, 399] on p "교습시작 후: 일별 평균 교습비{(납부한 교습비의 전액-혜택 또는 할인 받은 금액)/총 교습기간} * 실제 교습기간(교습시작일로부터 교습 포기…" at bounding box center [650, 410] width 592 height 31
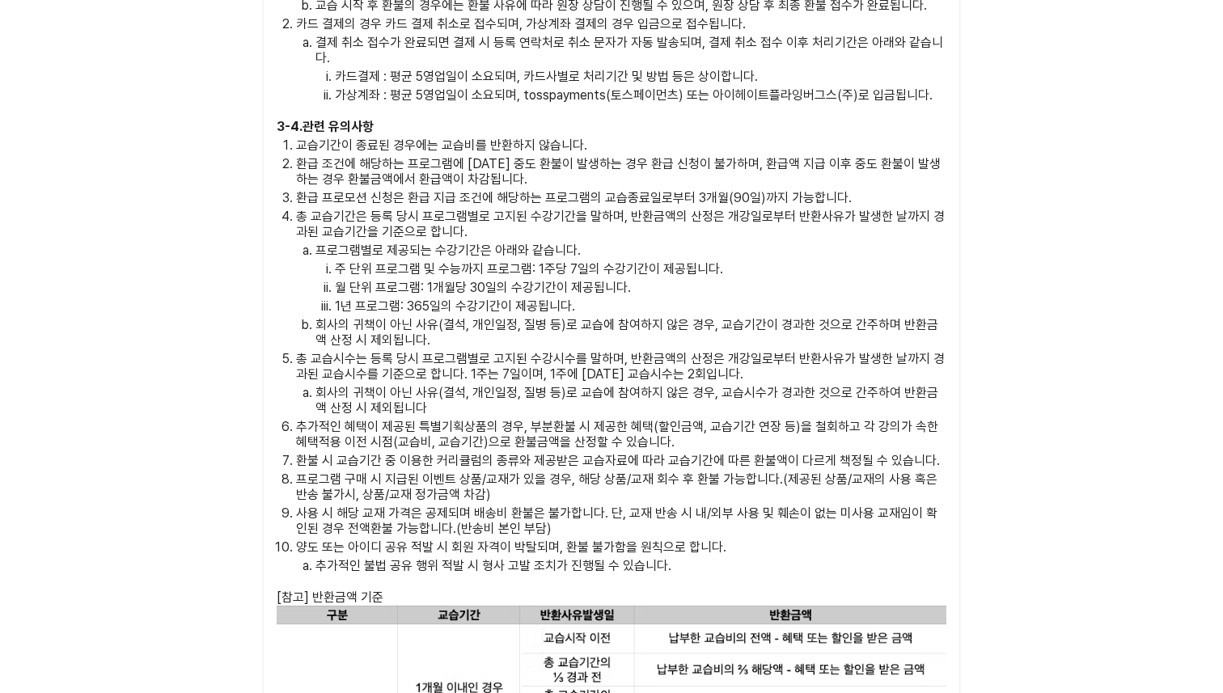
scroll to position [4841, 0]
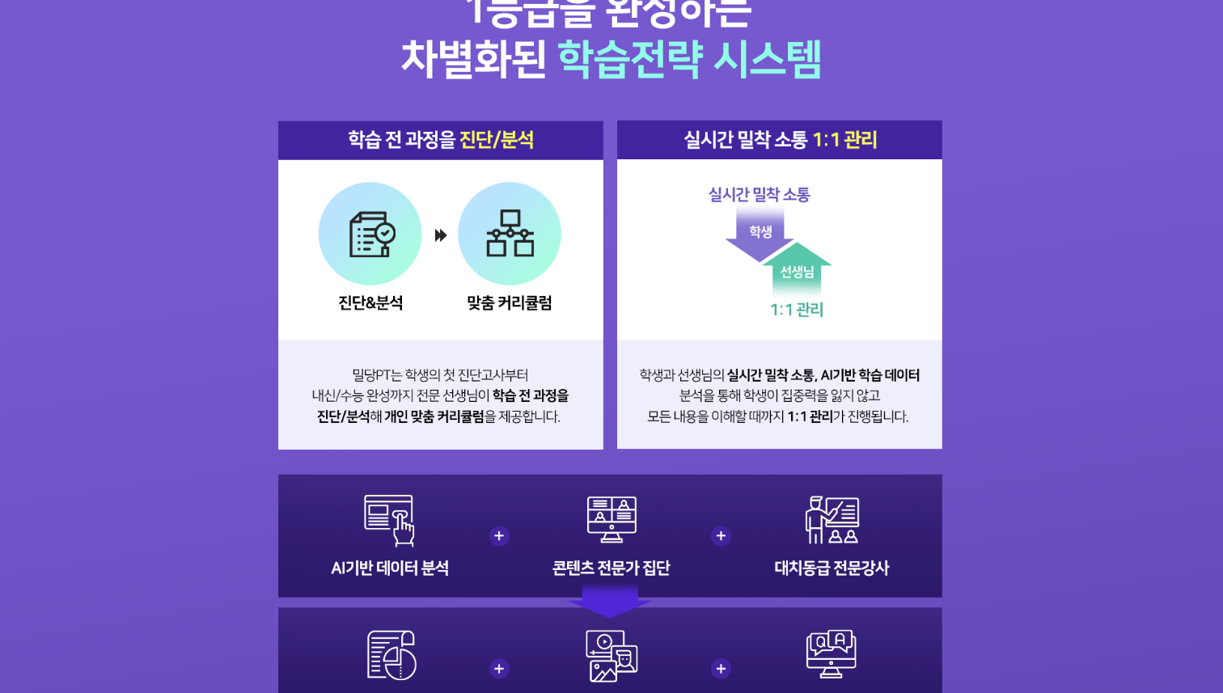
scroll to position [2103, 0]
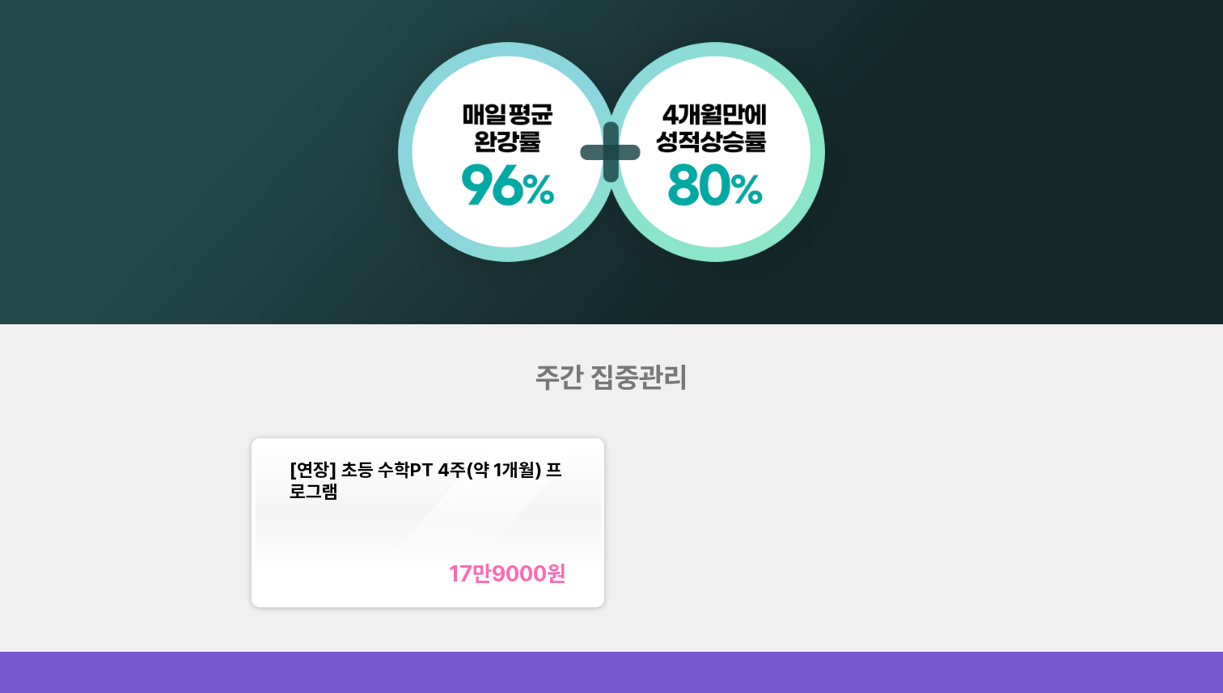
scroll to position [1312, 0]
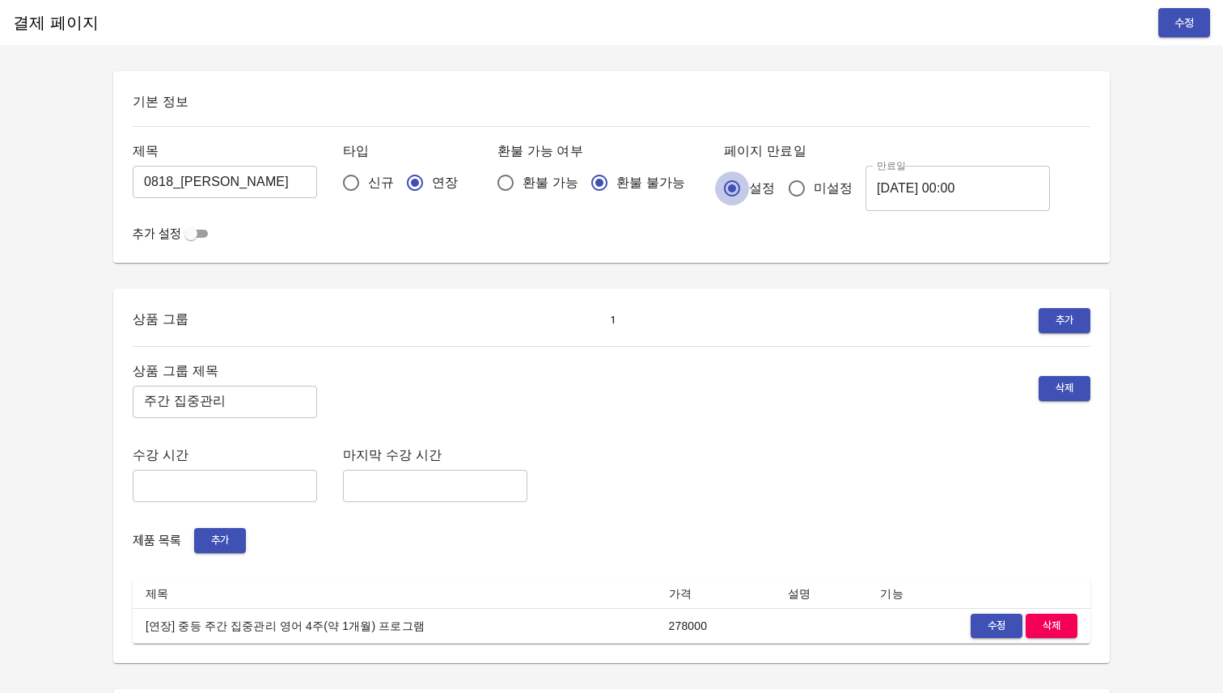
click at [715, 192] on input "설정" at bounding box center [732, 188] width 34 height 34
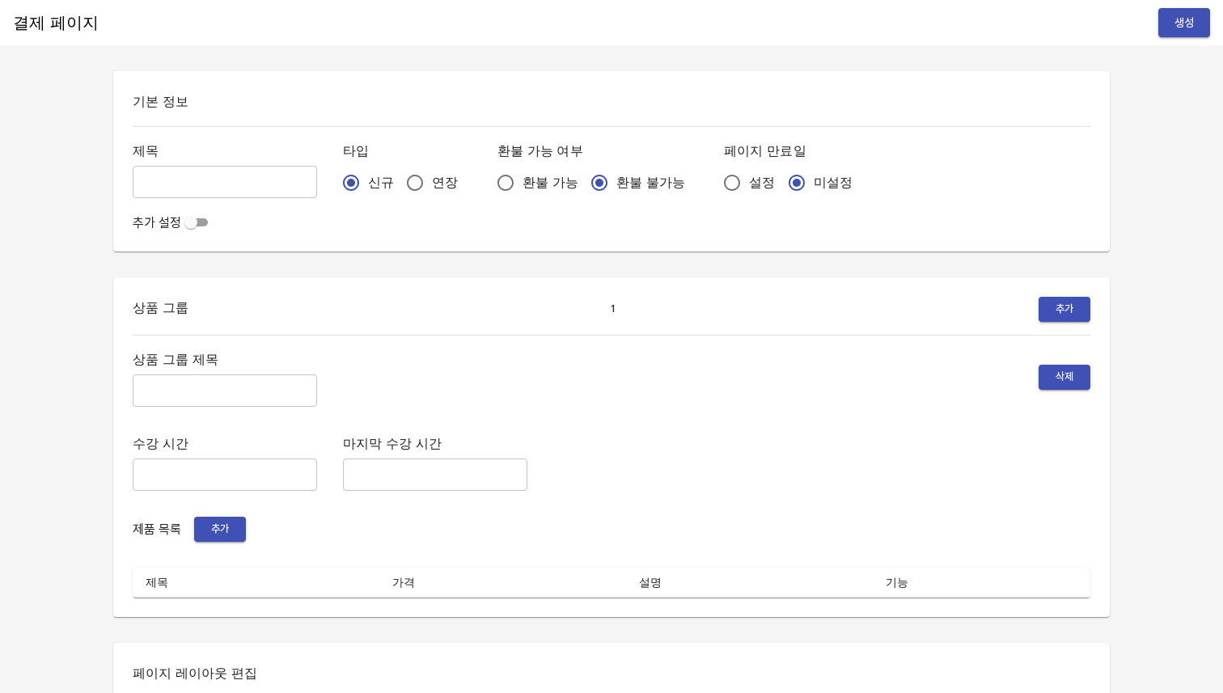
click at [715, 181] on input "설정" at bounding box center [732, 183] width 34 height 34
radio input "true"
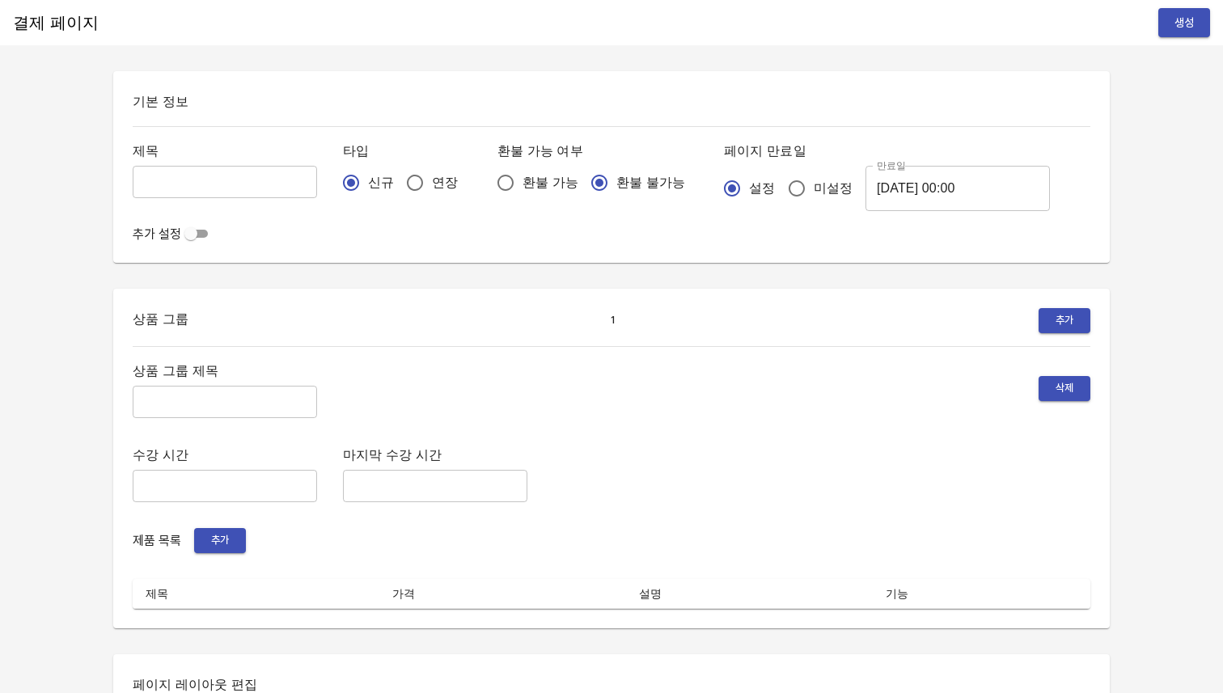
click at [780, 189] on input "미설정" at bounding box center [797, 188] width 34 height 34
radio input "true"
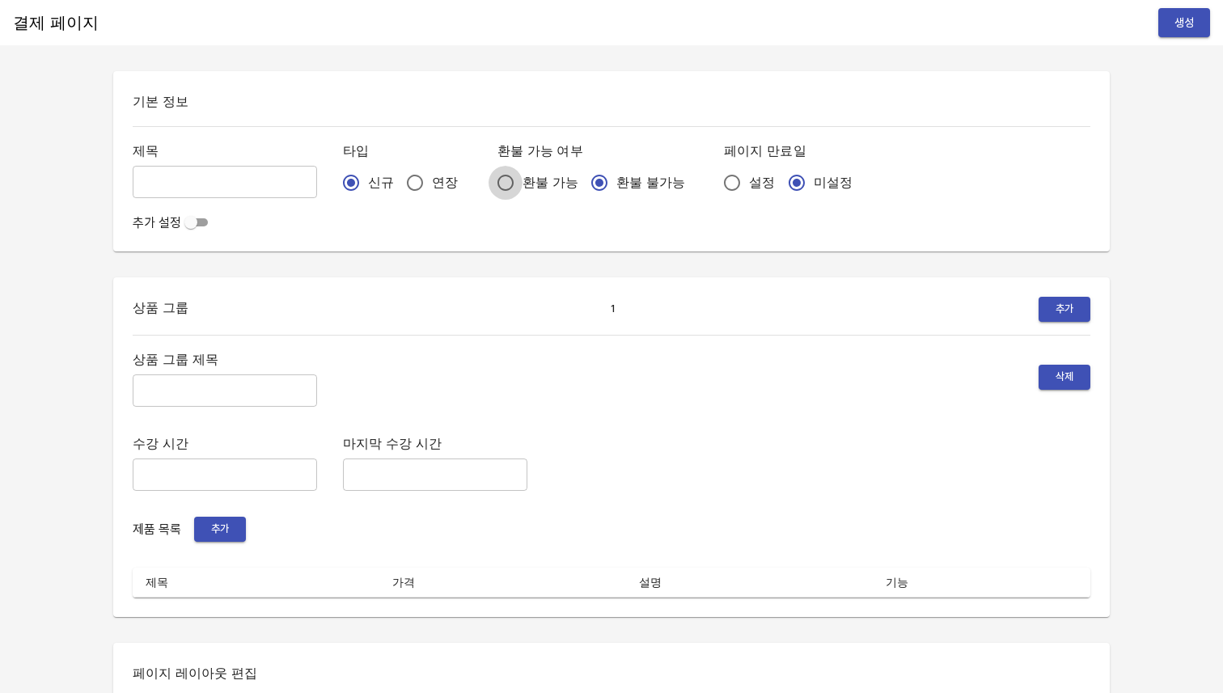
click at [488, 188] on input "환불 가능" at bounding box center [505, 183] width 34 height 34
radio input "true"
click at [582, 189] on input "환불 불가능" at bounding box center [599, 183] width 34 height 34
radio input "true"
click at [256, 182] on input "text" at bounding box center [225, 182] width 184 height 32
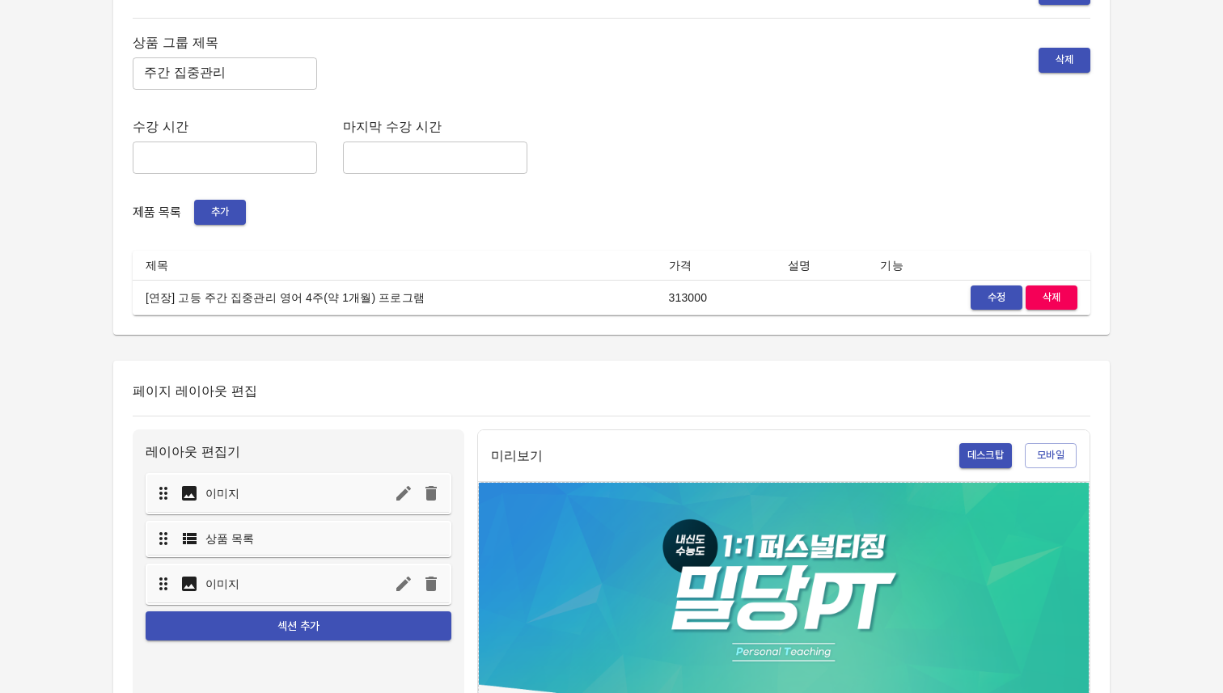
scroll to position [337, 0]
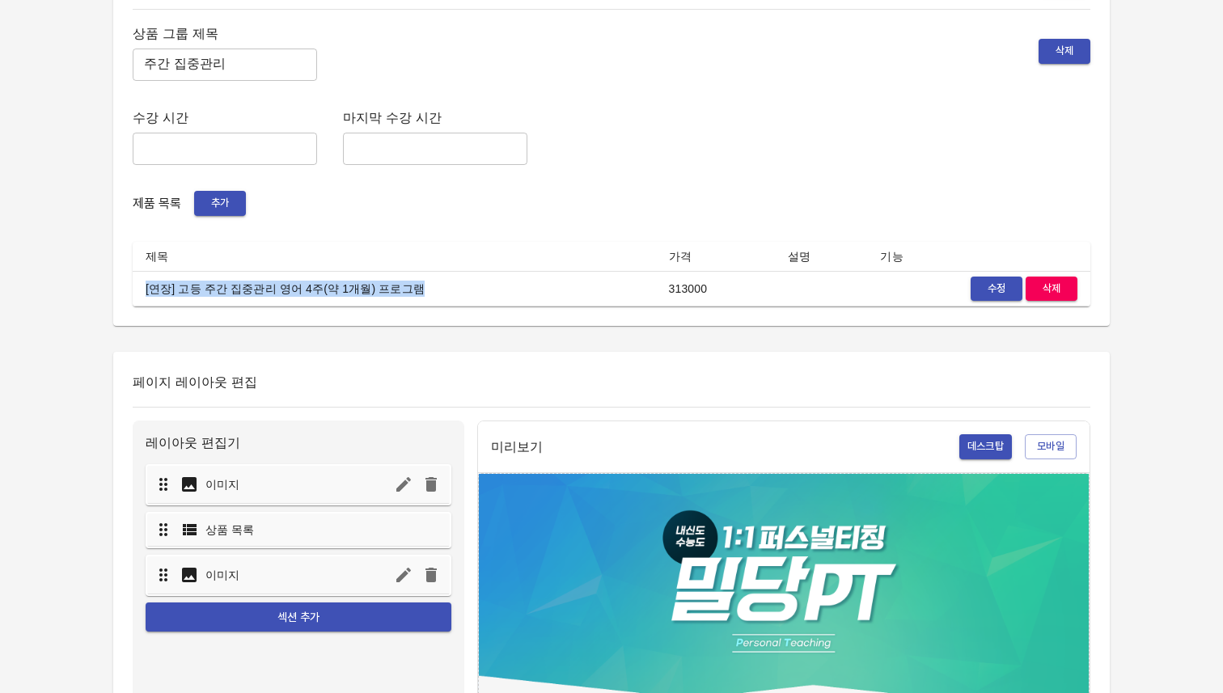
drag, startPoint x: 440, startPoint y: 287, endPoint x: 135, endPoint y: 285, distance: 304.9
click at [135, 285] on td "[연장] 고등 주간 집중관리 영어 4주(약 1개월) 프로그램" at bounding box center [394, 289] width 523 height 36
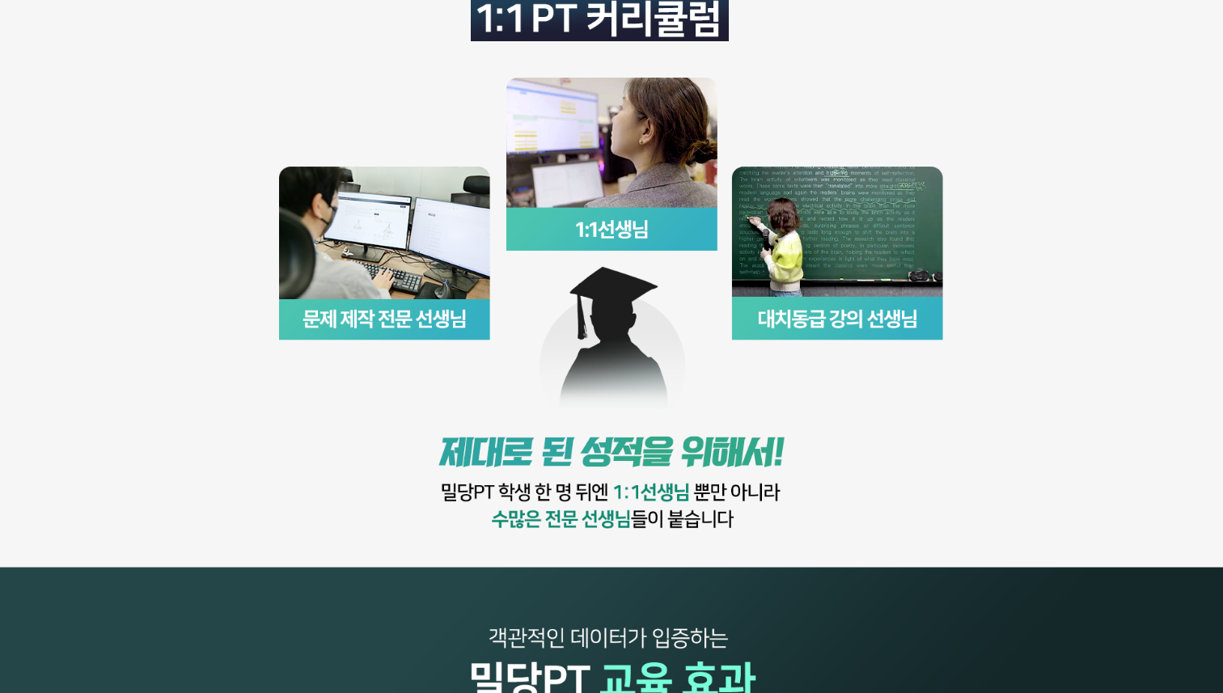
scroll to position [662, 0]
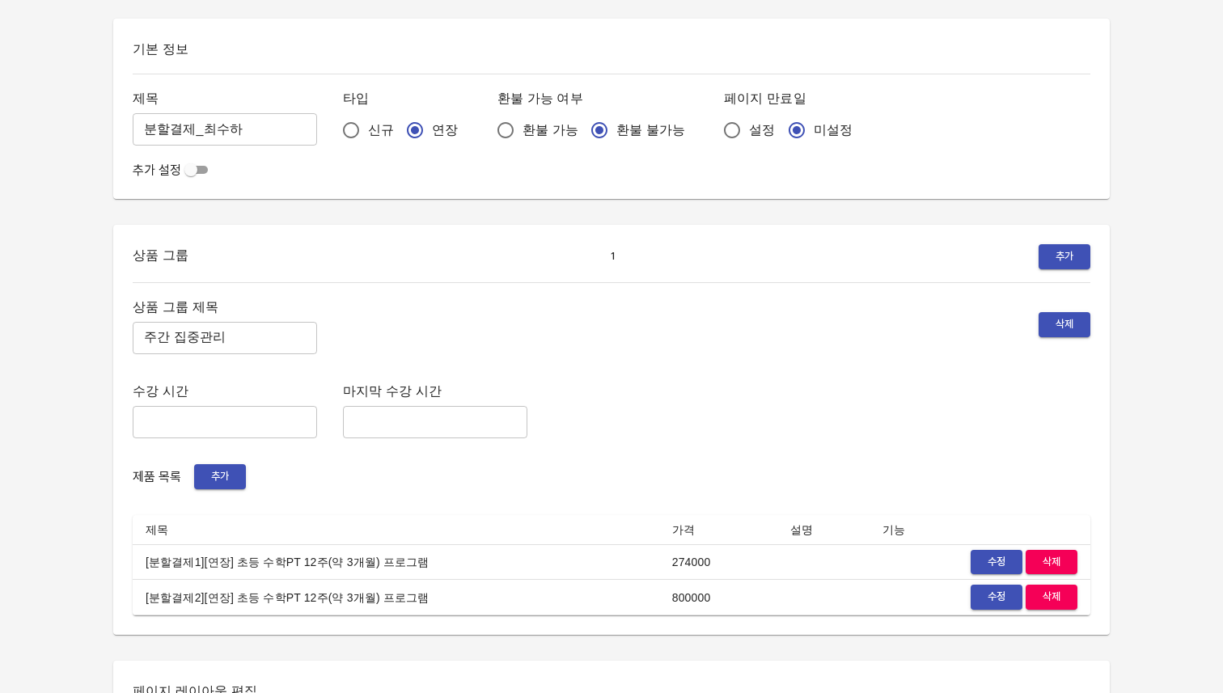
scroll to position [54, 0]
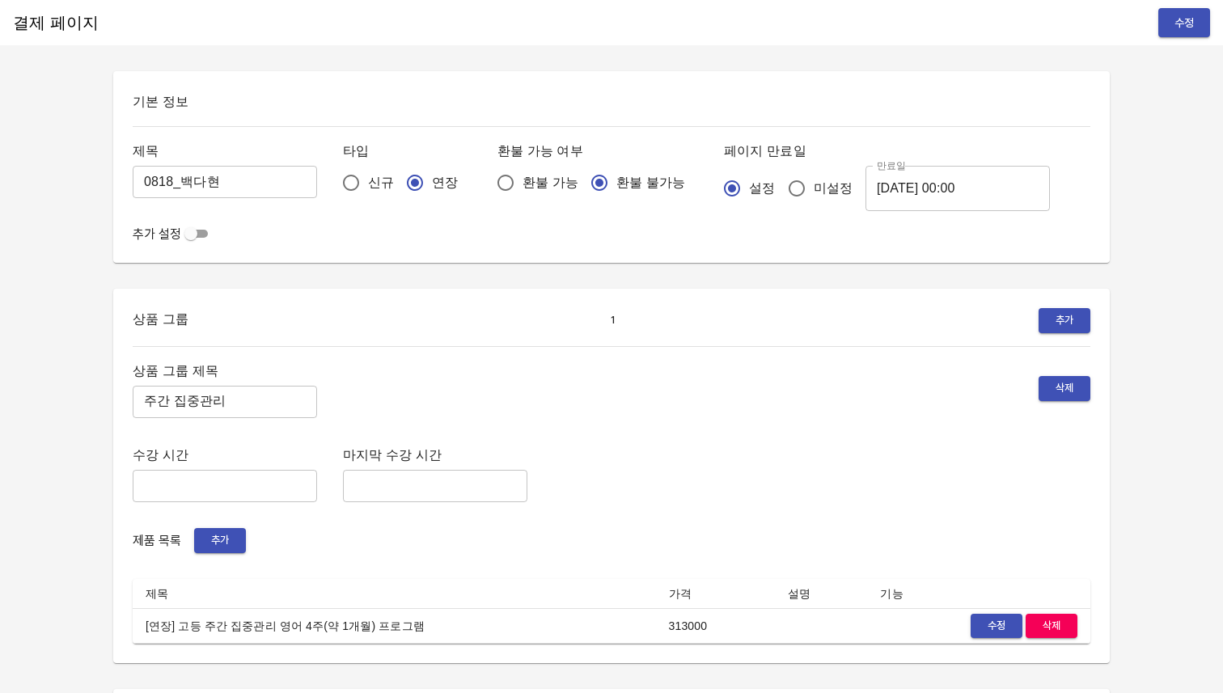
click at [398, 183] on input "연장" at bounding box center [415, 183] width 34 height 34
click at [398, 181] on input "연장" at bounding box center [415, 183] width 34 height 34
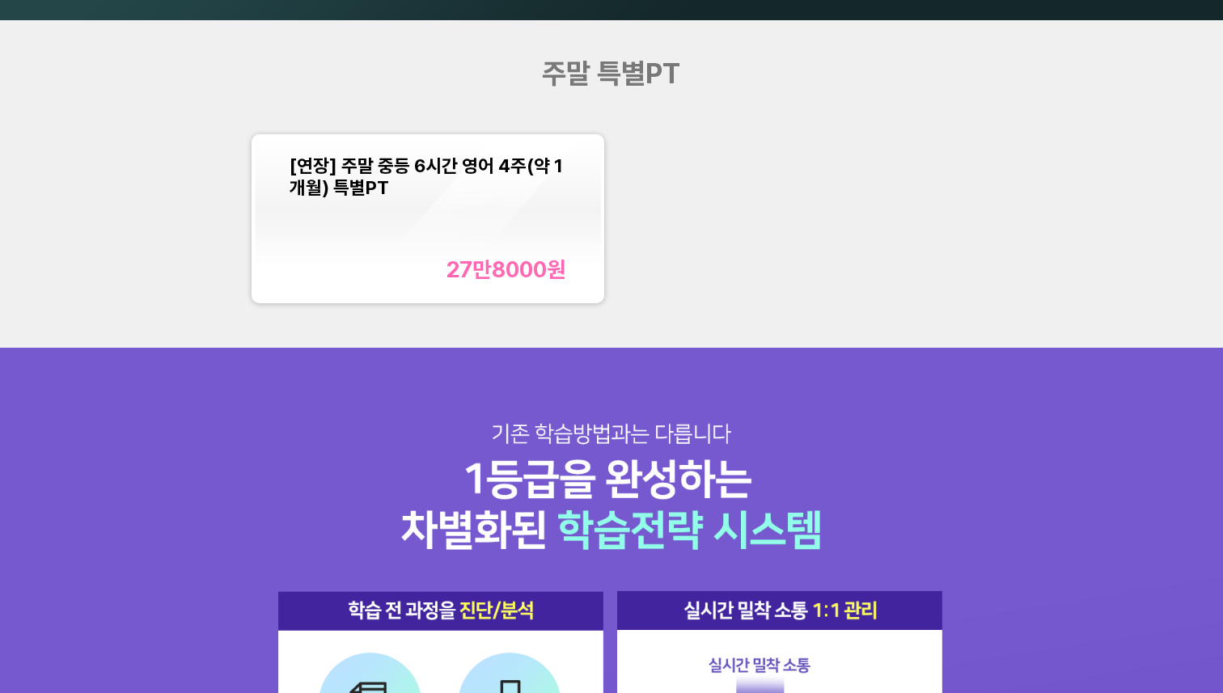
scroll to position [1608, 0]
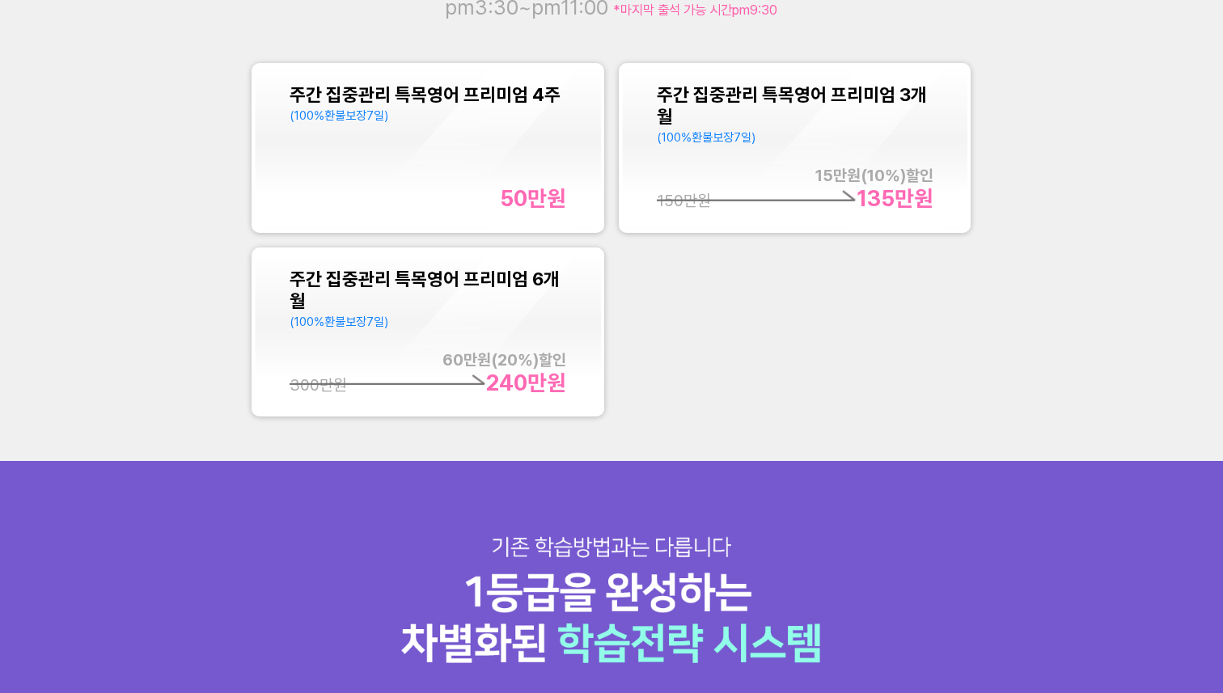
scroll to position [1520, 0]
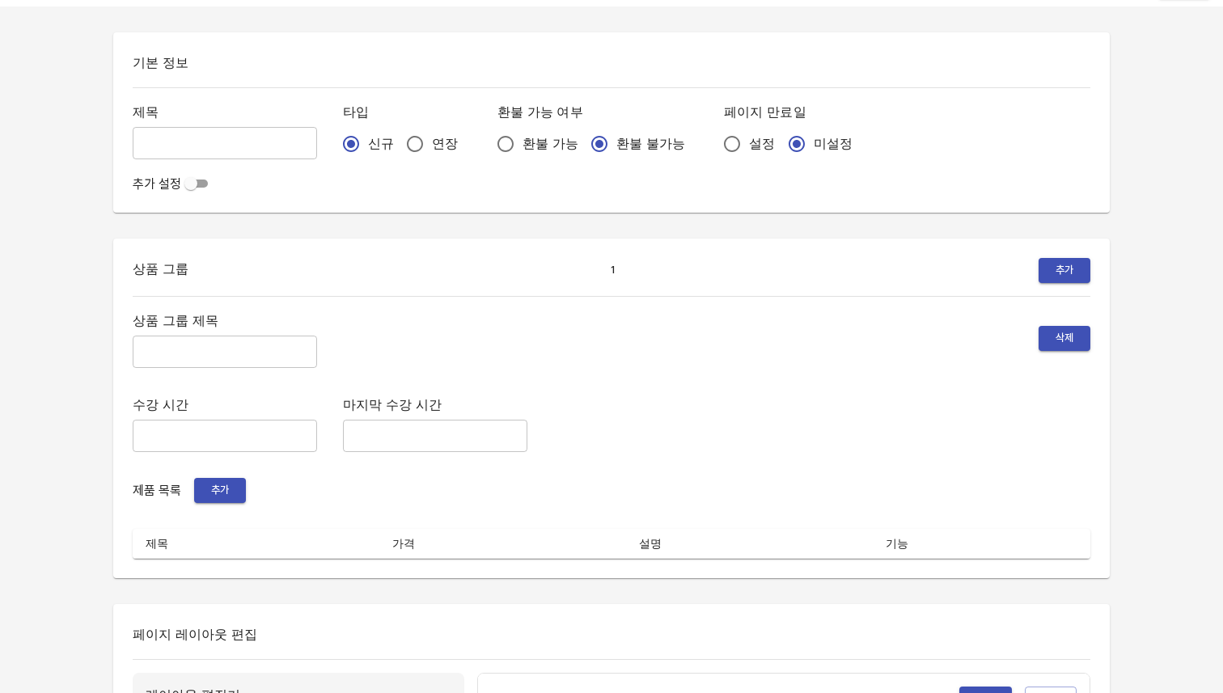
scroll to position [42, 0]
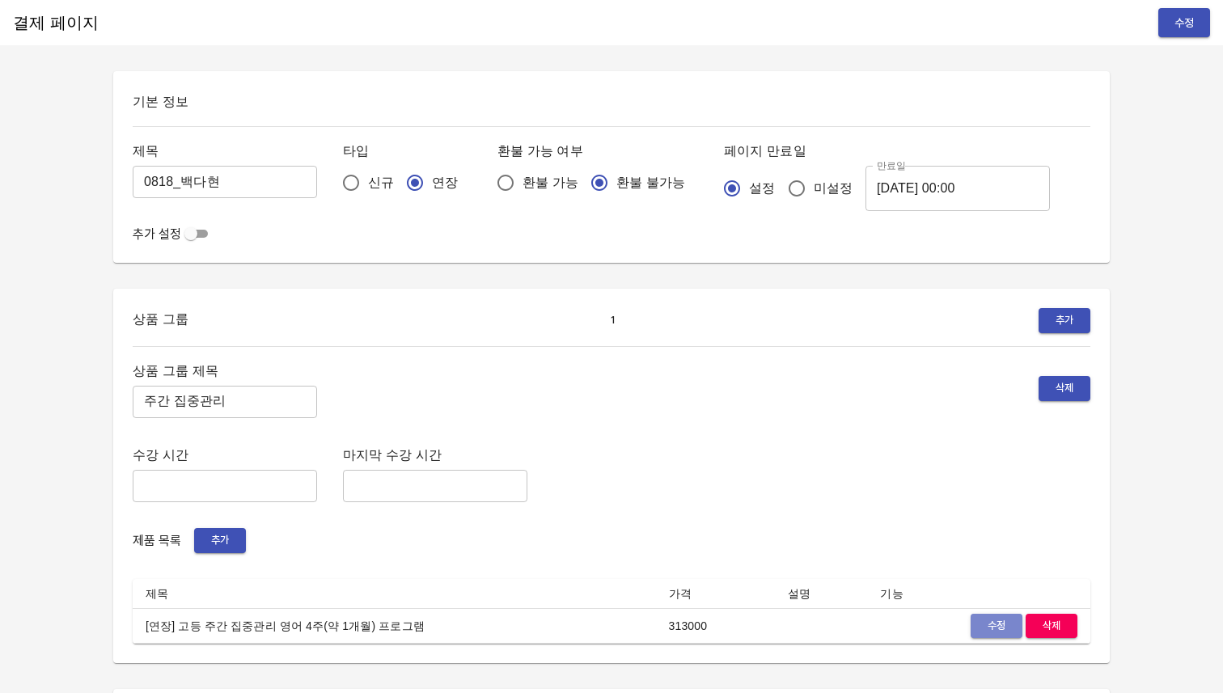
click at [977, 628] on button "수정" at bounding box center [996, 626] width 52 height 25
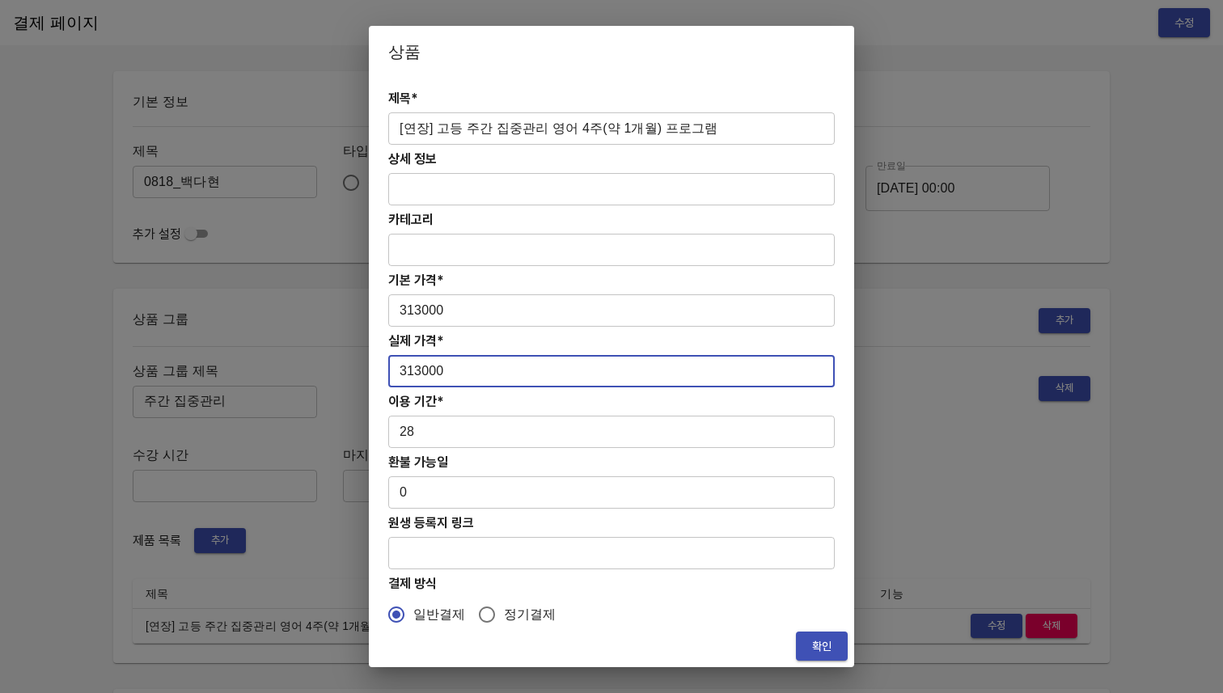
click at [475, 376] on input "313000" at bounding box center [611, 371] width 446 height 32
click at [417, 308] on input "313000" at bounding box center [611, 310] width 446 height 32
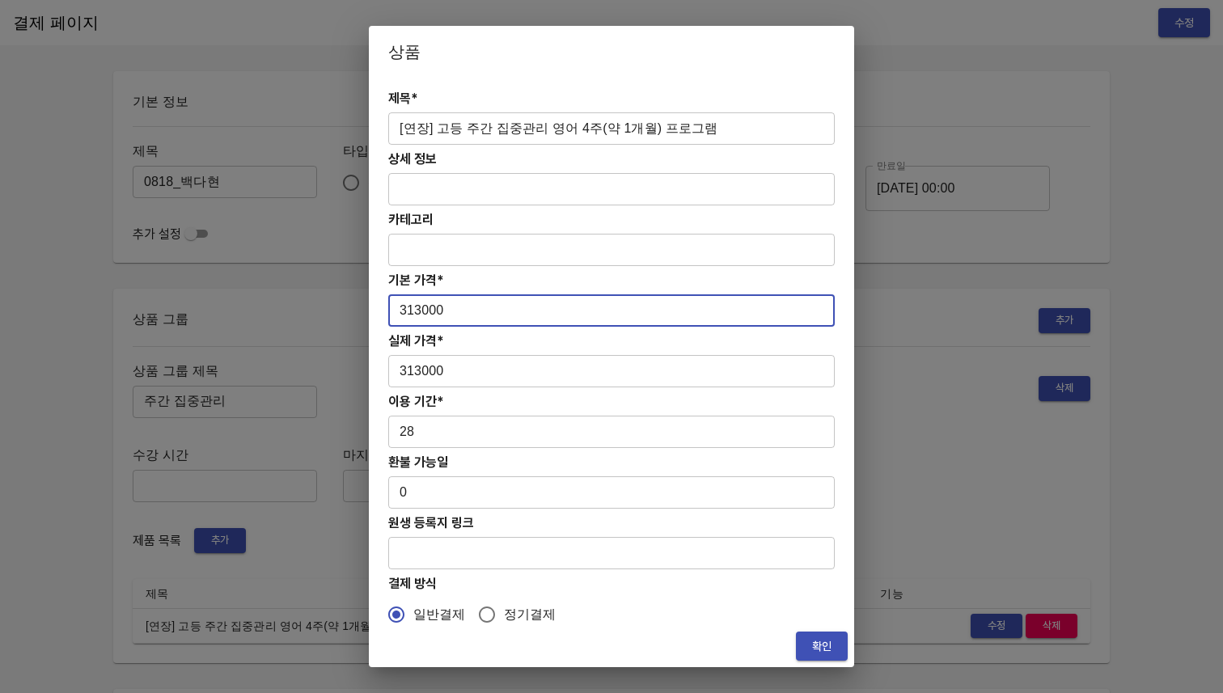
click at [417, 308] on input "313000" at bounding box center [611, 310] width 446 height 32
click at [442, 311] on input "313000" at bounding box center [611, 310] width 446 height 32
click at [485, 312] on input "313000" at bounding box center [611, 310] width 446 height 32
click at [420, 314] on input "313000" at bounding box center [611, 310] width 446 height 32
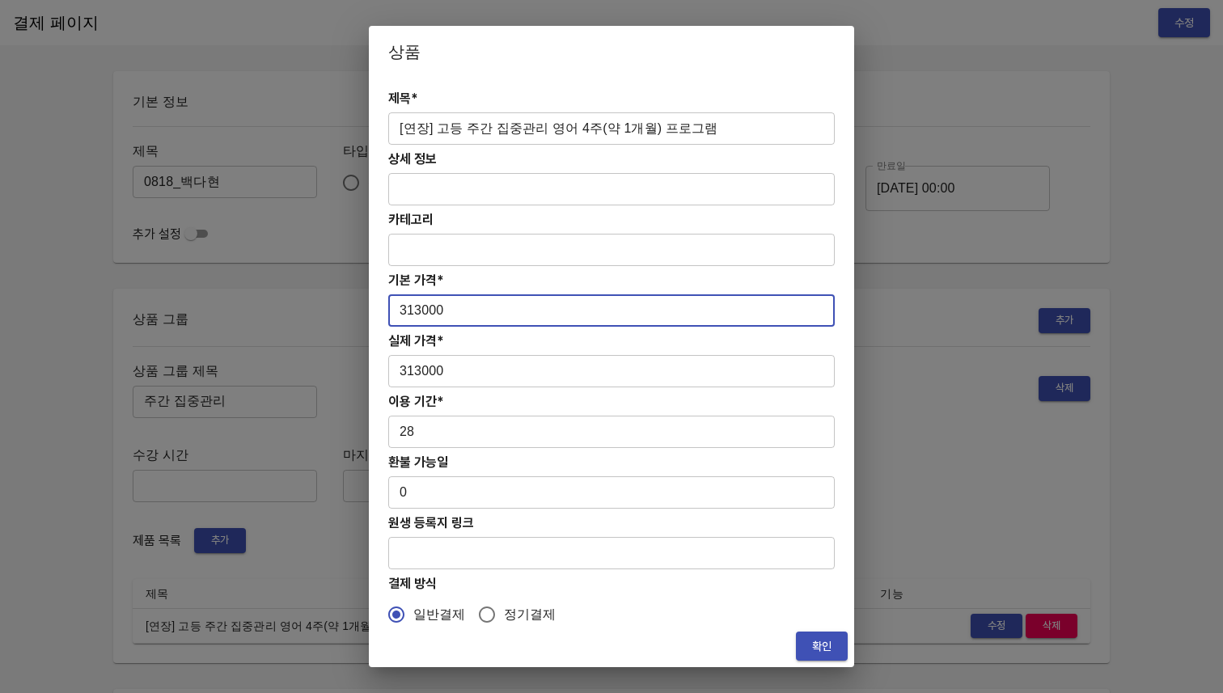
click at [481, 314] on input "313000" at bounding box center [611, 310] width 446 height 32
click at [452, 369] on input "313000" at bounding box center [611, 371] width 446 height 32
click at [449, 313] on input "313000" at bounding box center [611, 310] width 446 height 32
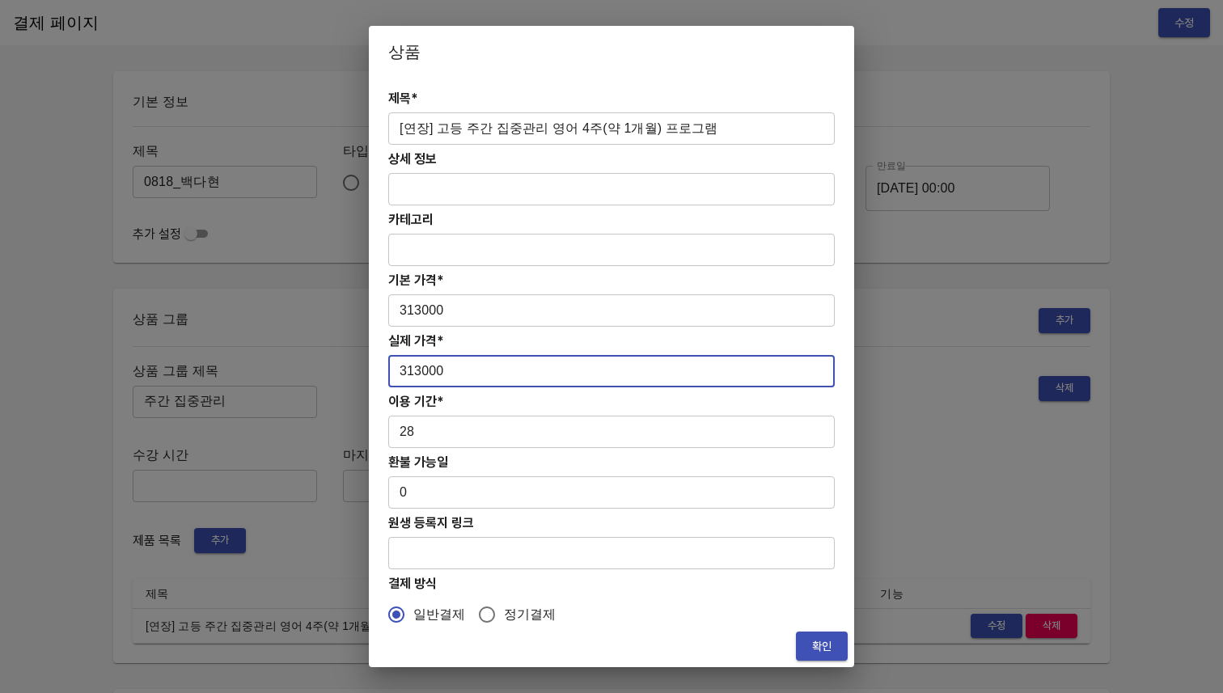
click at [446, 374] on input "313000" at bounding box center [611, 371] width 446 height 32
click at [467, 315] on input "313000" at bounding box center [611, 310] width 446 height 32
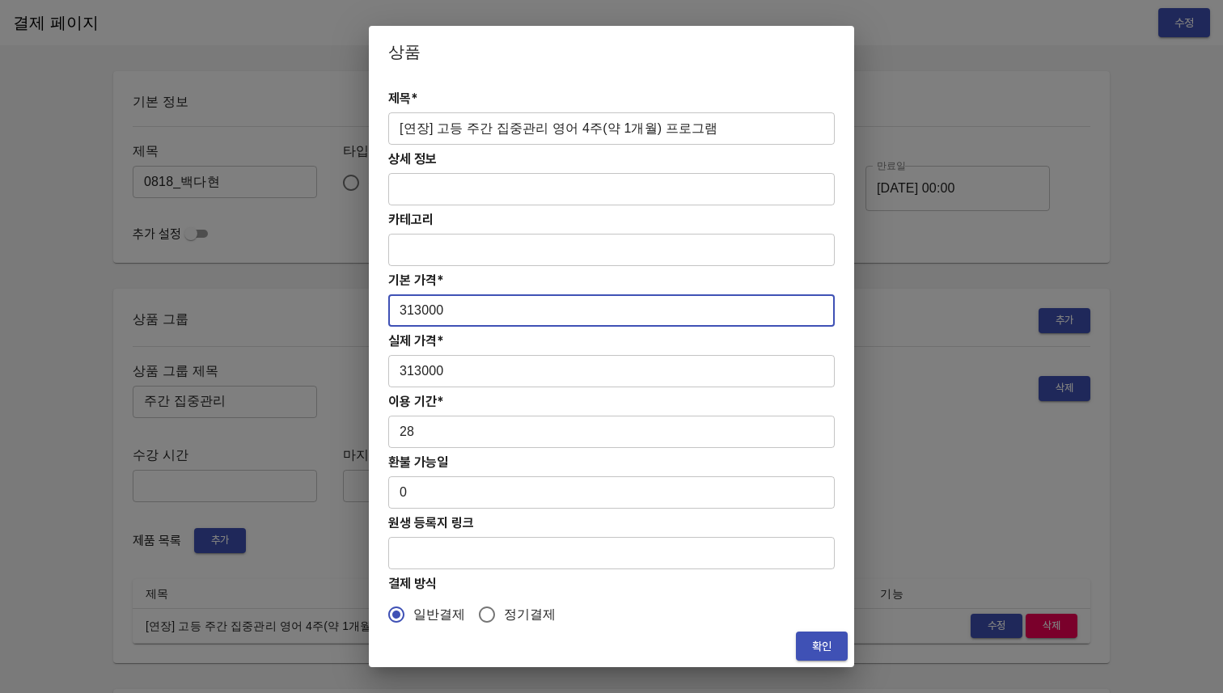
click at [423, 315] on input "313000" at bounding box center [611, 310] width 446 height 32
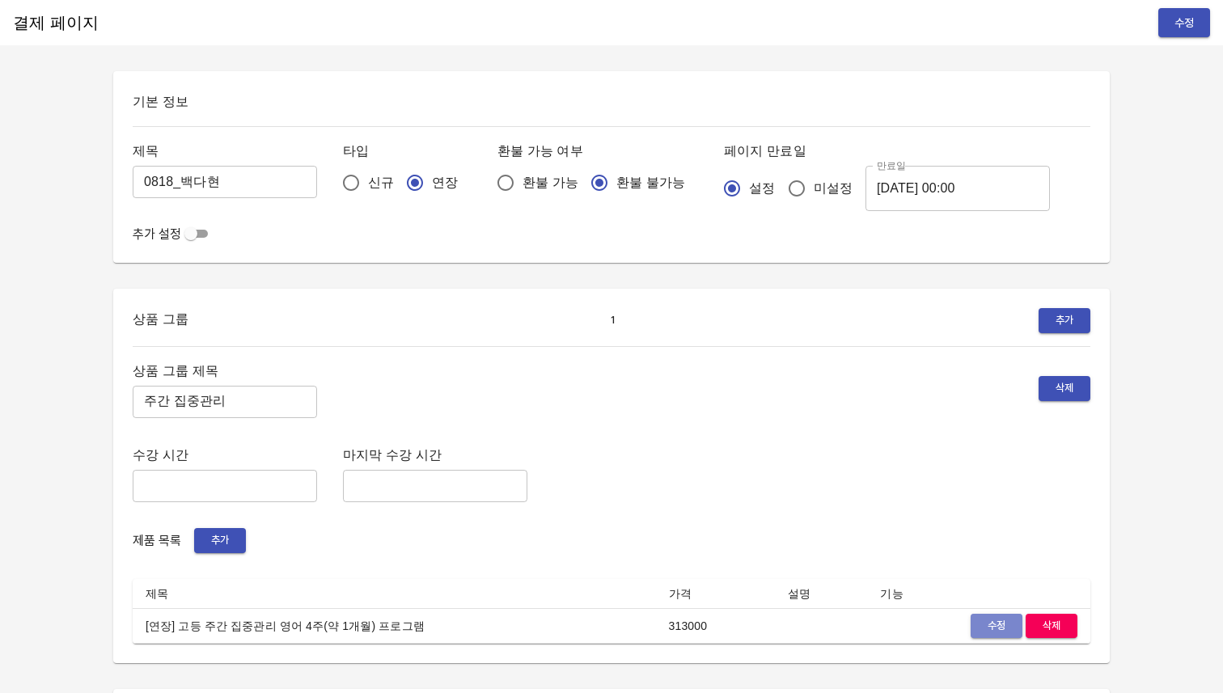
click at [983, 629] on span "수정" at bounding box center [997, 626] width 36 height 19
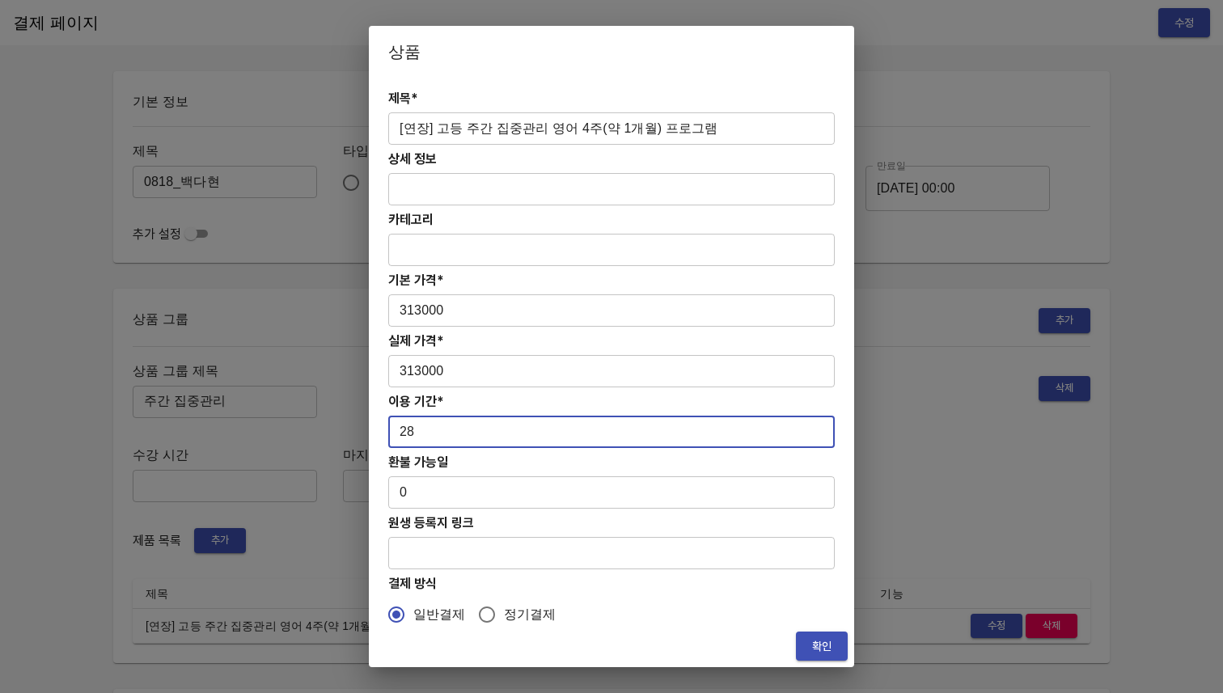
click at [421, 438] on input "28" at bounding box center [611, 432] width 446 height 32
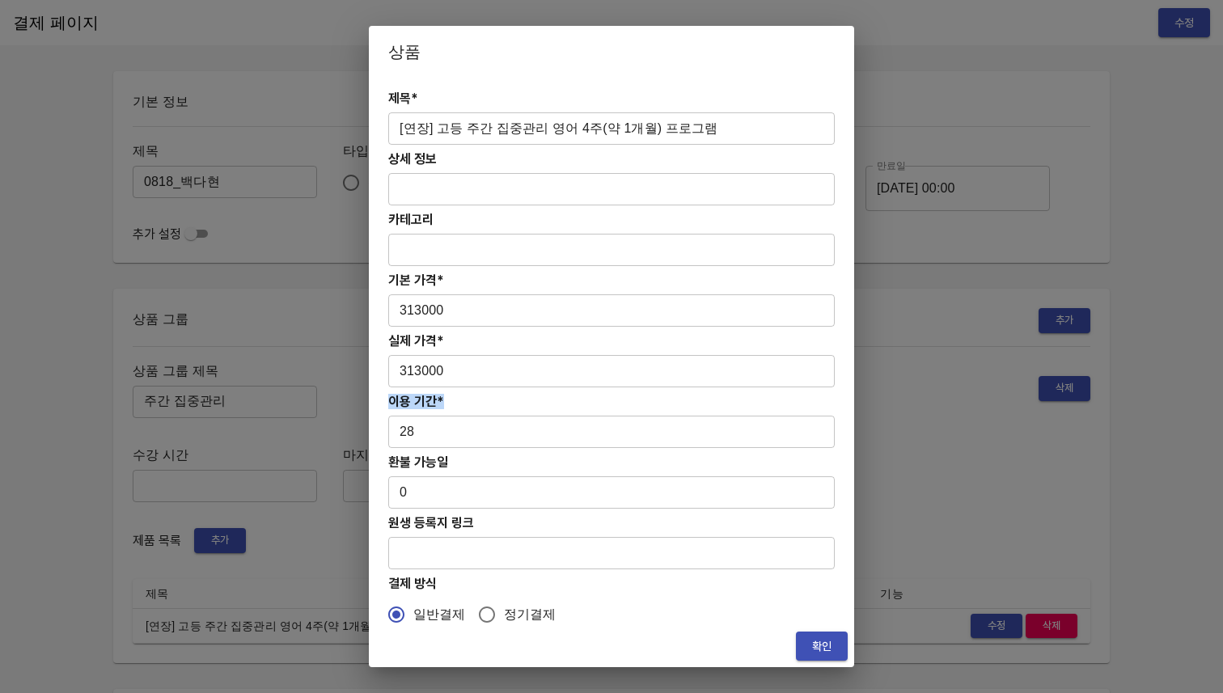
drag, startPoint x: 444, startPoint y: 400, endPoint x: 389, endPoint y: 400, distance: 55.0
click at [389, 400] on h4 "이용 기간*" at bounding box center [611, 401] width 446 height 15
drag, startPoint x: 389, startPoint y: 400, endPoint x: 454, endPoint y: 398, distance: 64.7
click at [454, 398] on h4 "이용 기간*" at bounding box center [611, 401] width 446 height 15
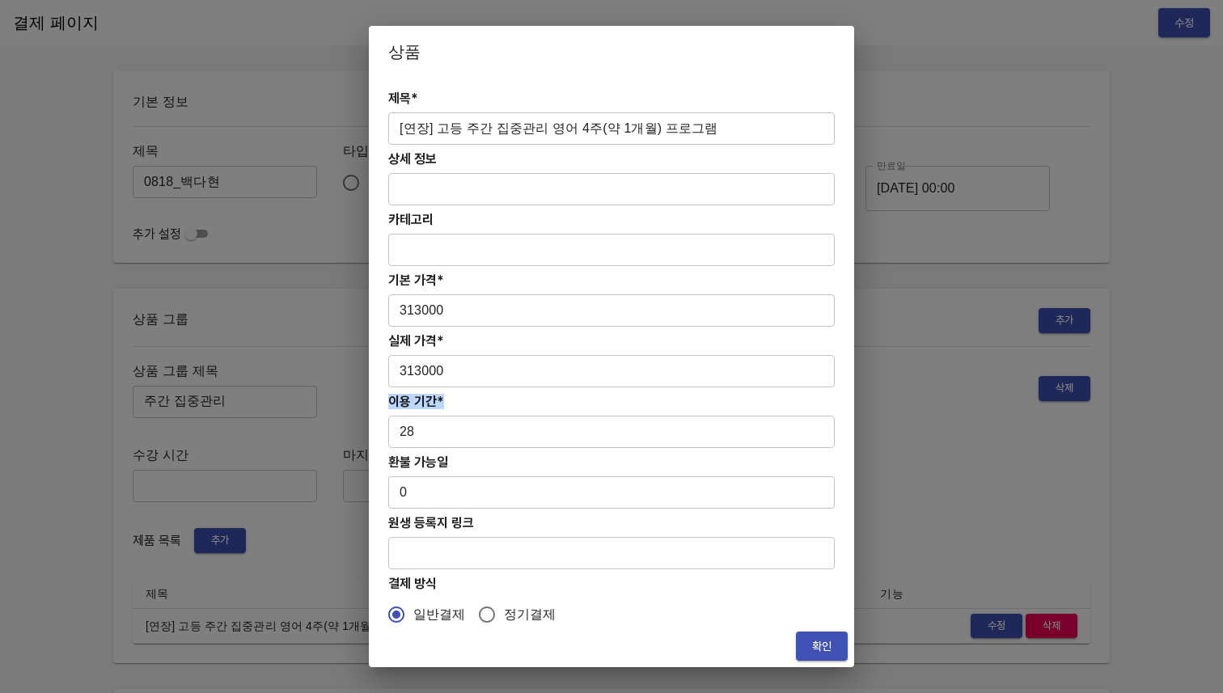
click at [454, 398] on h4 "이용 기간*" at bounding box center [611, 401] width 446 height 15
drag, startPoint x: 455, startPoint y: 399, endPoint x: 383, endPoint y: 398, distance: 72.8
click at [383, 398] on div "제목* [연장] 고등 주간 집중관리 영어 4주(약 1개월) 프로그램 ​ 상세 정보 ​ 카테고리 ​ 기본 가격* 313000 ​ 실제 가격* 3…" at bounding box center [611, 352] width 485 height 548
click at [444, 406] on h4 "이용 기간*" at bounding box center [611, 401] width 446 height 15
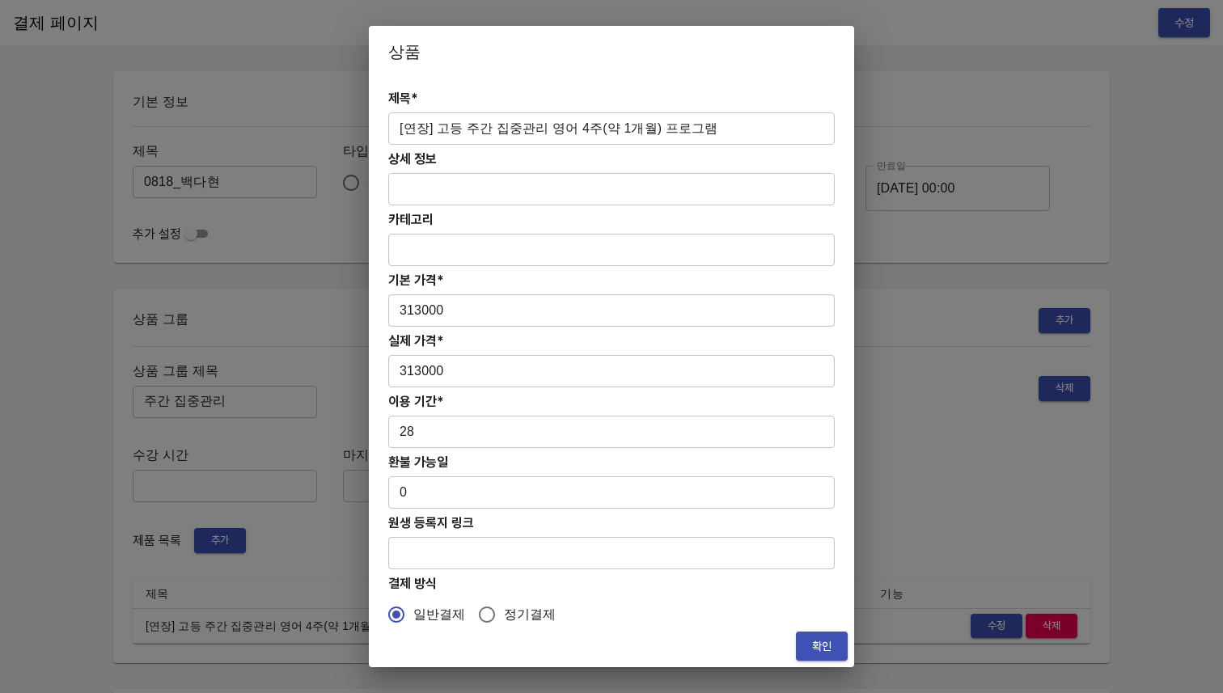
click at [476, 619] on input "정기결제" at bounding box center [487, 615] width 34 height 34
radio input "true"
click at [411, 611] on input "일반결제" at bounding box center [396, 615] width 34 height 34
radio input "true"
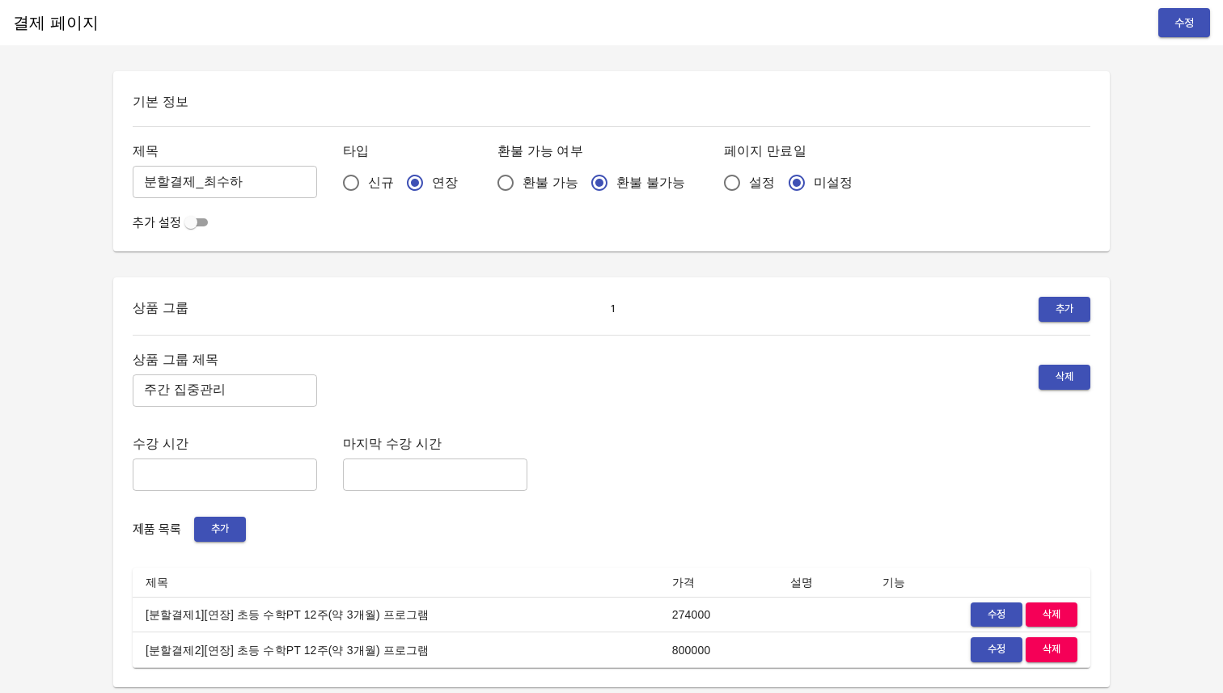
click at [1009, 612] on span "수정" at bounding box center [997, 615] width 36 height 19
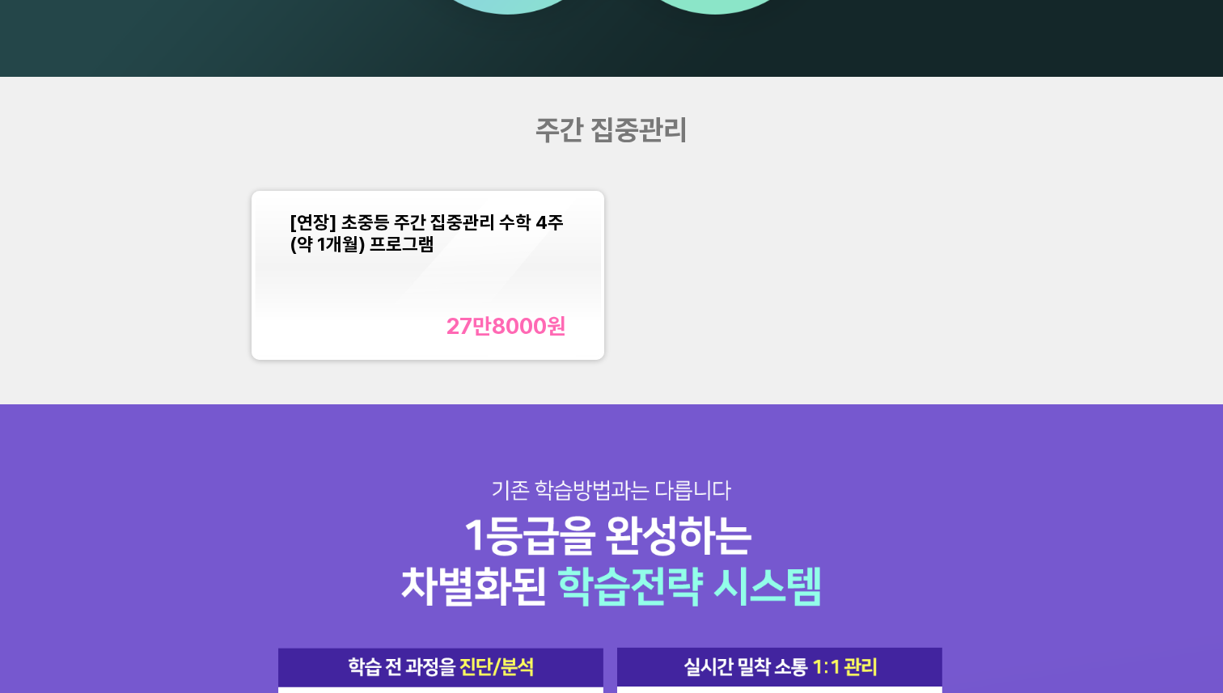
scroll to position [1555, 0]
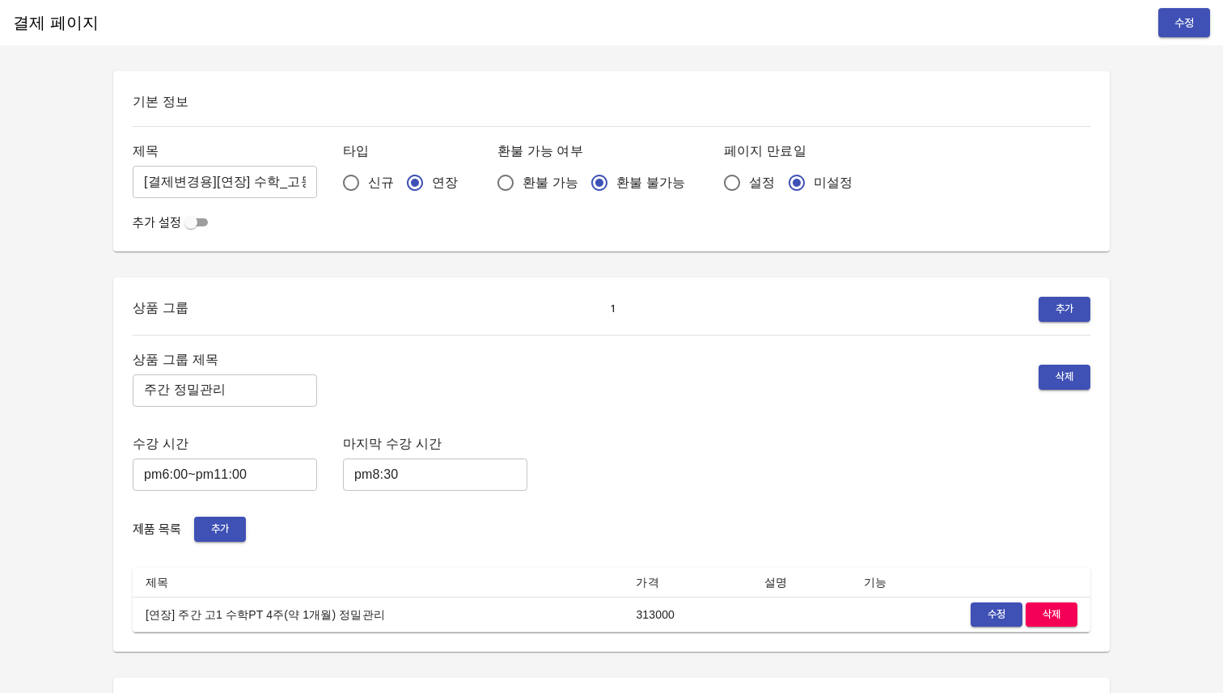
click at [984, 597] on td "수정 삭제" at bounding box center [970, 615] width 239 height 36
click at [985, 607] on span "수정" at bounding box center [997, 615] width 36 height 19
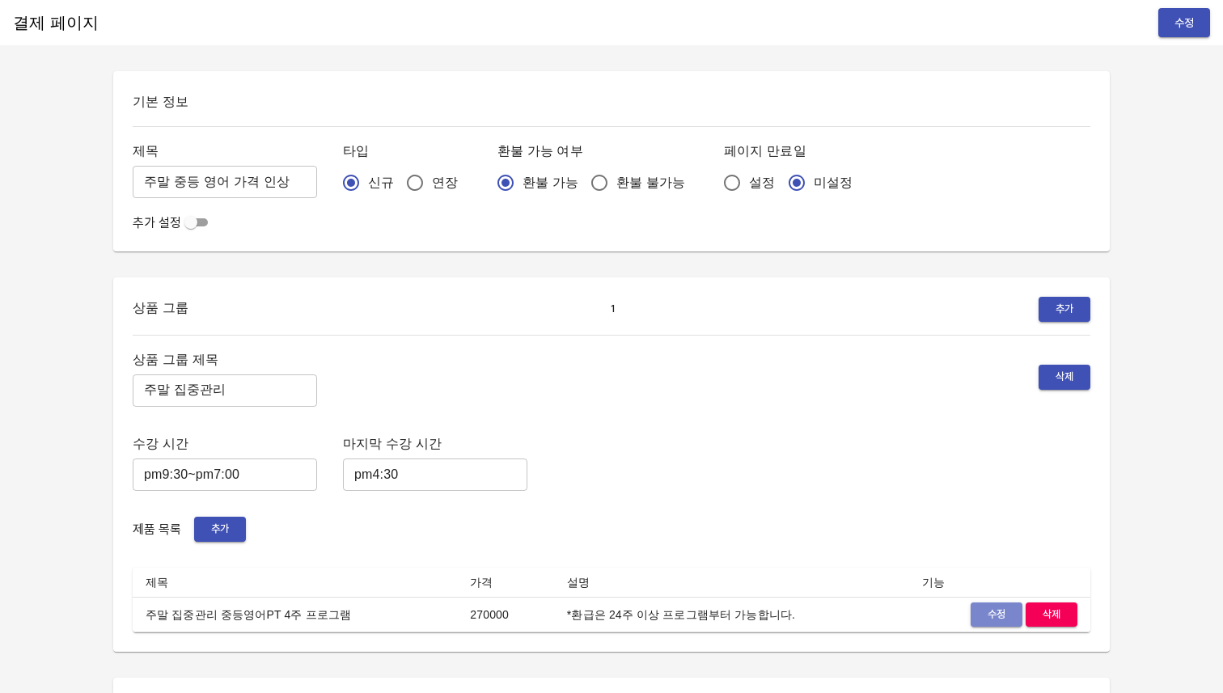
click at [973, 619] on button "수정" at bounding box center [996, 614] width 52 height 25
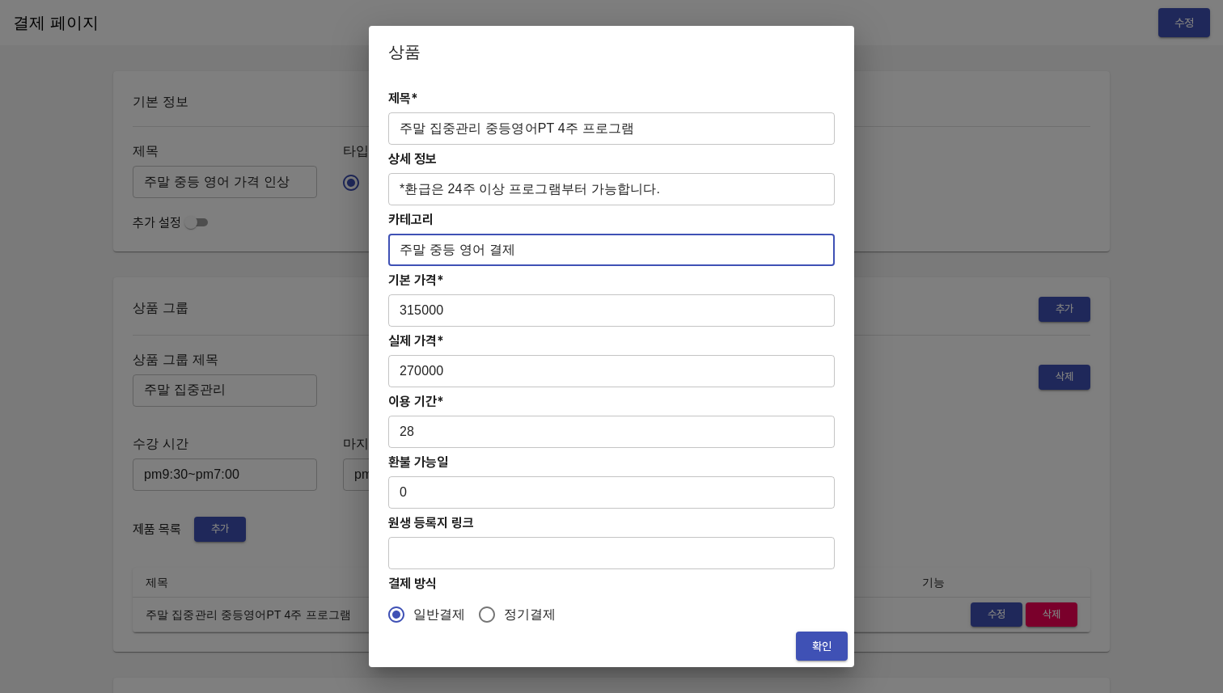
drag, startPoint x: 531, startPoint y: 256, endPoint x: 374, endPoint y: 252, distance: 157.8
click at [374, 252] on div "제목* 주말 집중관리 중등영어PT 4주 프로그램 ​ 상세 정보 *환급은 24주 이상 프로그램부터 가능합니다. ​ 카테고리 주말 중등 영어 결제…" at bounding box center [611, 352] width 485 height 548
click at [541, 260] on input "주말 중등 영어 결제" at bounding box center [611, 250] width 446 height 32
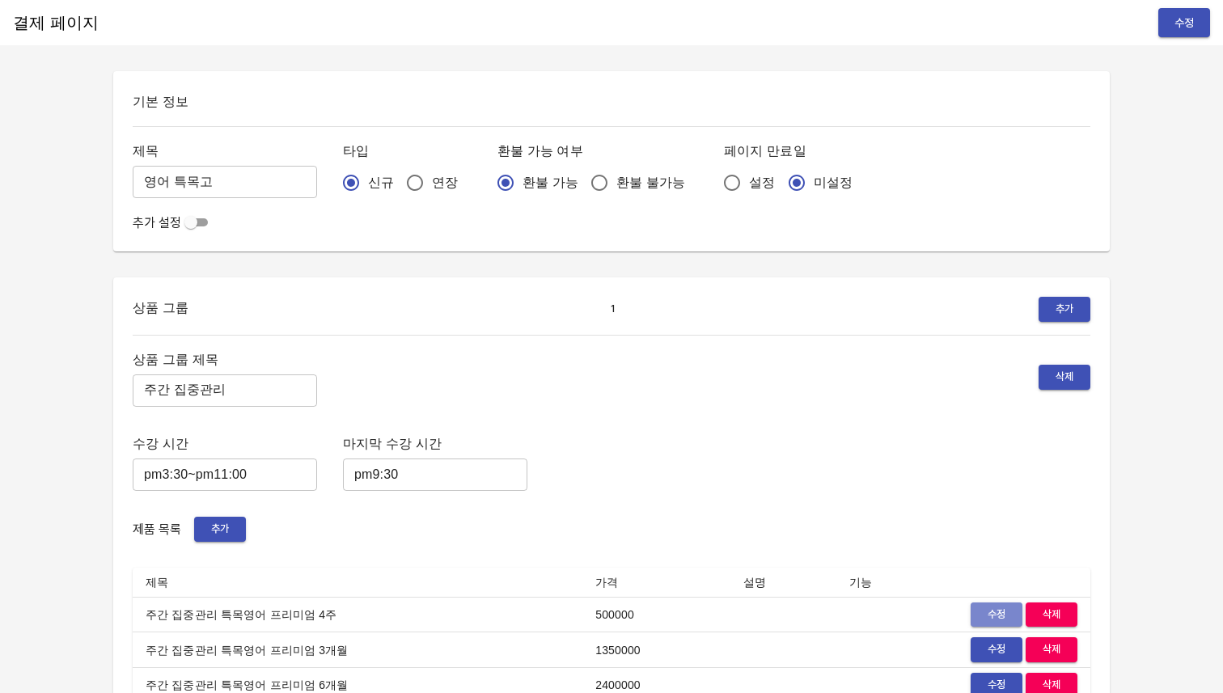
click at [998, 611] on span "수정" at bounding box center [997, 615] width 36 height 19
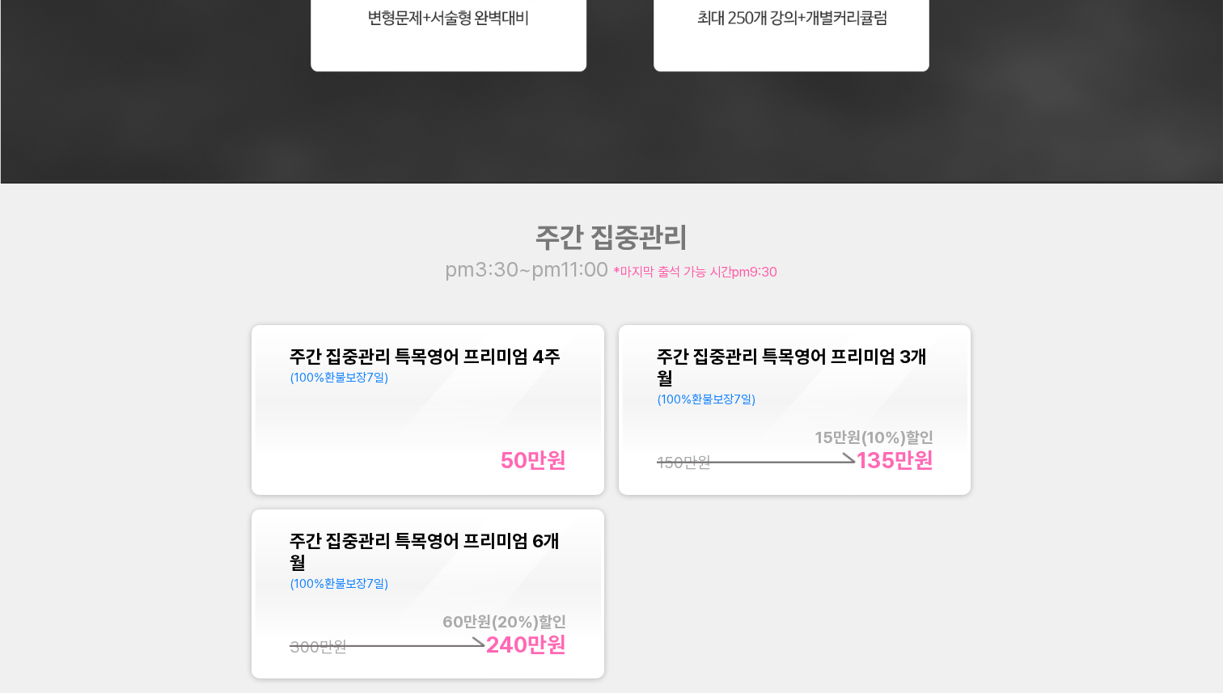
scroll to position [1324, 0]
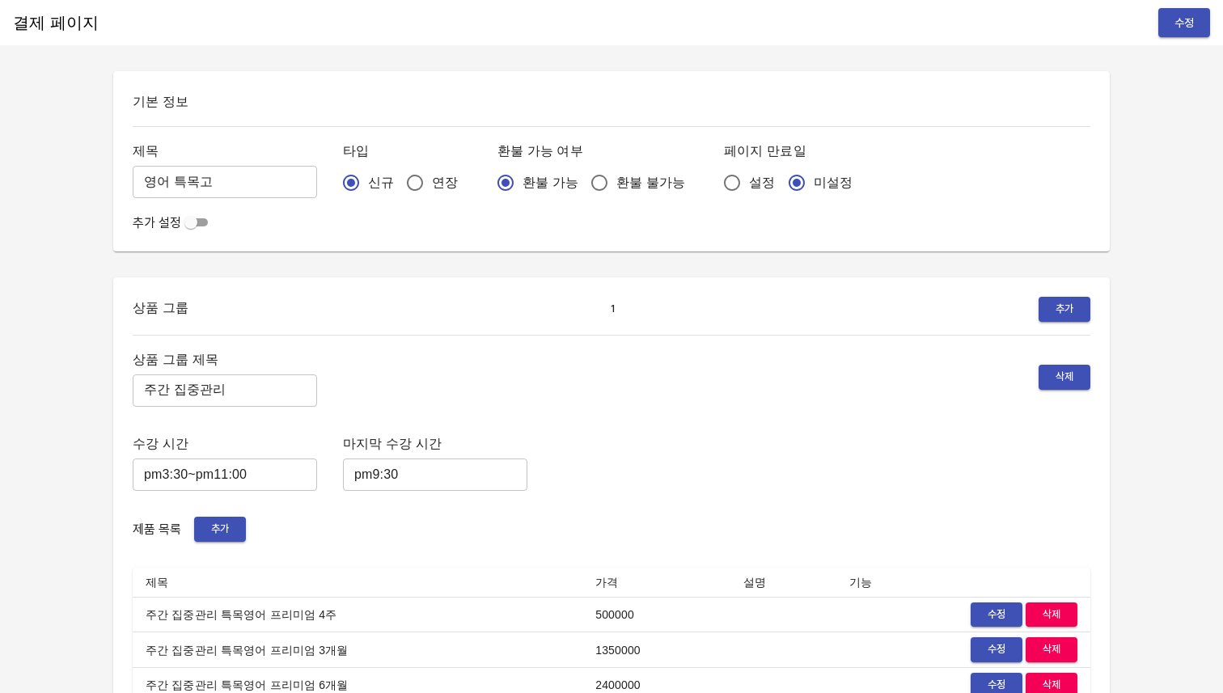
click at [616, 183] on span "환불 불가능" at bounding box center [650, 182] width 69 height 19
click at [590, 183] on input "환불 불가능" at bounding box center [599, 183] width 34 height 34
radio input "true"
click at [1186, 18] on span "수정" at bounding box center [1184, 23] width 26 height 20
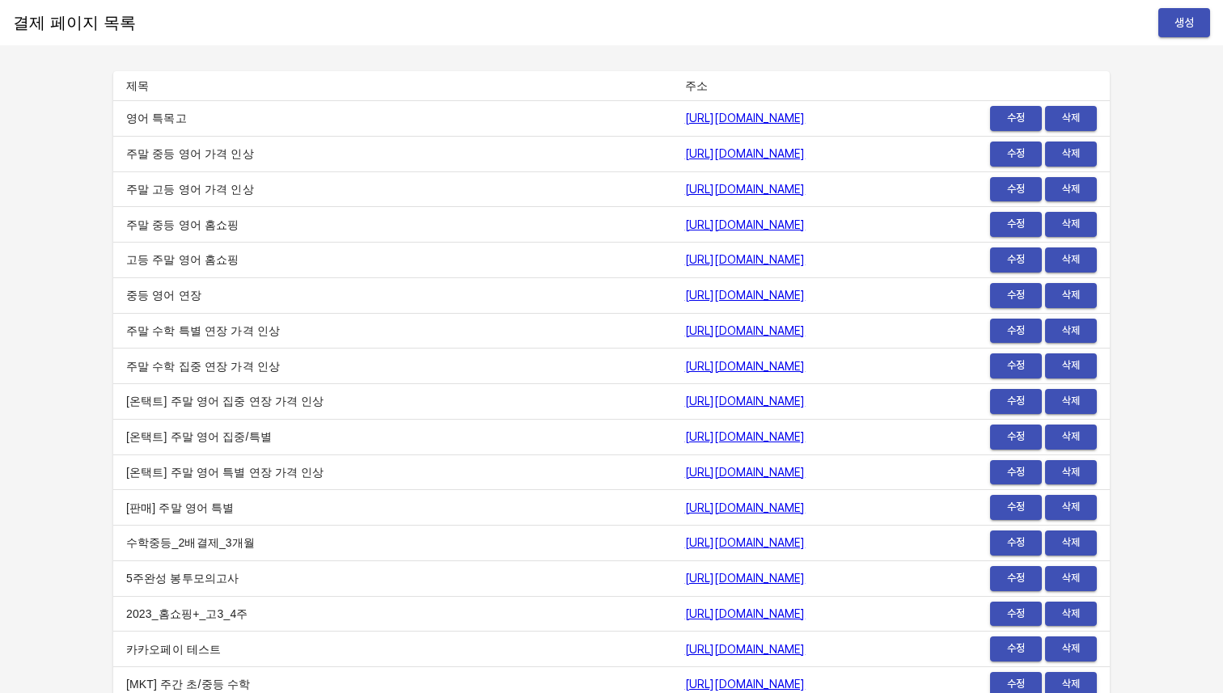
click at [1003, 119] on span "수정" at bounding box center [1016, 118] width 36 height 19
click at [685, 124] on link "[URL][DOMAIN_NAME]" at bounding box center [745, 118] width 120 height 13
click at [1009, 116] on span "수정" at bounding box center [1016, 118] width 36 height 19
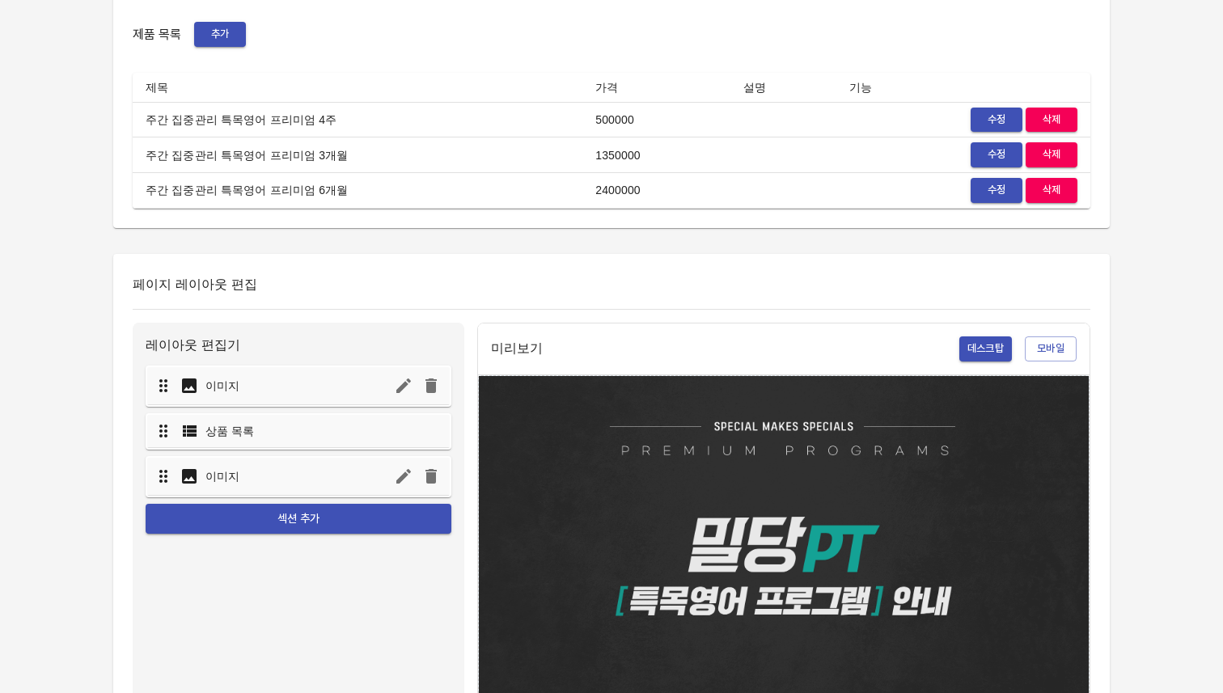
scroll to position [579, 0]
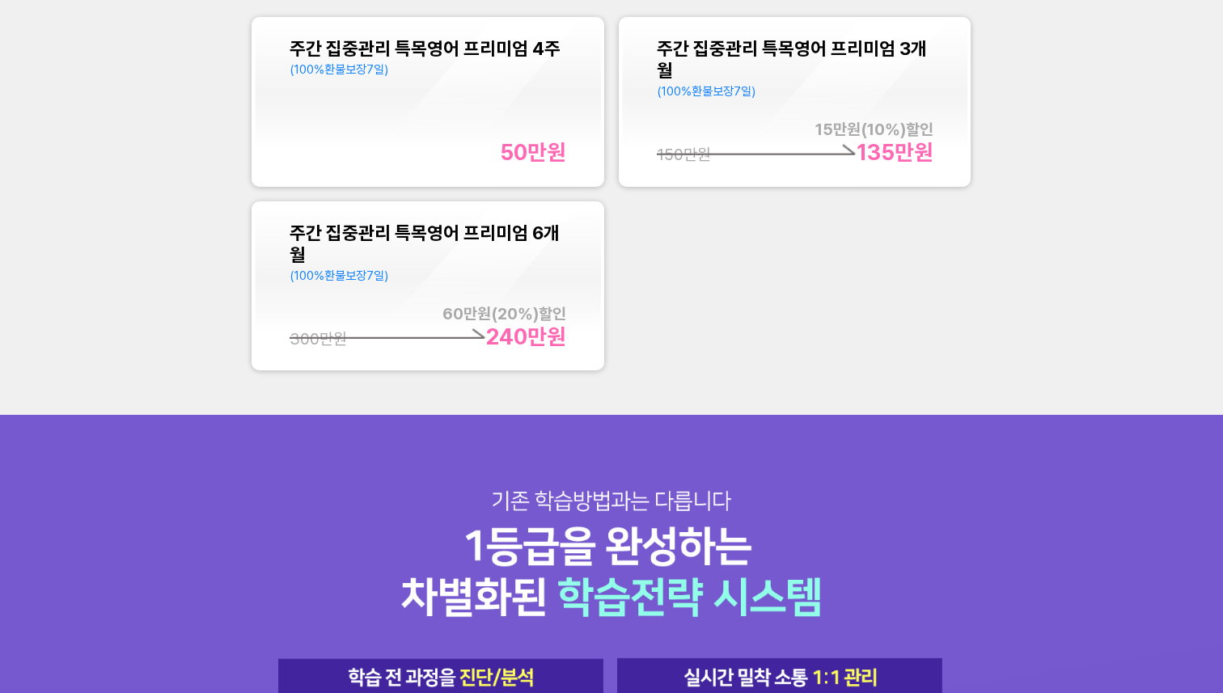
scroll to position [1693, 0]
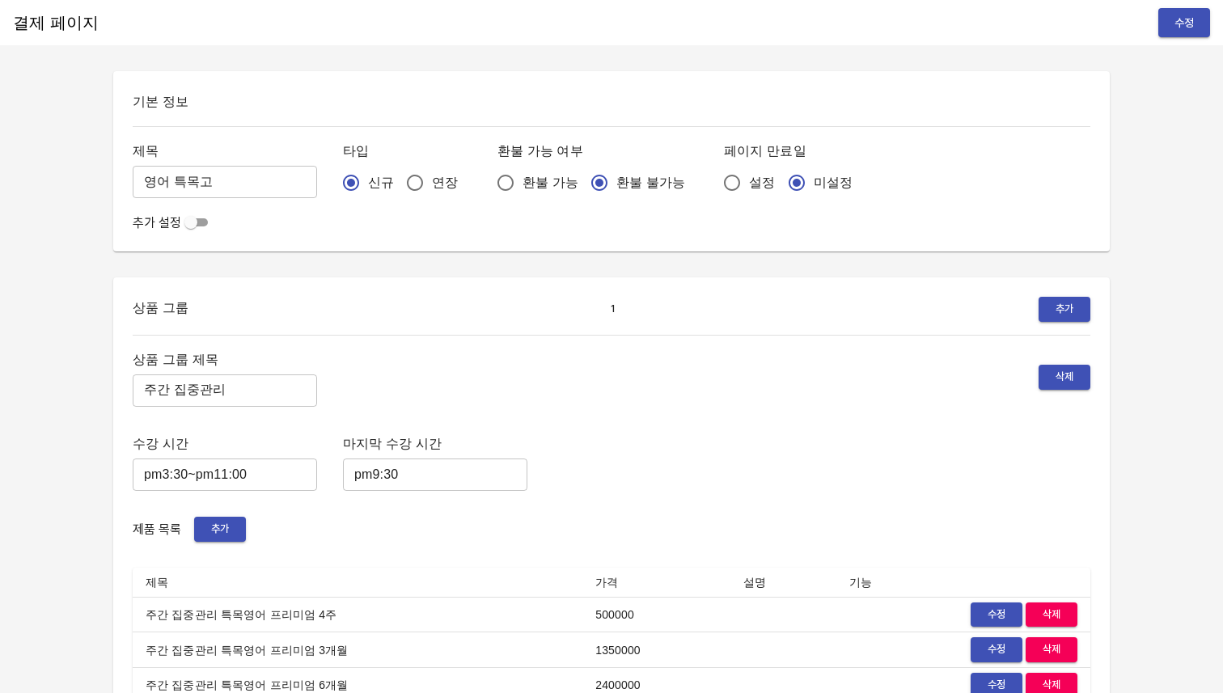
click at [488, 178] on input "환불 가능" at bounding box center [505, 183] width 34 height 34
radio input "true"
click at [1182, 27] on span "수정" at bounding box center [1184, 23] width 26 height 20
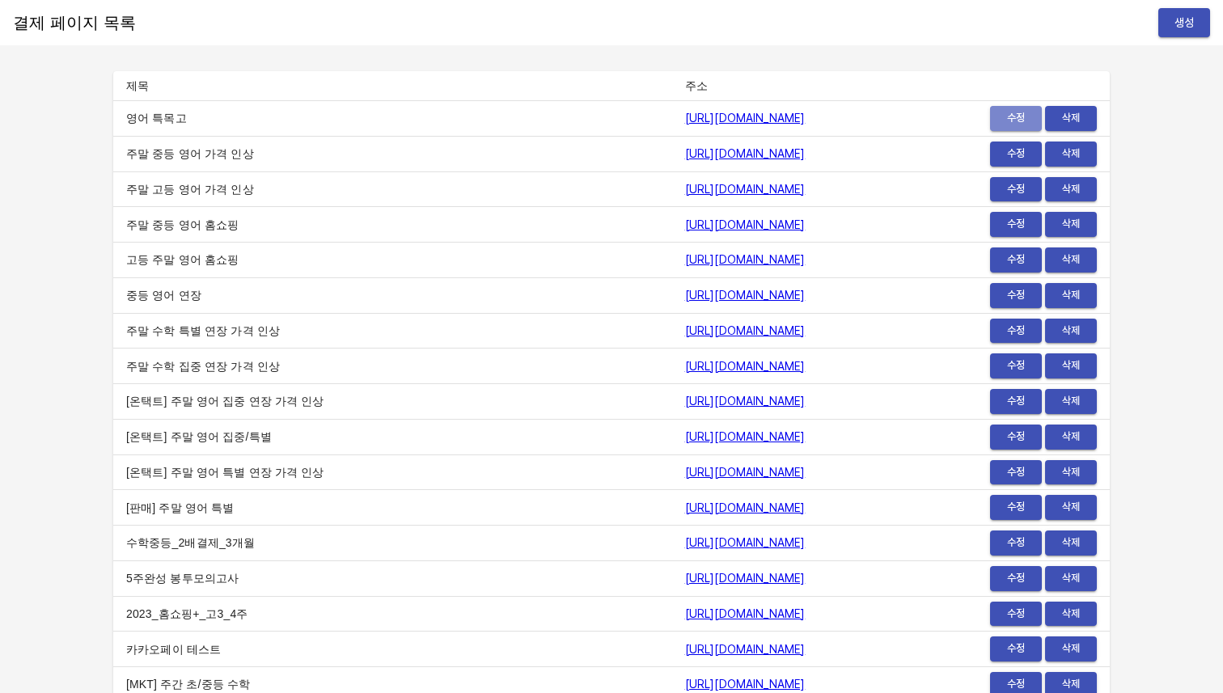
click at [1019, 113] on span "수정" at bounding box center [1016, 118] width 36 height 19
click at [685, 119] on link "[URL][DOMAIN_NAME]" at bounding box center [745, 118] width 120 height 13
click at [1011, 110] on span "수정" at bounding box center [1016, 118] width 36 height 19
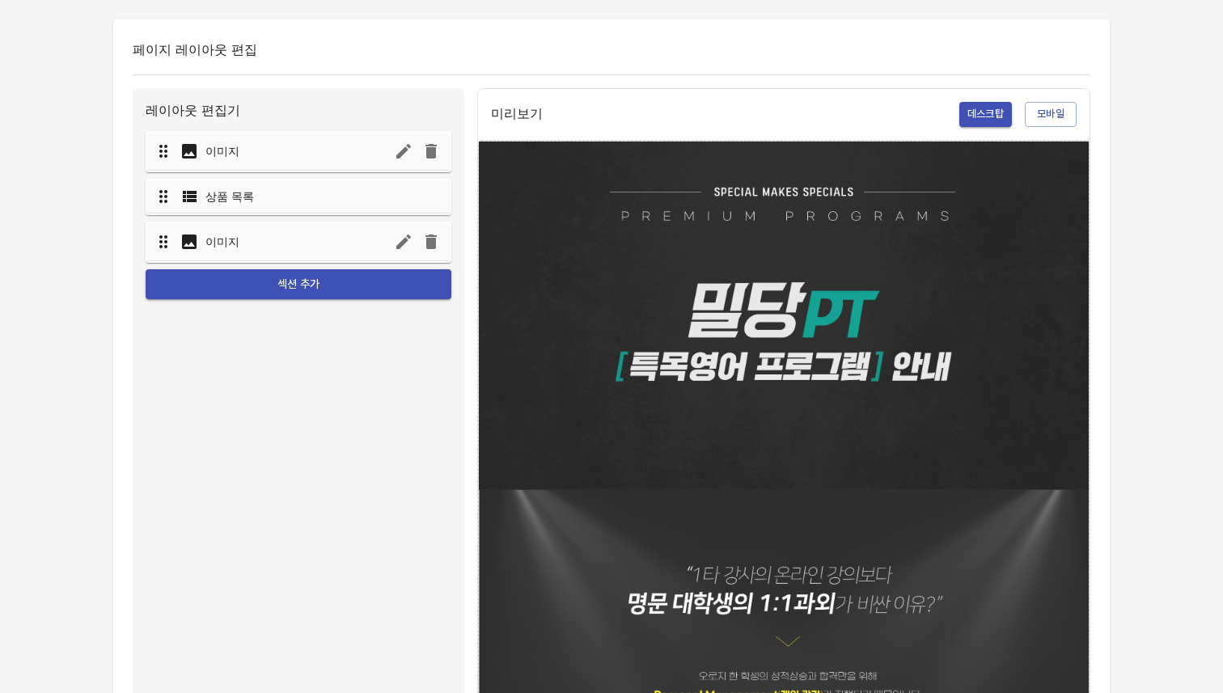
scroll to position [793, 0]
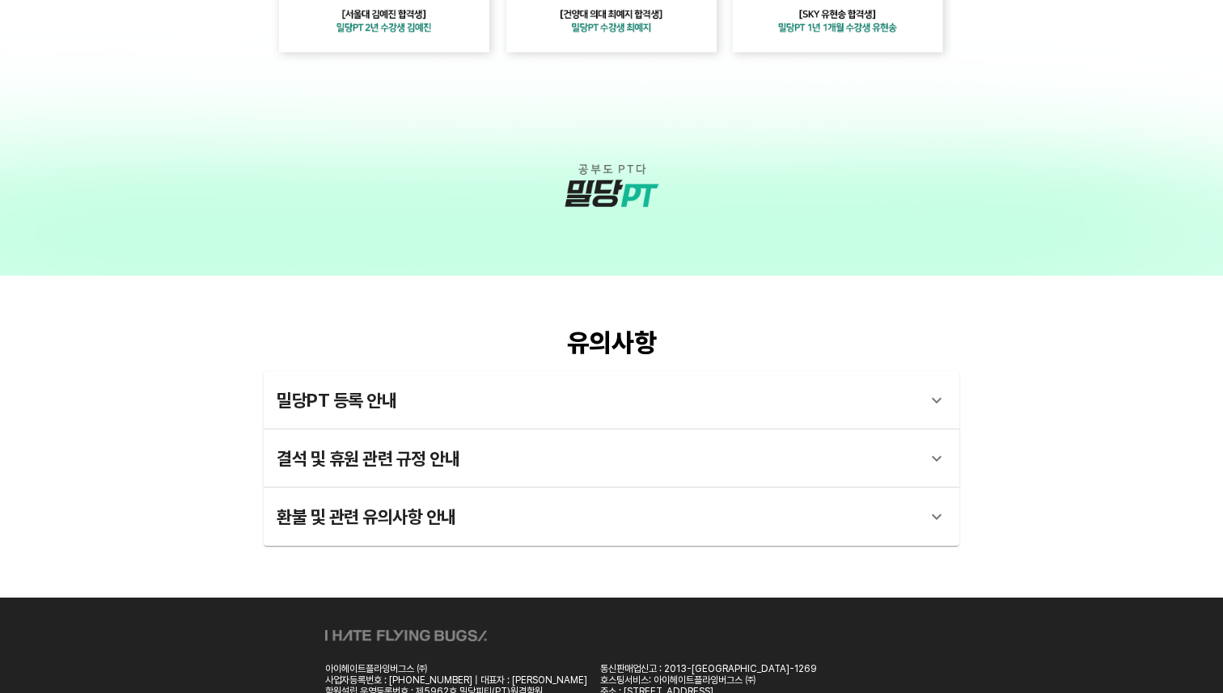
scroll to position [3644, 0]
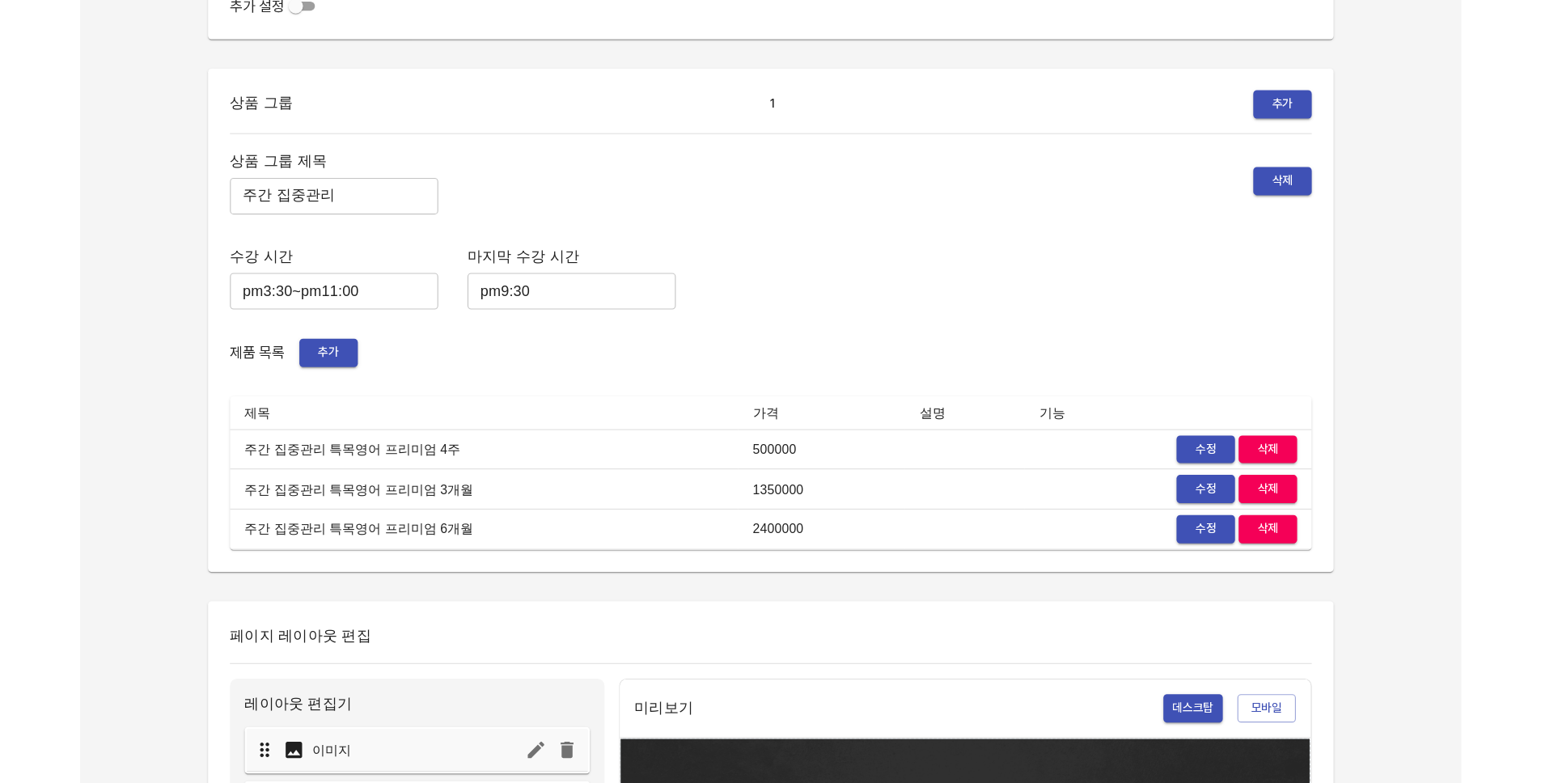
scroll to position [220, 0]
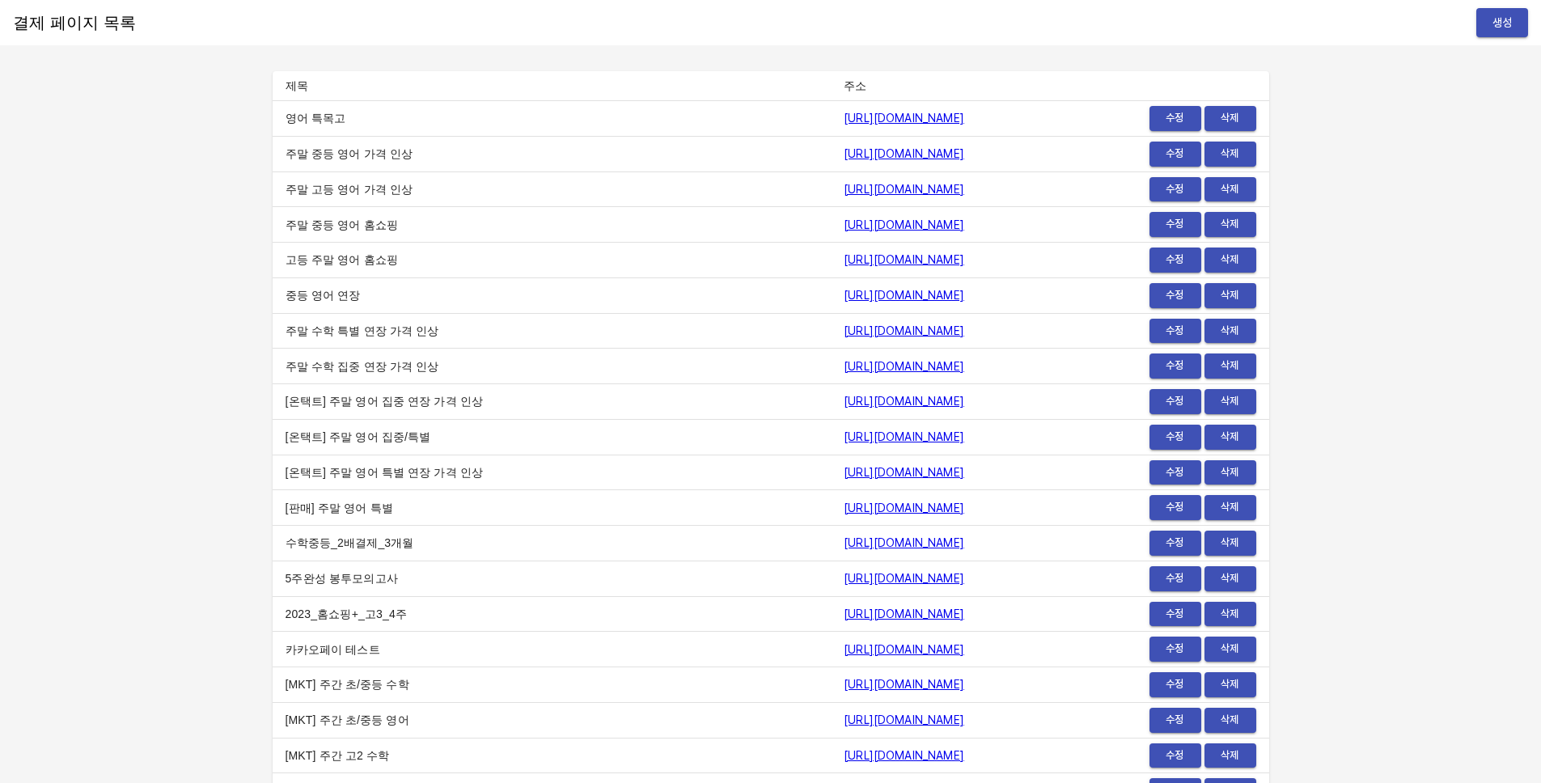
click at [1501, 36] on button "생성" at bounding box center [1502, 23] width 52 height 30
click at [822, 511] on link "[URL][DOMAIN_NAME]" at bounding box center [814, 507] width 120 height 13
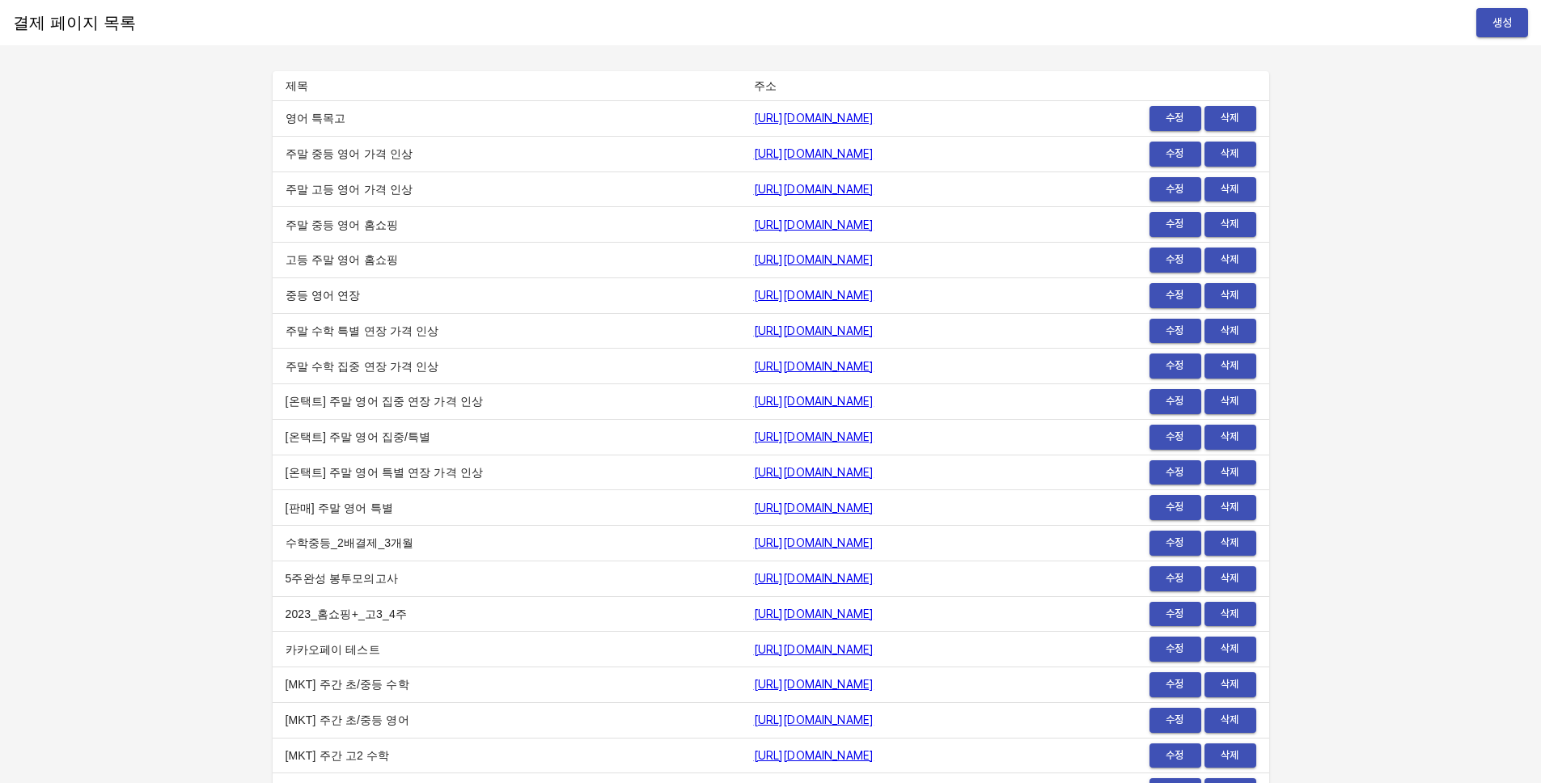
click at [1179, 111] on span "수정" at bounding box center [1175, 118] width 36 height 19
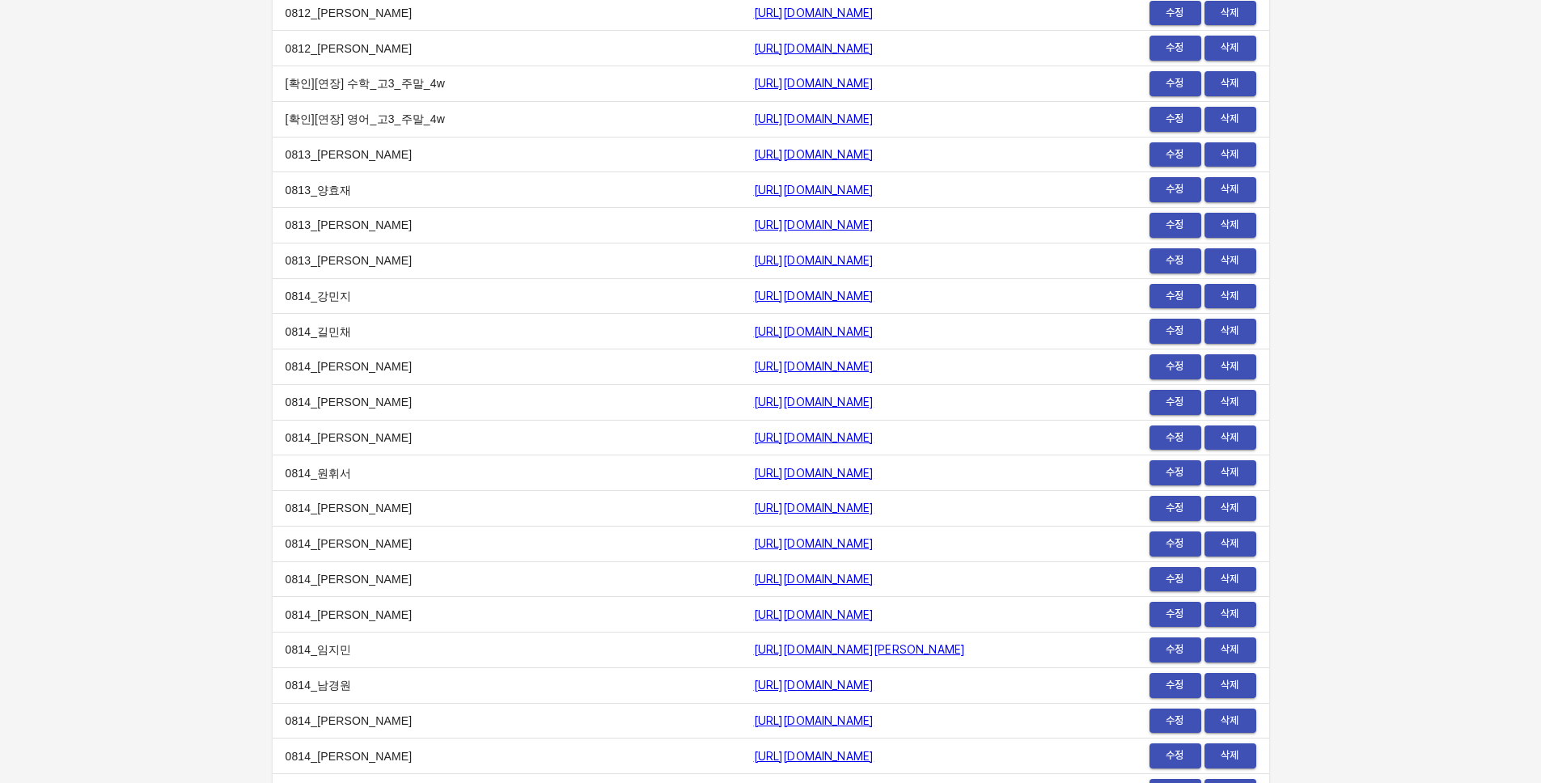
scroll to position [18809, 0]
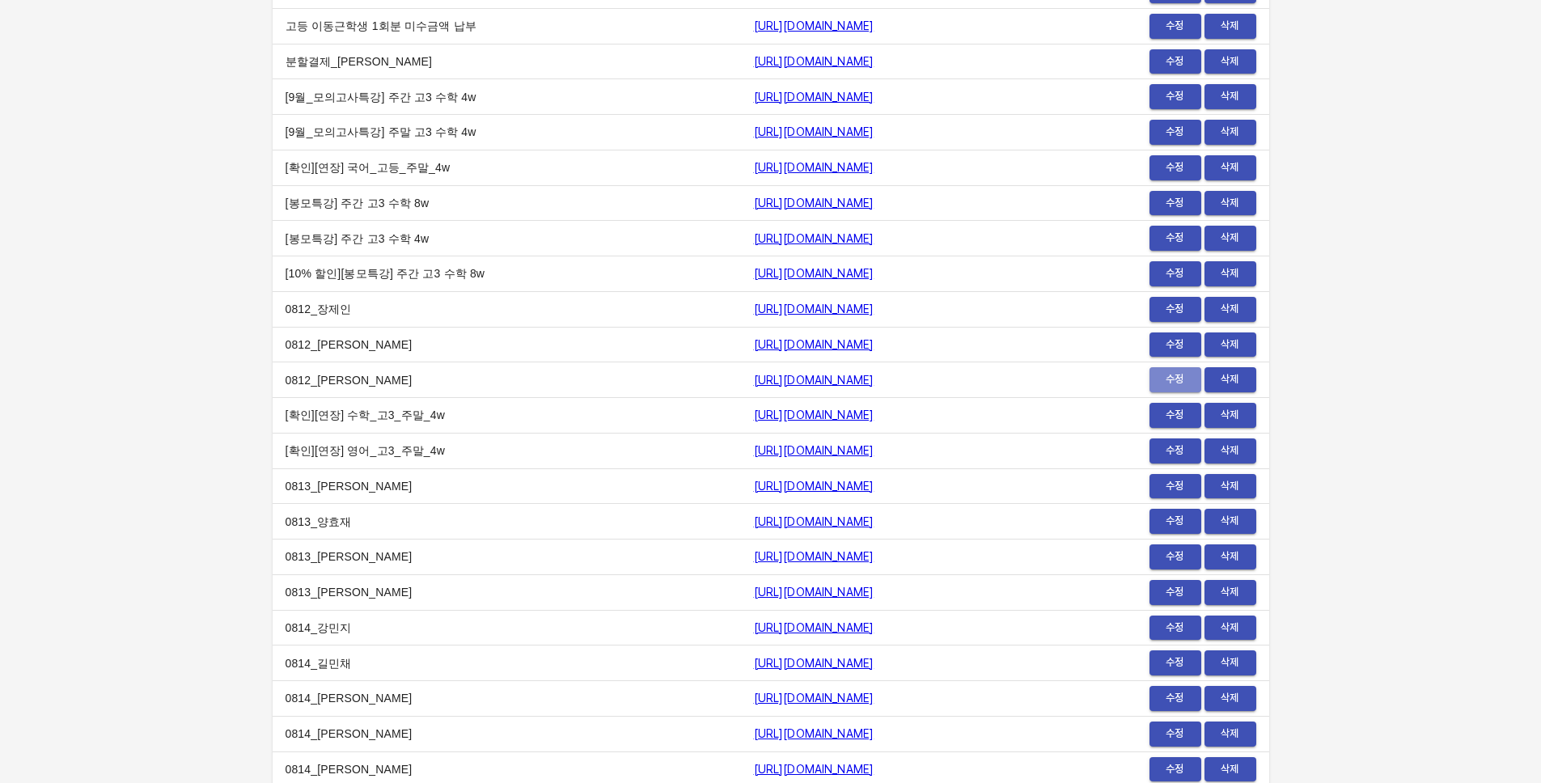
click at [1167, 385] on span "수정" at bounding box center [1175, 379] width 36 height 19
click at [754, 374] on link "[URL][DOMAIN_NAME]" at bounding box center [814, 380] width 120 height 13
click at [754, 239] on link "[URL][DOMAIN_NAME]" at bounding box center [814, 238] width 120 height 13
click at [1182, 233] on span "수정" at bounding box center [1175, 238] width 36 height 19
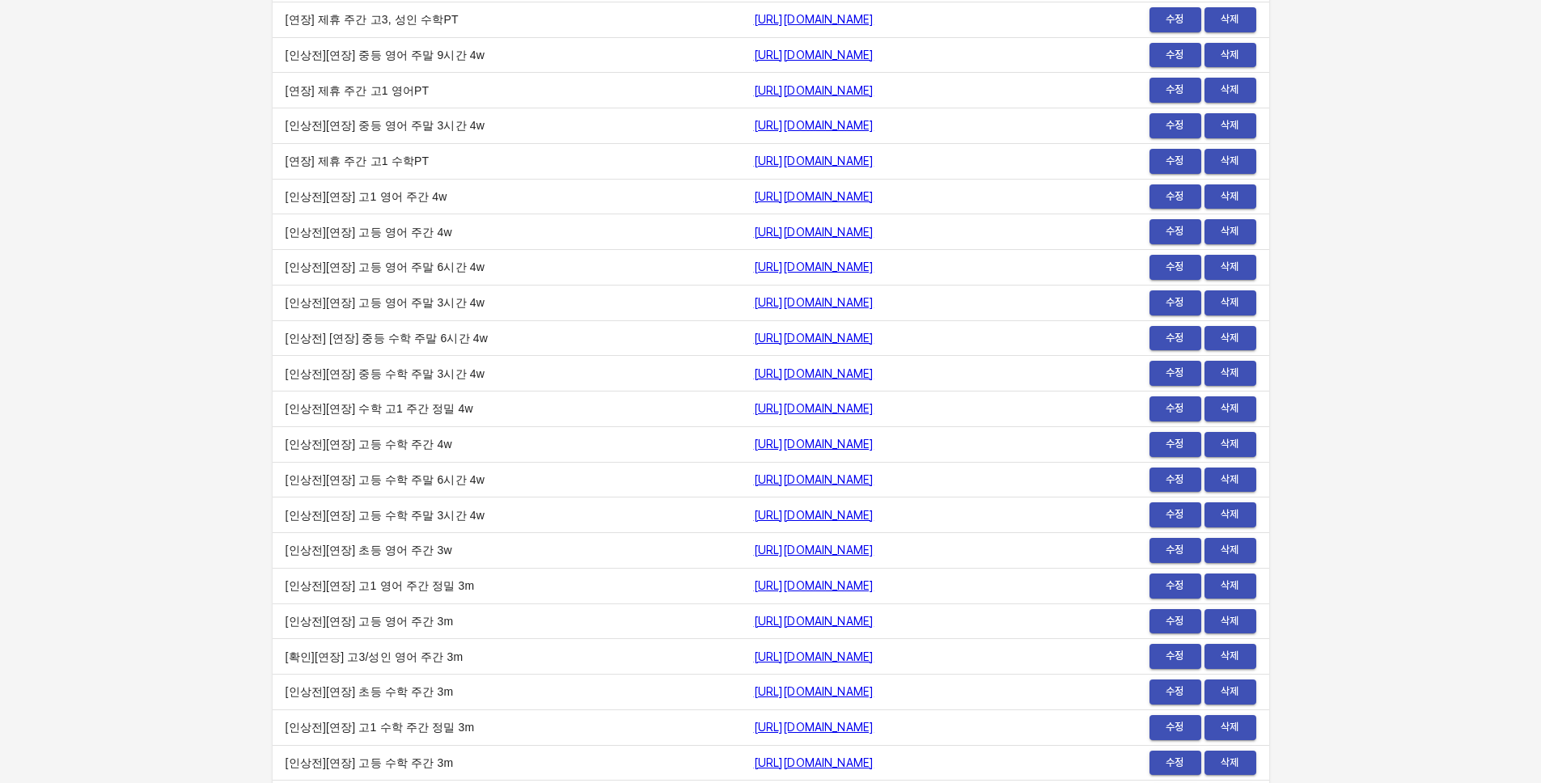
scroll to position [8198, 0]
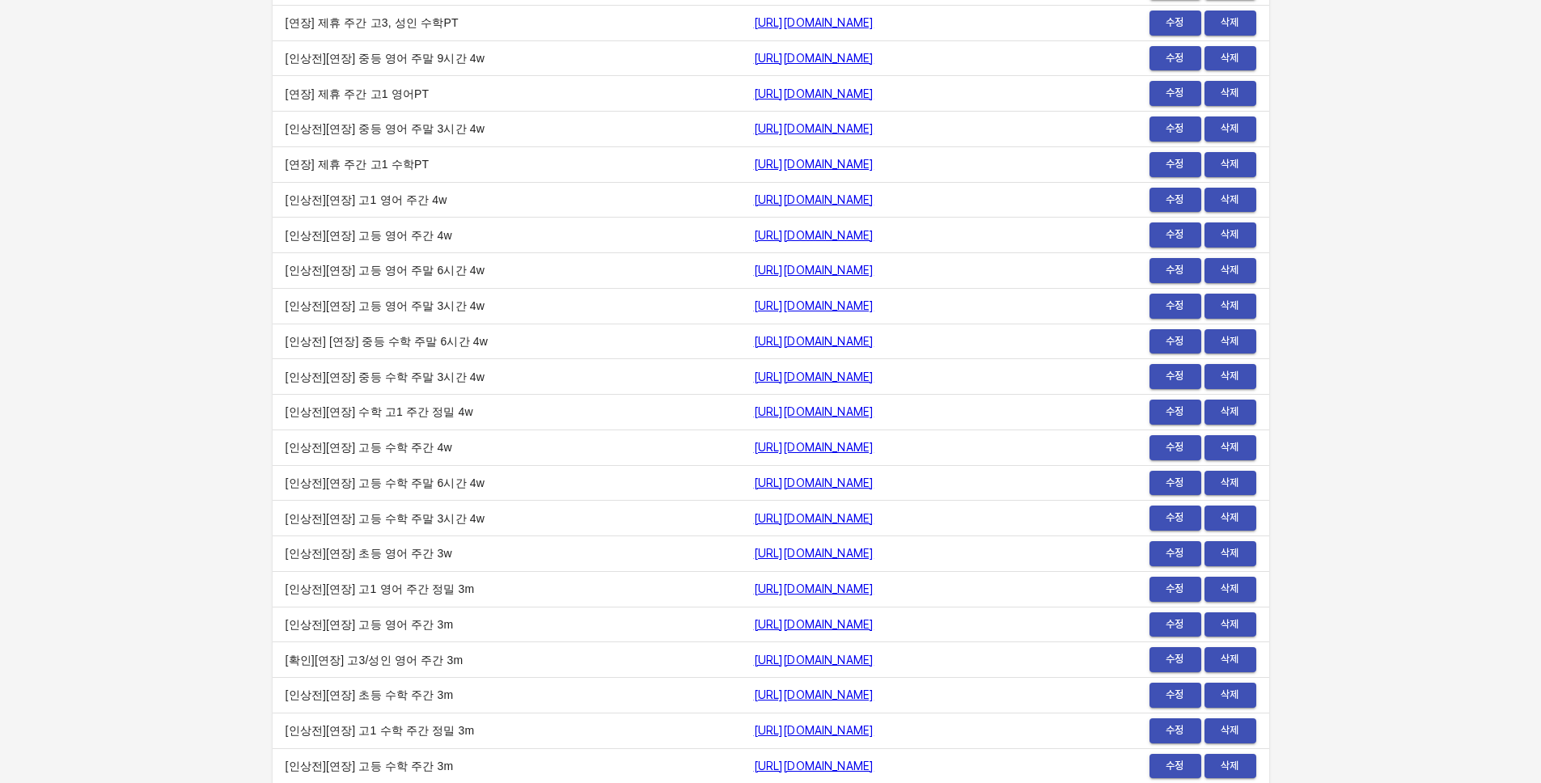
click at [1124, 445] on td "수정 삭제" at bounding box center [1182, 447] width 171 height 36
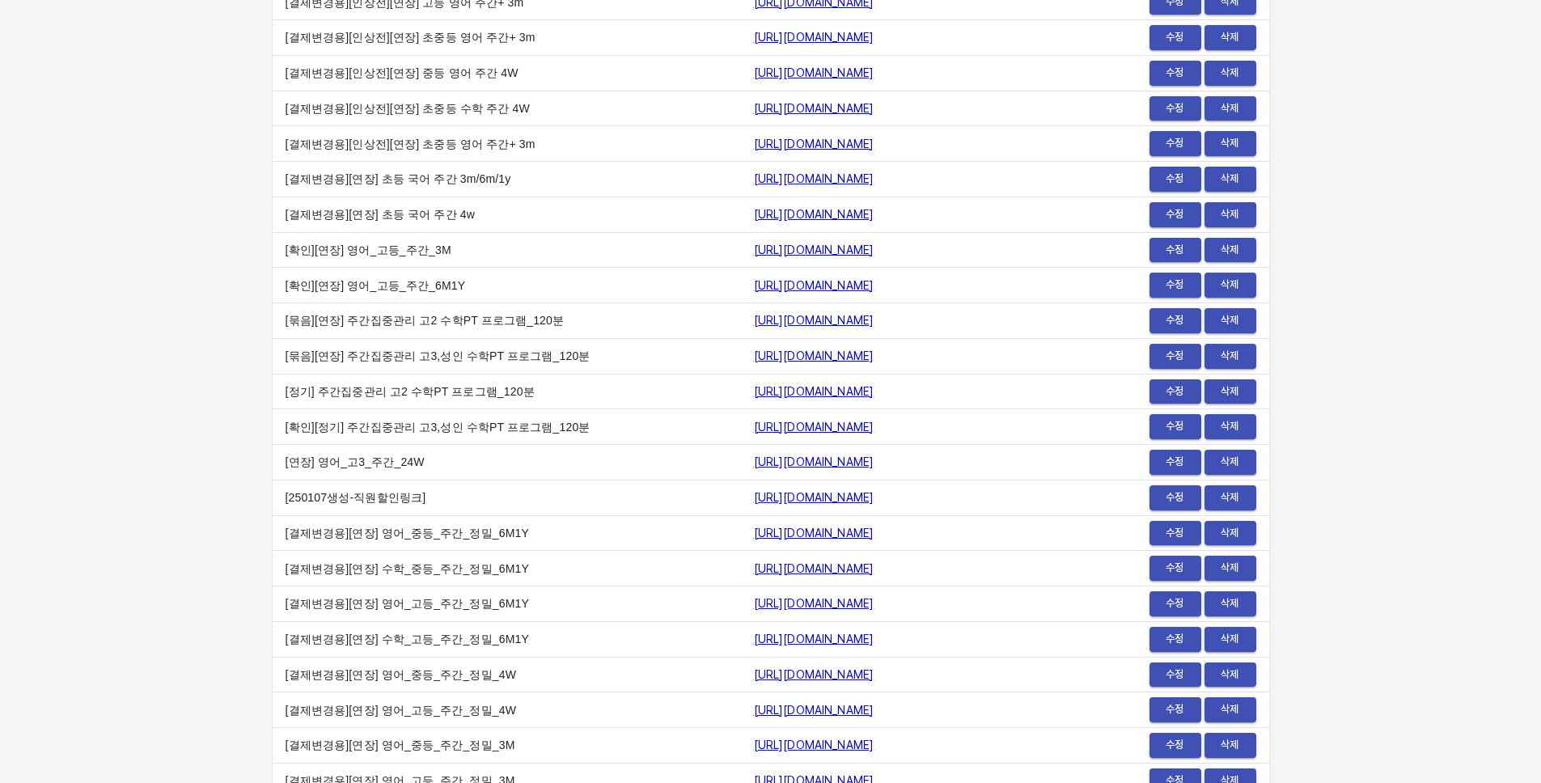
click at [1172, 383] on span "수정" at bounding box center [1175, 392] width 36 height 19
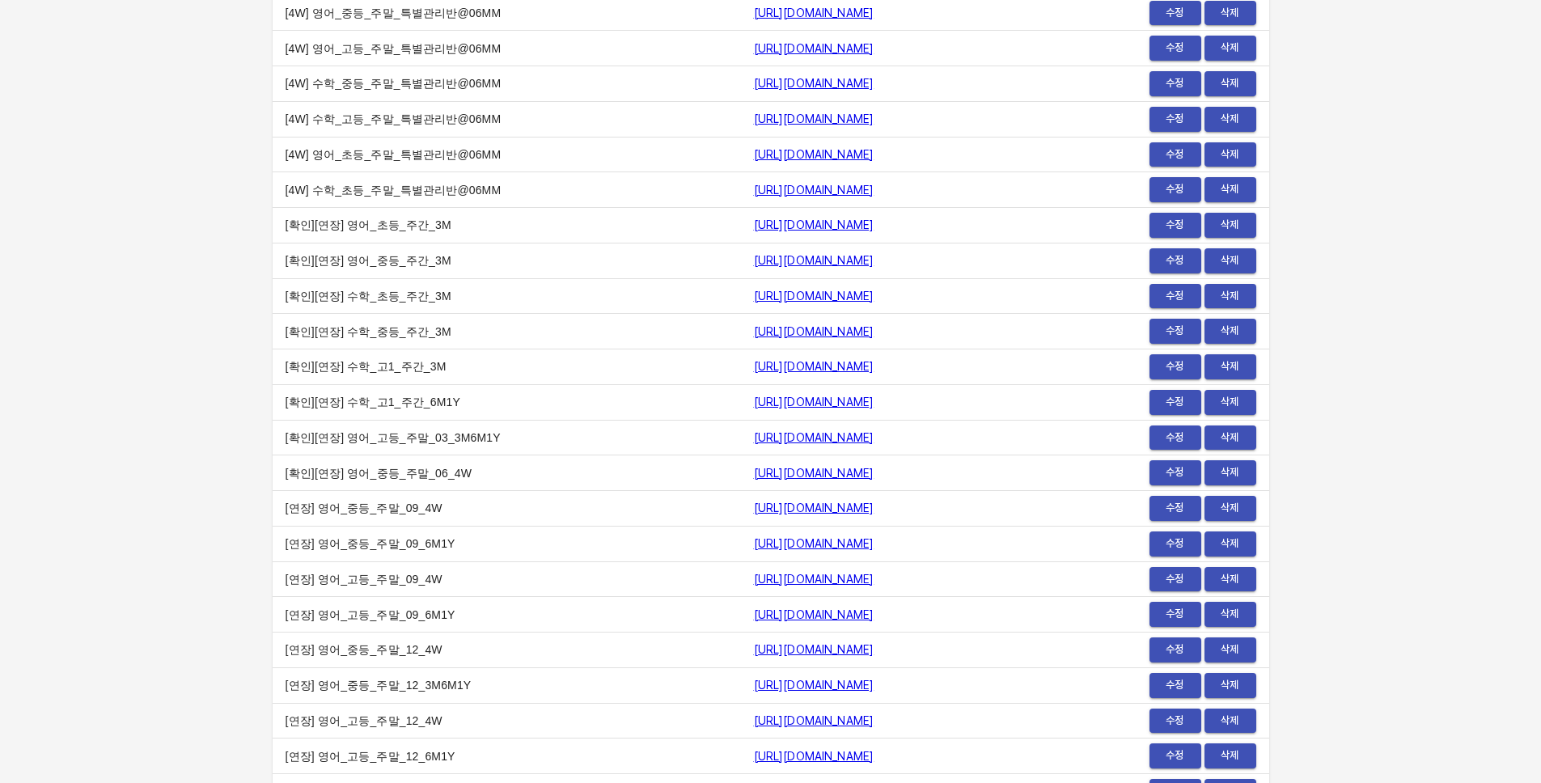
scroll to position [2972, 0]
click at [828, 353] on td "[URL][DOMAIN_NAME]" at bounding box center [919, 367] width 357 height 36
click at [1168, 366] on span "수정" at bounding box center [1175, 366] width 36 height 19
click at [1173, 500] on span "수정" at bounding box center [1175, 507] width 36 height 19
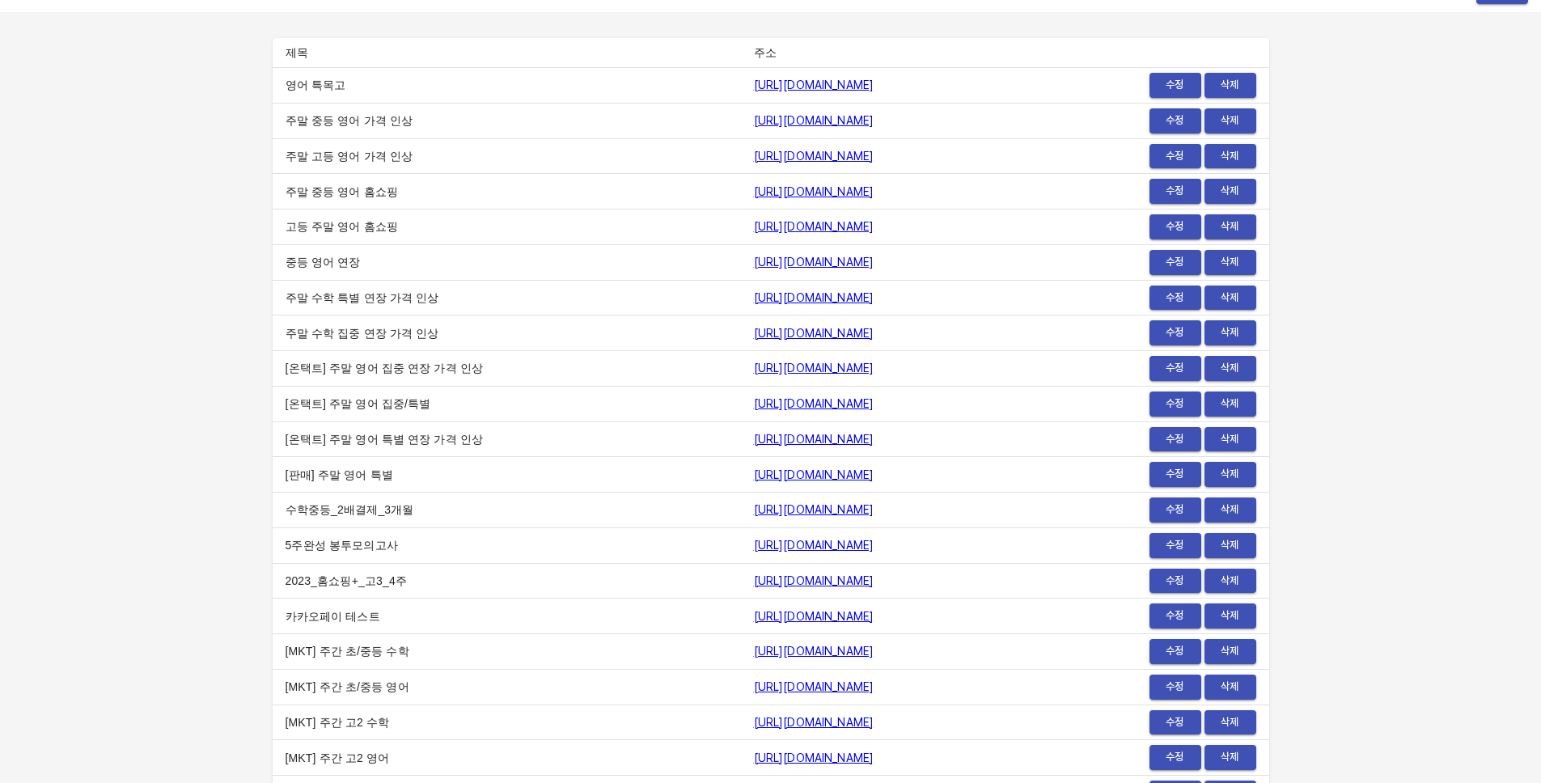
scroll to position [0, 0]
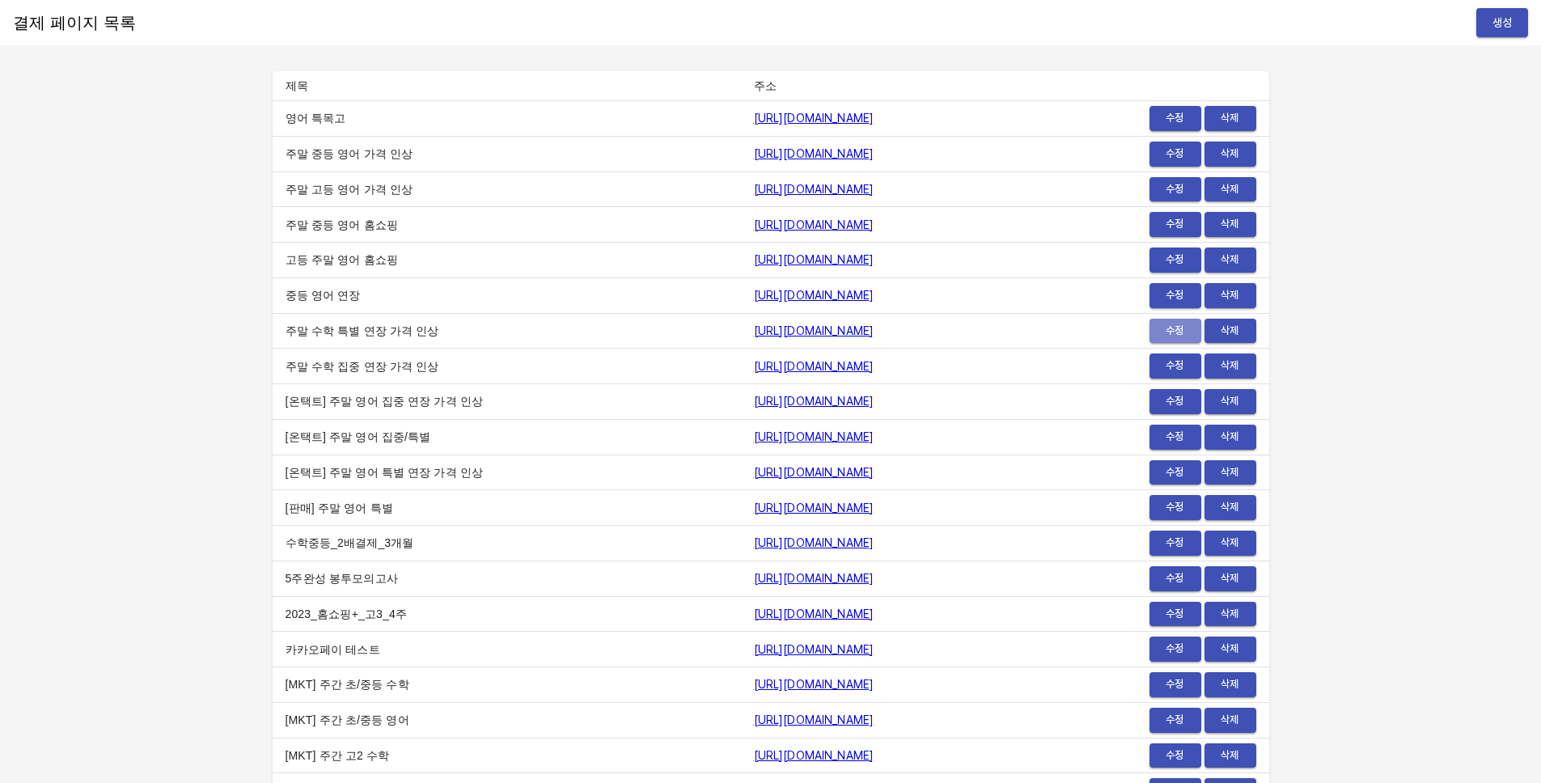
click at [1171, 328] on span "수정" at bounding box center [1175, 331] width 36 height 19
click at [1194, 650] on button "수정" at bounding box center [1175, 648] width 52 height 25
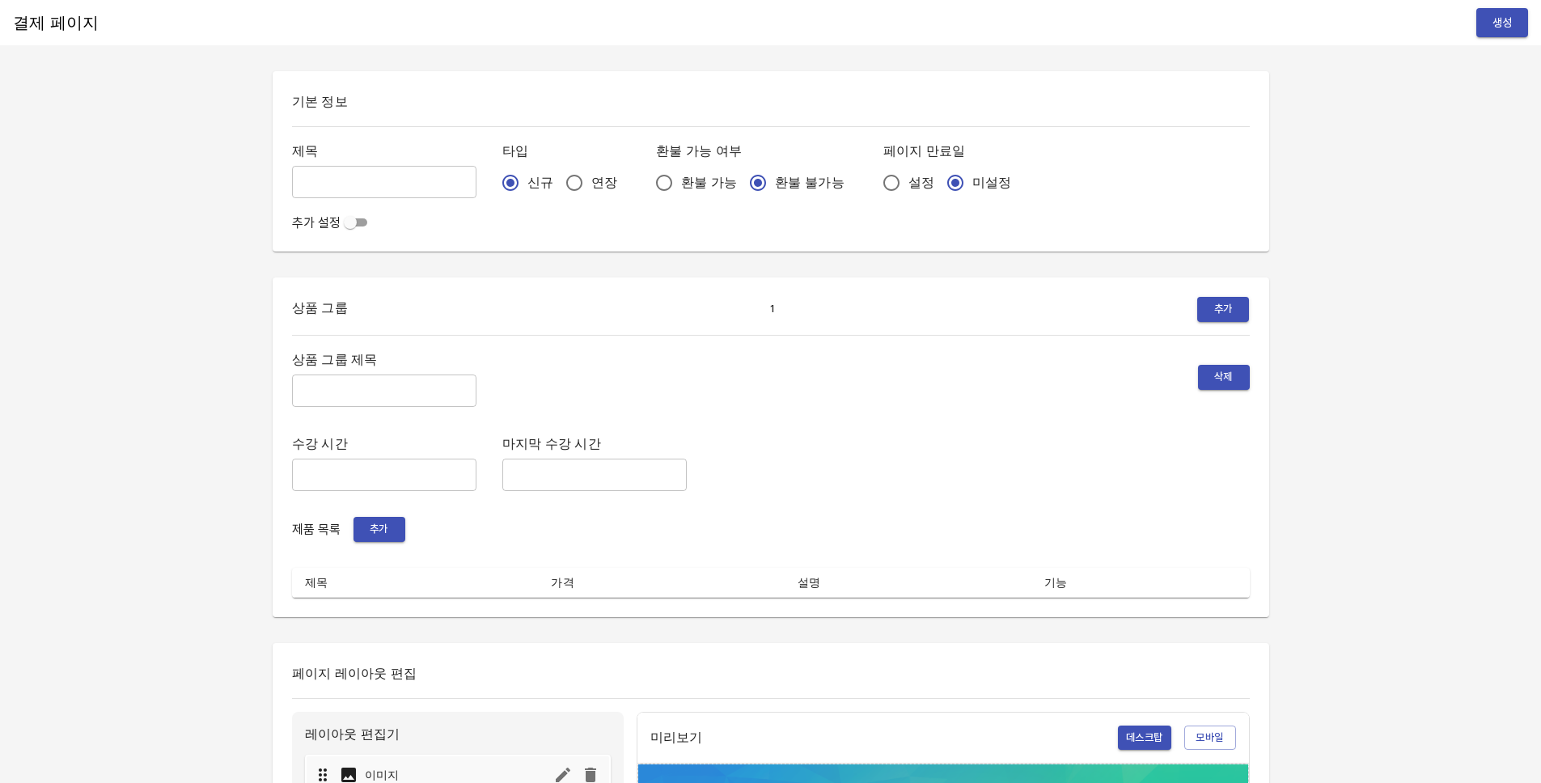
click at [964, 456] on div "수강 시간 ​ 마지막 수강 시간 ​" at bounding box center [771, 462] width 958 height 58
drag, startPoint x: 955, startPoint y: 470, endPoint x: 976, endPoint y: 449, distance: 29.7
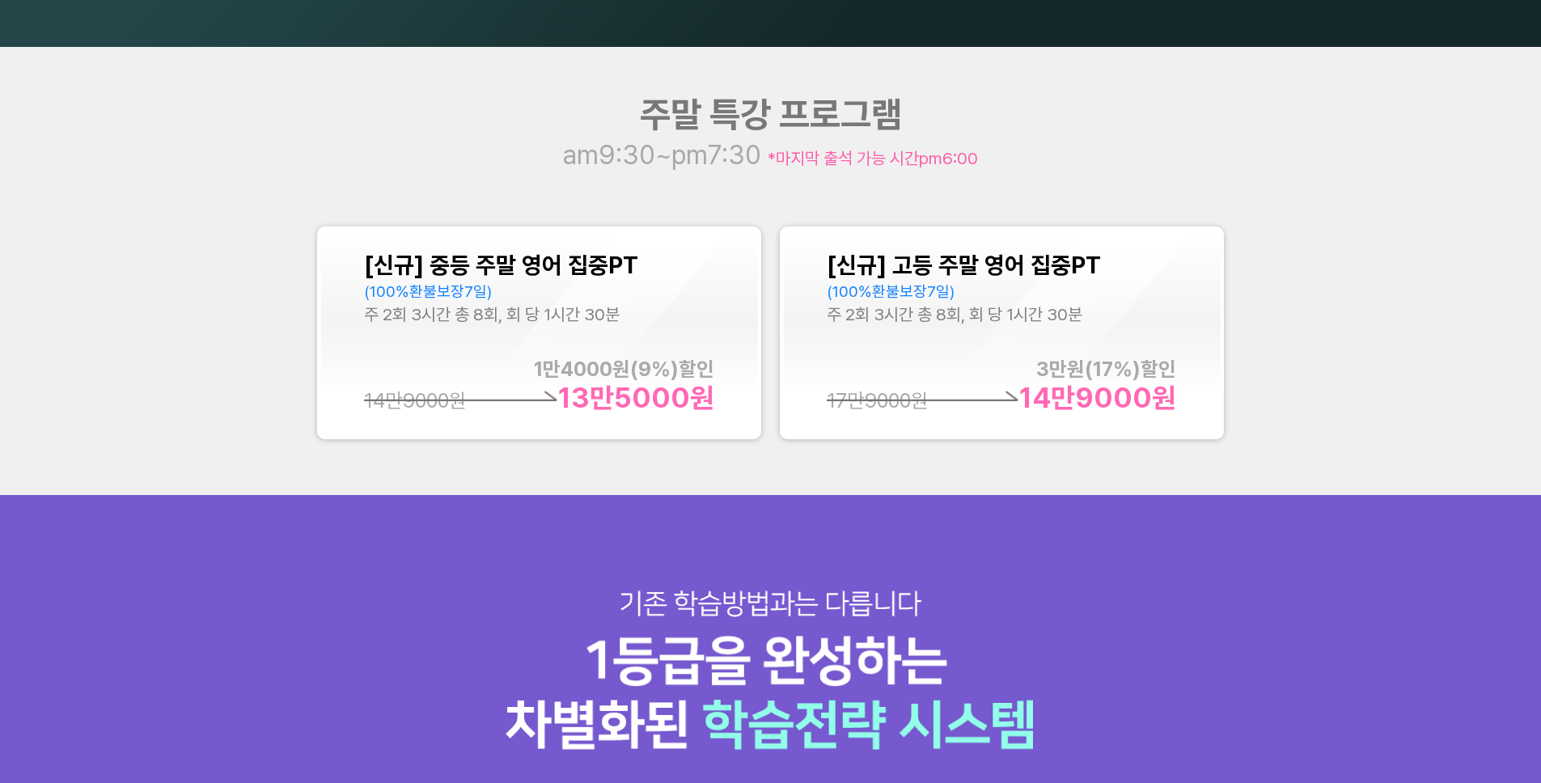
scroll to position [1942, 0]
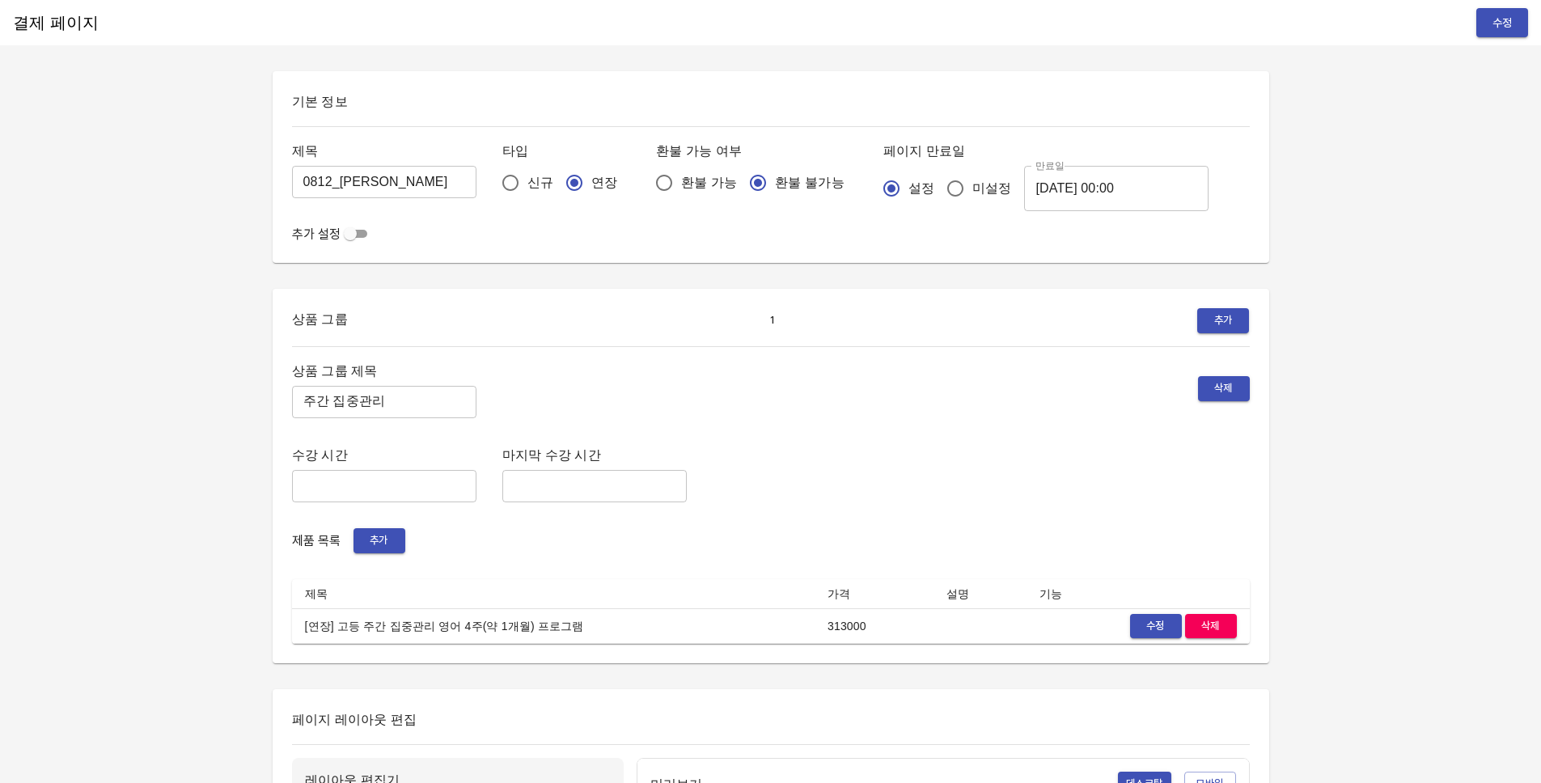
click at [362, 229] on input "checkbox" at bounding box center [350, 233] width 58 height 19
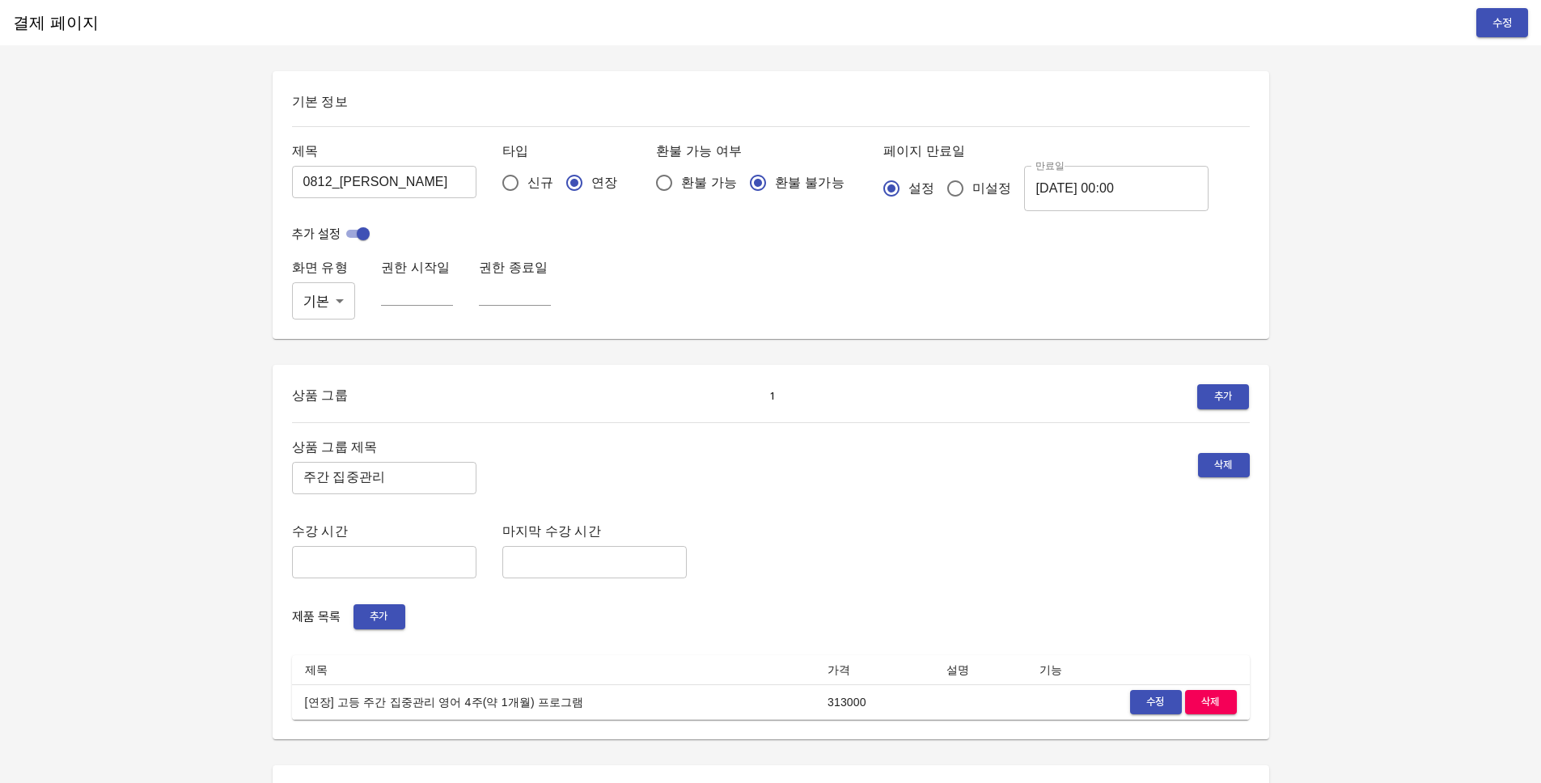
click at [362, 229] on input "checkbox" at bounding box center [363, 233] width 58 height 19
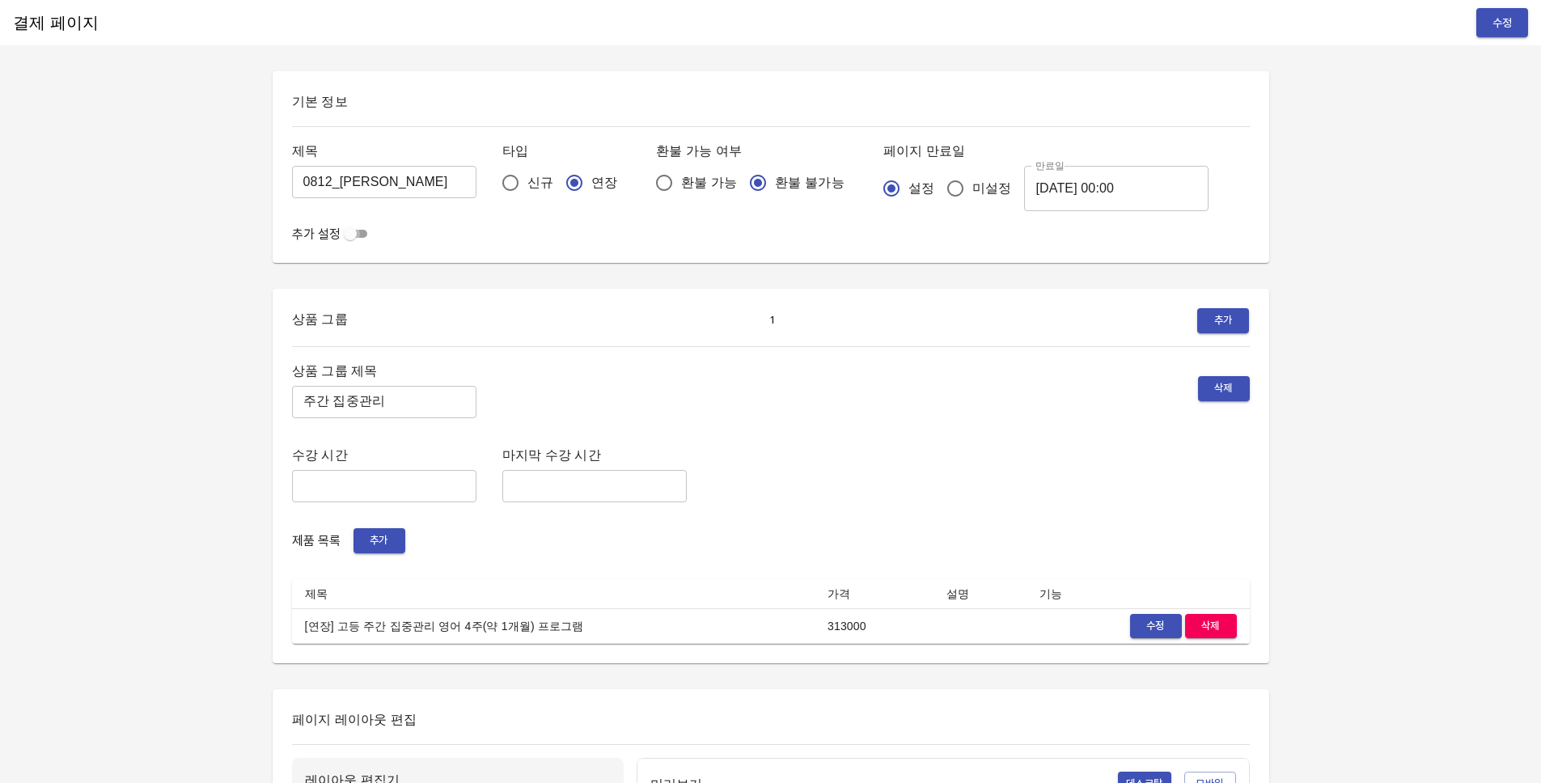
click at [362, 229] on input "checkbox" at bounding box center [350, 233] width 58 height 19
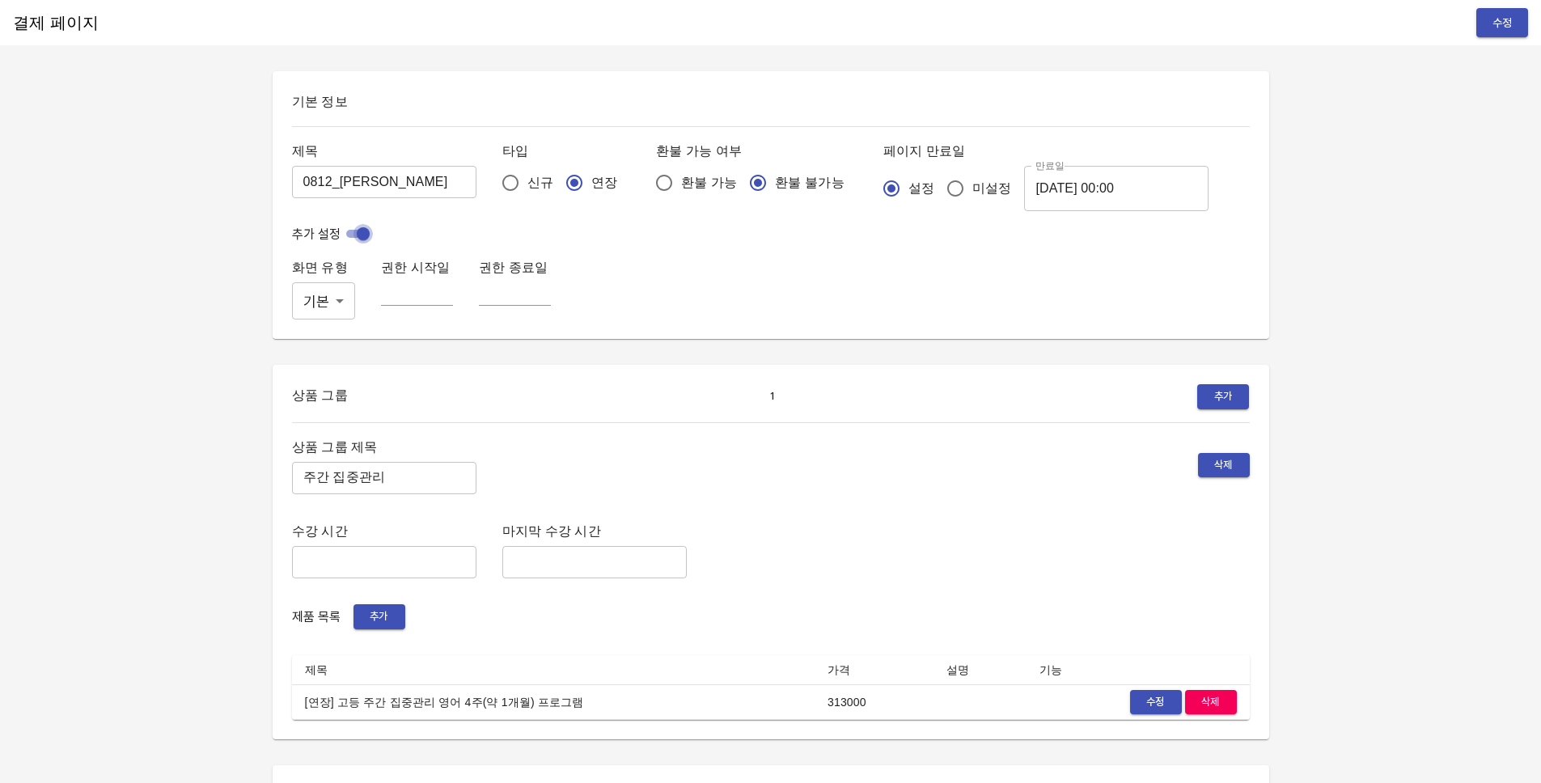
click at [362, 229] on input "checkbox" at bounding box center [363, 233] width 58 height 19
checkbox input "false"
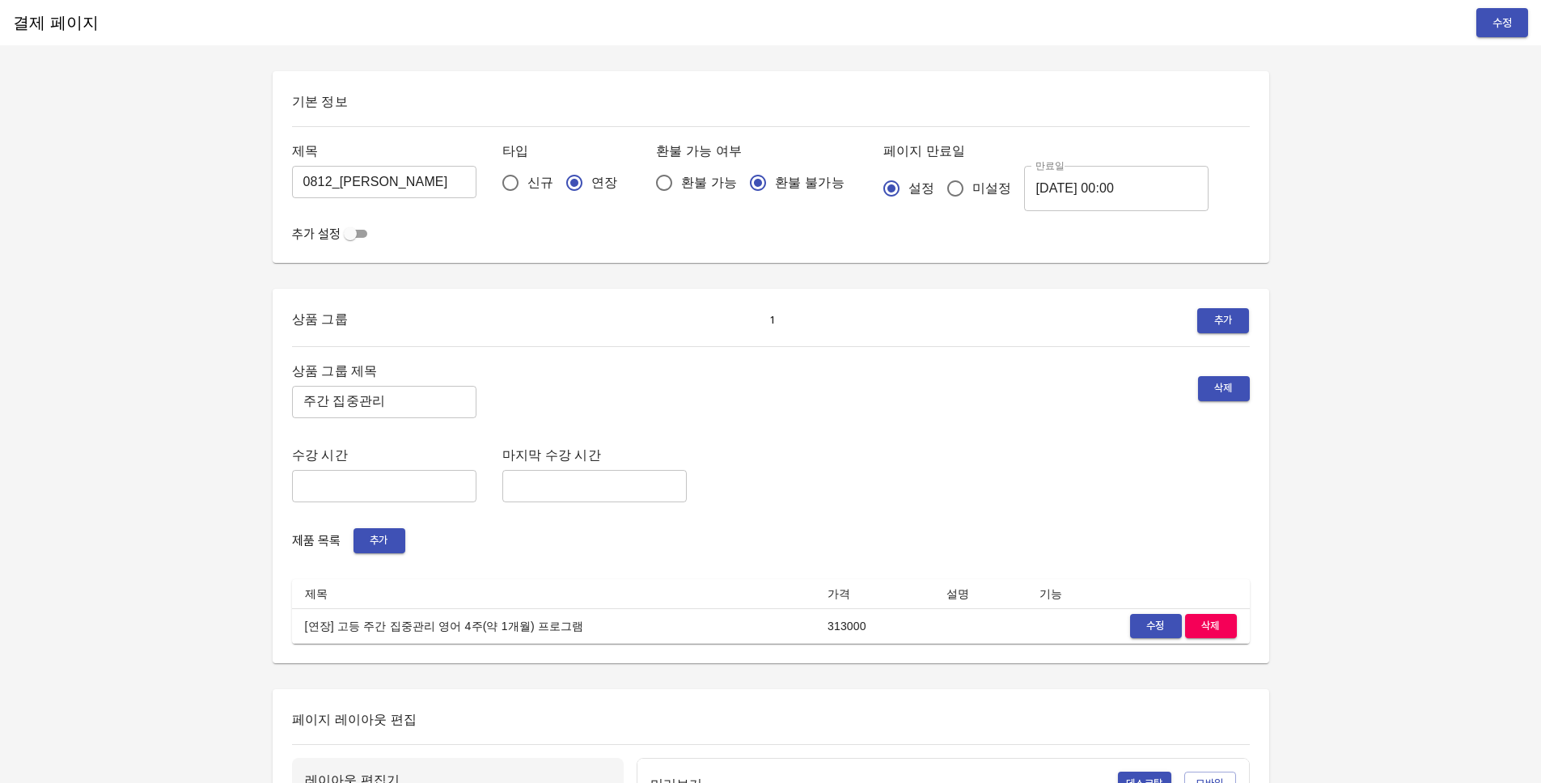
click at [949, 433] on div "상품 그룹 제목 주간 집중관리 ​ 삭제 수강 시간 ​ 마지막 수강 시간 ​ 제품 목록 추가 제목 가격 설명 기능 [연장] 고등 주간 집중관리 …" at bounding box center [771, 502] width 958 height 285
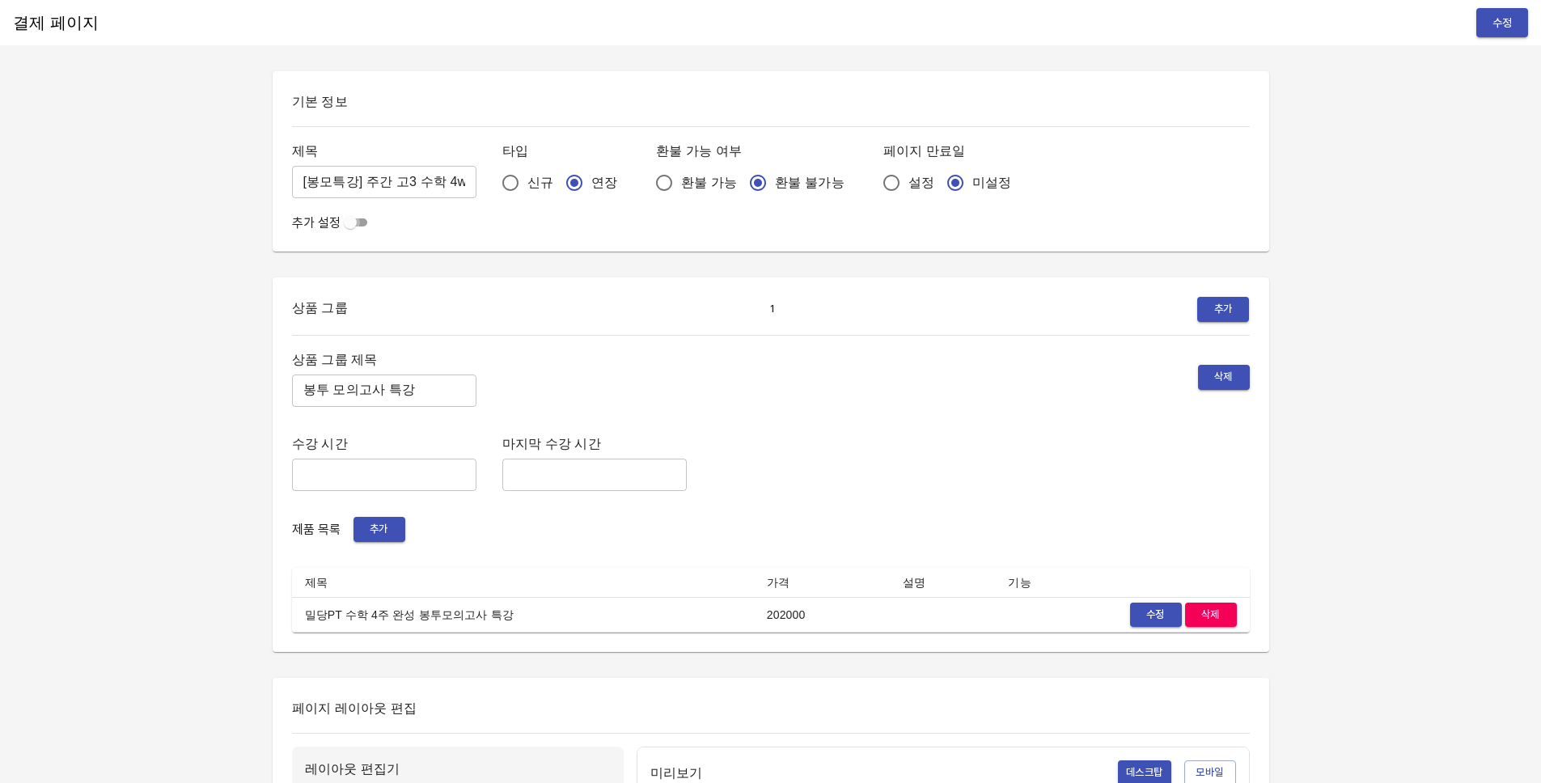
click at [361, 216] on input "checkbox" at bounding box center [350, 222] width 58 height 19
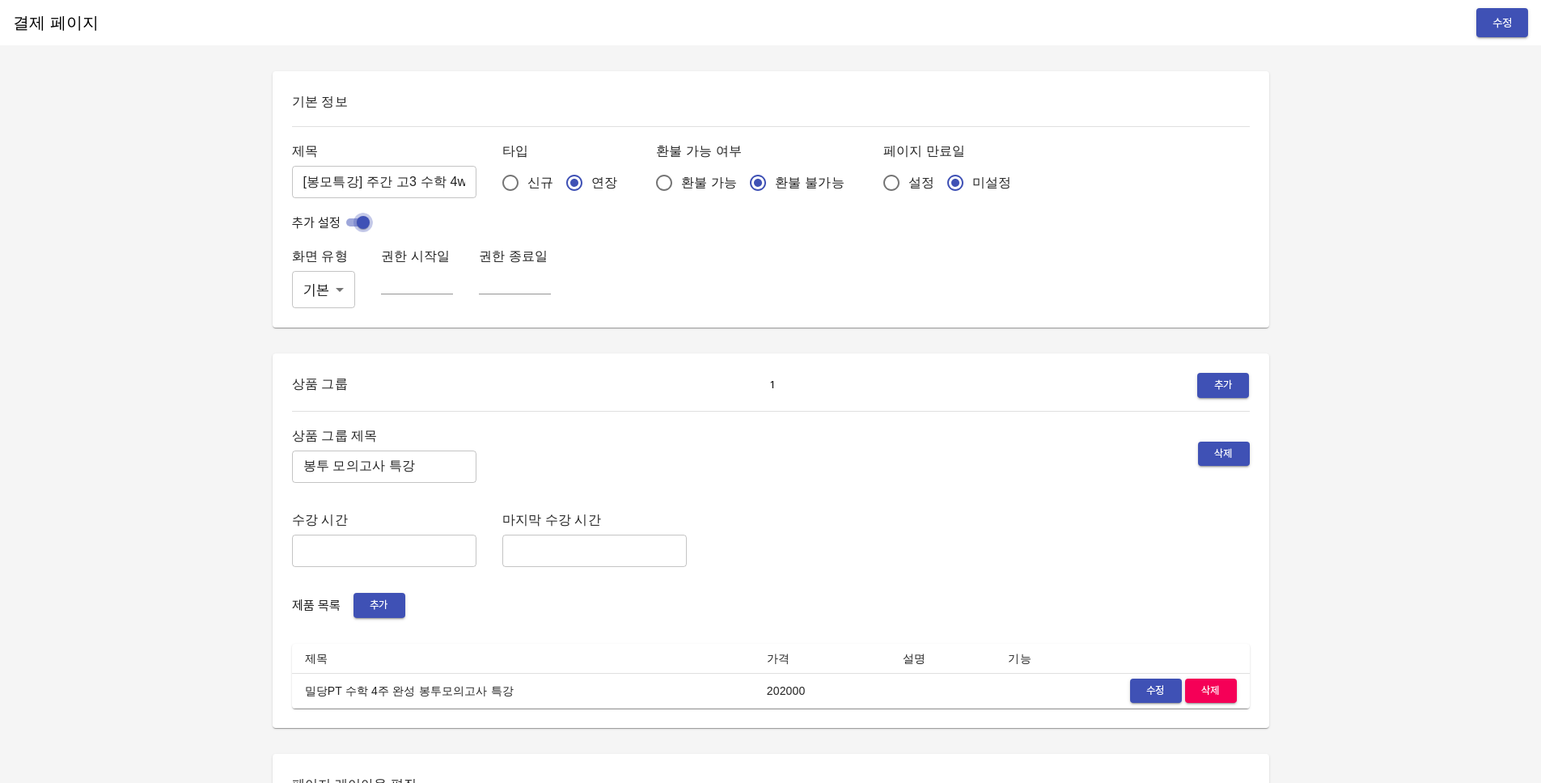
click at [361, 216] on input "checkbox" at bounding box center [363, 222] width 58 height 19
checkbox input "false"
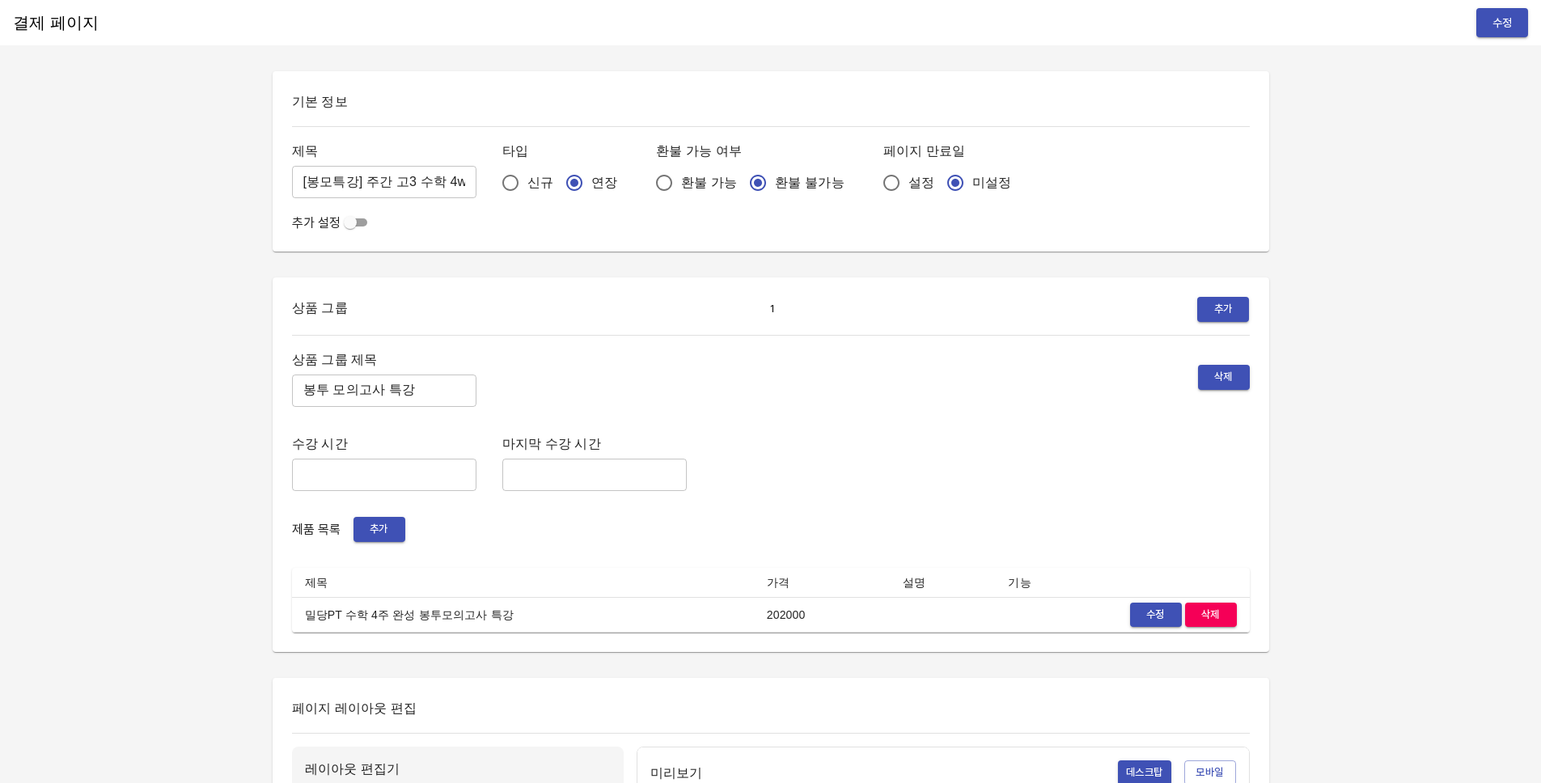
click at [1155, 607] on span "수정" at bounding box center [1156, 615] width 36 height 19
click at [1158, 613] on span "수정" at bounding box center [1156, 615] width 36 height 19
click at [1146, 615] on span "수정" at bounding box center [1156, 615] width 36 height 19
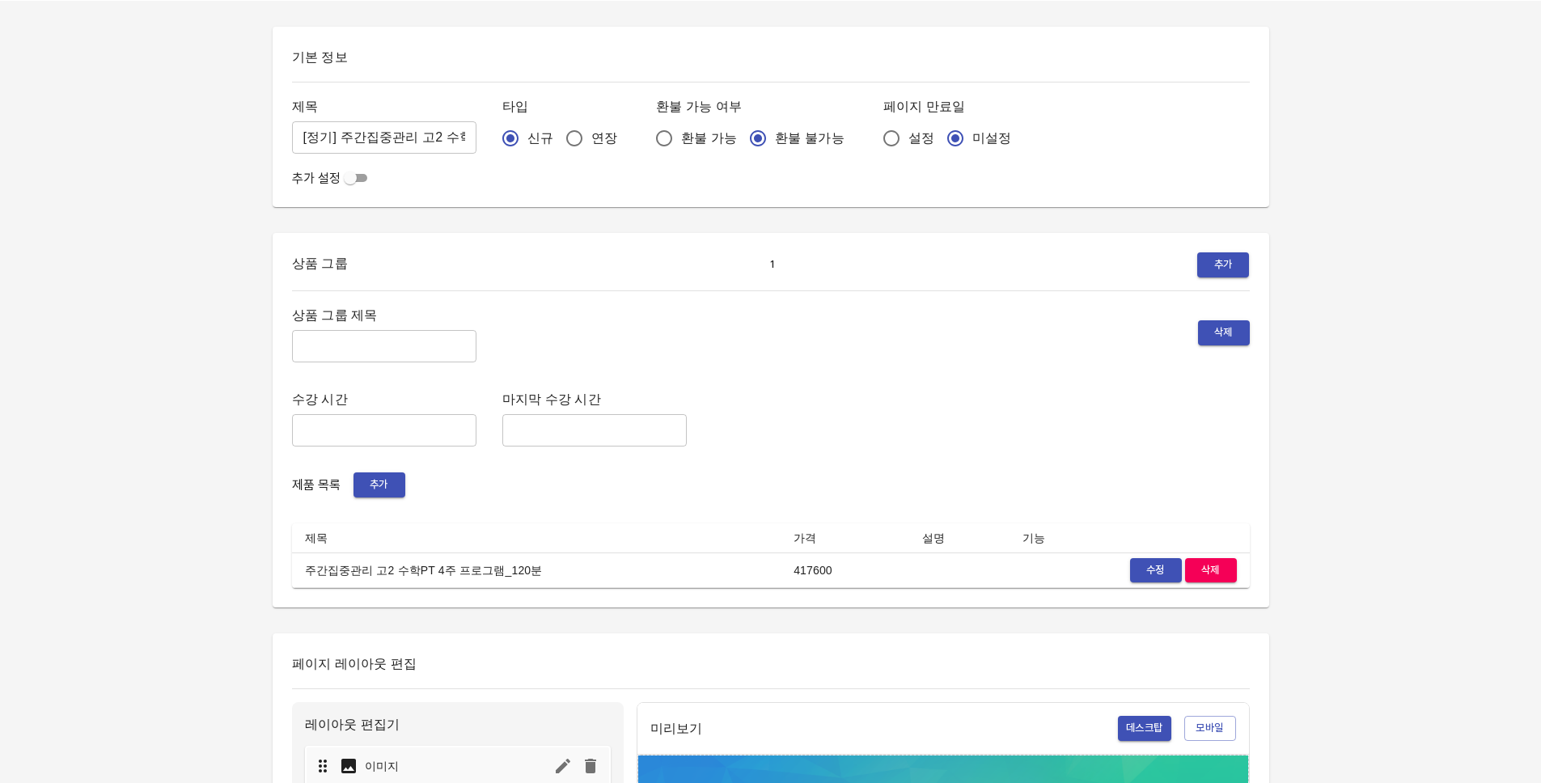
scroll to position [45, 0]
click at [1156, 564] on span "수정" at bounding box center [1156, 569] width 36 height 19
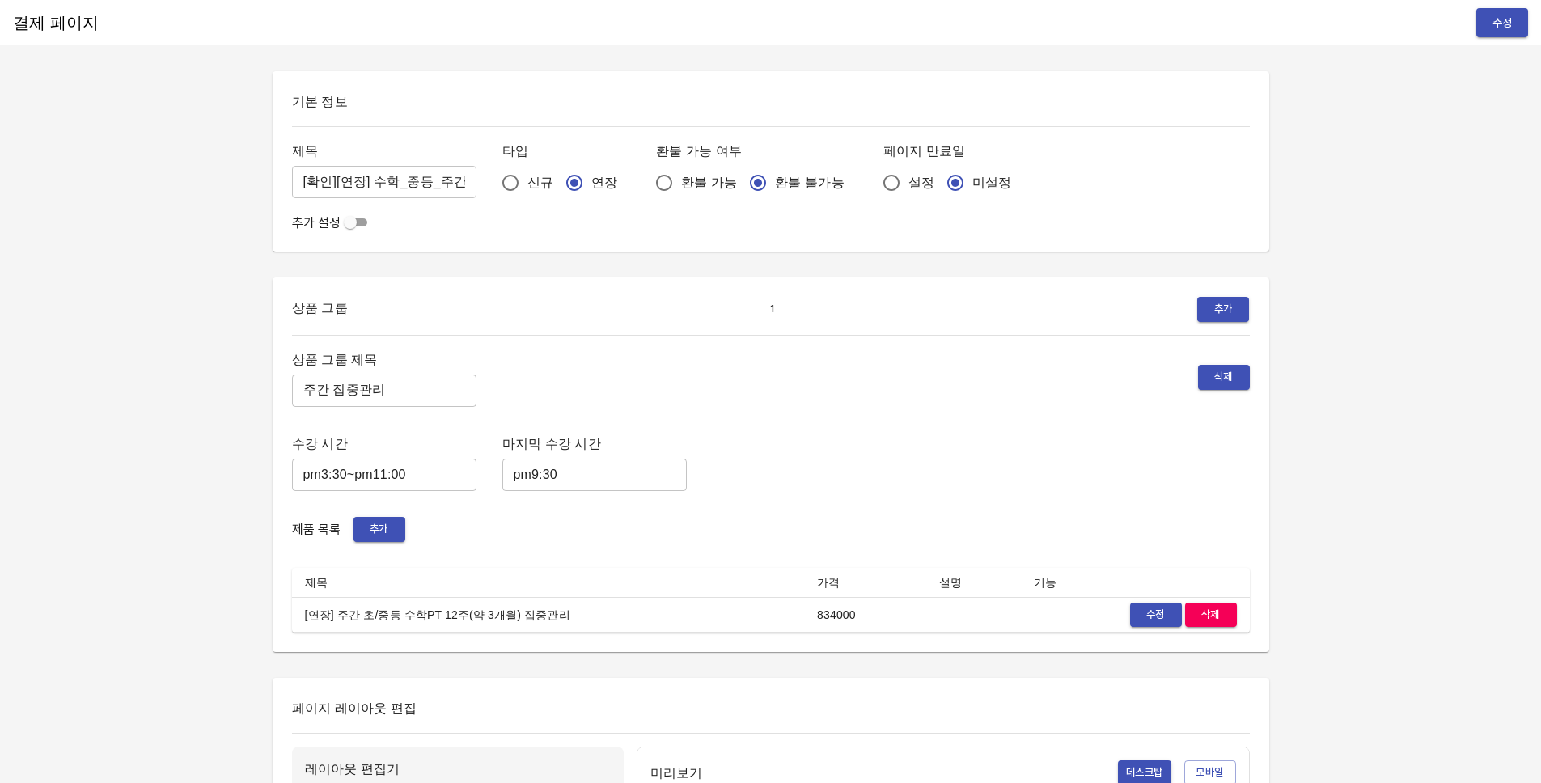
click at [1139, 620] on span "수정" at bounding box center [1156, 615] width 36 height 19
click at [1157, 607] on span "수정" at bounding box center [1156, 615] width 36 height 19
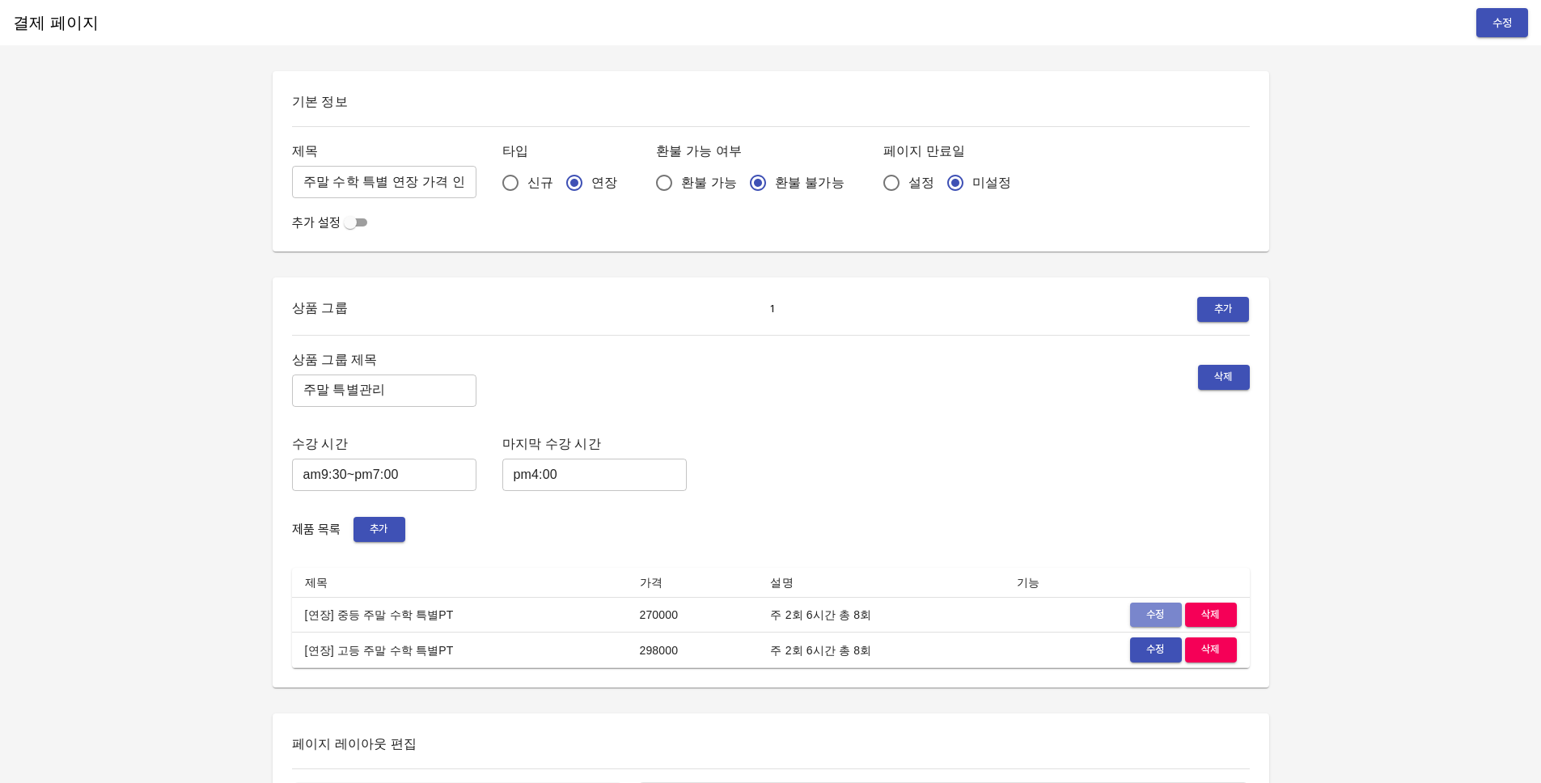
click at [1139, 606] on span "수정" at bounding box center [1156, 615] width 36 height 19
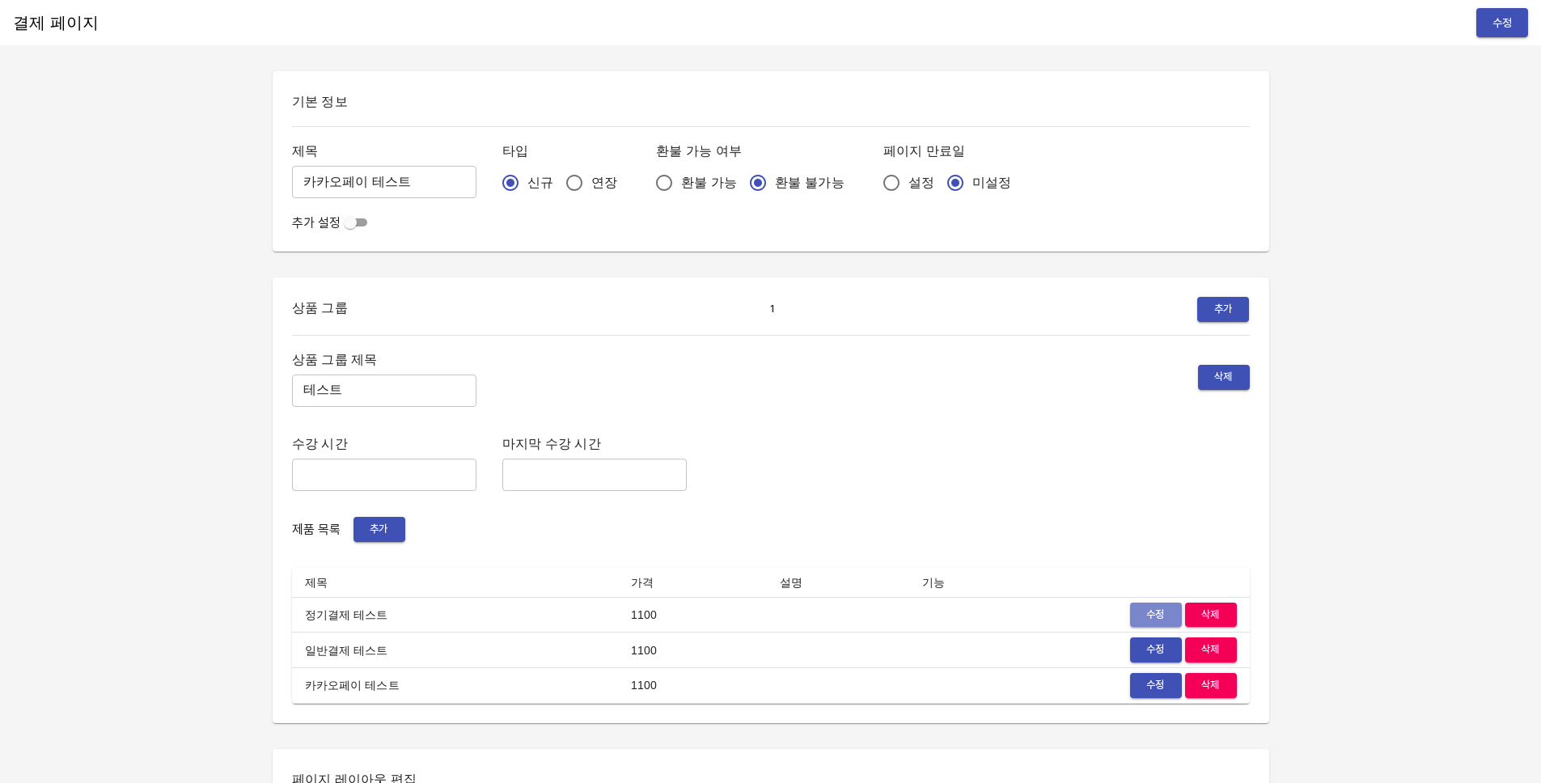
click at [1130, 612] on button "수정" at bounding box center [1156, 614] width 52 height 25
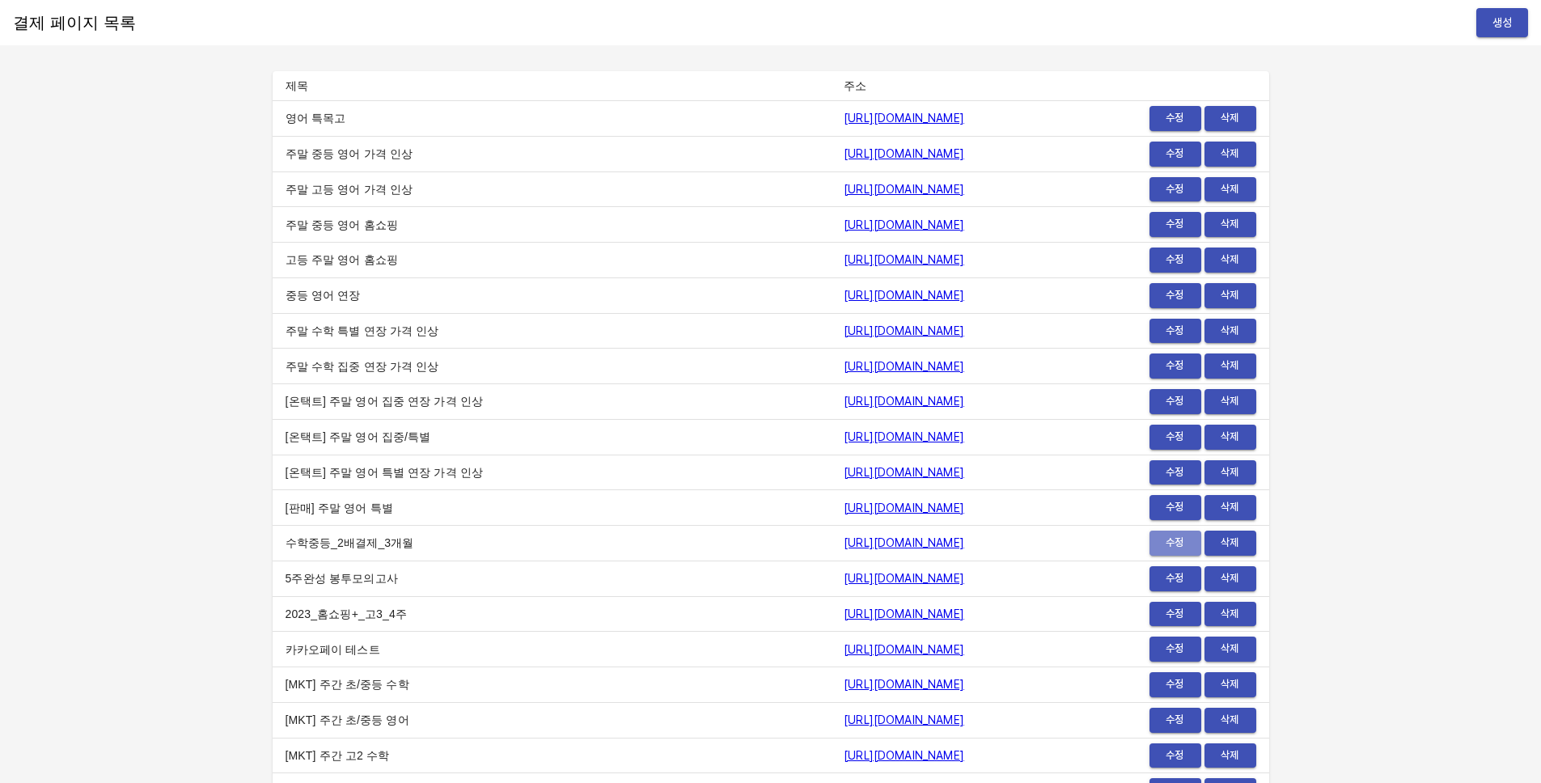
click at [1162, 536] on span "수정" at bounding box center [1175, 543] width 36 height 19
click at [1161, 257] on span "수정" at bounding box center [1175, 260] width 36 height 19
click at [1168, 256] on span "수정" at bounding box center [1175, 260] width 36 height 19
click at [1176, 298] on span "수정" at bounding box center [1175, 295] width 36 height 19
click at [1177, 358] on span "수정" at bounding box center [1175, 366] width 36 height 19
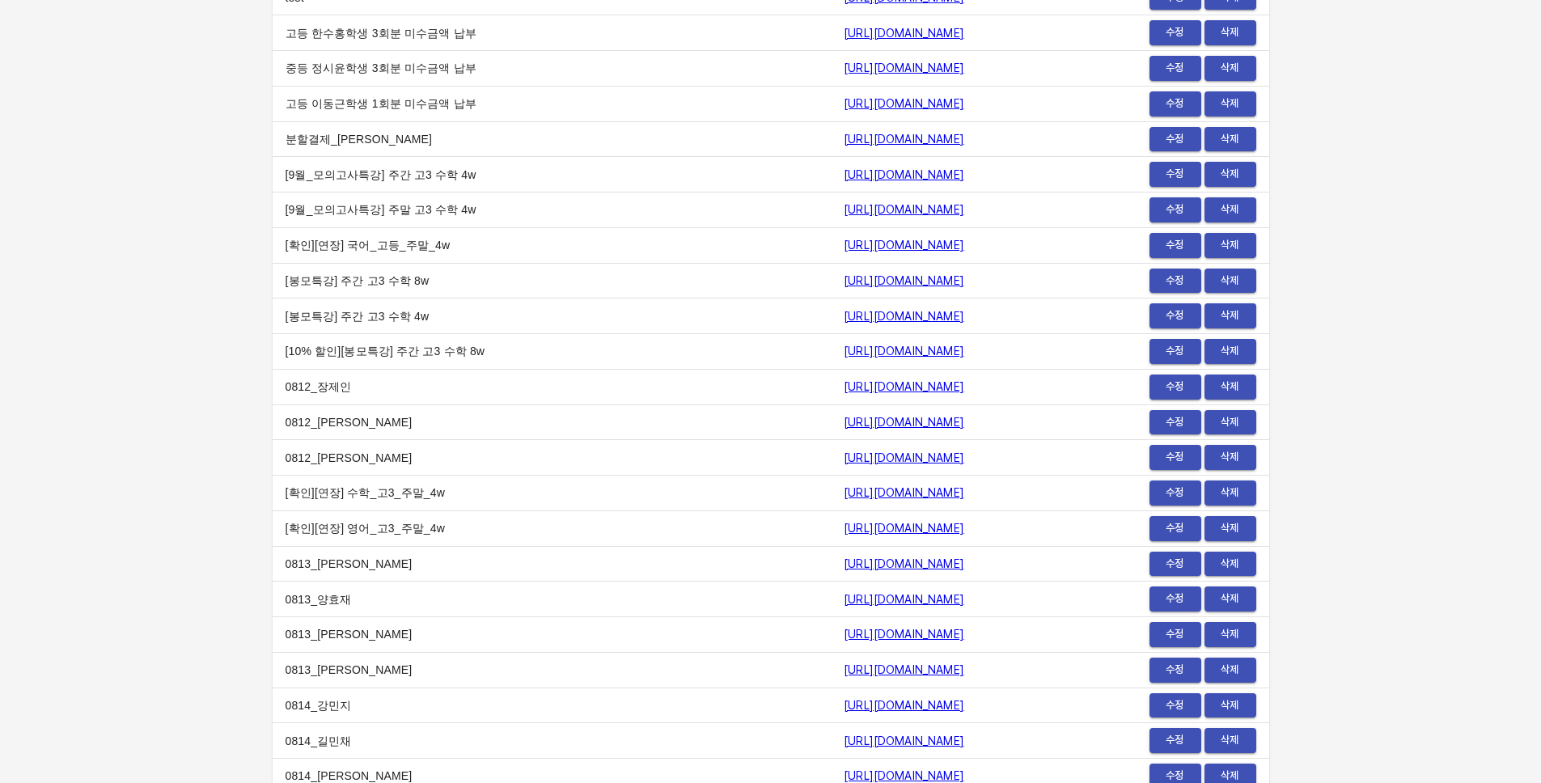
scroll to position [19804, 0]
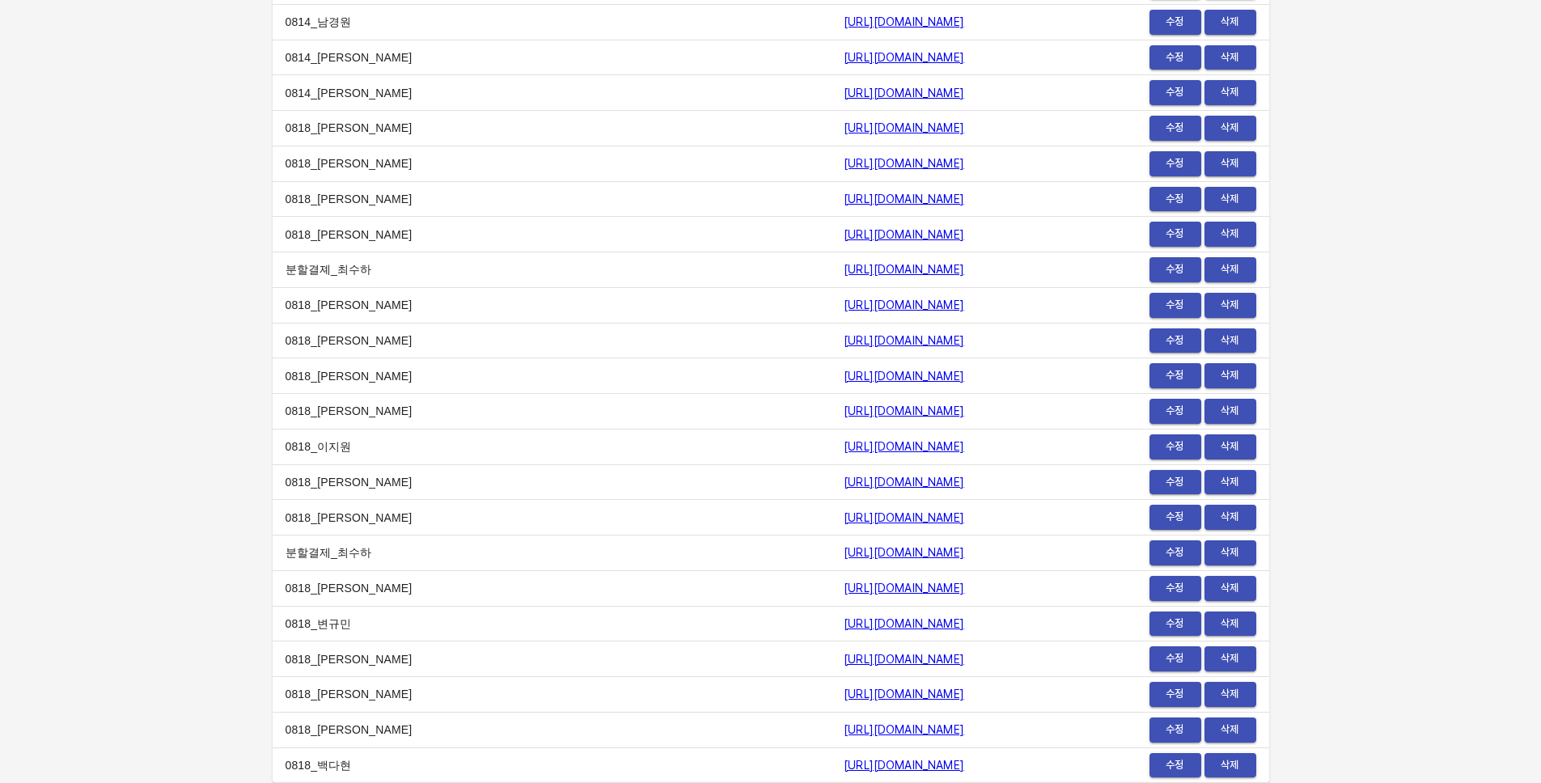
click at [1171, 758] on span "수정" at bounding box center [1175, 765] width 36 height 19
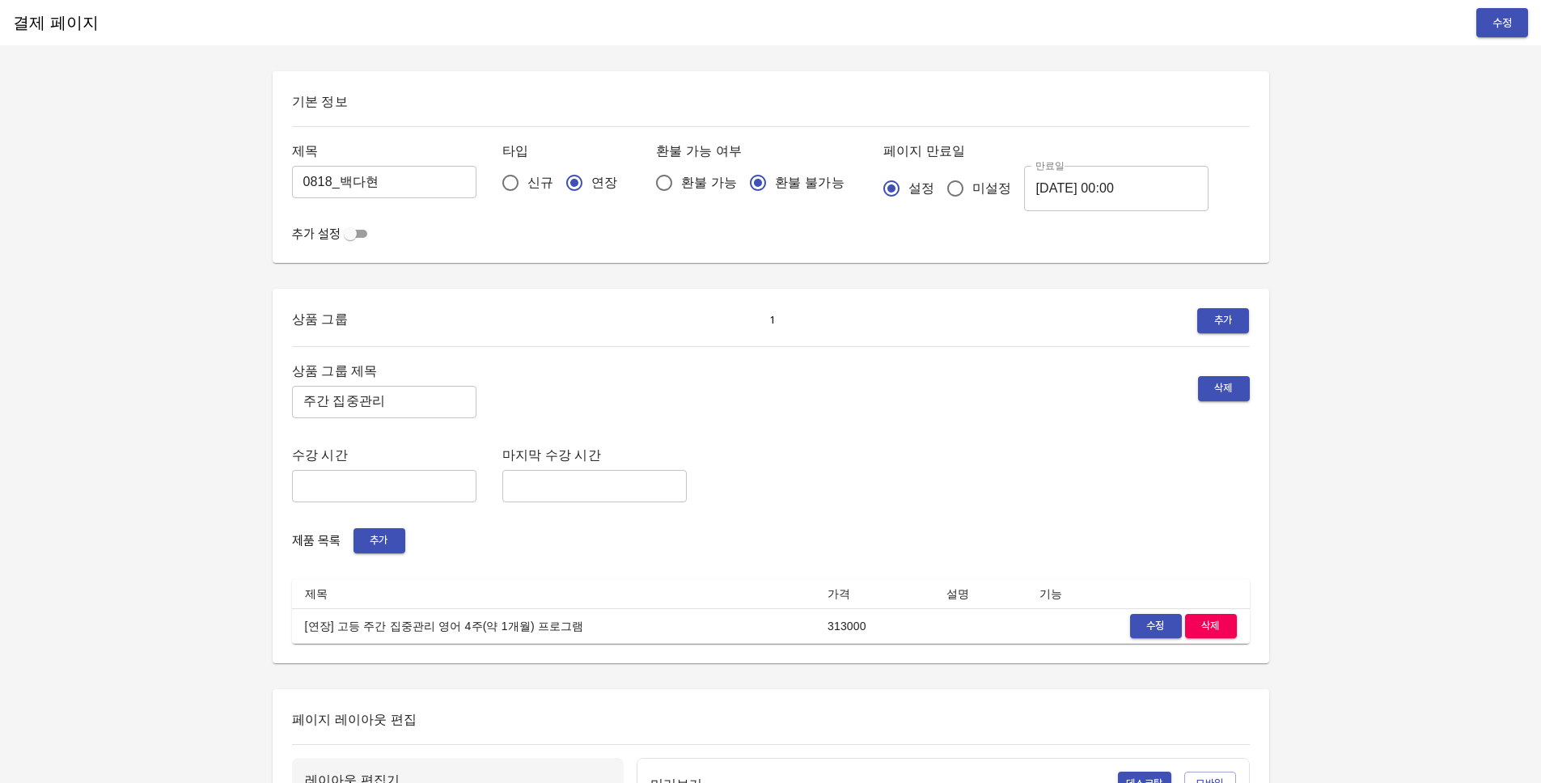
click at [1017, 478] on div "수강 시간 ​ 마지막 수강 시간 ​" at bounding box center [771, 473] width 958 height 58
click at [758, 451] on div "수강 시간 ​ 마지막 수강 시간 ​" at bounding box center [771, 473] width 958 height 58
click at [873, 425] on div "상품 그룹 제목 주간 집중관리 ​ 삭제 수강 시간 ​ 마지막 수강 시간 ​ 제품 목록 추가 제목 가격 설명 기능 [연장] 고등 주간 집중관리 …" at bounding box center [771, 502] width 958 height 285
